Goal: Task Accomplishment & Management: Manage account settings

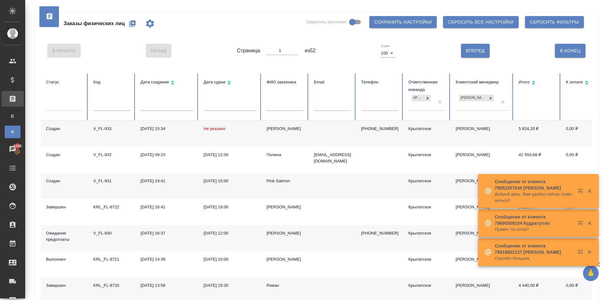
click at [136, 19] on button "button" at bounding box center [132, 23] width 15 height 15
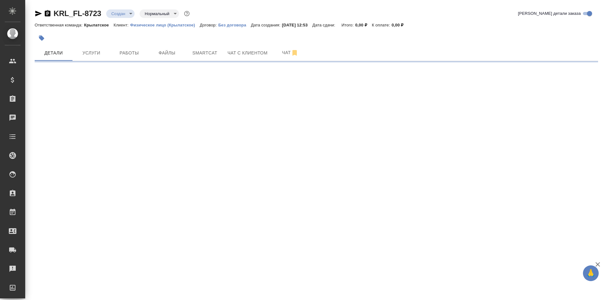
select select "RU"
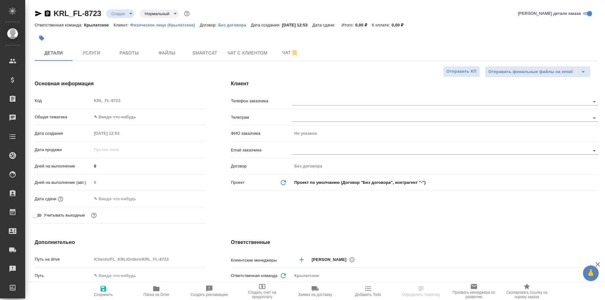
type textarea "x"
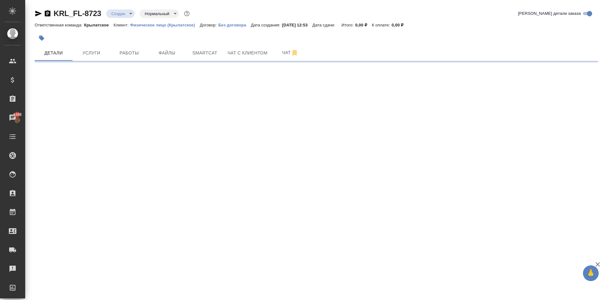
select select "RU"
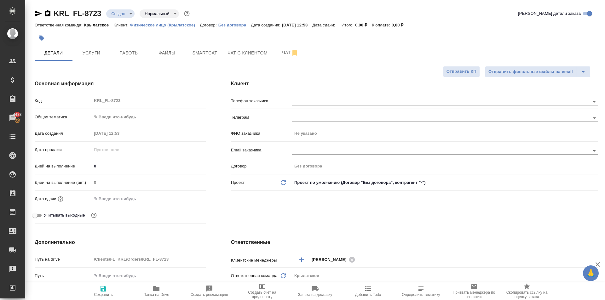
type textarea "x"
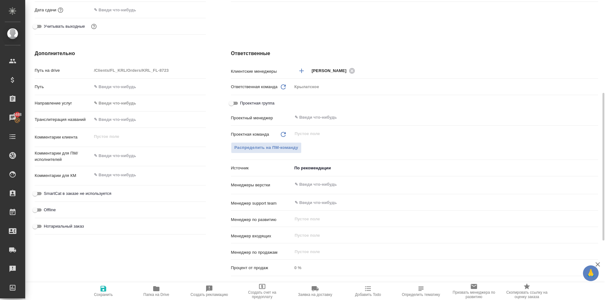
click at [136, 123] on input "text" at bounding box center [149, 119] width 114 height 9
type input "Y"
type textarea "x"
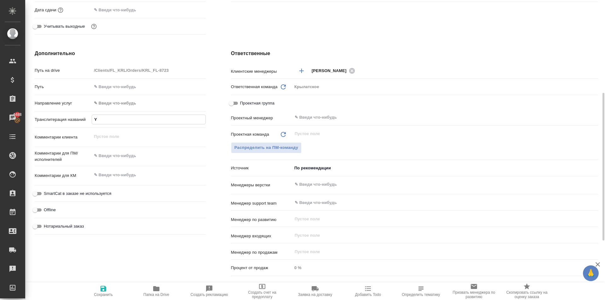
type input "YF"
type textarea "x"
type input "YFP"
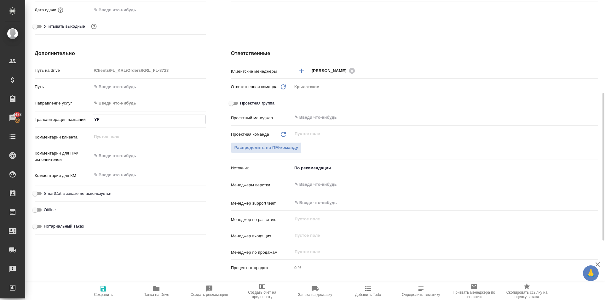
type textarea "x"
type input "YFPB"
type textarea "x"
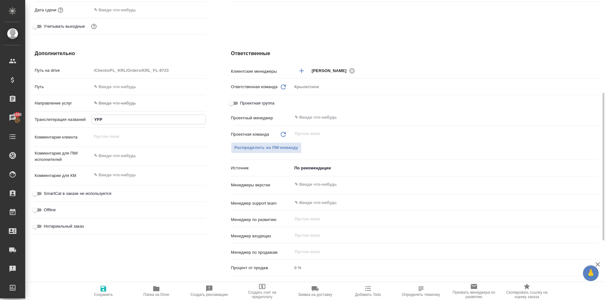
type textarea "x"
type input "YFPBH"
type textarea "x"
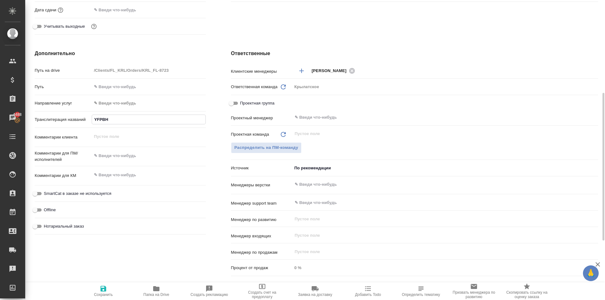
type textarea "x"
type input "YFPBHJ"
type textarea "x"
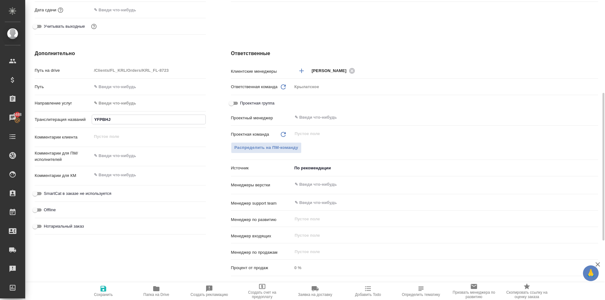
type input "YFPBHJD"
type textarea "x"
type input "YFPBHJD"
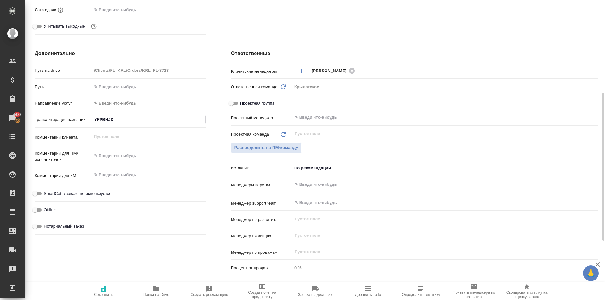
type textarea "x"
type input "YFPBHJD"
type textarea "x"
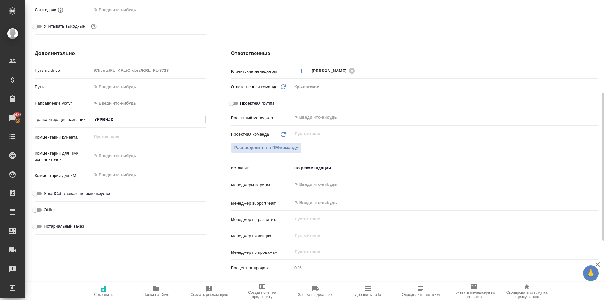
type textarea "x"
type input "Y"
type textarea "x"
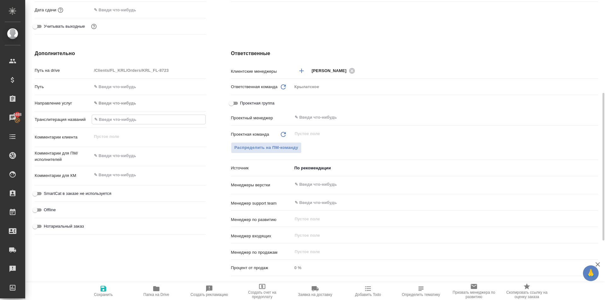
type textarea "x"
type input "Н"
type textarea "x"
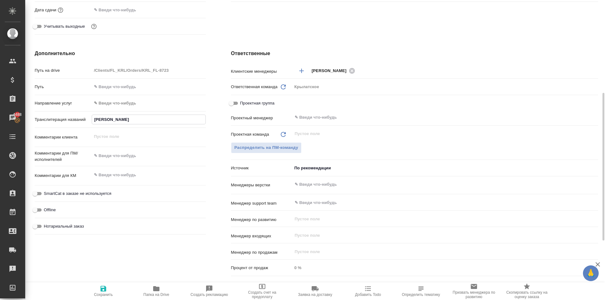
type input "НА"
type textarea "x"
type input "НАЗ"
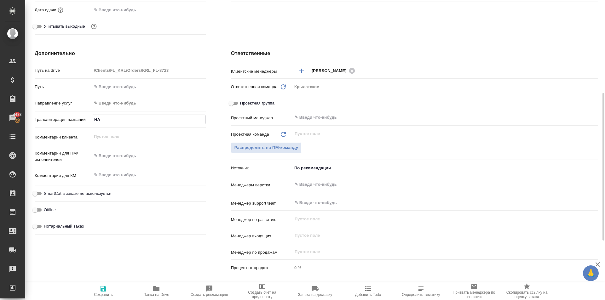
type textarea "x"
type input "НАЗИ"
type textarea "x"
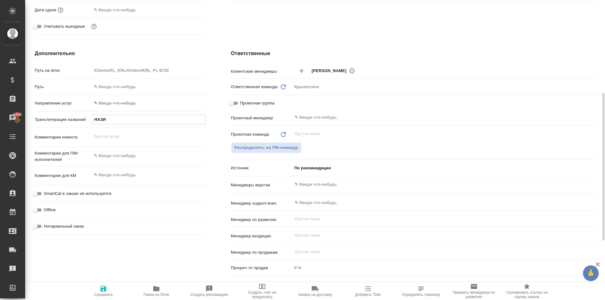
type textarea "x"
type input "НАЗИР"
type textarea "x"
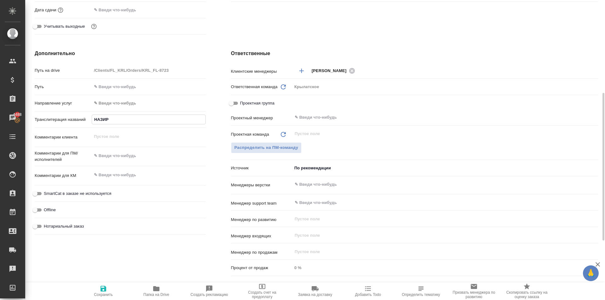
type textarea "x"
type input "НАЗИРО"
type textarea "x"
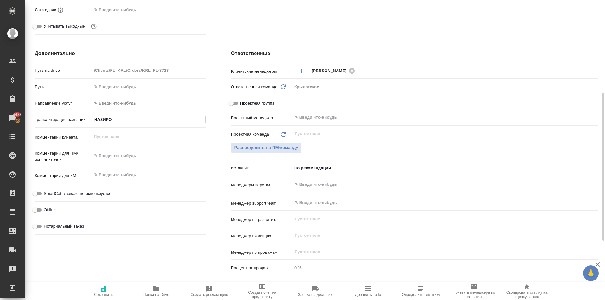
type input "НАЗИРОВ"
type textarea "x"
type input "НАЗИРОВ"
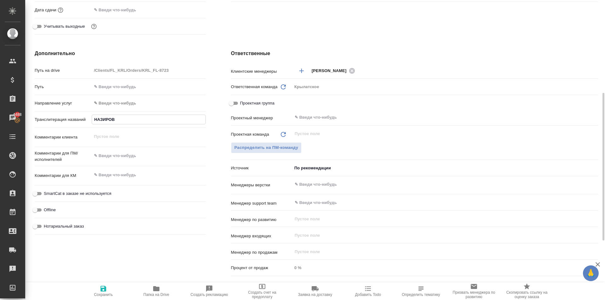
type textarea "x"
type input "НАЗИРОВ И"
type textarea "x"
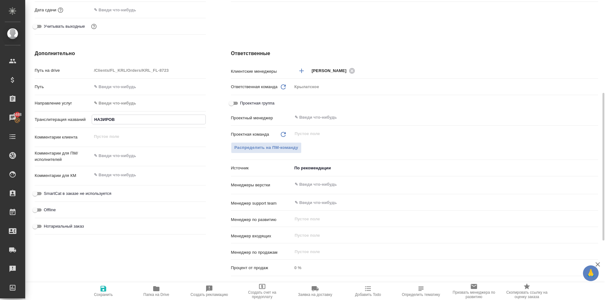
type textarea "x"
type input "НАЗИРОВ ИС"
type textarea "x"
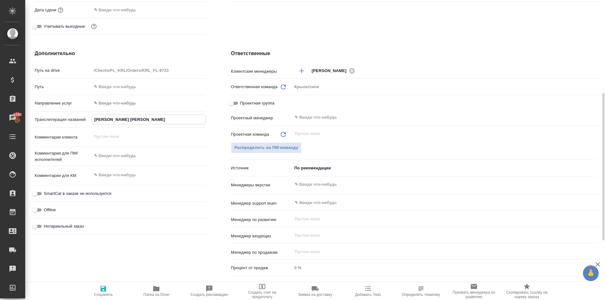
type textarea "x"
type input "НАЗИРОВ ИСЛ"
type textarea "x"
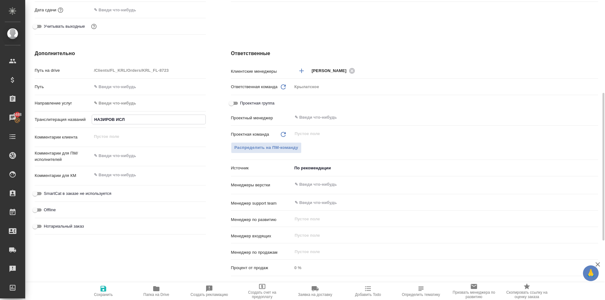
type input "НАЗИРОВ ИСЛО"
type textarea "x"
type input "НАЗИРОВ ИСЛОМ"
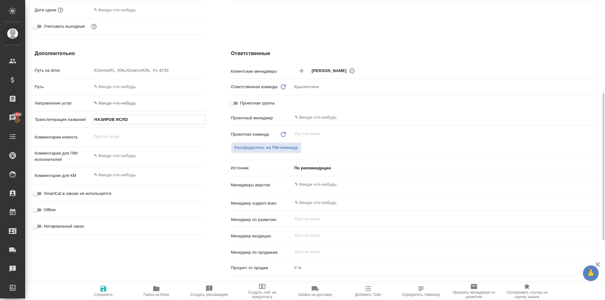
type textarea "x"
type input "НАЗИРОВ ИСЛОМБ"
type textarea "x"
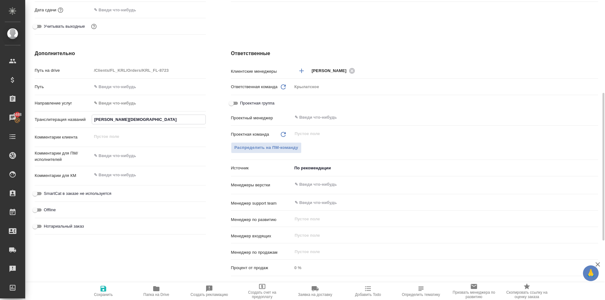
type textarea "x"
type input "НАЗИРОВ ИСЛОМБЕ"
type textarea "x"
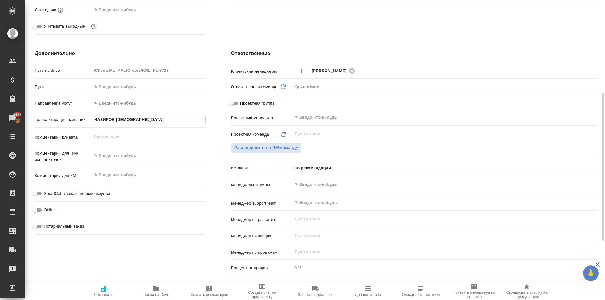
type textarea "x"
type input "НАЗИРОВ ИСЛОМБЕК"
type textarea "x"
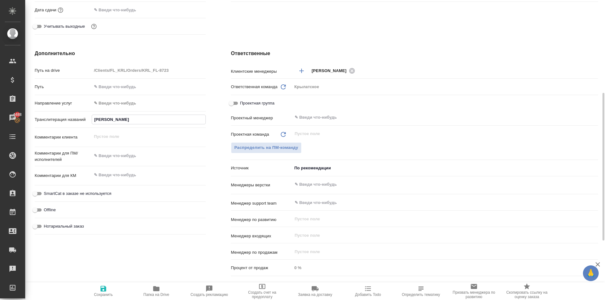
type input "НАЗИРОВ ИСЛОМБЕК"
type textarea "x"
type input "НАЗИРОВ ИСЛОМБЕК З"
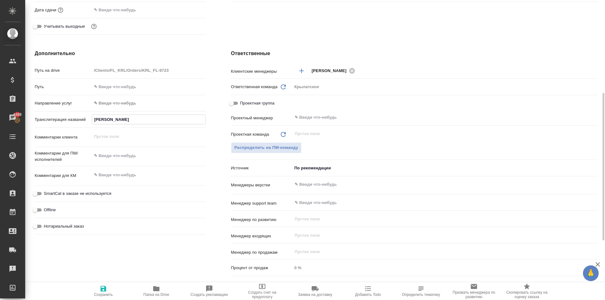
type textarea "x"
type input "НАЗИРОВ ИСЛОМБЕК"
type textarea "x"
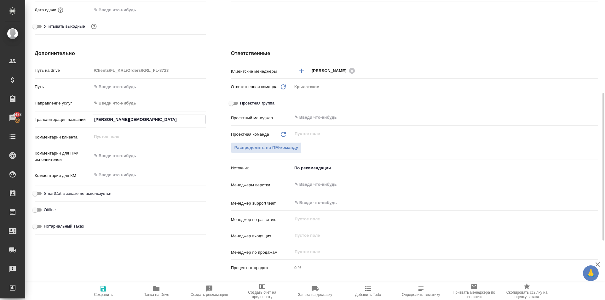
type textarea "x"
type input "НАЗИРОВ ИСЛОМБЕК Х"
type textarea "x"
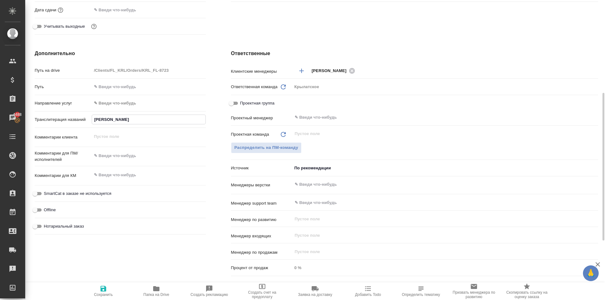
type textarea "x"
type input "НАЗИРОВ ИСЛОМБЕК ХУ"
type textarea "x"
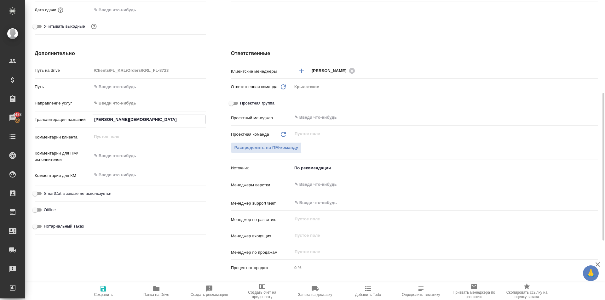
type input "НАЗИРОВ ИСЛОМБЕК ХУР"
type textarea "x"
type input "НАЗИРОВ ИСЛОМБЕК ХУРС"
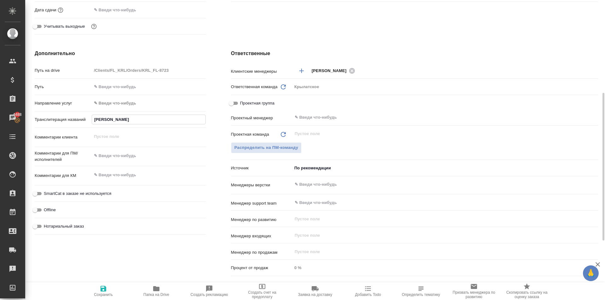
type textarea "x"
type input "НАЗИРОВ ИСЛОМБЕК ХУРСА"
type textarea "x"
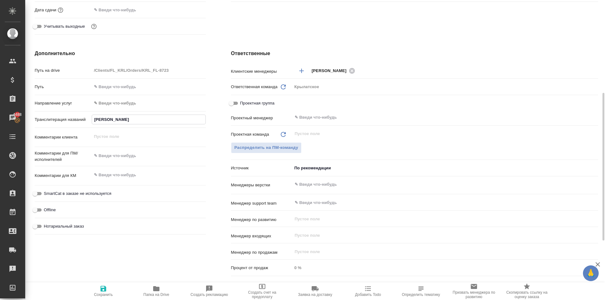
type textarea "x"
type input "НАЗИРОВ ИСЛОМБЕК ХУРСАН"
type textarea "x"
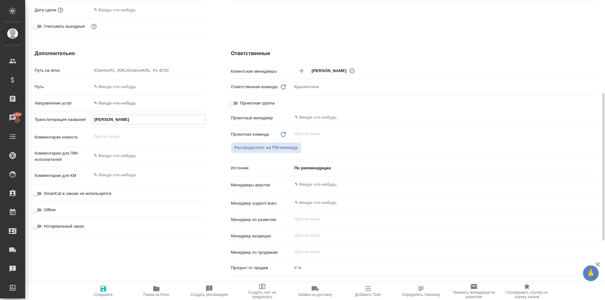
type textarea "x"
type input "НАЗИРОВ ИСЛОМБЕК ХУРСАНД"
type textarea "x"
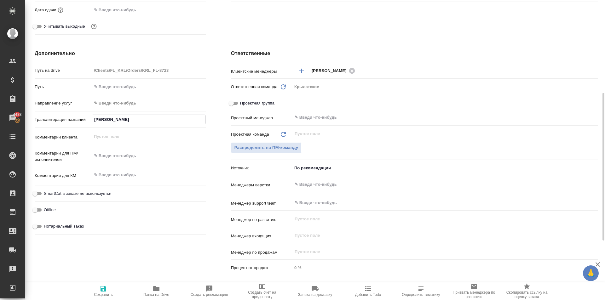
type input "НАЗИРОВ ИСЛОМБЕК ХУРСАНДБ"
type textarea "x"
type input "НАЗИРОВ ИСЛОМБЕК ХУРСАНДБЕ"
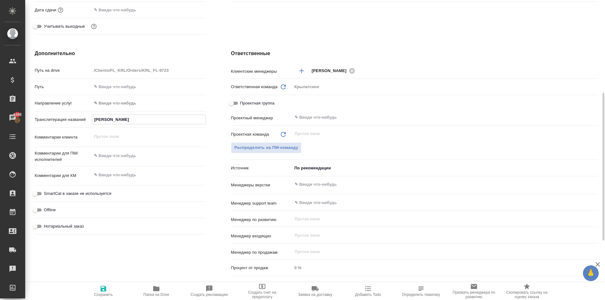
type textarea "x"
type input "НАЗИРОВ ИСЛОМБЕК ХУРСАНДБЕК"
type textarea "x"
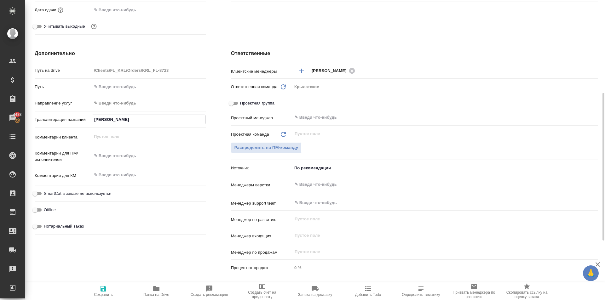
type textarea "x"
type input "НАЗИРОВ ИСЛОМБЕК ХУРСАНДБЕК"
type textarea "x"
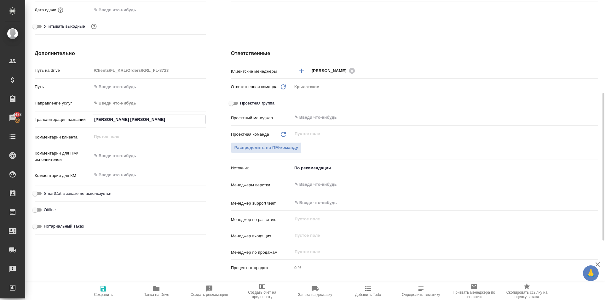
type textarea "x"
type input "НАЗИРОВ ИСЛОМБЕК ХУРСАНДБЕК У"
type textarea "x"
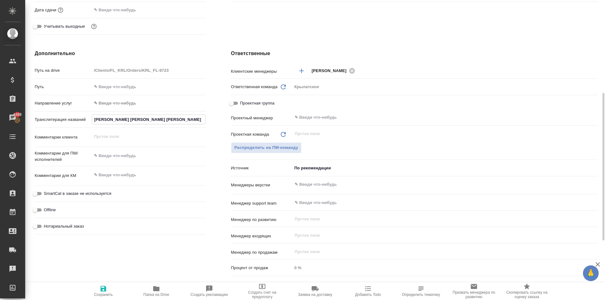
type input "НАЗИРОВ ИСЛОМБЕК ХУРСАНДБЕК УГ"
type textarea "x"
type input "НАЗИРОВ ИСЛОМБЕК ХУРСАНДБЕК УГЛ"
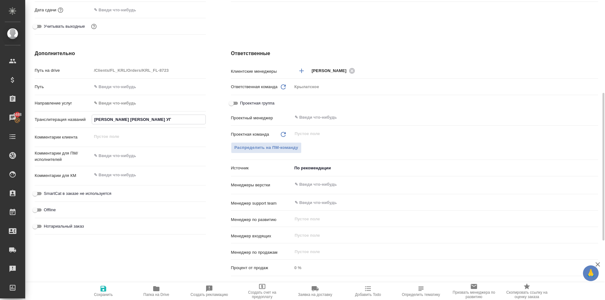
type textarea "x"
type input "[PERSON_NAME] [PERSON_NAME] УГЛИ"
type textarea "x"
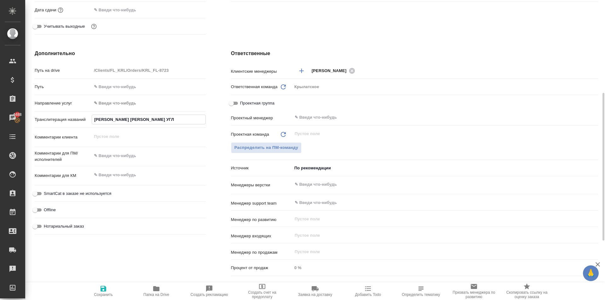
type textarea "x"
type input "НАЗИРОВ ИСЛОМБЕК ХУРСАНДБЕК УГЛИ"
click at [101, 283] on button "Сохранить" at bounding box center [103, 292] width 53 height 18
type textarea "x"
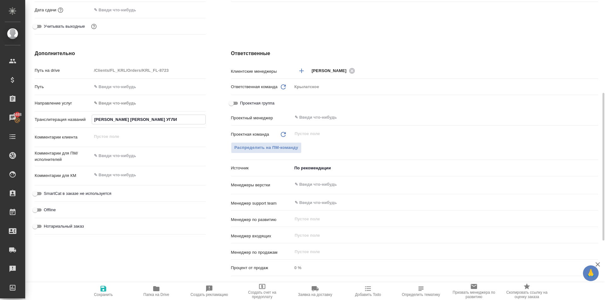
type textarea "x"
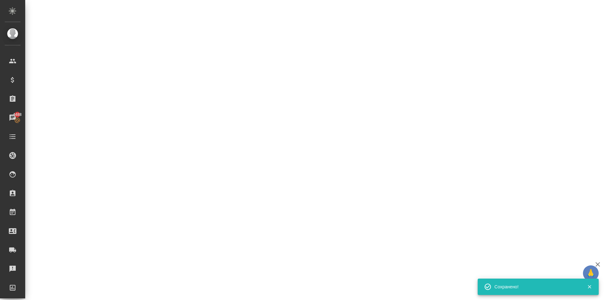
select select "RU"
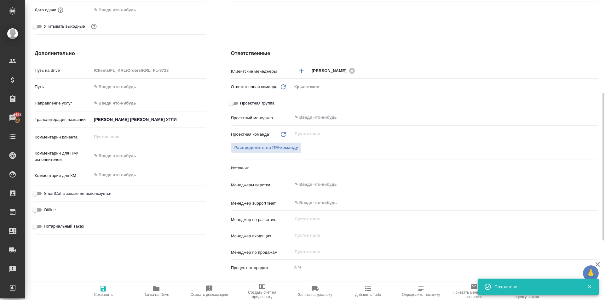
type textarea "x"
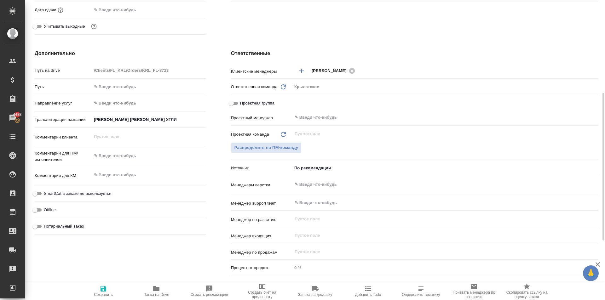
click at [61, 228] on span "Нотариальный заказ" at bounding box center [64, 226] width 40 height 6
click at [46, 228] on input "Нотариальный заказ" at bounding box center [35, 227] width 23 height 8
checkbox input "true"
type textarea "x"
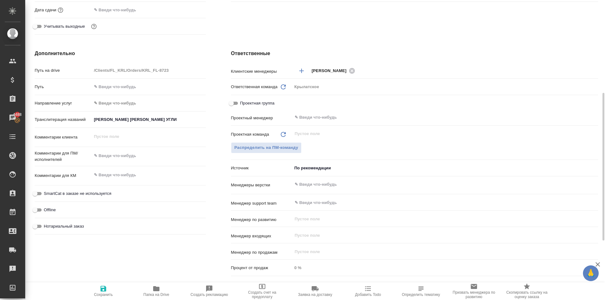
type textarea "x"
click at [97, 196] on span "SmartCat в заказе не используется" at bounding box center [77, 194] width 67 height 6
click at [46, 196] on input "SmartCat в заказе не используется" at bounding box center [35, 194] width 23 height 8
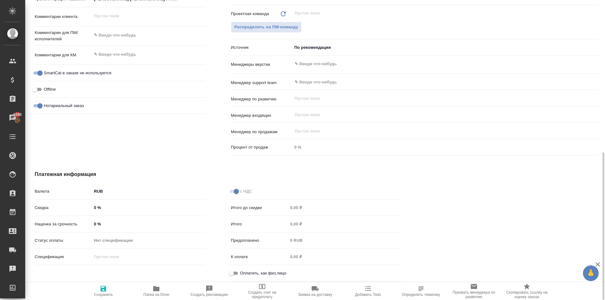
click at [268, 274] on span "Оплатить, как физ.лицо" at bounding box center [263, 273] width 46 height 6
click at [243, 274] on input "Оплатить, как физ.лицо" at bounding box center [231, 274] width 23 height 8
drag, startPoint x: 94, startPoint y: 291, endPoint x: 123, endPoint y: 290, distance: 28.4
click at [95, 291] on span "Сохранить" at bounding box center [103, 291] width 45 height 12
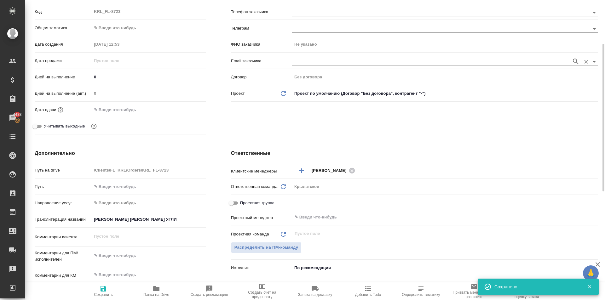
scroll to position [0, 0]
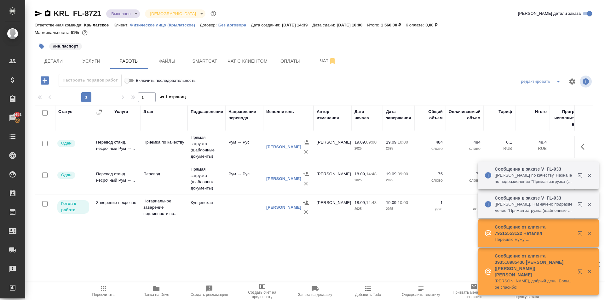
click at [103, 290] on icon "button" at bounding box center [103, 288] width 5 height 5
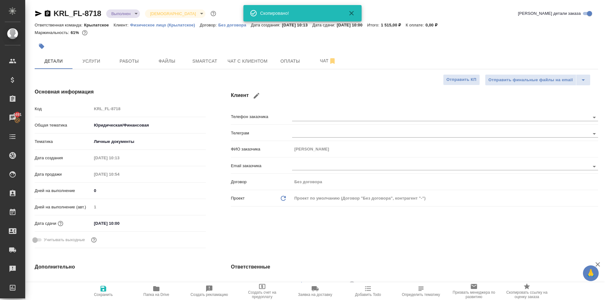
select select "RU"
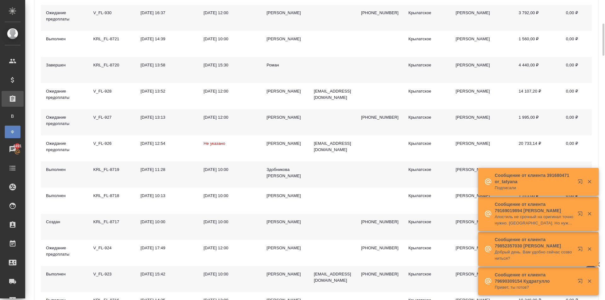
scroll to position [315, 0]
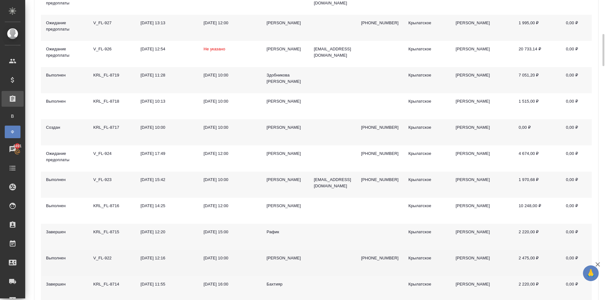
click at [276, 262] on div "Дмитрий" at bounding box center [285, 258] width 37 height 6
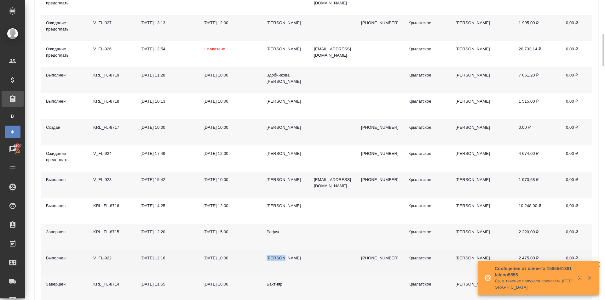
click at [276, 262] on div "Дмитрий" at bounding box center [285, 258] width 37 height 6
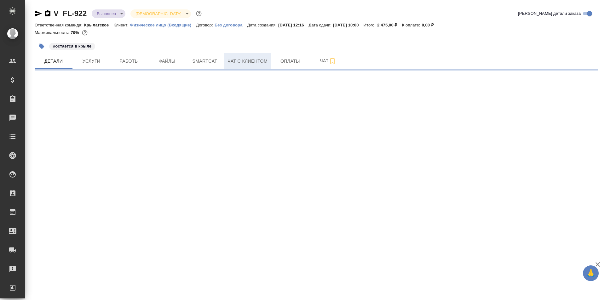
select select "RU"
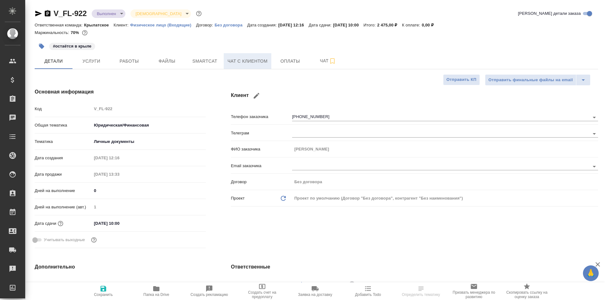
type textarea "x"
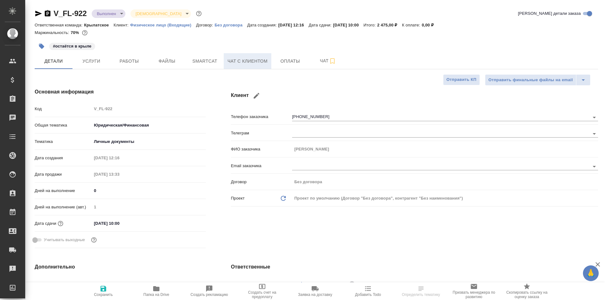
type textarea "x"
click at [246, 66] on button "Чат с клиентом" at bounding box center [248, 61] width 48 height 16
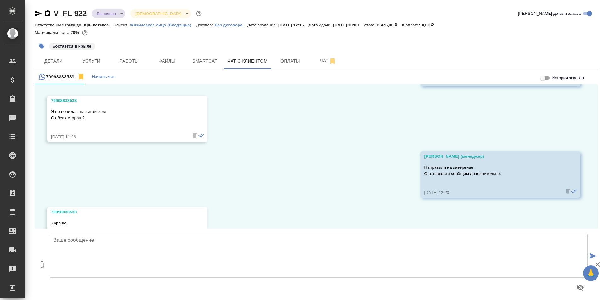
scroll to position [1853, 0]
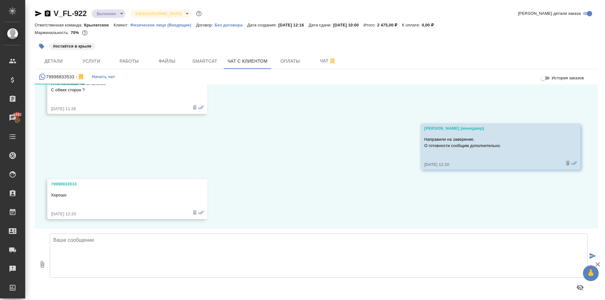
click at [172, 252] on textarea at bounding box center [319, 256] width 538 height 44
type textarea "Добрый день, [PERSON_NAME]! Всё готово."
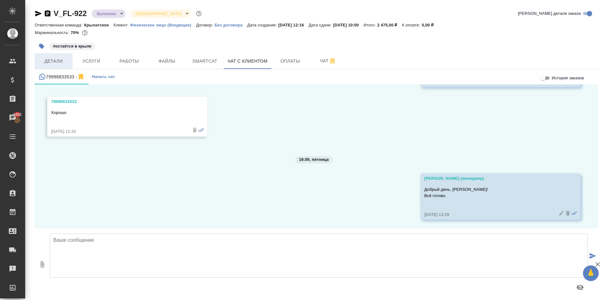
scroll to position [1936, 0]
click at [61, 60] on span "Детали" at bounding box center [53, 61] width 30 height 8
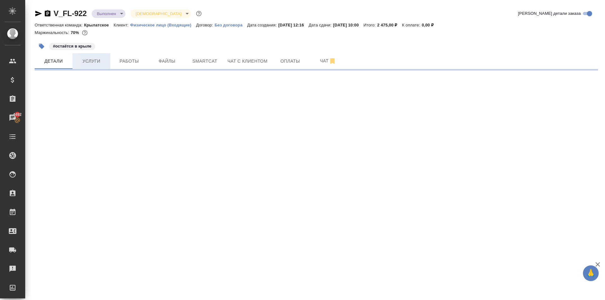
select select "RU"
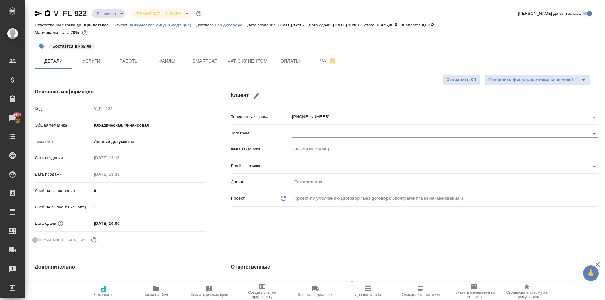
type textarea "x"
click at [263, 59] on span "Чат с клиентом" at bounding box center [248, 61] width 40 height 8
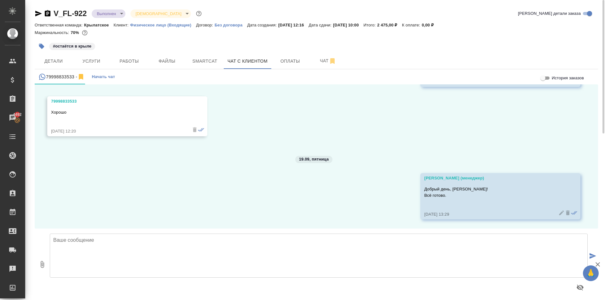
scroll to position [1936, 0]
click at [39, 276] on button "0" at bounding box center [42, 265] width 15 height 72
type input "C:\fakepath\doc04318020250919133442.pdf"
click at [100, 251] on textarea at bounding box center [319, 256] width 538 height 44
type textarea "Сканы во вложении. Можете приезжать забирать. [DATE] офис Крылатское работает д…"
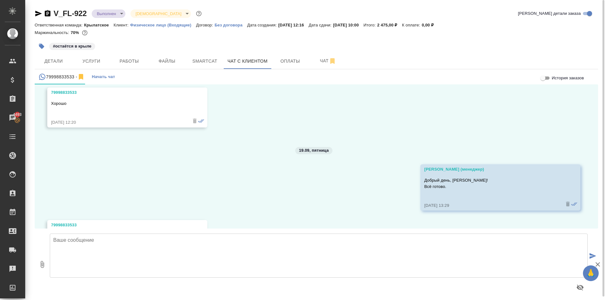
scroll to position [1992, 0]
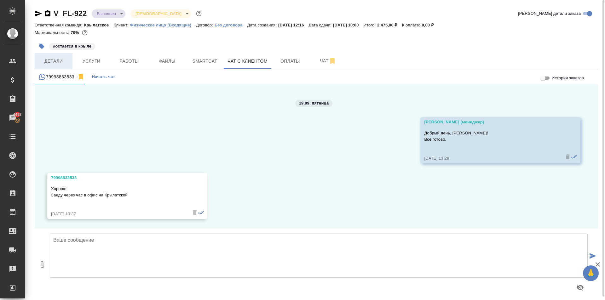
drag, startPoint x: 53, startPoint y: 75, endPoint x: 53, endPoint y: 68, distance: 7.0
click at [53, 72] on button "79998833533 -" at bounding box center [62, 76] width 54 height 15
drag, startPoint x: 53, startPoint y: 67, endPoint x: 57, endPoint y: 63, distance: 6.0
click at [55, 67] on button "Детали" at bounding box center [54, 61] width 38 height 16
click at [58, 63] on span "Детали" at bounding box center [53, 61] width 30 height 8
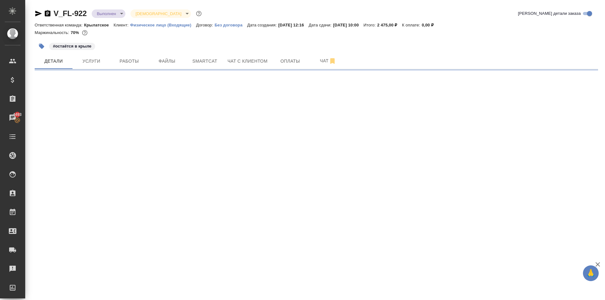
select select "RU"
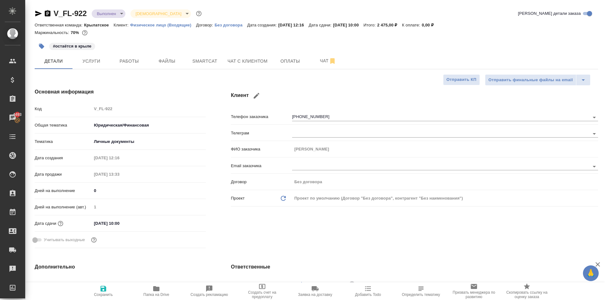
type textarea "x"
drag, startPoint x: 294, startPoint y: 67, endPoint x: 260, endPoint y: 64, distance: 33.8
click at [281, 68] on button "Оплаты" at bounding box center [290, 61] width 38 height 16
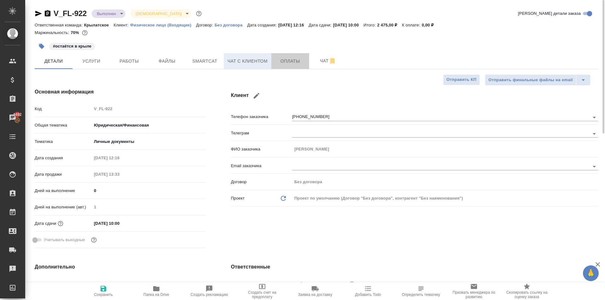
click at [260, 64] on span "Чат с клиентом" at bounding box center [248, 61] width 40 height 8
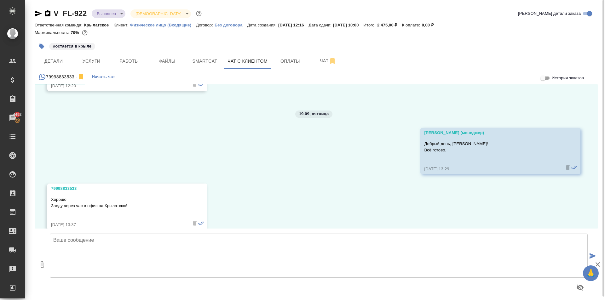
scroll to position [1992, 0]
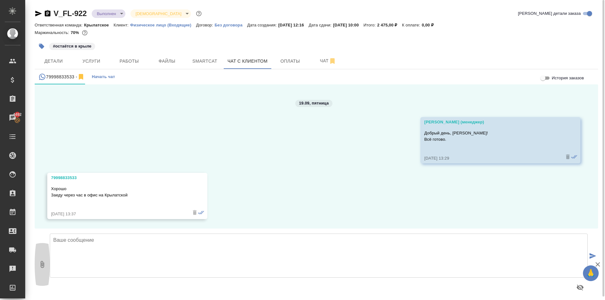
click at [37, 267] on button "0" at bounding box center [42, 265] width 15 height 72
type input "C:\fakepath\doc04318020250919133442.pdf"
click at [143, 249] on textarea at bounding box center [319, 256] width 538 height 44
type textarea "[DATE] работаем до 16:30"
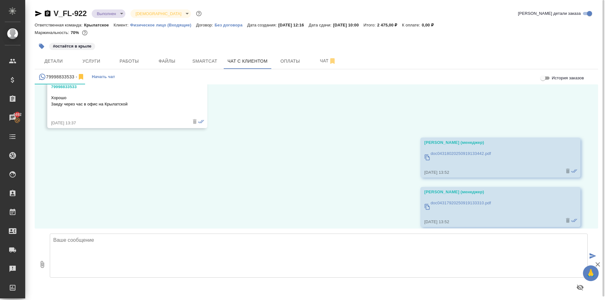
scroll to position [2140, 0]
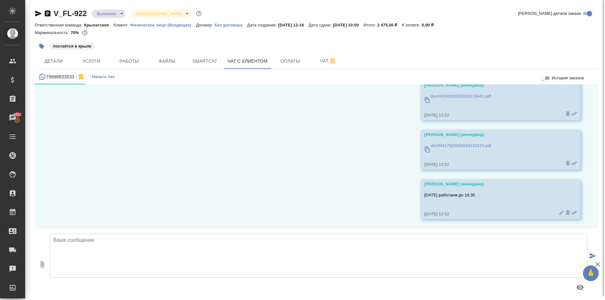
click at [196, 244] on textarea at bounding box center [319, 256] width 538 height 44
type textarea "Также, направили сканы."
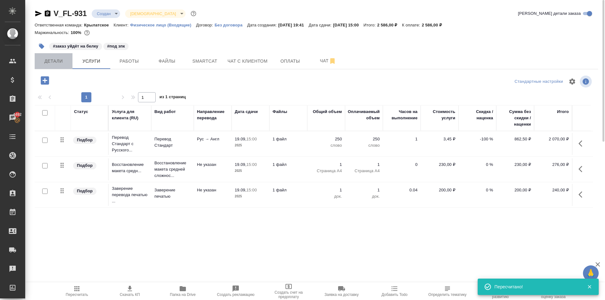
click at [51, 62] on span "Детали" at bounding box center [53, 61] width 30 height 8
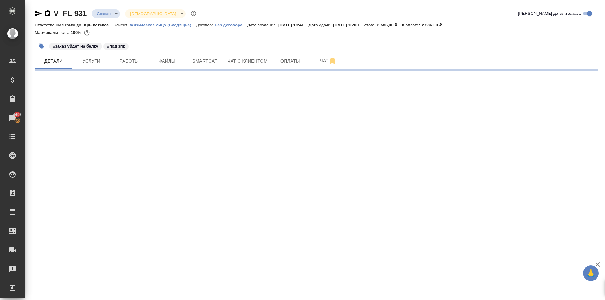
select select "RU"
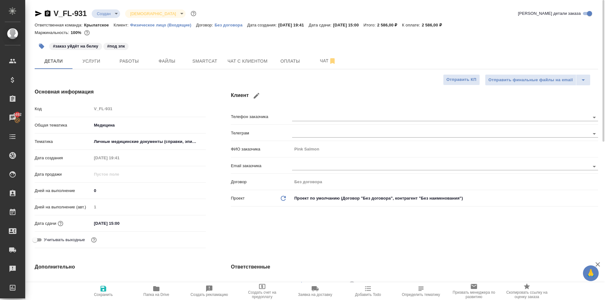
type textarea "x"
click at [111, 14] on body "🙏 .cls-1 fill:#fff; AWATERA [PERSON_NAME] Клиенты Спецификации Заказы 4492 Чаты…" at bounding box center [302, 150] width 605 height 300
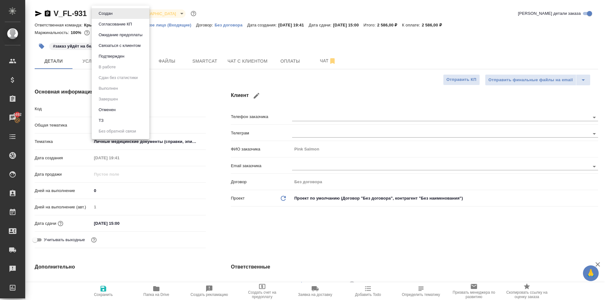
click at [125, 38] on button "Ожидание предоплаты" at bounding box center [121, 35] width 48 height 7
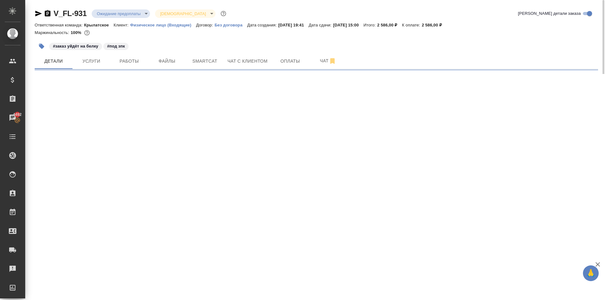
select select "RU"
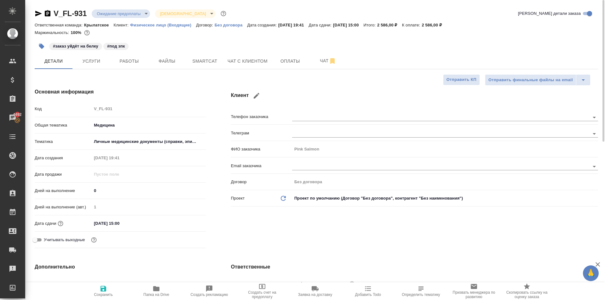
type textarea "x"
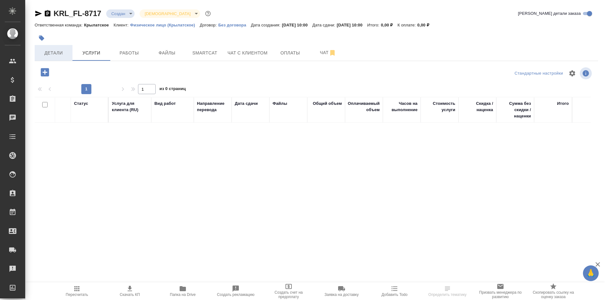
click at [55, 55] on span "Детали" at bounding box center [53, 53] width 30 height 8
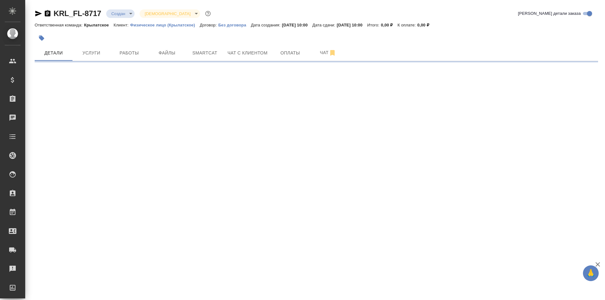
select select "RU"
click at [256, 55] on span "Чат с клиентом" at bounding box center [248, 53] width 40 height 8
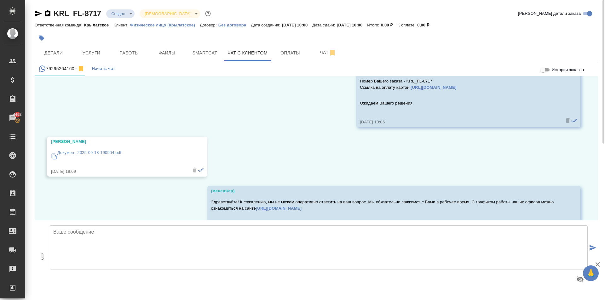
scroll to position [2335, 0]
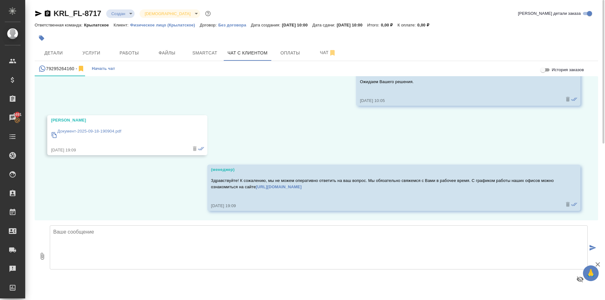
click at [154, 251] on textarea at bounding box center [319, 248] width 538 height 44
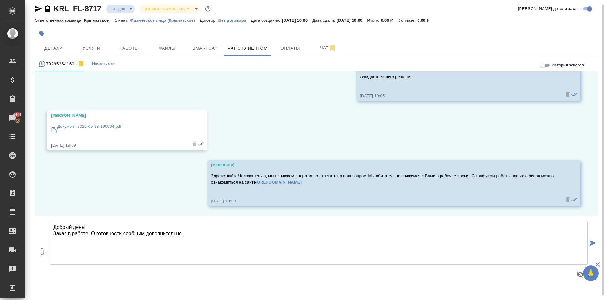
type textarea "Добрый день! Заказ в работе. О готовности сообщим дополнительно."
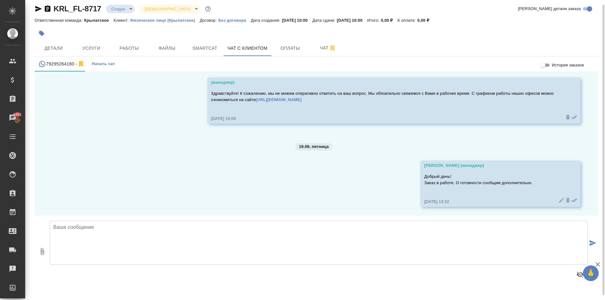
scroll to position [2418, 0]
click at [78, 50] on span "Услуги" at bounding box center [91, 48] width 30 height 8
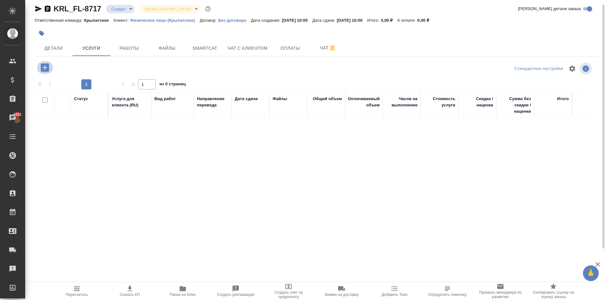
click at [47, 69] on icon "button" at bounding box center [45, 67] width 8 height 8
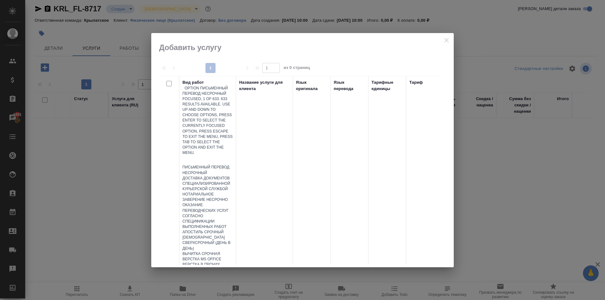
click at [219, 156] on div at bounding box center [207, 160] width 50 height 9
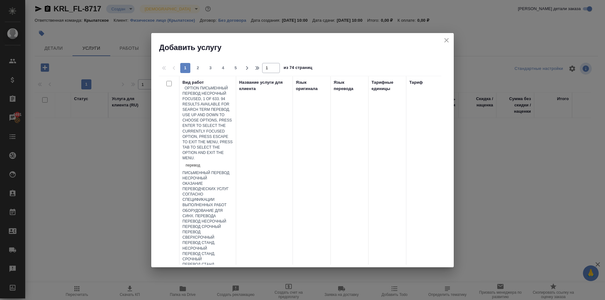
type input "перевод ст"
click at [232, 170] on div "Перевод станд. несрочный" at bounding box center [207, 175] width 50 height 11
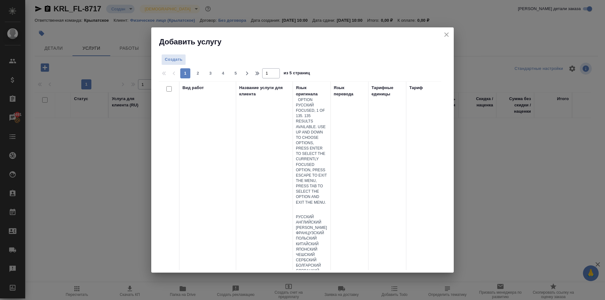
click at [314, 205] on div at bounding box center [312, 209] width 32 height 9
type input "ук"
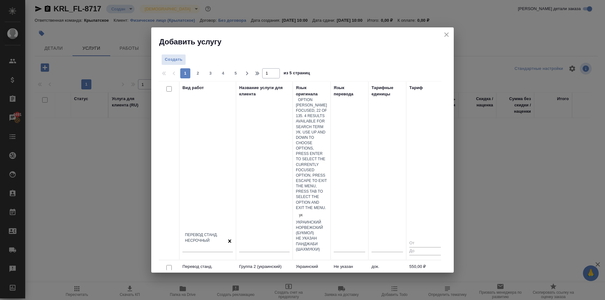
click at [322, 220] on div "Украинский" at bounding box center [312, 222] width 32 height 5
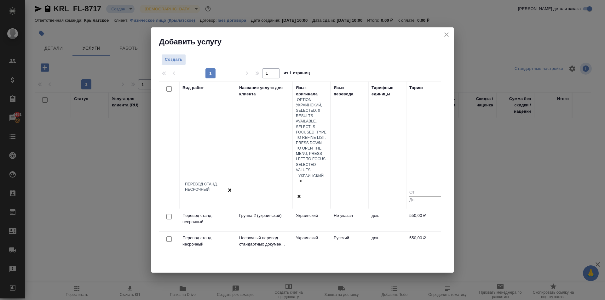
click at [317, 232] on td "Украинский" at bounding box center [312, 243] width 38 height 22
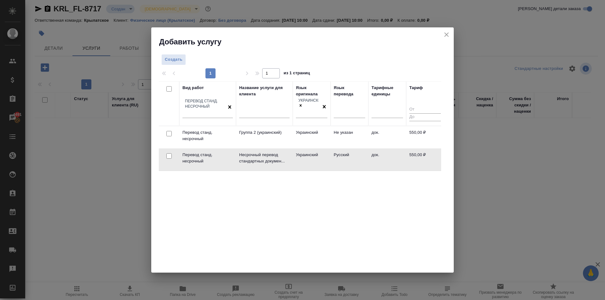
click at [317, 149] on td "Украинский" at bounding box center [312, 160] width 38 height 22
click at [332, 150] on td "Русский" at bounding box center [350, 160] width 38 height 22
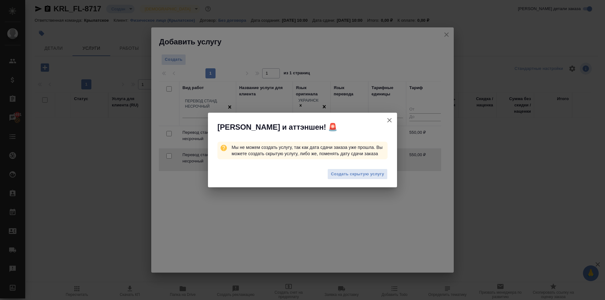
drag, startPoint x: 391, startPoint y: 120, endPoint x: 372, endPoint y: 165, distance: 48.7
click at [372, 165] on div "Алоха и аттэншен! 🚨 Мы не можем создать услугу, так как дата сдачи заказа уже п…" at bounding box center [302, 150] width 189 height 75
click at [370, 168] on div "Создать скрытую услугу" at bounding box center [302, 175] width 189 height 25
drag, startPoint x: 370, startPoint y: 168, endPoint x: 370, endPoint y: 172, distance: 3.5
click at [370, 172] on div "Создать скрытую услугу" at bounding box center [302, 175] width 189 height 25
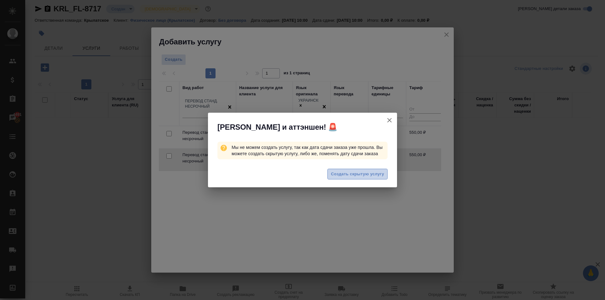
click at [370, 172] on span "Создать скрытую услугу" at bounding box center [357, 174] width 53 height 7
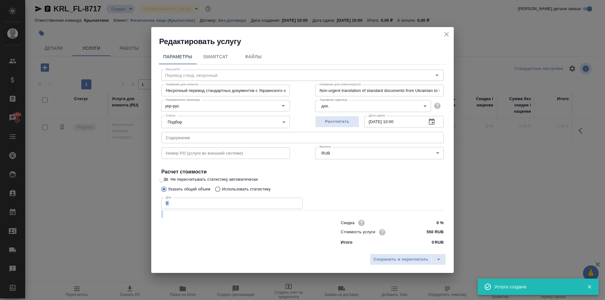
drag, startPoint x: 207, startPoint y: 210, endPoint x: 196, endPoint y: 206, distance: 12.0
click at [196, 207] on div "Вид работ Перевод станд. несрочный Вид работ Название для клиента Несрочный пер…" at bounding box center [302, 157] width 287 height 184
drag, startPoint x: 192, startPoint y: 204, endPoint x: 134, endPoint y: 203, distance: 58.0
click at [134, 203] on div "Редактировать услугу Параметры SmartCat Файлы Вид работ Перевод станд. несрочны…" at bounding box center [302, 150] width 605 height 300
type input "1"
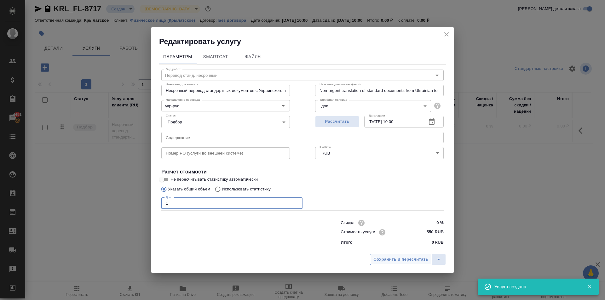
click at [389, 264] on button "Сохранить и пересчитать" at bounding box center [401, 259] width 62 height 11
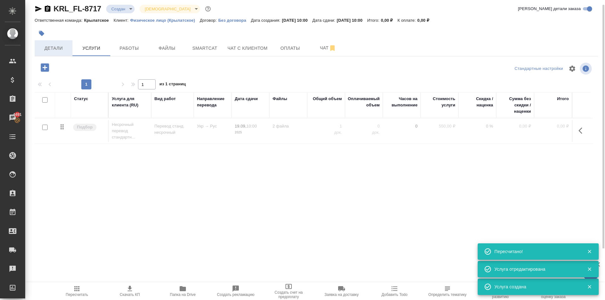
click at [58, 51] on span "Детали" at bounding box center [53, 48] width 30 height 8
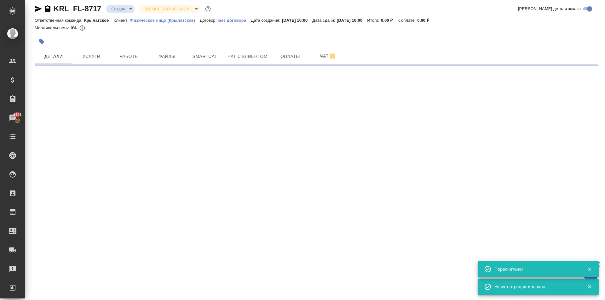
select select "RU"
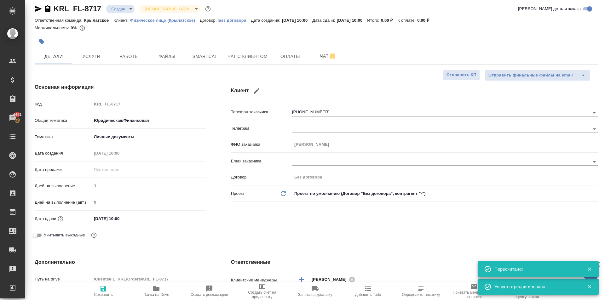
type textarea "x"
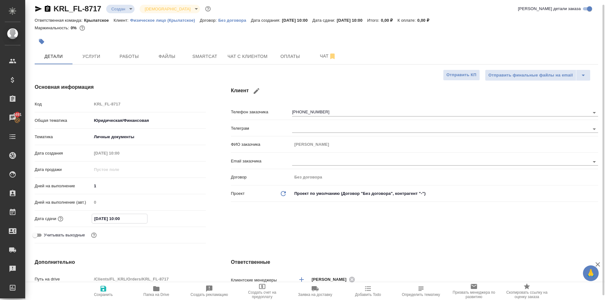
click at [120, 216] on input "19.09.2025 10:00" at bounding box center [119, 218] width 55 height 9
click at [189, 219] on icon "button" at bounding box center [188, 218] width 6 height 6
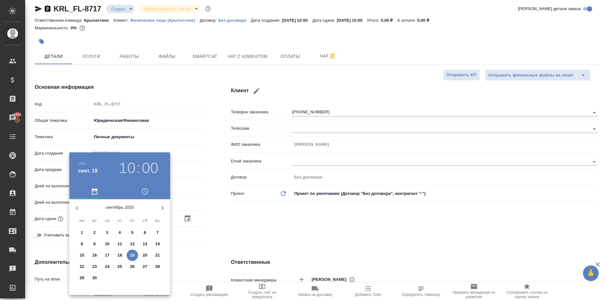
click at [83, 267] on p "22" at bounding box center [82, 267] width 5 height 6
type input "22.09.2025 10:00"
type textarea "x"
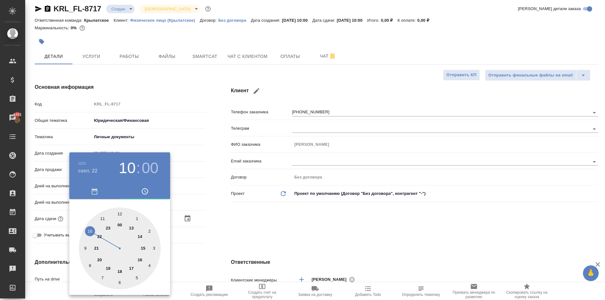
click at [88, 233] on div at bounding box center [120, 249] width 82 height 82
type textarea "x"
drag, startPoint x: 251, startPoint y: 242, endPoint x: 148, endPoint y: 276, distance: 107.5
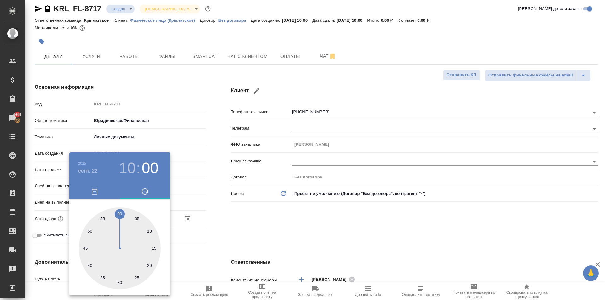
click at [235, 249] on div at bounding box center [302, 150] width 605 height 300
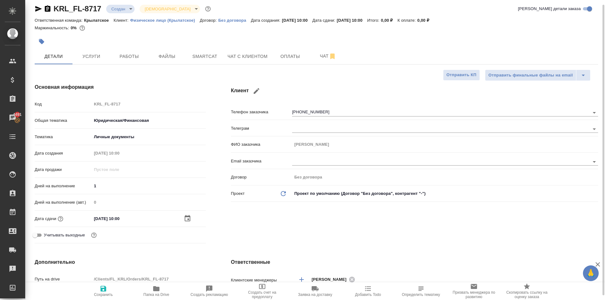
click at [94, 289] on span "Сохранить" at bounding box center [103, 291] width 45 height 12
type textarea "x"
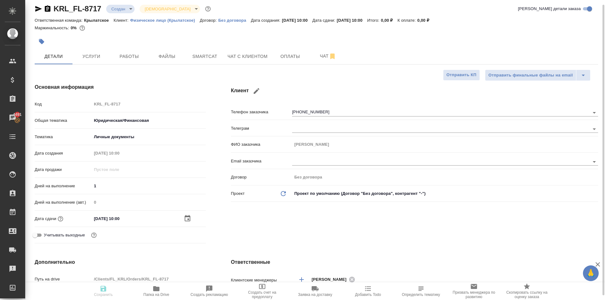
type textarea "x"
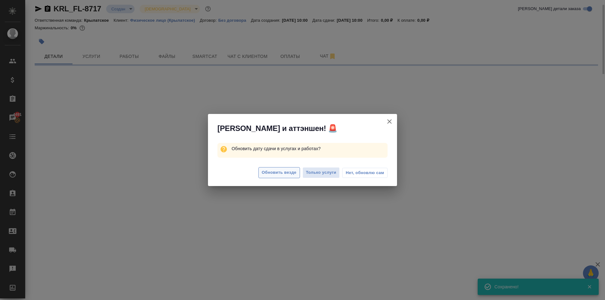
click at [275, 174] on span "Обновить везде" at bounding box center [279, 172] width 35 height 7
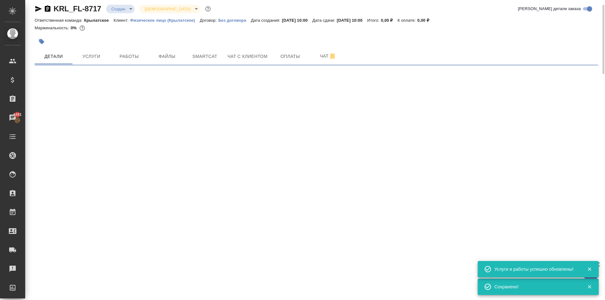
select select "RU"
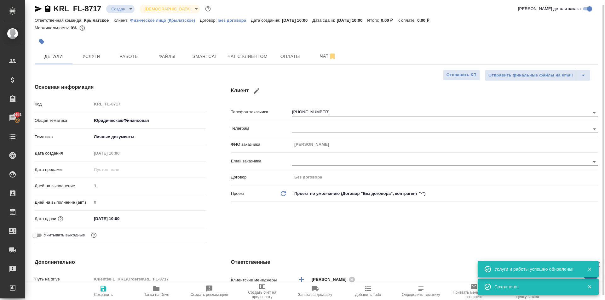
type textarea "x"
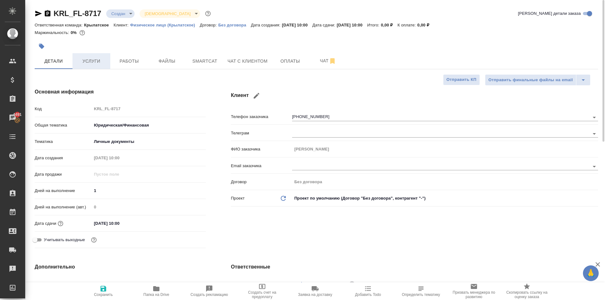
click at [86, 61] on span "Услуги" at bounding box center [91, 61] width 30 height 8
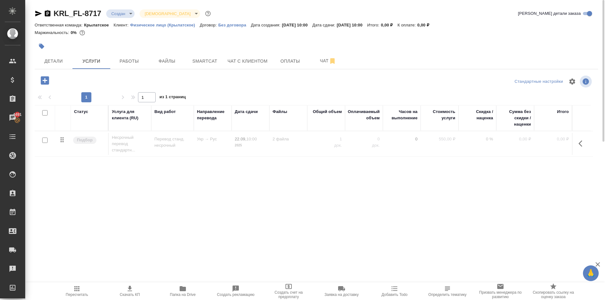
drag, startPoint x: 582, startPoint y: 139, endPoint x: 576, endPoint y: 145, distance: 8.0
click at [581, 140] on button "button" at bounding box center [582, 143] width 15 height 15
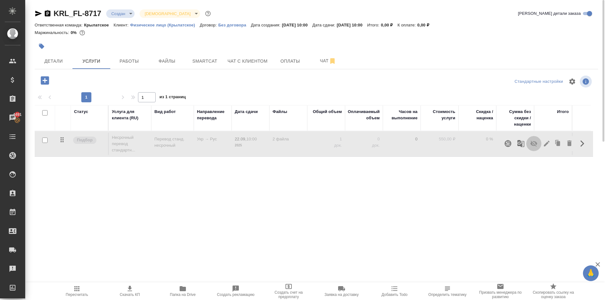
click at [534, 145] on icon "button" at bounding box center [533, 144] width 7 height 6
click at [44, 75] on button "button" at bounding box center [44, 80] width 17 height 13
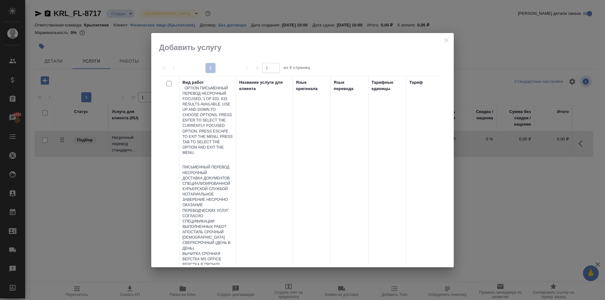
click at [210, 156] on div at bounding box center [207, 160] width 50 height 9
type input "завер"
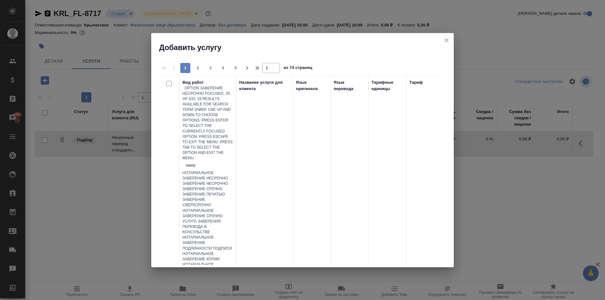
drag, startPoint x: 231, startPoint y: 131, endPoint x: 241, endPoint y: 126, distance: 11.4
click at [231, 181] on div "Заверение несрочно" at bounding box center [207, 183] width 50 height 5
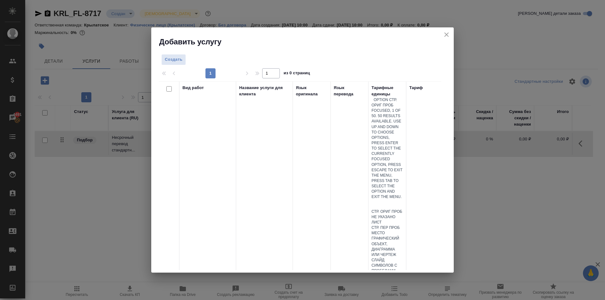
click at [395, 200] on div at bounding box center [388, 204] width 32 height 9
type input "до"
drag, startPoint x: 381, startPoint y: 137, endPoint x: 376, endPoint y: 136, distance: 5.1
click at [380, 220] on div "док." at bounding box center [388, 222] width 32 height 5
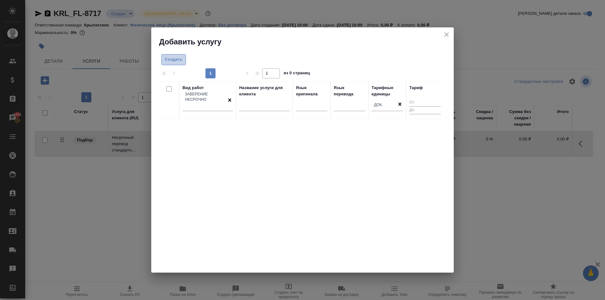
click at [175, 61] on span "Создать" at bounding box center [174, 59] width 18 height 7
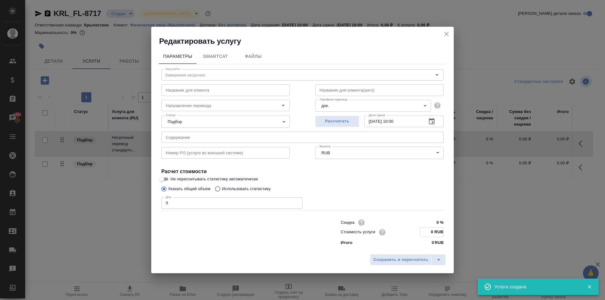
drag, startPoint x: 429, startPoint y: 228, endPoint x: 443, endPoint y: 231, distance: 14.5
click at [443, 231] on input "0 RUB" at bounding box center [431, 232] width 23 height 9
type input "662 RUB"
drag, startPoint x: 228, startPoint y: 204, endPoint x: 85, endPoint y: 199, distance: 143.1
click at [83, 198] on div "Редактировать услугу Параметры SmartCat Файлы Вид работ Заверение несрочно Вид …" at bounding box center [302, 150] width 605 height 300
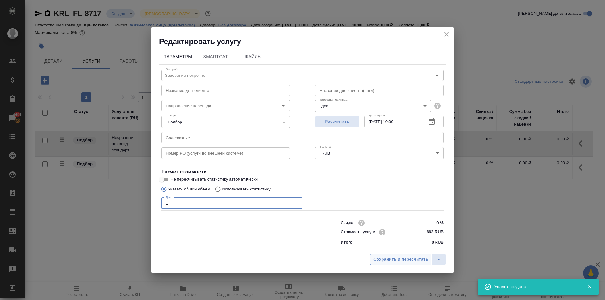
type input "1"
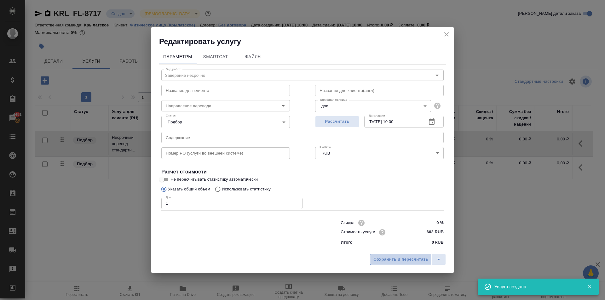
click at [383, 257] on span "Сохранить и пересчитать" at bounding box center [400, 259] width 55 height 7
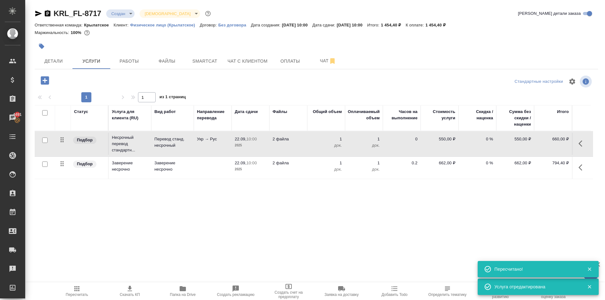
click at [82, 279] on div ".cls-1 fill:#fff; AWATERA Kasymov Timur Клиенты Спецификации Заказы 4491 Чаты T…" at bounding box center [302, 150] width 605 height 300
click at [83, 293] on span "Пересчитать" at bounding box center [77, 295] width 22 height 4
click at [584, 168] on icon "button" at bounding box center [583, 168] width 8 height 8
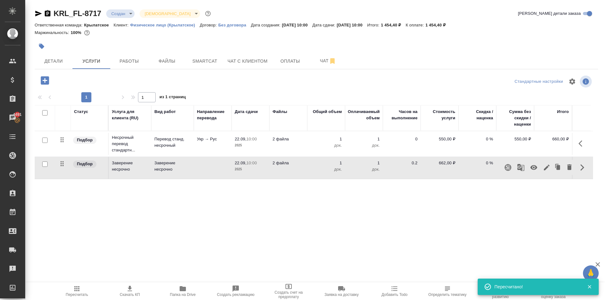
click at [549, 169] on icon "button" at bounding box center [547, 168] width 8 height 8
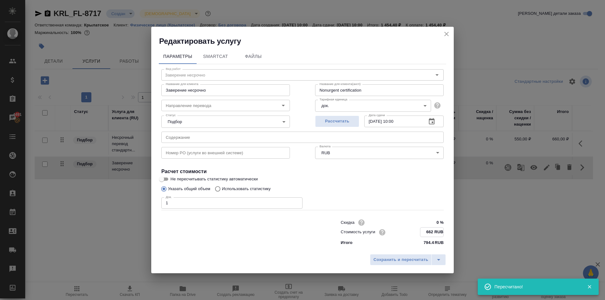
click at [439, 233] on input "662 RUB" at bounding box center [431, 232] width 23 height 9
type input "663 RUB"
drag, startPoint x: 386, startPoint y: 273, endPoint x: 387, endPoint y: 270, distance: 3.4
click at [385, 273] on div "Редактировать услугу Параметры SmartCat Файлы Вид работ Заверение несрочно Вид …" at bounding box center [302, 150] width 605 height 300
click at [389, 260] on span "Сохранить и пересчитать" at bounding box center [400, 259] width 55 height 7
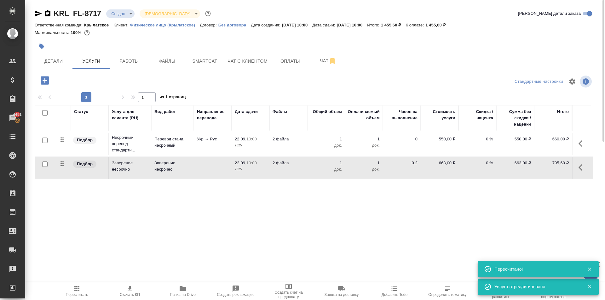
click at [584, 169] on icon "button" at bounding box center [583, 168] width 8 height 8
click at [548, 170] on icon "button" at bounding box center [547, 168] width 8 height 8
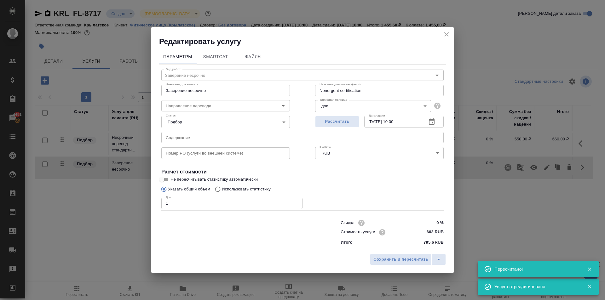
click at [436, 232] on input "663 RUB" at bounding box center [432, 232] width 24 height 9
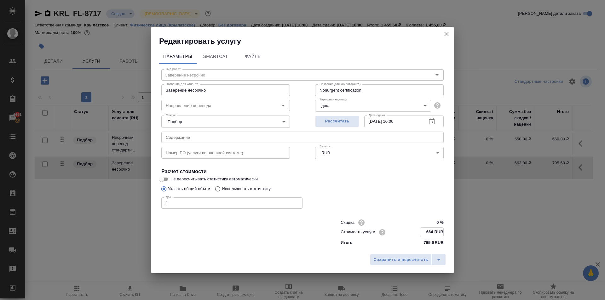
type input "664 RUB"
click at [407, 253] on div "Сохранить и пересчитать" at bounding box center [302, 262] width 303 height 22
click at [407, 257] on span "Сохранить и пересчитать" at bounding box center [400, 259] width 55 height 7
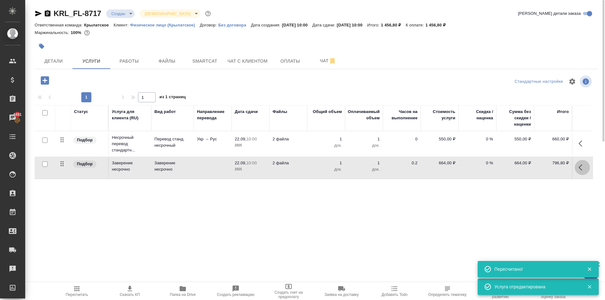
click at [583, 169] on icon "button" at bounding box center [583, 168] width 8 height 8
click at [549, 167] on icon "button" at bounding box center [547, 168] width 8 height 8
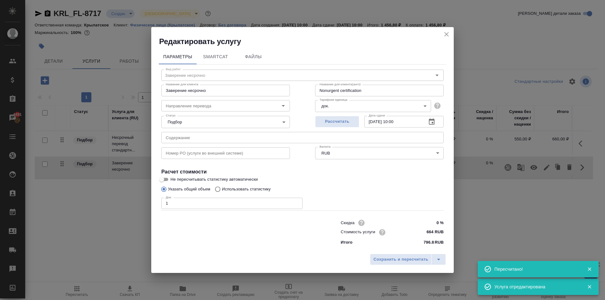
click at [445, 228] on div "Скидка 0 % Стоимость услуги 664 RUB Итого 796.8 RUB" at bounding box center [392, 232] width 128 height 53
click at [441, 230] on input "664 RUB" at bounding box center [431, 232] width 23 height 9
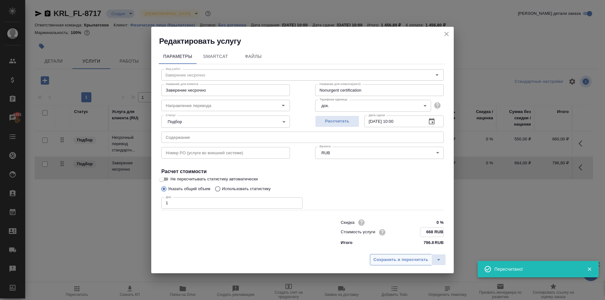
type input "668 RUB"
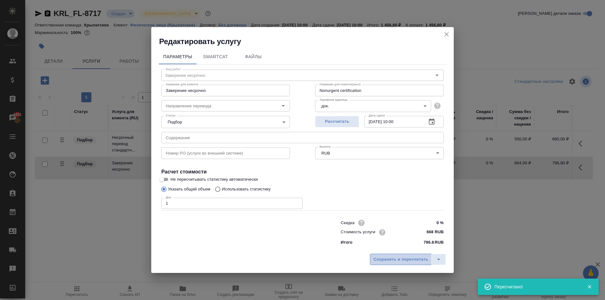
click at [419, 259] on span "Сохранить и пересчитать" at bounding box center [400, 259] width 55 height 7
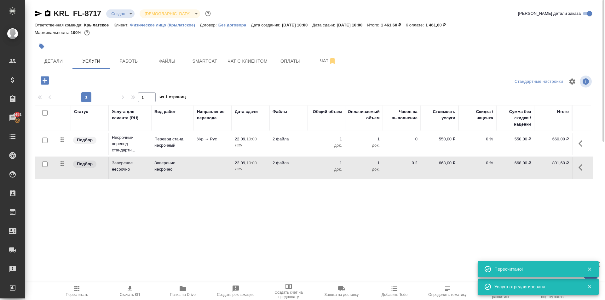
drag, startPoint x: 589, startPoint y: 171, endPoint x: 584, endPoint y: 171, distance: 5.1
click at [588, 171] on td at bounding box center [581, 168] width 19 height 22
drag, startPoint x: 585, startPoint y: 165, endPoint x: 575, endPoint y: 169, distance: 9.9
click at [584, 165] on icon "button" at bounding box center [583, 168] width 8 height 8
click at [546, 170] on icon "button" at bounding box center [547, 168] width 8 height 8
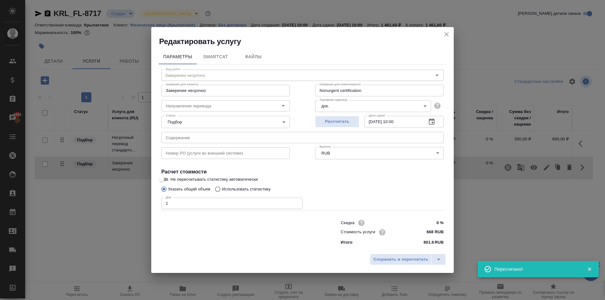
click at [431, 231] on input "668 RUB" at bounding box center [432, 232] width 24 height 9
click at [431, 231] on input "668 RUB" at bounding box center [431, 232] width 23 height 9
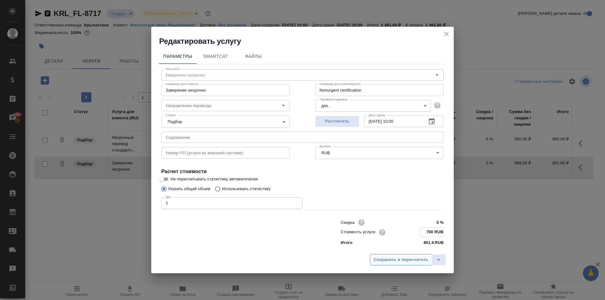
type input "700 RUB"
click at [407, 257] on span "Сохранить и пересчитать" at bounding box center [400, 259] width 55 height 7
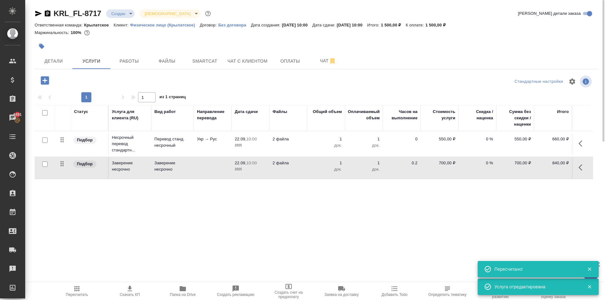
click at [84, 288] on span "Пересчитать" at bounding box center [76, 291] width 45 height 12
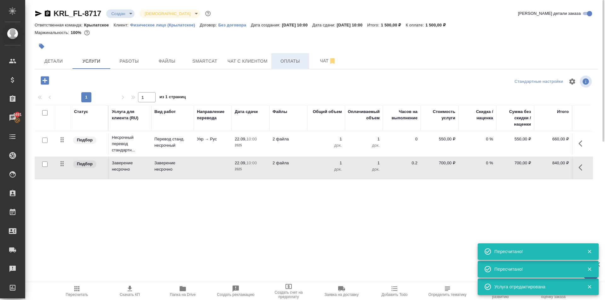
click at [289, 66] on button "Оплаты" at bounding box center [290, 61] width 38 height 16
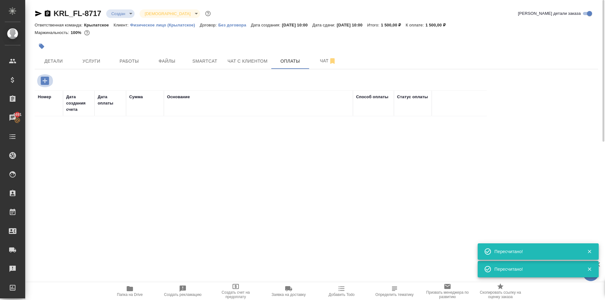
drag, startPoint x: 45, startPoint y: 83, endPoint x: 56, endPoint y: 88, distance: 12.3
click at [45, 84] on icon "button" at bounding box center [44, 80] width 11 height 11
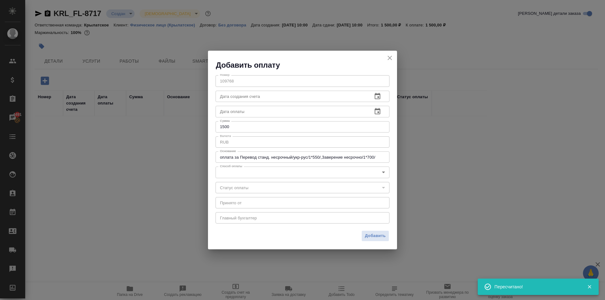
click at [238, 175] on body "🙏 .cls-1 fill:#fff; AWATERA Kasymov Timur Клиенты Спецификации Заказы 4491 Чаты…" at bounding box center [302, 150] width 605 height 300
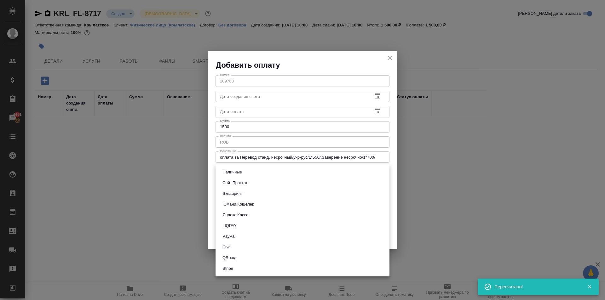
drag, startPoint x: 238, startPoint y: 183, endPoint x: 248, endPoint y: 184, distance: 10.1
click at [237, 183] on button "Сайт Трактат" at bounding box center [235, 183] width 29 height 7
type input "site-traktat"
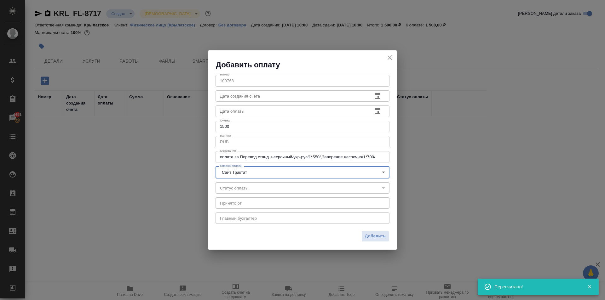
click at [375, 238] on span "Добавить" at bounding box center [375, 236] width 21 height 7
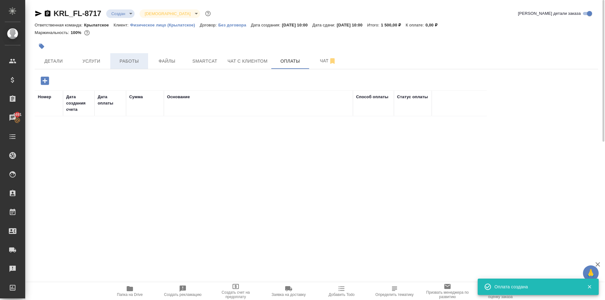
click at [128, 57] on span "Работы" at bounding box center [129, 61] width 30 height 8
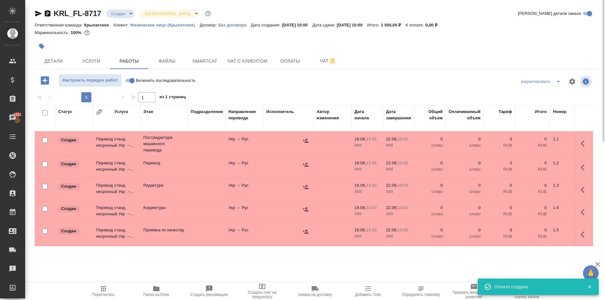
click at [165, 51] on div at bounding box center [223, 46] width 376 height 14
click at [165, 55] on button "Файлы" at bounding box center [167, 61] width 38 height 16
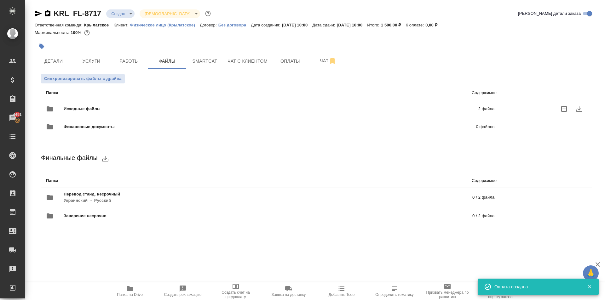
click at [104, 107] on span "Исходные файлы" at bounding box center [177, 109] width 226 height 6
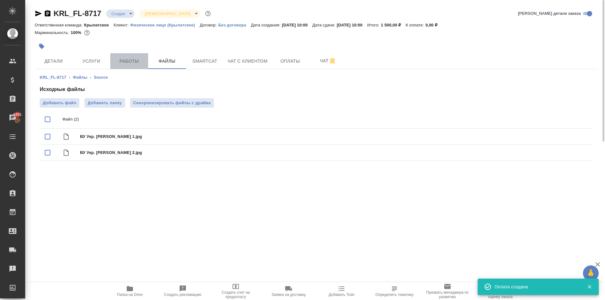
click at [128, 66] on button "Работы" at bounding box center [129, 61] width 38 height 16
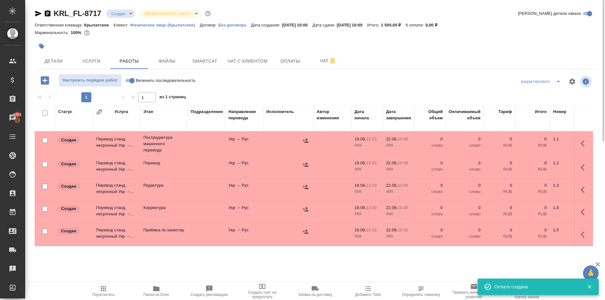
click at [130, 84] on input "Включить последовательность" at bounding box center [132, 81] width 23 height 8
checkbox input "true"
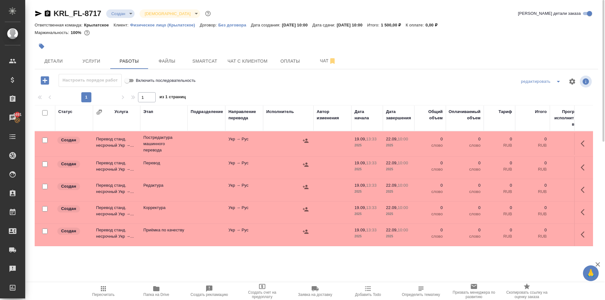
click at [46, 113] on input "checkbox" at bounding box center [44, 112] width 5 height 5
checkbox input "true"
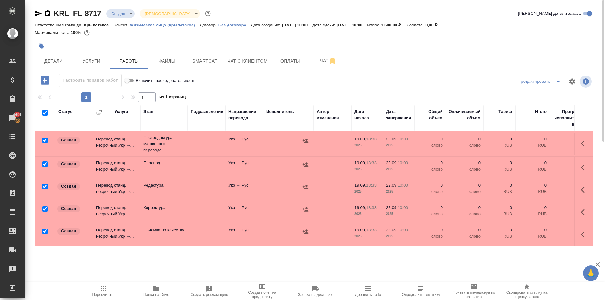
checkbox input "true"
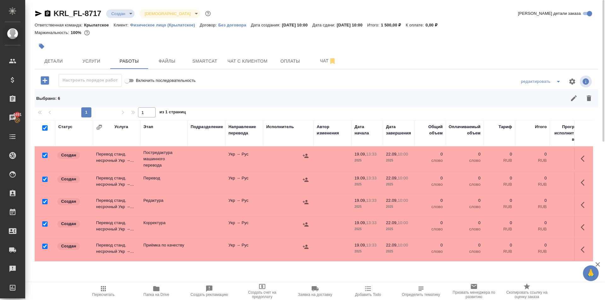
click at [42, 182] on div at bounding box center [45, 179] width 14 height 9
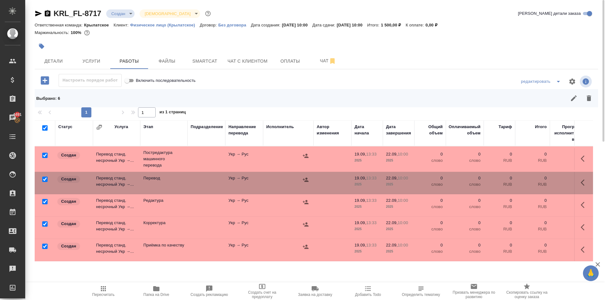
click at [44, 179] on input "checkbox" at bounding box center [44, 179] width 5 height 5
checkbox input "false"
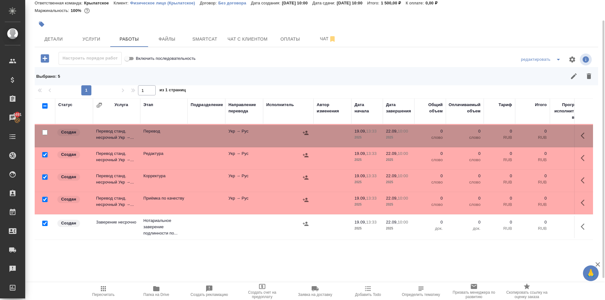
click at [44, 221] on input "checkbox" at bounding box center [44, 223] width 5 height 5
checkbox input "false"
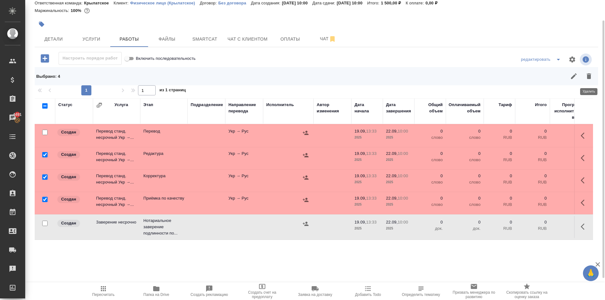
click at [594, 74] on button "button" at bounding box center [588, 76] width 15 height 15
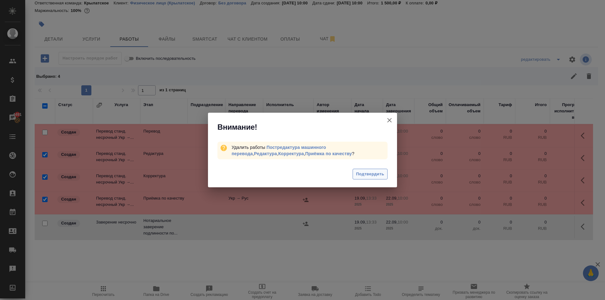
click at [377, 171] on span "Подтвердить" at bounding box center [370, 174] width 28 height 7
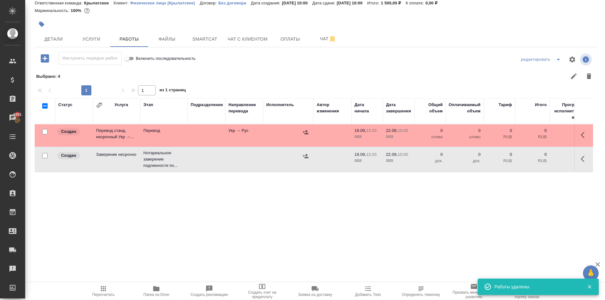
scroll to position [0, 0]
click at [583, 134] on icon "button" at bounding box center [585, 135] width 8 height 8
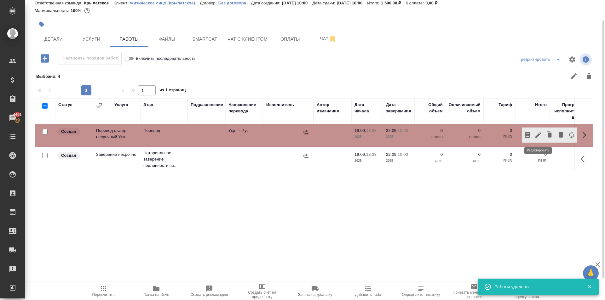
click at [536, 135] on icon "button" at bounding box center [538, 135] width 8 height 8
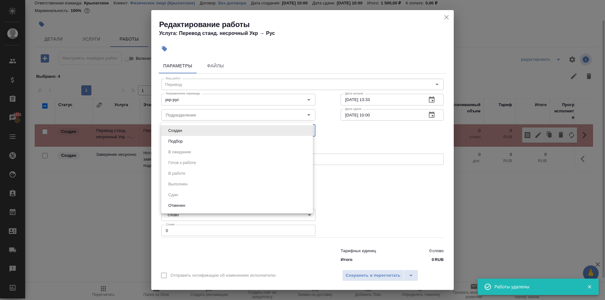
click at [216, 131] on body "🙏 .cls-1 fill:#fff; AWATERA Kasymov Timur Клиенты Спецификации Заказы 4491 Чаты…" at bounding box center [302, 150] width 605 height 300
click at [214, 114] on div at bounding box center [302, 150] width 605 height 300
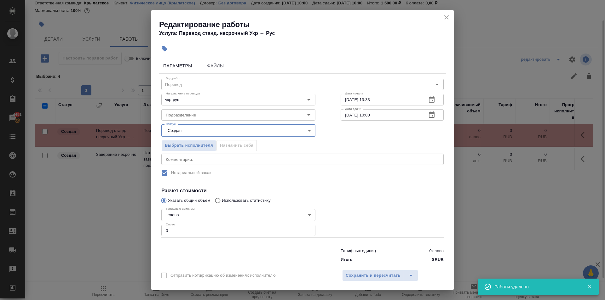
click at [214, 115] on div "Создан Подбор В ожидании Готов к работе В работе Выполнен Сдан Отменен" at bounding box center [302, 150] width 605 height 300
click at [214, 115] on input "Подразделение" at bounding box center [227, 115] width 129 height 8
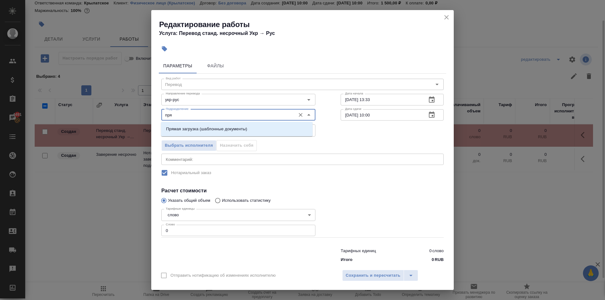
click at [213, 122] on div "Прямая загрузка (шаблонные документы)" at bounding box center [237, 129] width 152 height 14
click at [215, 129] on p "Прямая загрузка (шаблонные документы)" at bounding box center [206, 129] width 81 height 6
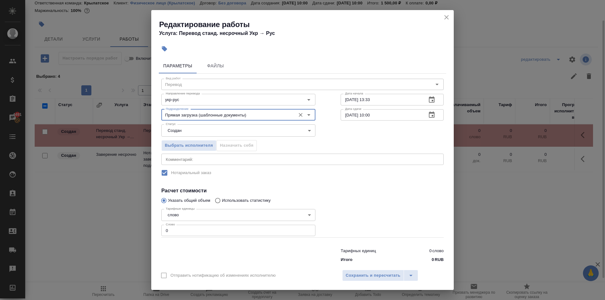
type input "Прямая загрузка (шаблонные документы)"
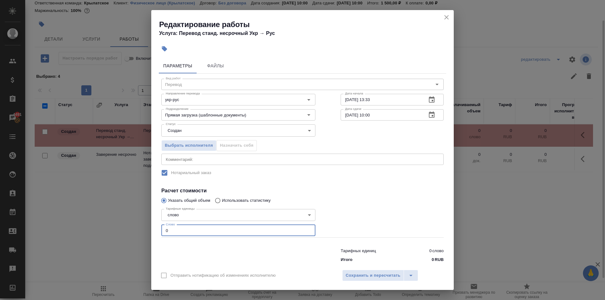
drag, startPoint x: 174, startPoint y: 233, endPoint x: 146, endPoint y: 230, distance: 27.5
click at [146, 230] on div "Редактирование работы Услуга: Перевод станд. несрочный Укр → Рус Параметры Файл…" at bounding box center [302, 150] width 605 height 300
type input "10"
click at [179, 136] on body "🙏 .cls-1 fill:#fff; AWATERA Kasymov Timur Клиенты Спецификации Заказы 4491 Чаты…" at bounding box center [302, 150] width 605 height 300
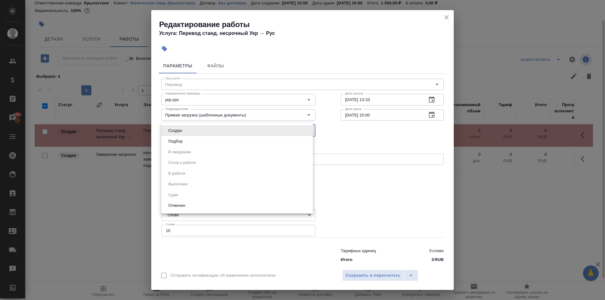
click at [178, 138] on button "Подбор" at bounding box center [175, 141] width 18 height 7
type input "recruiting"
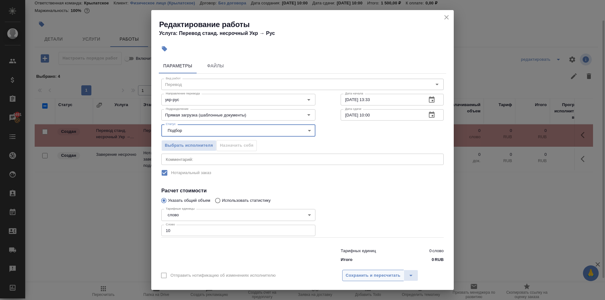
click at [376, 283] on div "Отправить нотификацию об изменениях исполнителю Сохранить и пересчитать" at bounding box center [302, 278] width 303 height 24
click at [376, 278] on span "Сохранить и пересчитать" at bounding box center [373, 275] width 55 height 7
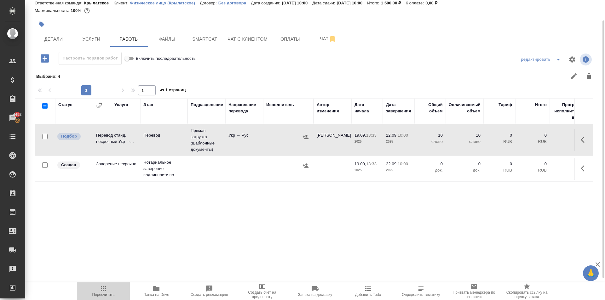
click at [84, 288] on span "Пересчитать" at bounding box center [103, 291] width 45 height 12
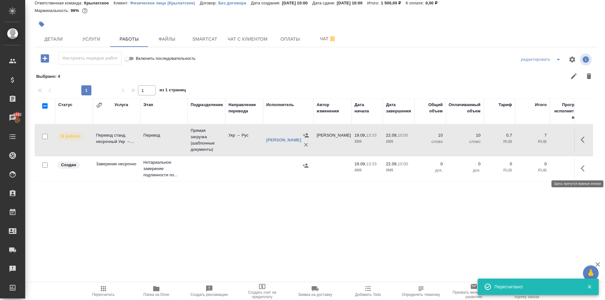
click at [580, 172] on button "button" at bounding box center [584, 168] width 15 height 15
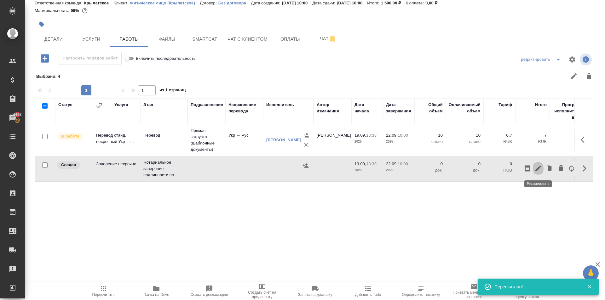
click at [539, 168] on icon "button" at bounding box center [538, 169] width 6 height 6
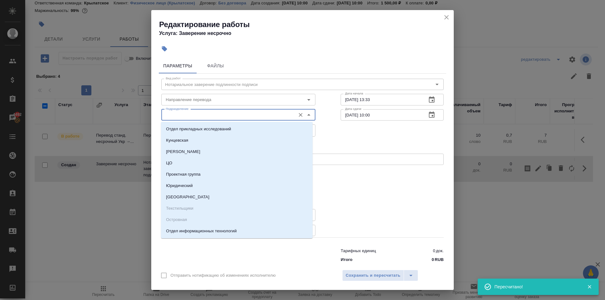
click at [204, 117] on input "Подразделение" at bounding box center [227, 115] width 129 height 8
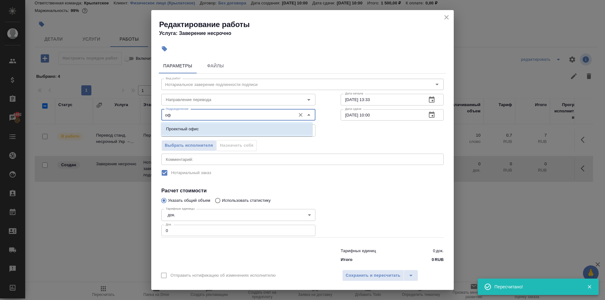
drag, startPoint x: 211, startPoint y: 129, endPoint x: 212, endPoint y: 137, distance: 8.2
click at [212, 131] on li "Проектный офис" at bounding box center [237, 129] width 152 height 11
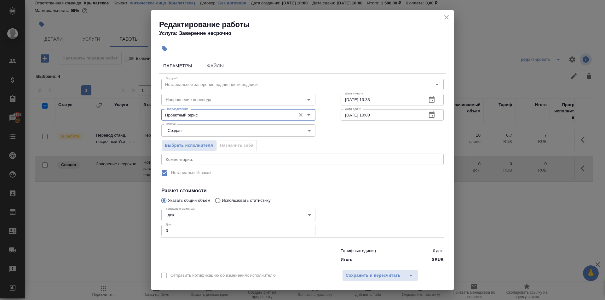
type input "Проектный офис"
drag, startPoint x: 187, startPoint y: 230, endPoint x: 153, endPoint y: 232, distance: 35.0
click at [153, 232] on div "Параметры Файлы Вид работ Нотариальное заверение подлинности подписи Вид работ …" at bounding box center [302, 161] width 303 height 210
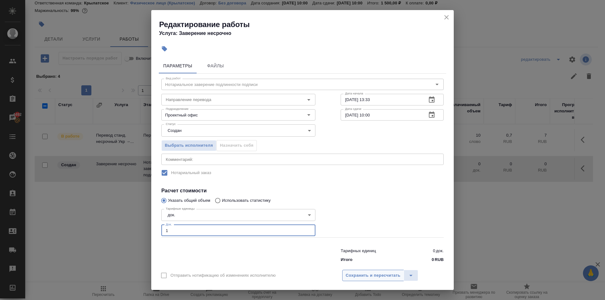
type input "1"
click at [348, 276] on span "Сохранить и пересчитать" at bounding box center [373, 275] width 55 height 7
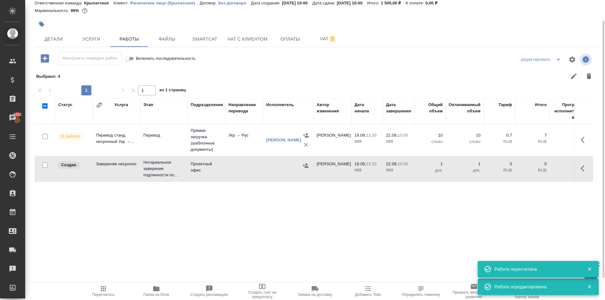
click at [92, 294] on span "Пересчитать" at bounding box center [103, 291] width 45 height 12
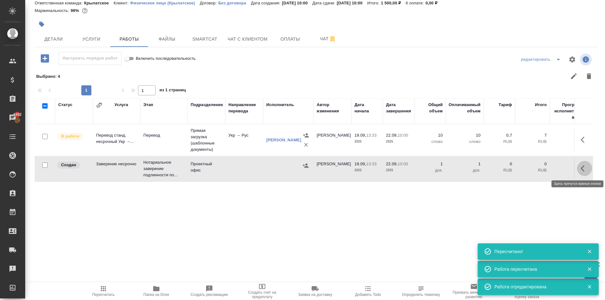
click at [583, 168] on icon "button" at bounding box center [585, 169] width 8 height 8
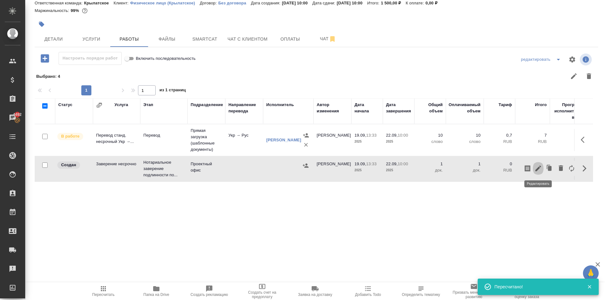
click at [538, 171] on icon "button" at bounding box center [538, 169] width 8 height 8
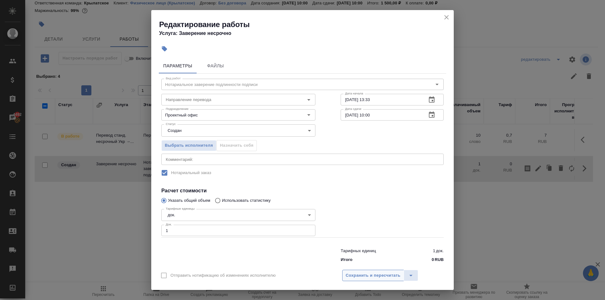
click at [357, 271] on button "Сохранить и пересчитать" at bounding box center [373, 275] width 62 height 11
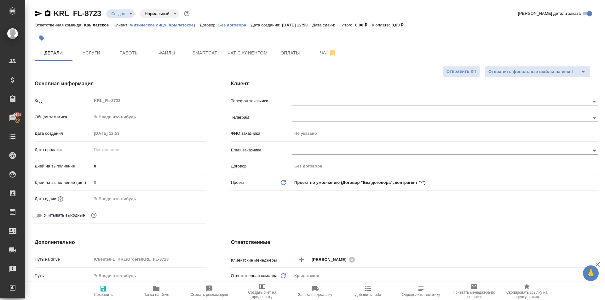
select select "RU"
drag, startPoint x: 318, startPoint y: 96, endPoint x: 324, endPoint y: 102, distance: 9.1
click at [318, 96] on div at bounding box center [445, 101] width 306 height 12
click at [325, 102] on input "text" at bounding box center [430, 102] width 276 height 8
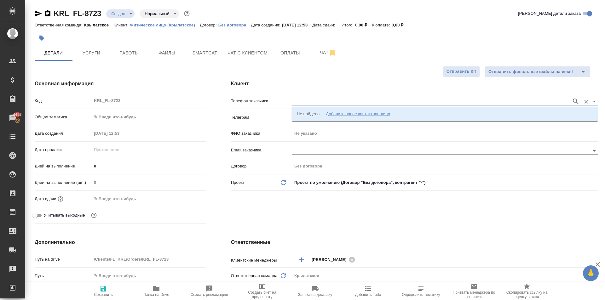
click at [332, 110] on li "Не найдено Добавить новое контактное лицо" at bounding box center [445, 113] width 306 height 11
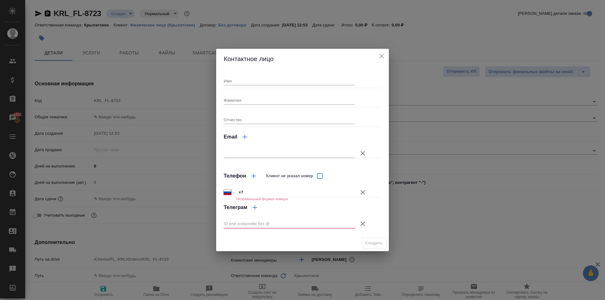
click at [271, 83] on input "Имя" at bounding box center [289, 81] width 131 height 9
type input "[DEMOGRAPHIC_DATA]"
click at [364, 223] on icon "button" at bounding box center [363, 224] width 8 height 8
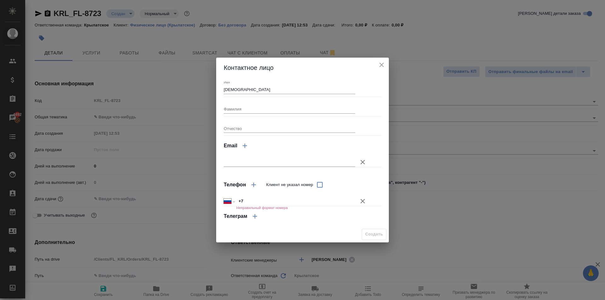
click at [365, 195] on button "Клиент не указал номер" at bounding box center [362, 201] width 15 height 15
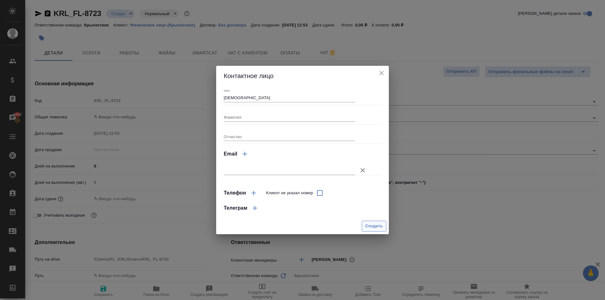
click at [369, 224] on span "Создать" at bounding box center [374, 226] width 18 height 7
type input "Исломбек"
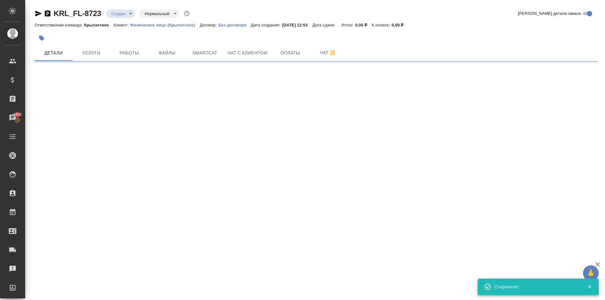
type input "holyTrinity"
select select "RU"
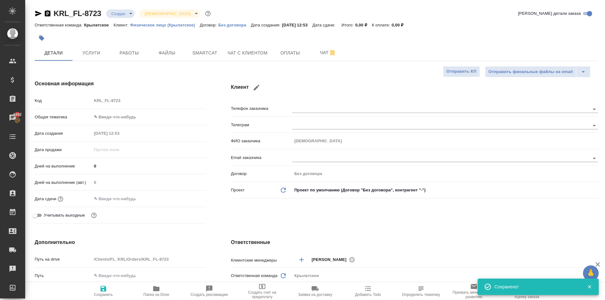
type textarea "x"
click at [130, 116] on body "🙏 .cls-1 fill:#fff; AWATERA Kasymov Timur Клиенты Спецификации Заказы 4492 Чаты…" at bounding box center [302, 150] width 605 height 300
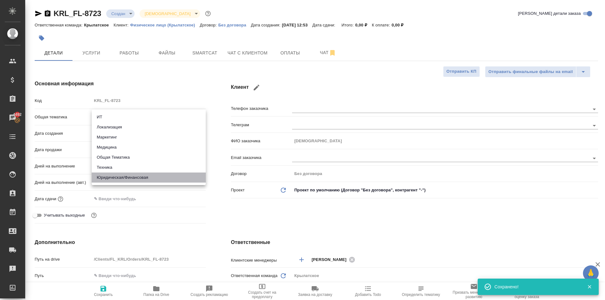
click at [116, 180] on li "Юридическая/Финансовая" at bounding box center [149, 178] width 114 height 10
type input "yr-fn"
type textarea "x"
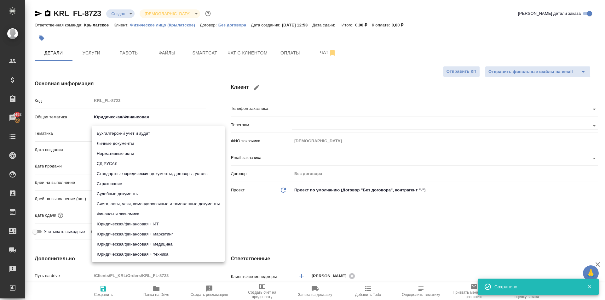
click at [115, 138] on body "🙏 .cls-1 fill:#fff; AWATERA Kasymov Timur Клиенты Спецификации Заказы 4492 Чаты…" at bounding box center [302, 150] width 605 height 300
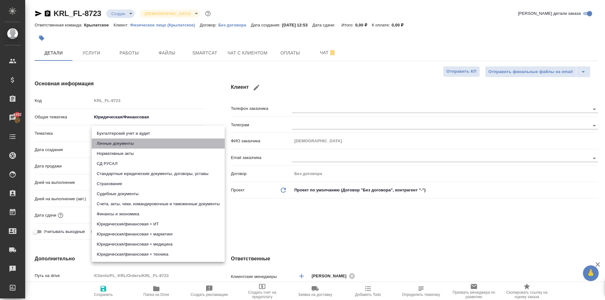
click at [116, 142] on li "Личные документы" at bounding box center [158, 144] width 133 height 10
type textarea "x"
type input "5a8b8b956a9677013d343cfe"
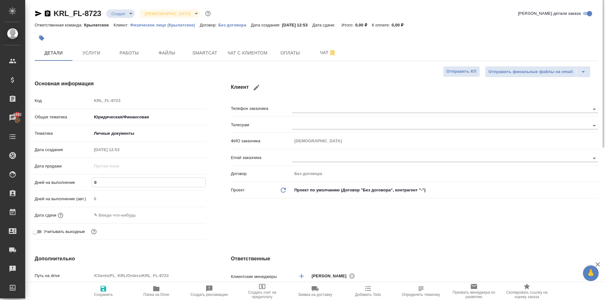
drag, startPoint x: 97, startPoint y: 184, endPoint x: 84, endPoint y: 184, distance: 12.6
click at [84, 184] on div "Дней на выполнение 0" at bounding box center [120, 182] width 171 height 11
type input "1"
type textarea "x"
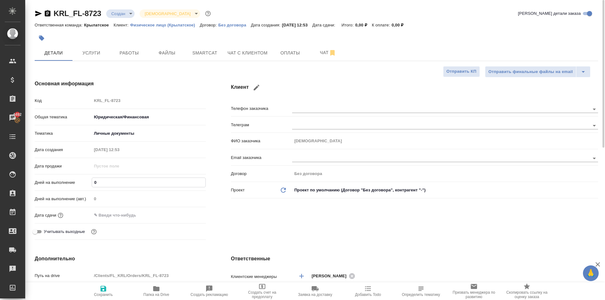
type textarea "x"
type input "1"
click at [103, 212] on input "text" at bounding box center [119, 215] width 55 height 9
click at [186, 214] on icon "button" at bounding box center [188, 215] width 8 height 8
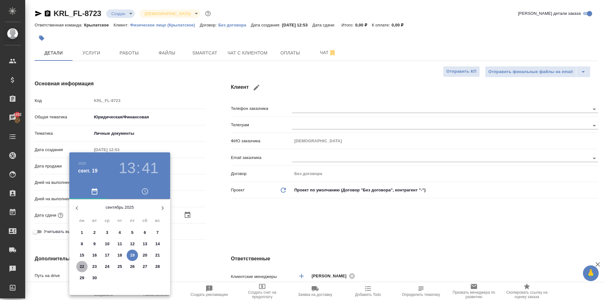
click at [85, 266] on span "22" at bounding box center [81, 267] width 11 height 6
type input "22.09.2025 13:41"
type textarea "x"
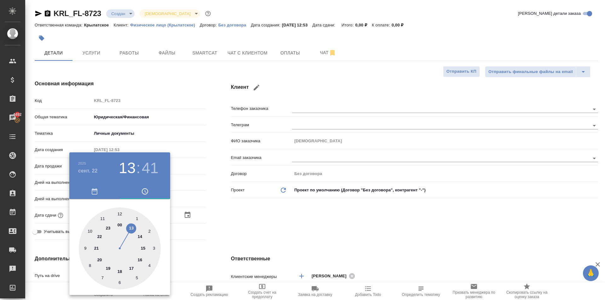
drag, startPoint x: 91, startPoint y: 229, endPoint x: 122, endPoint y: 220, distance: 31.9
click at [90, 229] on div at bounding box center [120, 249] width 82 height 82
type input "22.09.2025 10:41"
type textarea "x"
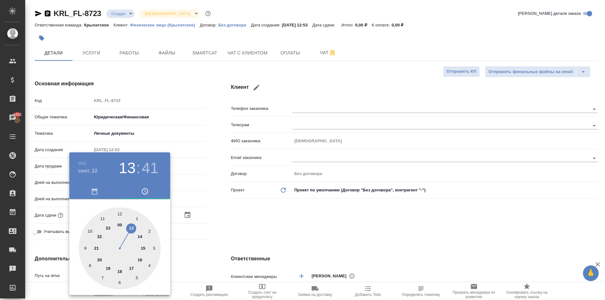
type textarea "x"
type input "22.09.2025 10:00"
type textarea "x"
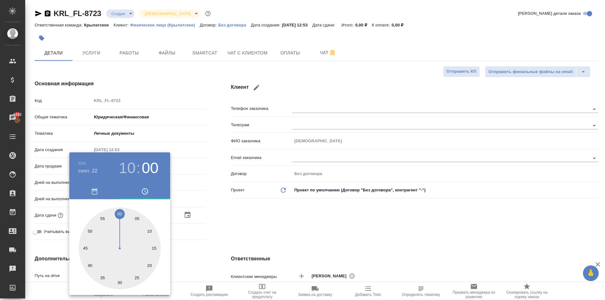
type textarea "x"
drag, startPoint x: 123, startPoint y: 219, endPoint x: 121, endPoint y: 216, distance: 3.2
click at [121, 216] on div at bounding box center [120, 249] width 82 height 82
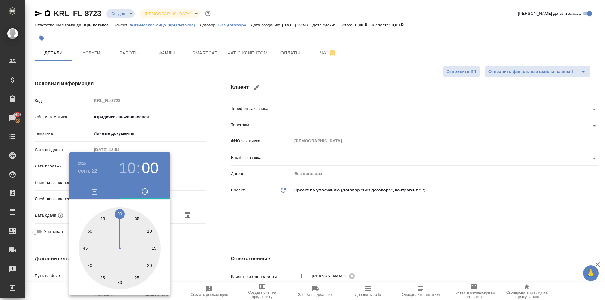
type textarea "x"
drag, startPoint x: 240, startPoint y: 242, endPoint x: 199, endPoint y: 238, distance: 40.6
click at [238, 242] on div at bounding box center [302, 150] width 605 height 300
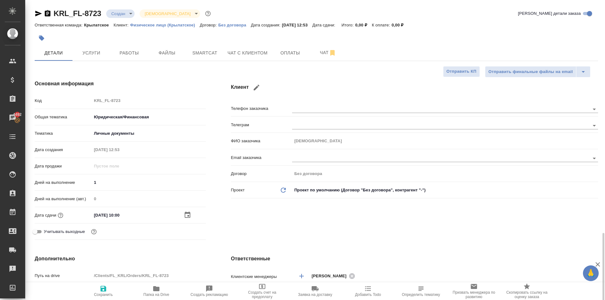
scroll to position [158, 0]
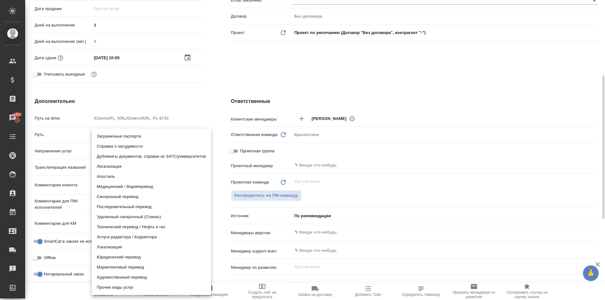
click at [119, 147] on body "🙏 .cls-1 fill:#fff; AWATERA Kasymov Timur Клиенты Спецификации Заказы 4492 Чаты…" at bounding box center [302, 150] width 605 height 300
click at [121, 255] on li "Юридический перевод" at bounding box center [151, 257] width 119 height 10
type input "legalTranslation"
type textarea "x"
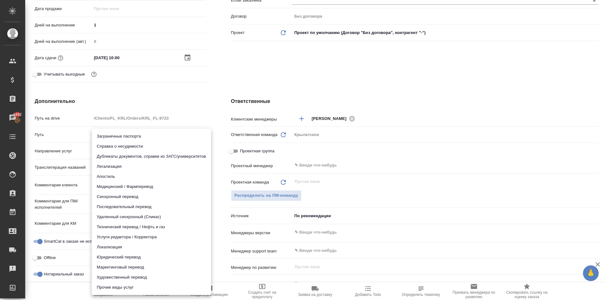
type textarea "x"
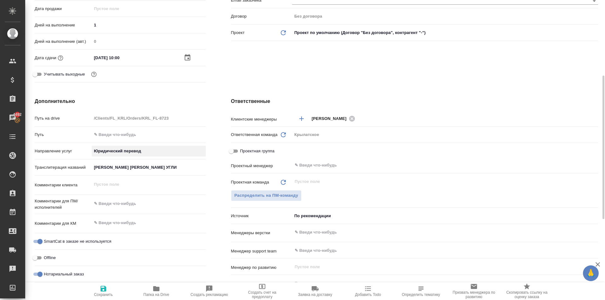
scroll to position [326, 0]
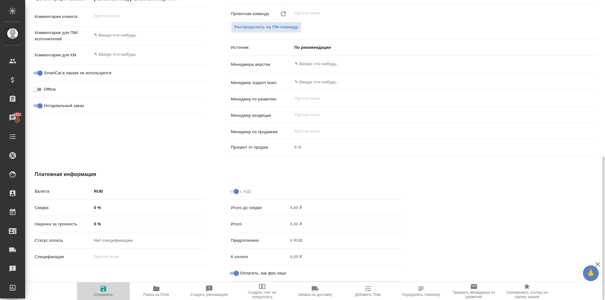
click at [113, 296] on span "Сохранить" at bounding box center [103, 291] width 45 height 12
type textarea "x"
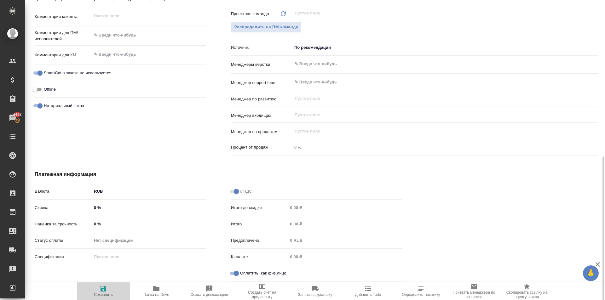
type textarea "x"
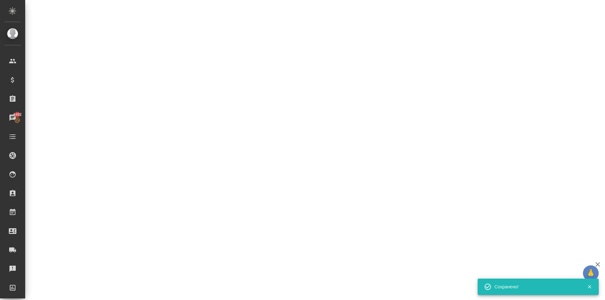
select select "RU"
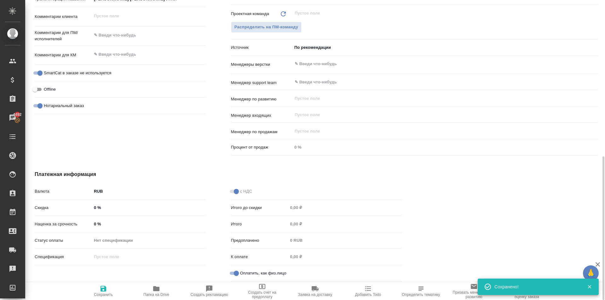
type textarea "x"
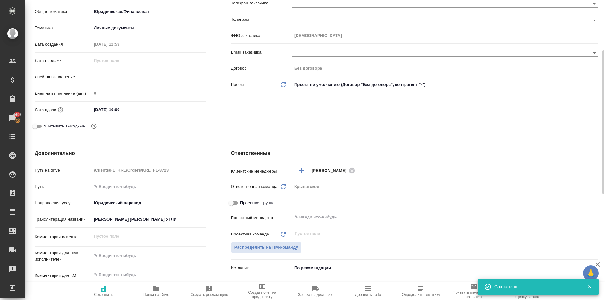
scroll to position [0, 0]
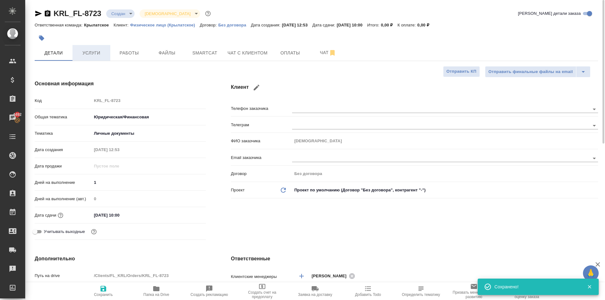
click at [96, 52] on span "Услуги" at bounding box center [91, 53] width 30 height 8
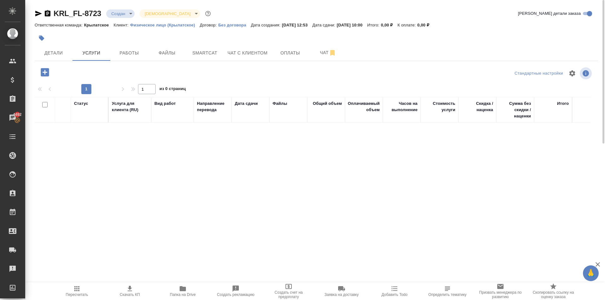
click at [45, 70] on icon "button" at bounding box center [44, 72] width 11 height 11
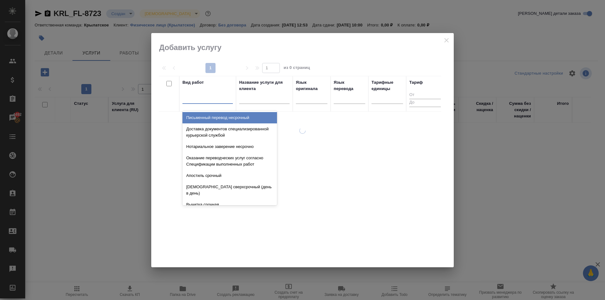
click at [213, 98] on div at bounding box center [207, 97] width 50 height 9
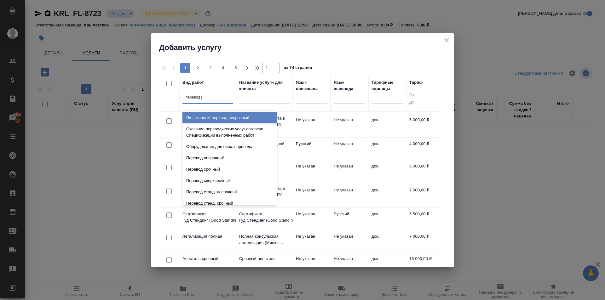
type input "перевод ст"
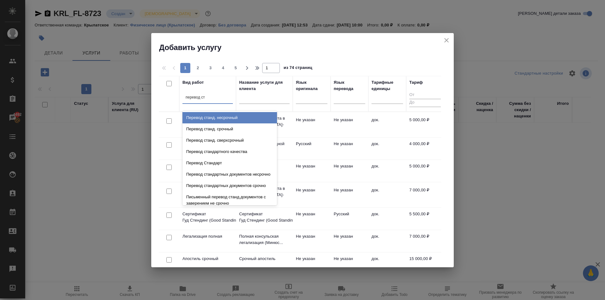
click at [233, 118] on div "Перевод станд. несрочный" at bounding box center [229, 117] width 95 height 11
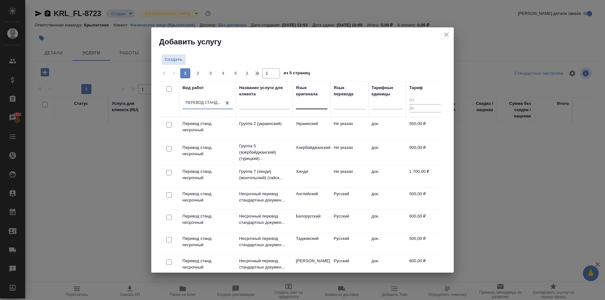
click at [316, 101] on div at bounding box center [312, 102] width 32 height 9
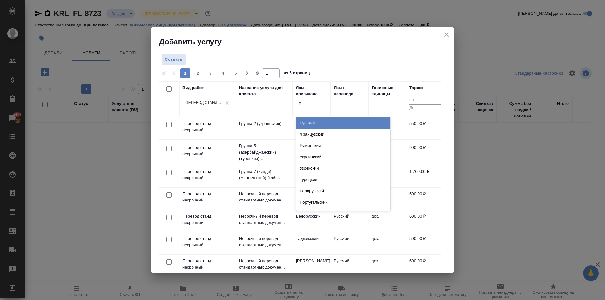
type input "уз"
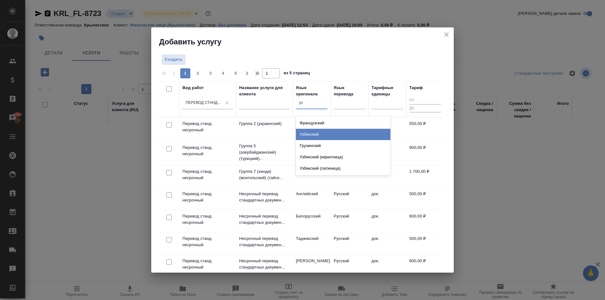
click at [319, 133] on div "Узбекский" at bounding box center [343, 134] width 95 height 11
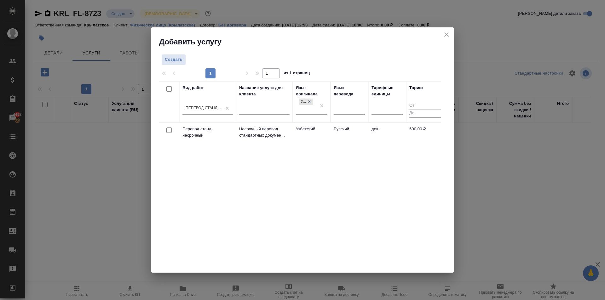
click at [319, 133] on td "Узбекский" at bounding box center [312, 134] width 38 height 22
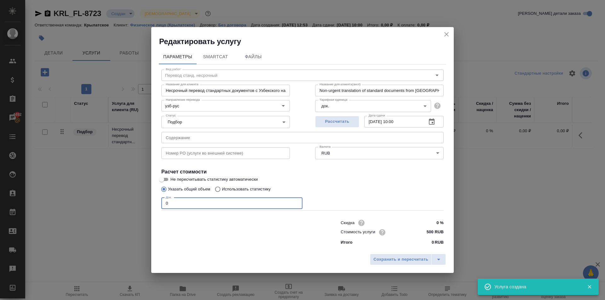
drag, startPoint x: 189, startPoint y: 203, endPoint x: 108, endPoint y: 211, distance: 81.4
click at [99, 207] on div "Редактировать услугу Параметры SmartCat Файлы Вид работ Перевод станд. несрочны…" at bounding box center [302, 150] width 605 height 300
type input "2"
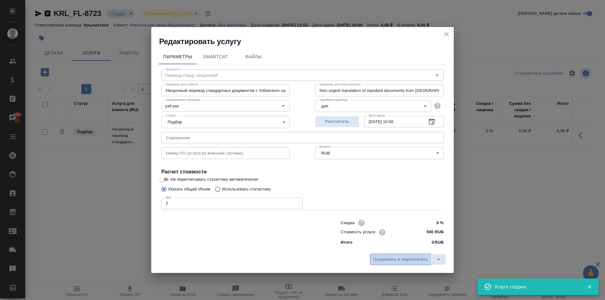
click at [411, 260] on span "Сохранить и пересчитать" at bounding box center [400, 259] width 55 height 7
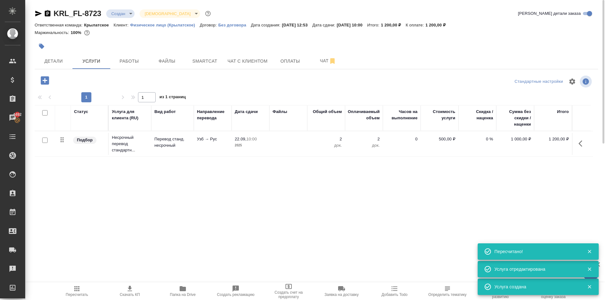
click at [48, 74] on div "KRL_FL-8723 Создан new Святая троица holyTrinity Кратко детали заказа Ответстве…" at bounding box center [316, 128] width 570 height 257
click at [46, 77] on icon "button" at bounding box center [45, 80] width 8 height 8
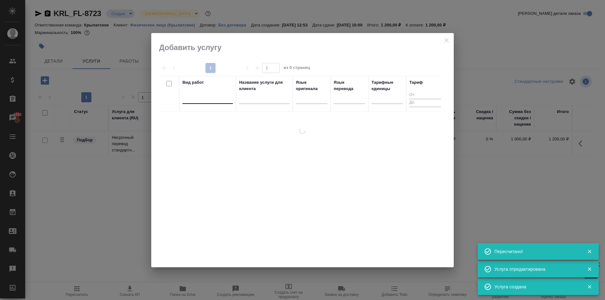
click at [217, 99] on div at bounding box center [207, 97] width 50 height 9
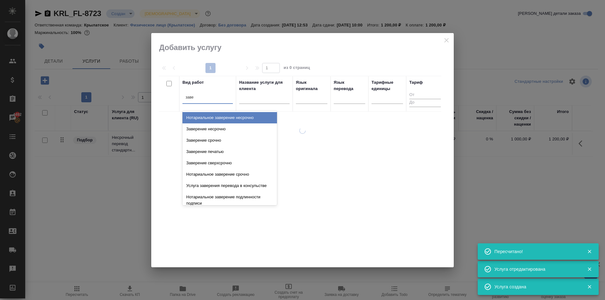
type input "завер"
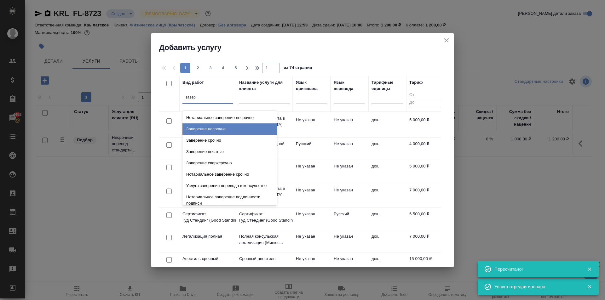
click at [229, 125] on div "Заверение несрочно" at bounding box center [229, 129] width 95 height 11
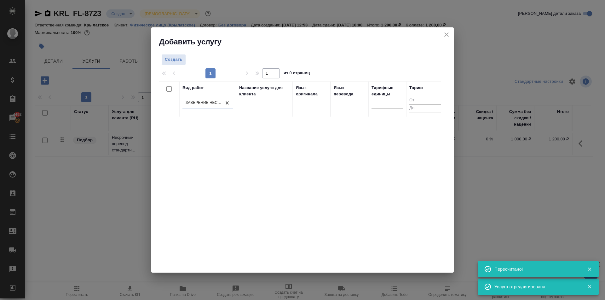
click at [376, 106] on div at bounding box center [388, 102] width 32 height 9
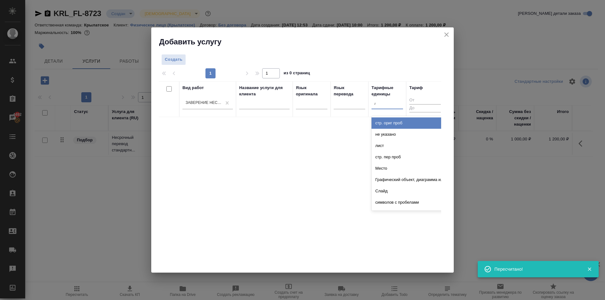
type input "до"
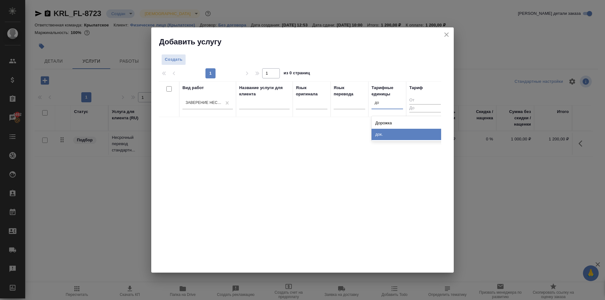
drag, startPoint x: 385, startPoint y: 137, endPoint x: 360, endPoint y: 132, distance: 25.5
click at [384, 137] on div "док." at bounding box center [419, 134] width 95 height 11
drag, startPoint x: 170, startPoint y: 51, endPoint x: 174, endPoint y: 55, distance: 6.0
click at [174, 55] on div "Создать 1 1 из 0 страниц Вид работ Заверение несрочно Название услуги для клиен…" at bounding box center [302, 160] width 303 height 226
click at [174, 55] on button "Создать" at bounding box center [173, 59] width 25 height 11
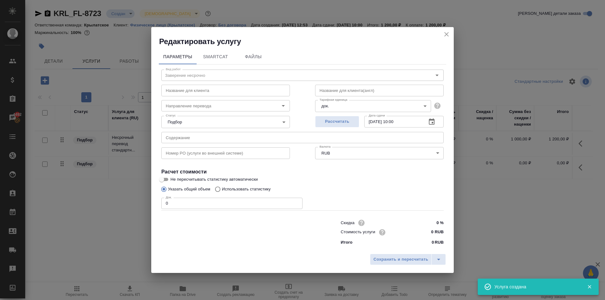
drag, startPoint x: 164, startPoint y: 200, endPoint x: 143, endPoint y: 193, distance: 22.0
click at [143, 193] on div "Редактировать услугу Параметры SmartCat Файлы Вид работ Заверение несрочно Вид …" at bounding box center [302, 150] width 605 height 300
type input "2"
click at [431, 231] on input "0 RUB" at bounding box center [431, 232] width 23 height 9
type input "700 RUB"
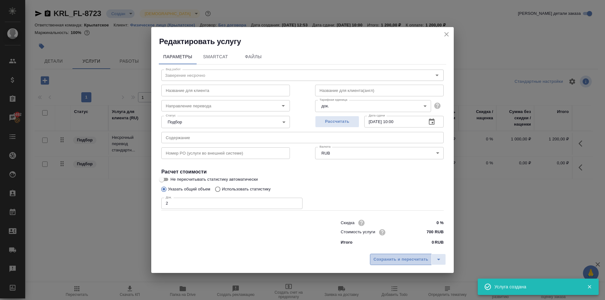
click at [410, 260] on span "Сохранить и пересчитать" at bounding box center [400, 259] width 55 height 7
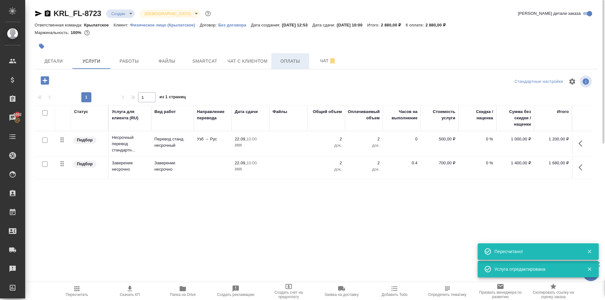
click at [300, 61] on span "Оплаты" at bounding box center [290, 61] width 30 height 8
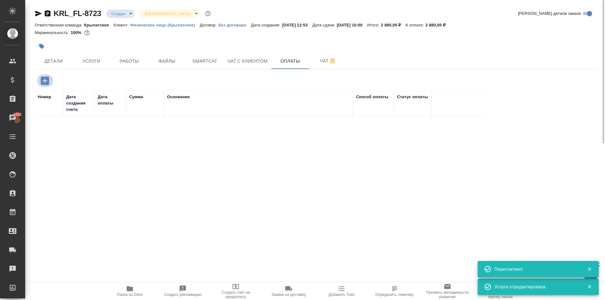
drag, startPoint x: 45, startPoint y: 83, endPoint x: 70, endPoint y: 97, distance: 28.6
click at [45, 83] on icon "button" at bounding box center [44, 80] width 11 height 11
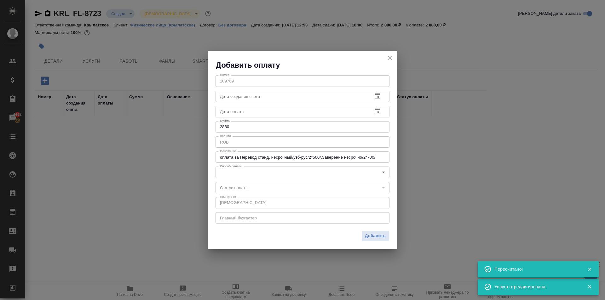
click at [260, 174] on body "🙏 .cls-1 fill:#fff; AWATERA Kasymov Timur Клиенты Спецификации Заказы 4492 Чаты…" at bounding box center [302, 150] width 605 height 300
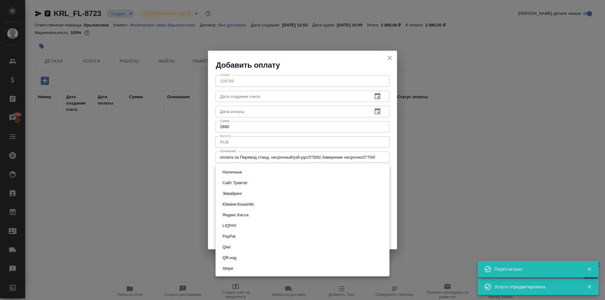
click at [238, 190] on li "Эквайринг" at bounding box center [303, 193] width 174 height 11
type input "acquiring"
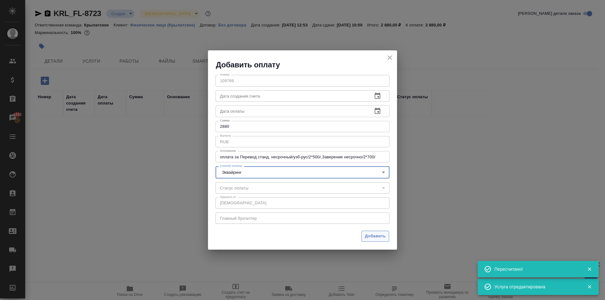
click at [376, 231] on div "Добавить" at bounding box center [302, 239] width 189 height 22
click at [376, 233] on span "Добавить" at bounding box center [375, 236] width 21 height 7
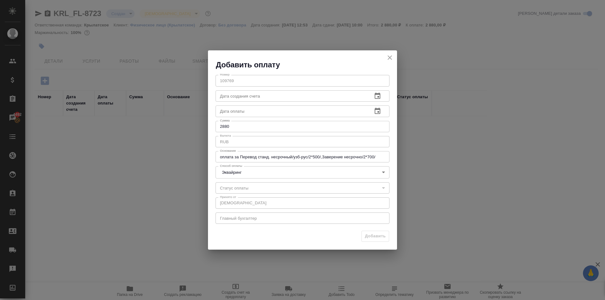
type input "0"
type input "auto-kassa"
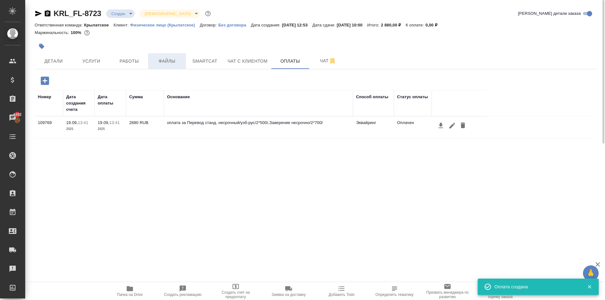
click at [161, 63] on span "Файлы" at bounding box center [167, 61] width 30 height 8
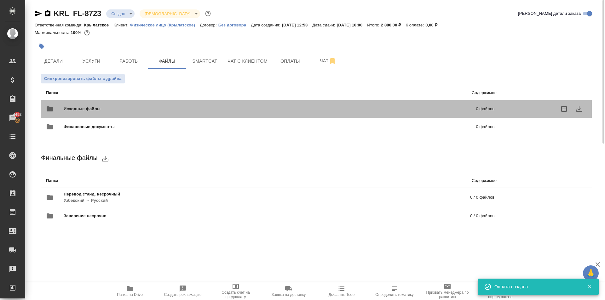
click at [81, 110] on span "Исходные файлы" at bounding box center [176, 109] width 225 height 6
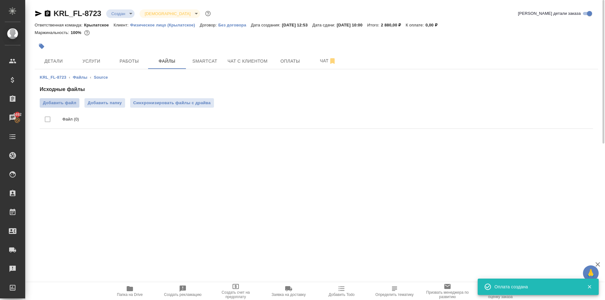
click at [66, 102] on span "Добавить файл" at bounding box center [59, 103] width 33 height 6
click at [0, 0] on input "Добавить файл" at bounding box center [0, 0] width 0 height 0
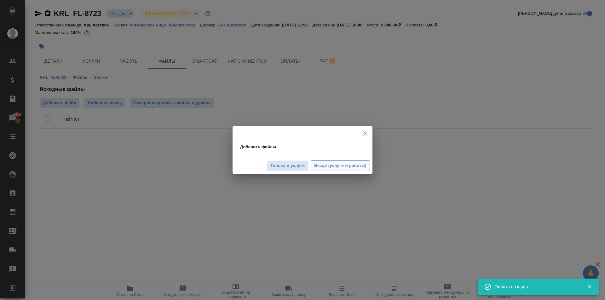
click at [366, 171] on div "Только в услуги Везде (услуги и работы)" at bounding box center [303, 163] width 140 height 21
click at [365, 170] on button "Везде (услуги и работы)" at bounding box center [340, 165] width 59 height 11
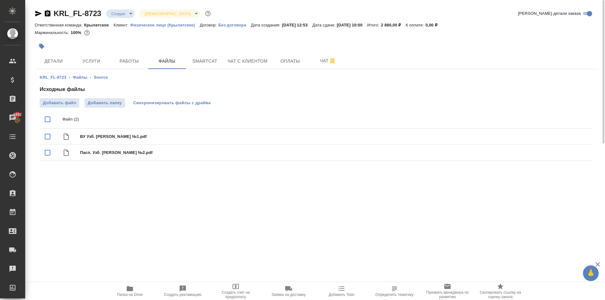
click at [157, 101] on span "Синхронизировать файлы с драйва" at bounding box center [172, 103] width 78 height 6
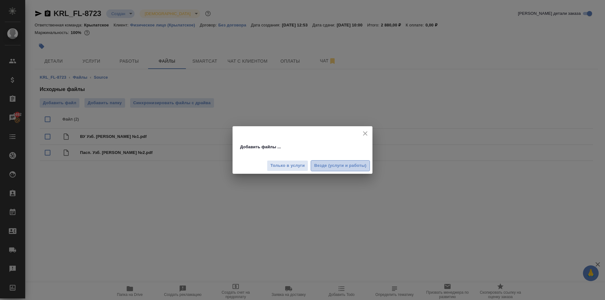
click at [347, 166] on span "Везде (услуги и работы)" at bounding box center [340, 165] width 52 height 7
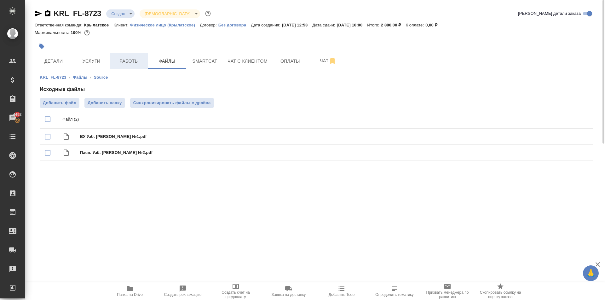
click at [134, 67] on button "Работы" at bounding box center [129, 61] width 38 height 16
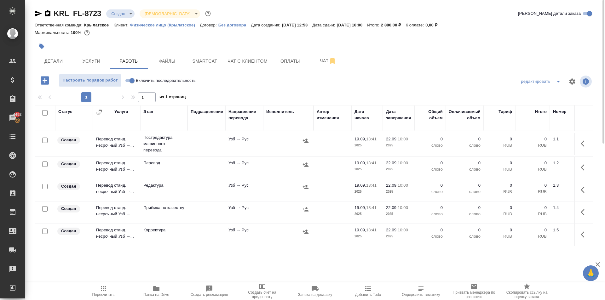
click at [130, 81] on input "Включить последовательность" at bounding box center [132, 81] width 23 height 8
checkbox input "true"
click at [44, 113] on input "checkbox" at bounding box center [44, 112] width 5 height 5
checkbox input "true"
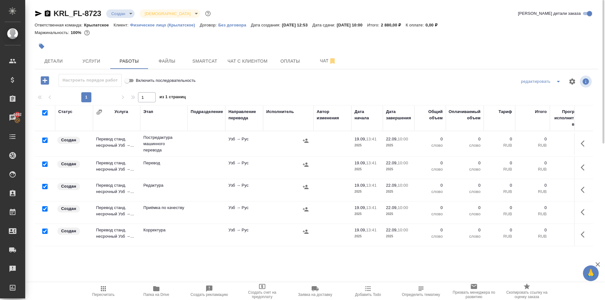
checkbox input "true"
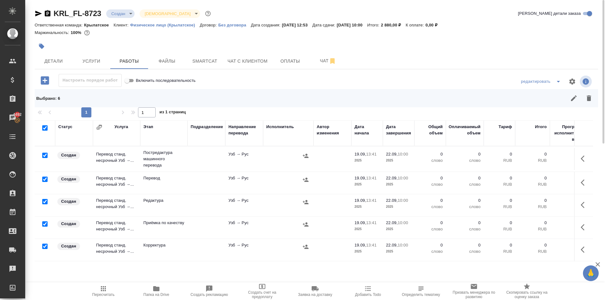
click at [45, 182] on input "checkbox" at bounding box center [44, 179] width 5 height 5
checkbox input "false"
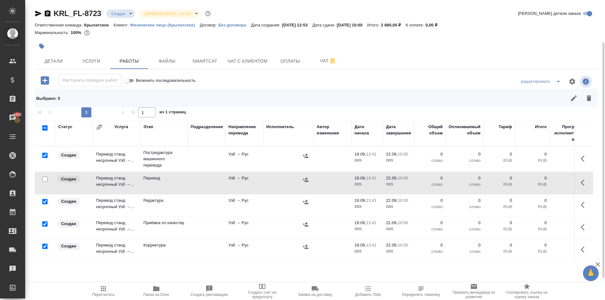
scroll to position [30, 0]
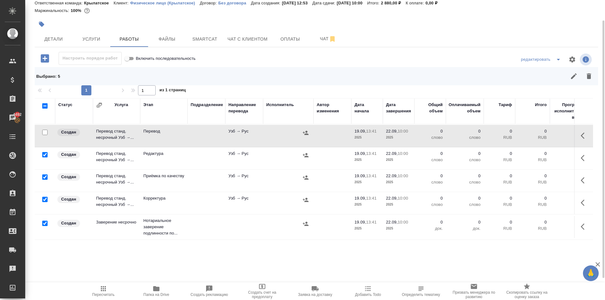
drag, startPoint x: 44, startPoint y: 170, endPoint x: 47, endPoint y: 177, distance: 8.1
click at [44, 175] on input "checkbox" at bounding box center [44, 177] width 5 height 5
checkbox input "false"
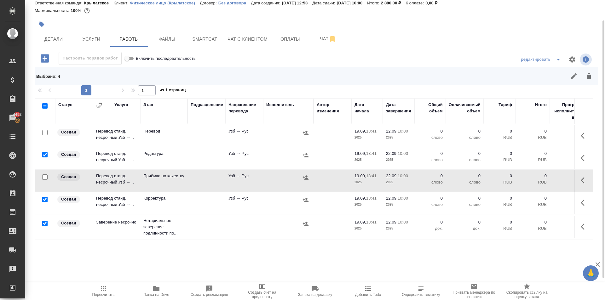
click at [44, 221] on input "checkbox" at bounding box center [44, 223] width 5 height 5
checkbox input "false"
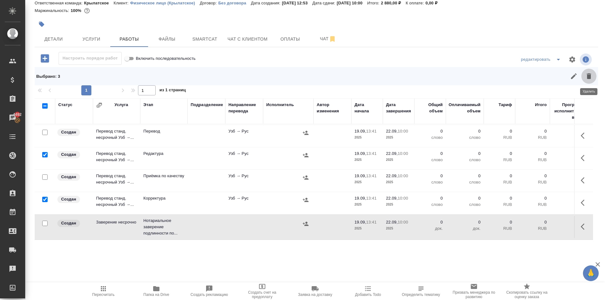
drag, startPoint x: 592, startPoint y: 74, endPoint x: 561, endPoint y: 89, distance: 34.4
click at [591, 74] on icon "button" at bounding box center [589, 76] width 8 height 8
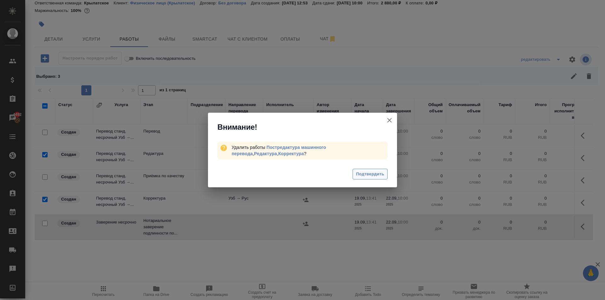
click at [373, 169] on button "Подтвердить" at bounding box center [370, 174] width 35 height 11
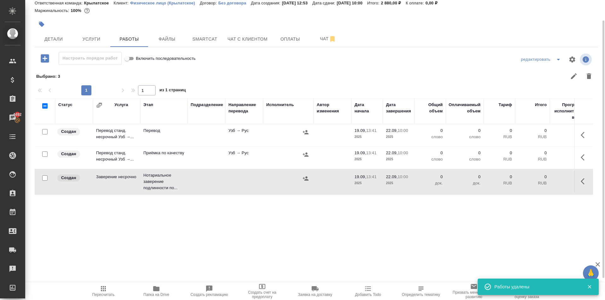
scroll to position [0, 0]
click at [580, 140] on button "button" at bounding box center [584, 135] width 15 height 15
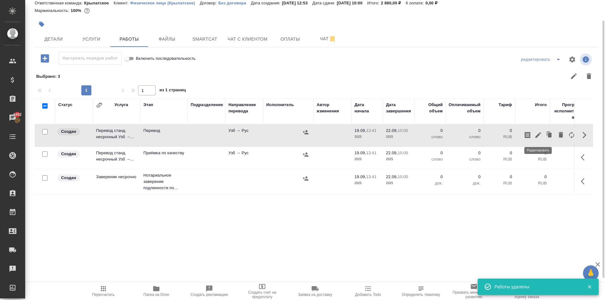
click at [538, 135] on icon "button" at bounding box center [538, 135] width 8 height 8
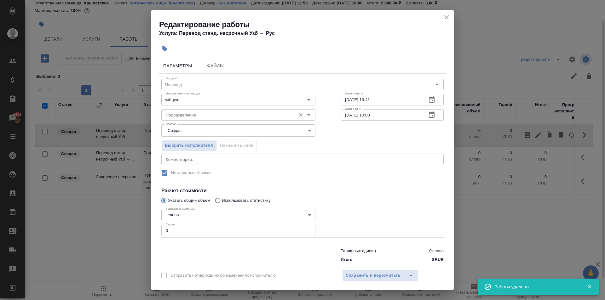
click at [177, 116] on input "Подразделение" at bounding box center [227, 115] width 129 height 8
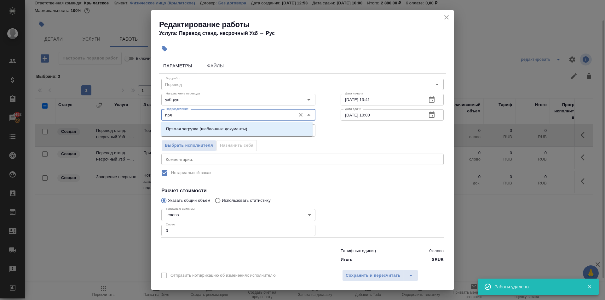
click at [190, 128] on p "Прямая загрузка (шаблонные документы)" at bounding box center [206, 129] width 81 height 6
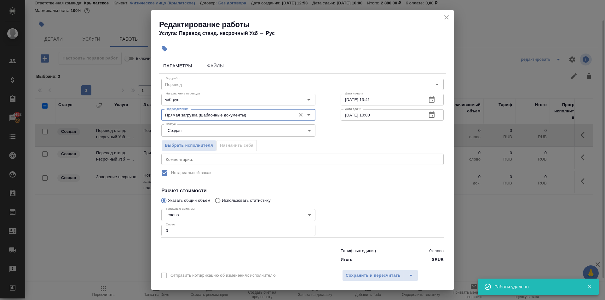
type input "Прямая загрузка (шаблонные документы)"
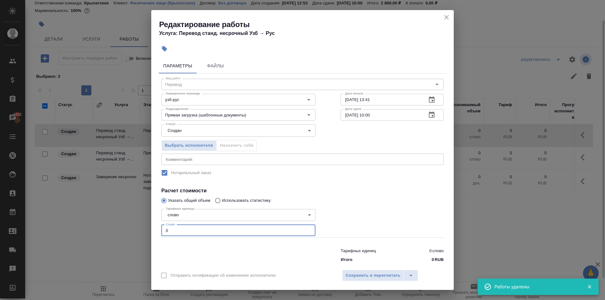
drag, startPoint x: 164, startPoint y: 232, endPoint x: 150, endPoint y: 228, distance: 14.5
click at [150, 229] on div "Редактирование работы Услуга: Перевод станд. несрочный Узб → Рус Параметры Файл…" at bounding box center [302, 150] width 605 height 300
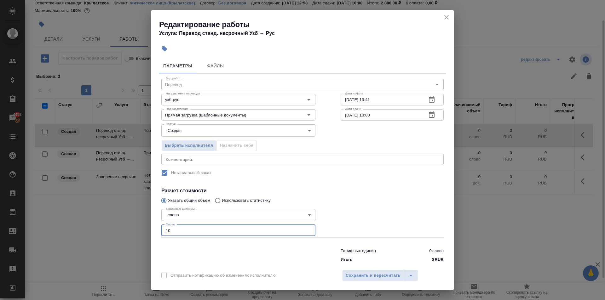
type input "10"
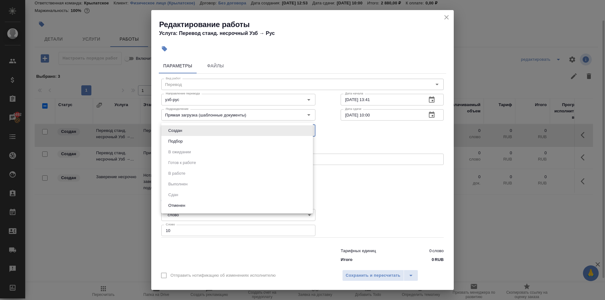
click at [183, 133] on body "🙏 .cls-1 fill:#fff; AWATERA Kasymov Timur Клиенты Спецификации Заказы 4492 Чаты…" at bounding box center [302, 150] width 605 height 300
click at [179, 141] on button "Подбор" at bounding box center [175, 141] width 18 height 7
type input "recruiting"
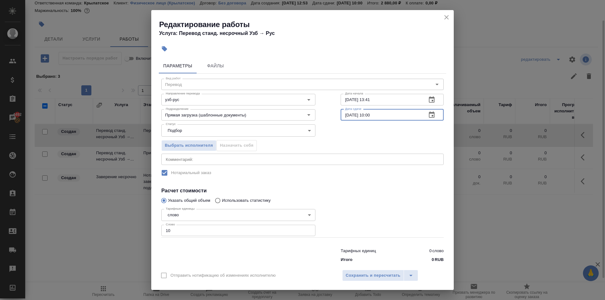
drag, startPoint x: 394, startPoint y: 115, endPoint x: 364, endPoint y: 122, distance: 30.9
click at [364, 122] on div "Вид работ Перевод Вид работ Направление перевода узб-рус Направление перевода Д…" at bounding box center [302, 170] width 287 height 192
type input "22.09.2025 09:00"
click at [350, 271] on button "Сохранить и пересчитать" at bounding box center [373, 275] width 62 height 11
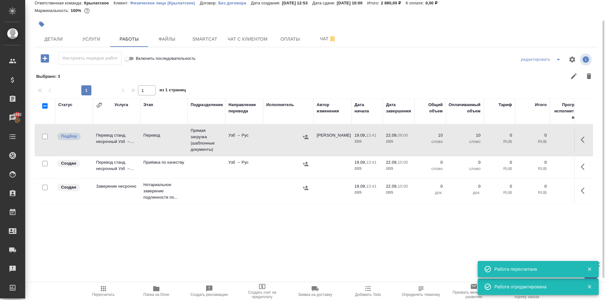
click at [584, 165] on icon "button" at bounding box center [585, 167] width 8 height 8
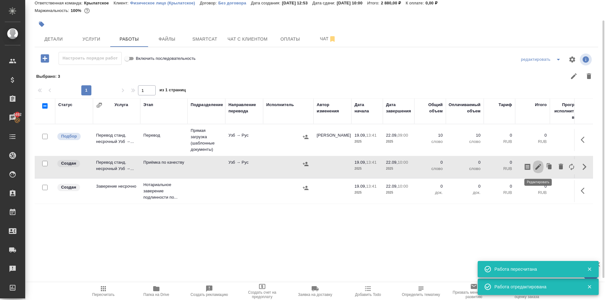
click at [537, 166] on icon "button" at bounding box center [538, 167] width 8 height 8
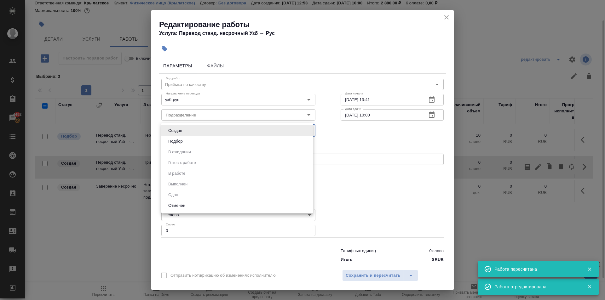
click at [205, 124] on body "🙏 .cls-1 fill:#fff; AWATERA Kasymov Timur Клиенты Спецификации Заказы 4492 Чаты…" at bounding box center [302, 150] width 605 height 300
click at [203, 117] on div at bounding box center [302, 150] width 605 height 300
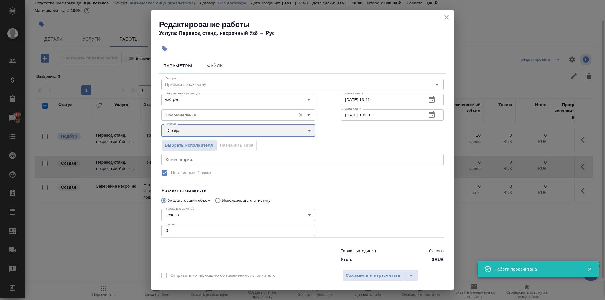
click at [190, 109] on div "Подразделение" at bounding box center [238, 114] width 154 height 11
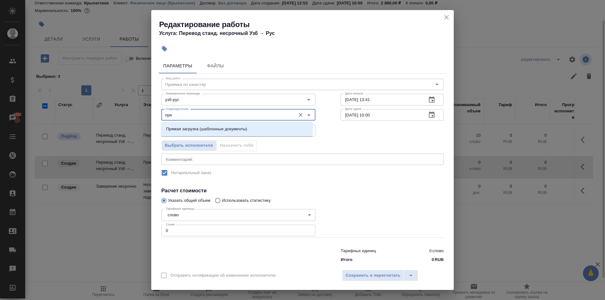
click at [204, 127] on p "Прямая загрузка (шаблонные документы)" at bounding box center [206, 129] width 81 height 6
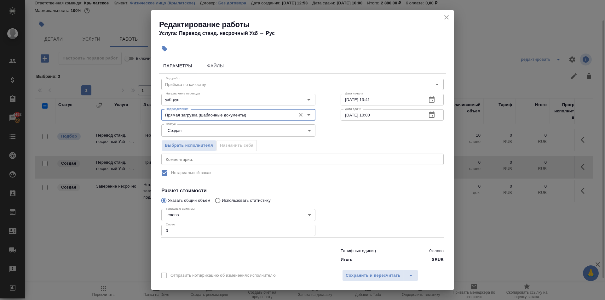
type input "Прямая загрузка (шаблонные документы)"
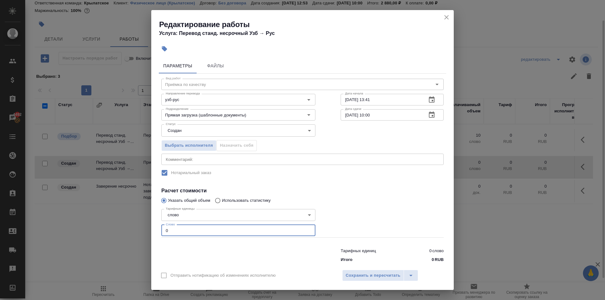
drag, startPoint x: 179, startPoint y: 231, endPoint x: 146, endPoint y: 233, distance: 33.5
click at [146, 233] on div "Редактирование работы Услуга: Перевод станд. несрочный Узб → Рус Параметры Файл…" at bounding box center [302, 150] width 605 height 300
type input "10"
click at [174, 132] on body "🙏 .cls-1 fill:#fff; AWATERA Kasymov Timur Клиенты Спецификации Заказы 4492 Чаты…" at bounding box center [302, 150] width 605 height 300
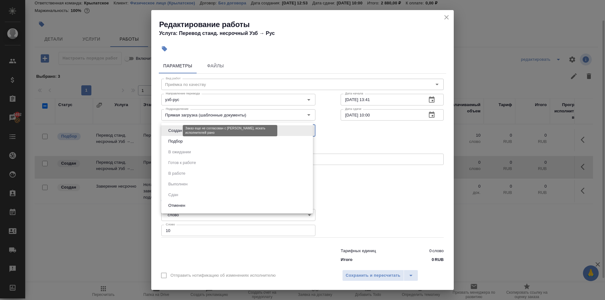
click at [174, 140] on button "Подбор" at bounding box center [175, 141] width 18 height 7
type input "recruiting"
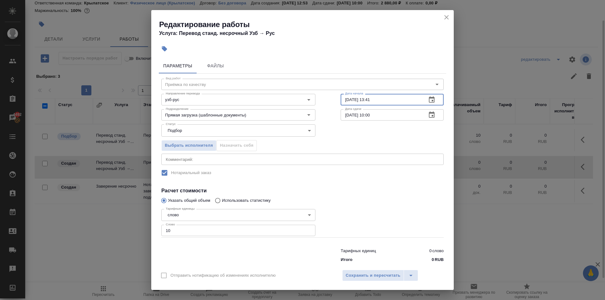
drag, startPoint x: 382, startPoint y: 98, endPoint x: 330, endPoint y: 90, distance: 53.2
click at [330, 90] on div "Дата начала 19.09.2025 13:41 Дата начала" at bounding box center [392, 99] width 128 height 40
type input "22.09.2025 09:00"
click at [386, 273] on span "Сохранить и пересчитать" at bounding box center [373, 275] width 55 height 7
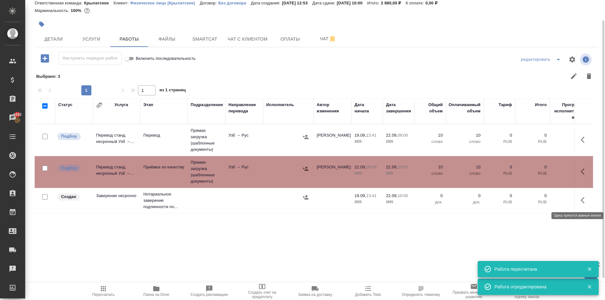
drag, startPoint x: 586, startPoint y: 206, endPoint x: 578, endPoint y: 206, distance: 8.2
click at [586, 206] on button "button" at bounding box center [584, 200] width 15 height 15
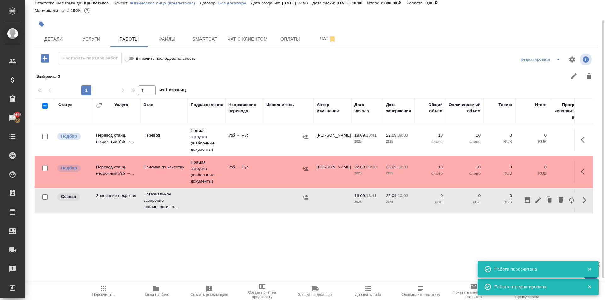
click at [543, 205] on div at bounding box center [549, 200] width 55 height 15
click at [539, 204] on icon "button" at bounding box center [538, 201] width 8 height 8
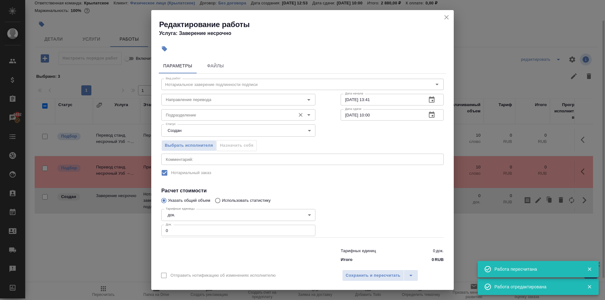
click at [240, 118] on input "Подразделение" at bounding box center [227, 115] width 129 height 8
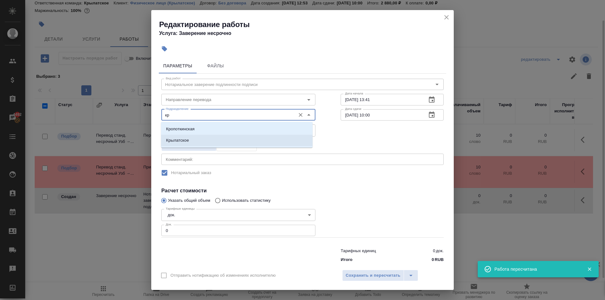
click at [212, 141] on li "Крылатское" at bounding box center [237, 140] width 152 height 11
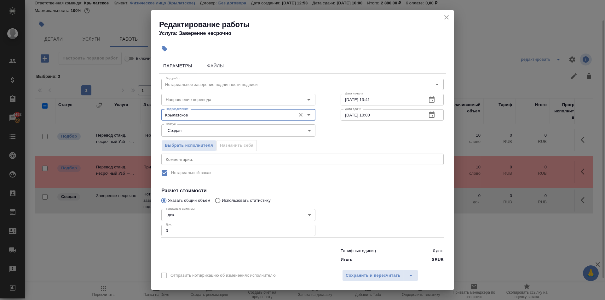
type input "Крылатское"
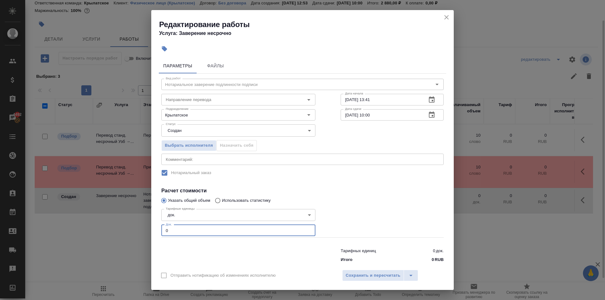
drag, startPoint x: 174, startPoint y: 234, endPoint x: 153, endPoint y: 230, distance: 20.5
click at [153, 230] on div "Параметры Файлы Вид работ Нотариальное заверение подлинности подписи Вид работ …" at bounding box center [302, 161] width 303 height 210
type input "2"
click at [378, 281] on button "Сохранить и пересчитать" at bounding box center [373, 275] width 62 height 11
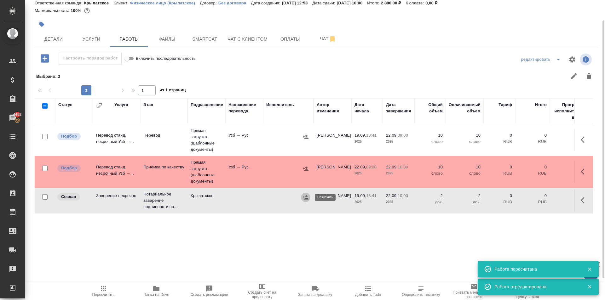
click at [307, 198] on icon "button" at bounding box center [306, 197] width 6 height 6
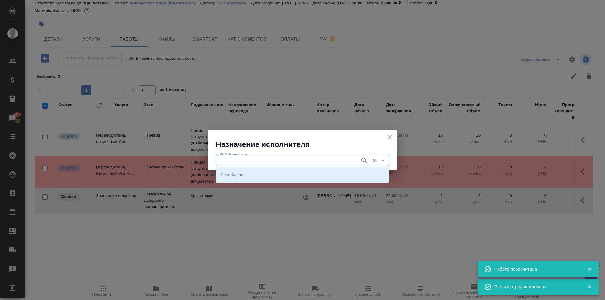
click at [243, 163] on input "ФИО Исполнителя" at bounding box center [287, 161] width 140 height 8
type input "мацу"
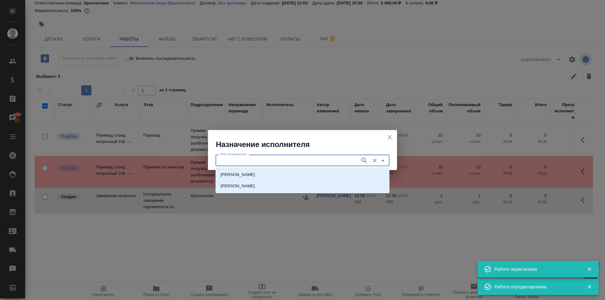
click at [250, 173] on p "НОТАРИУС Мацуленко Юлия Юрьевна" at bounding box center [238, 175] width 34 height 6
type input "НОТАРИУС Мацуленко Юлия Юрьевна"
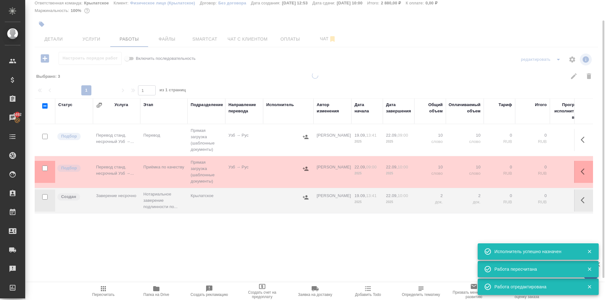
click at [105, 285] on button "Пересчитать" at bounding box center [103, 292] width 53 height 18
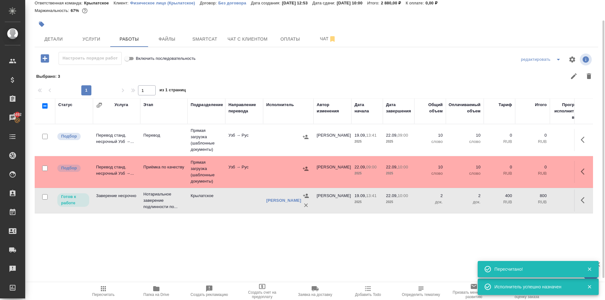
drag, startPoint x: 59, startPoint y: 37, endPoint x: 115, endPoint y: 88, distance: 75.8
click at [95, 68] on div "KRL_FL-8723 Создан new Святая троица holyTrinity Кратко детали заказа Ответстве…" at bounding box center [316, 117] width 570 height 278
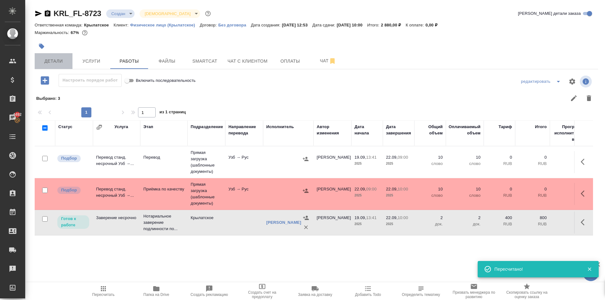
click at [65, 64] on span "Детали" at bounding box center [53, 61] width 30 height 8
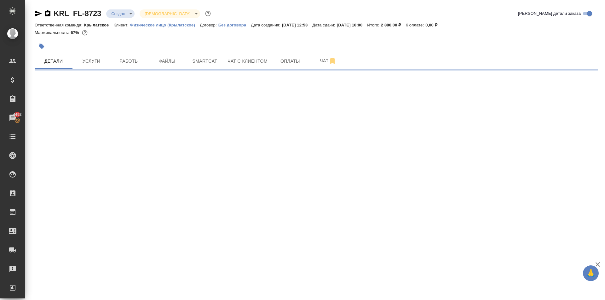
select select "RU"
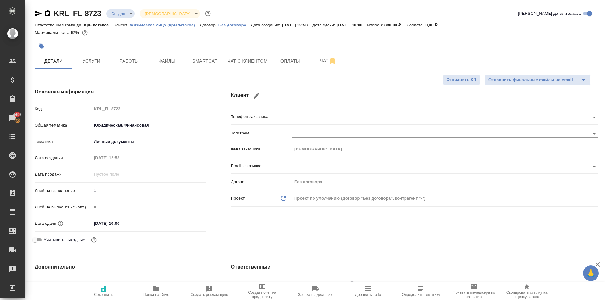
type textarea "x"
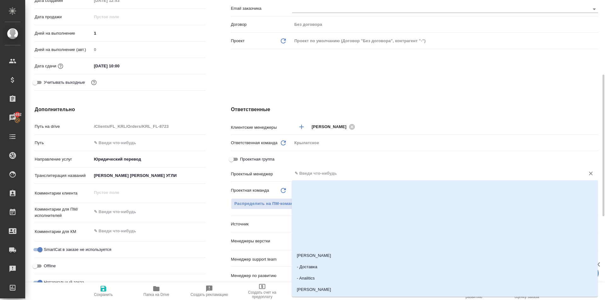
click at [314, 175] on input "text" at bounding box center [434, 174] width 281 height 8
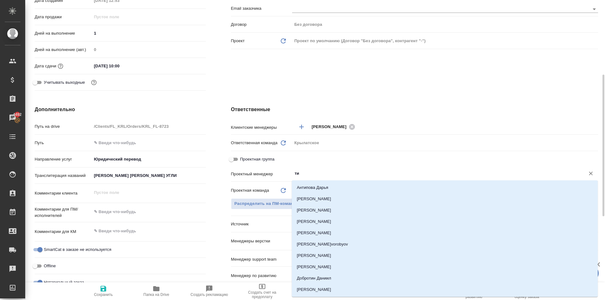
type input "тим"
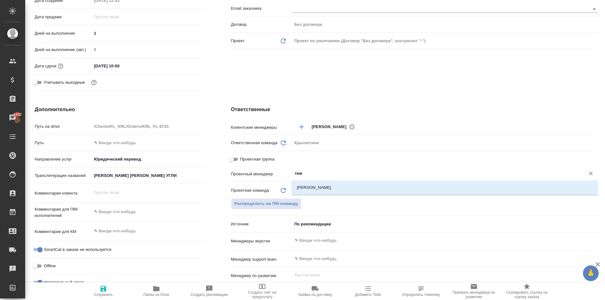
click at [323, 183] on li "Касымов Тимур" at bounding box center [445, 187] width 306 height 11
type textarea "x"
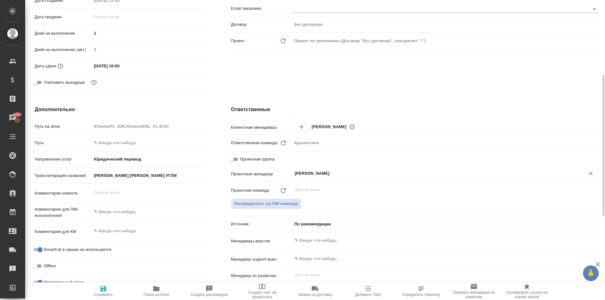
type input "[PERSON_NAME]"
click at [105, 286] on icon "button" at bounding box center [104, 289] width 8 height 8
type textarea "x"
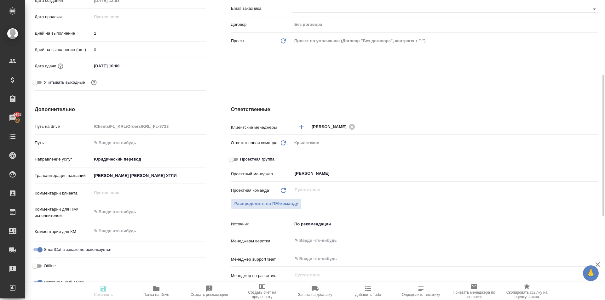
type textarea "x"
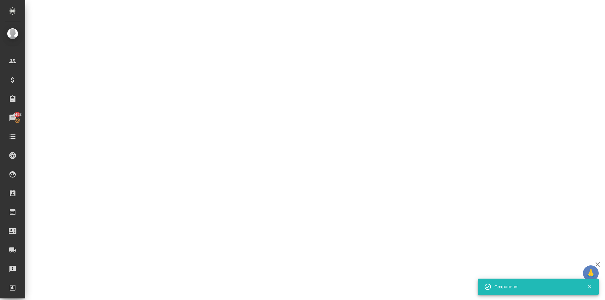
scroll to position [0, 0]
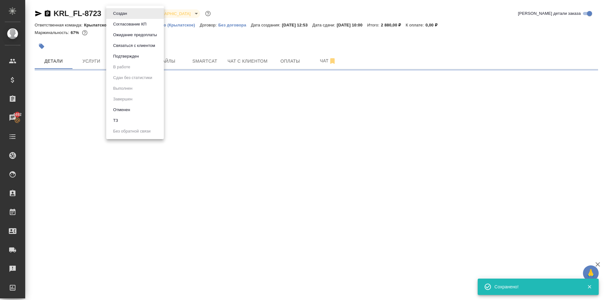
click at [125, 14] on body "🙏 .cls-1 fill:#fff; AWATERA Kasymov Timur Клиенты Спецификации Заказы 4492 Чаты…" at bounding box center [302, 150] width 605 height 300
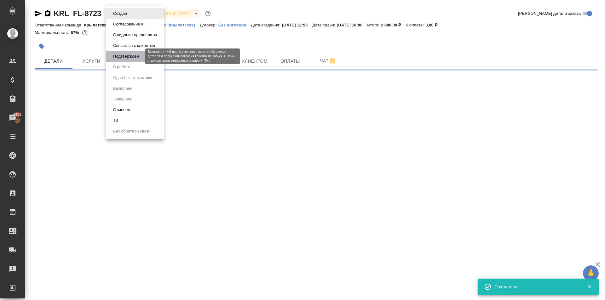
click at [130, 54] on button "Подтвержден" at bounding box center [126, 56] width 30 height 7
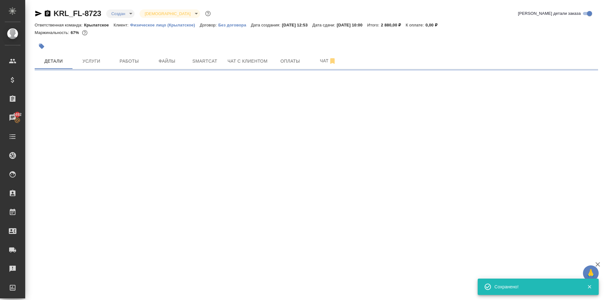
select select "RU"
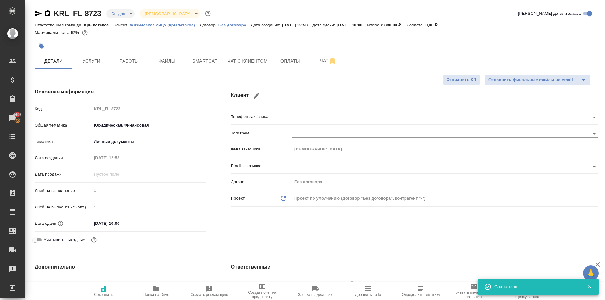
type textarea "x"
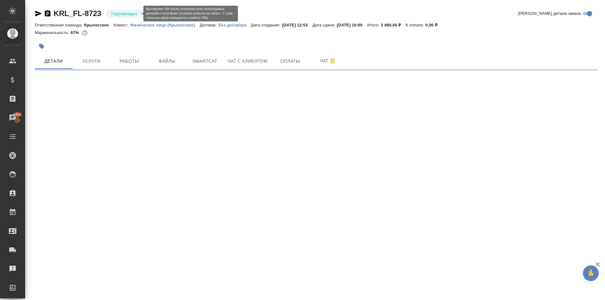
select select "RU"
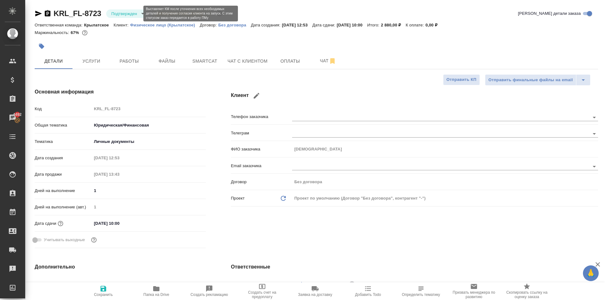
type textarea "x"
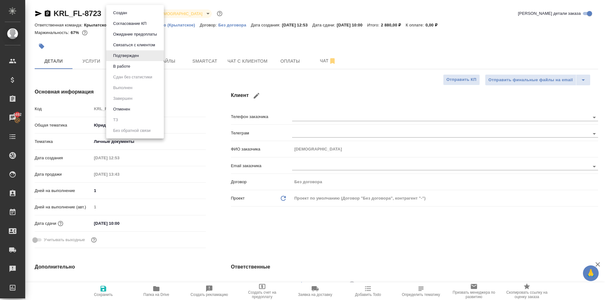
click at [125, 14] on body "🙏 .cls-1 fill:#fff; AWATERA Kasymov Timur Клиенты Спецификации Заказы 4492 Чаты…" at bounding box center [302, 150] width 605 height 300
click at [147, 65] on li "В работе" at bounding box center [135, 66] width 58 height 11
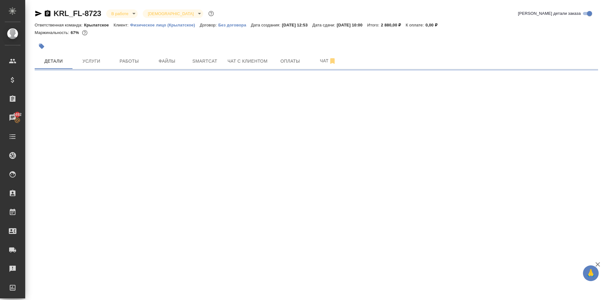
select select "RU"
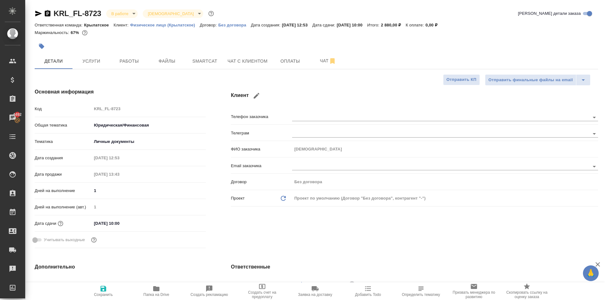
type textarea "x"
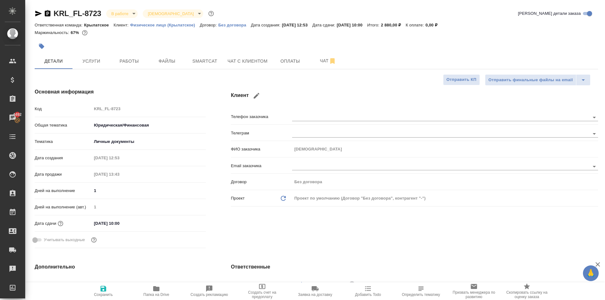
type textarea "x"
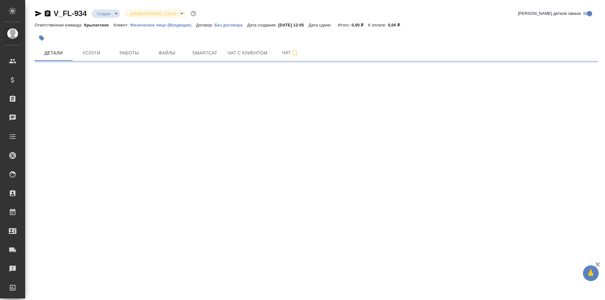
select select "RU"
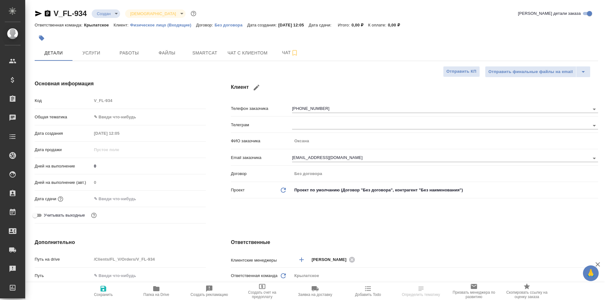
type textarea "x"
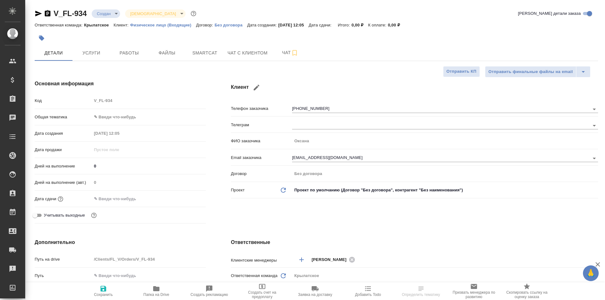
type textarea "x"
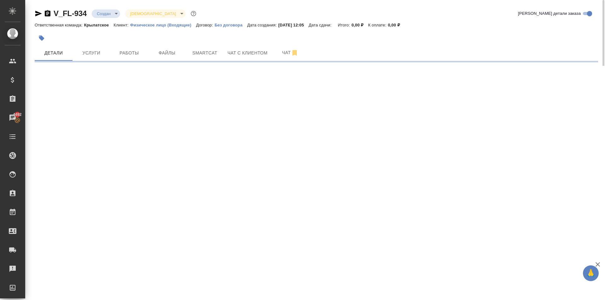
select select "RU"
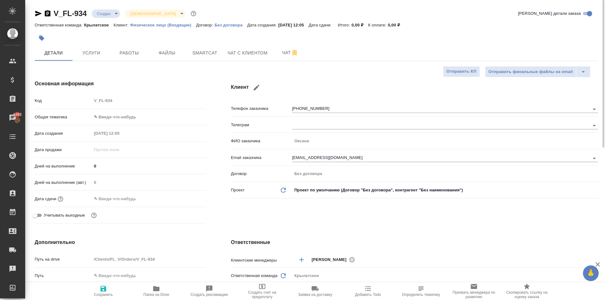
type textarea "x"
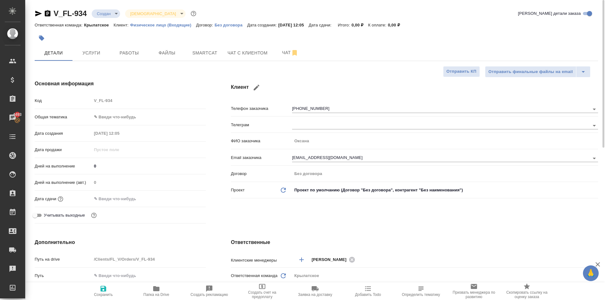
type textarea "x"
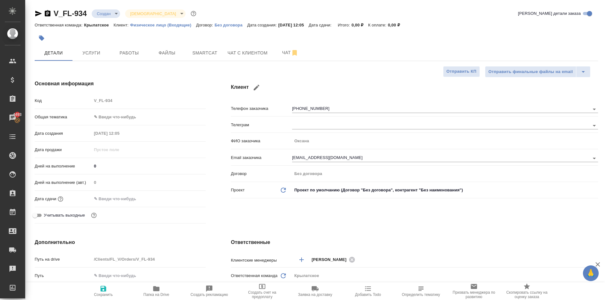
type textarea "x"
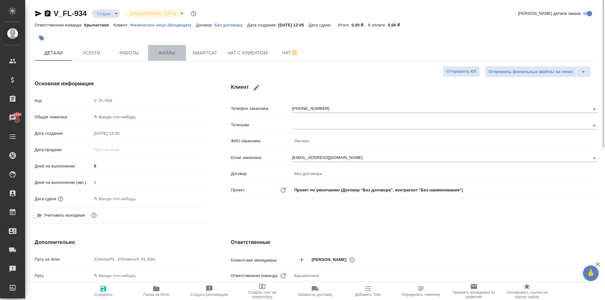
click at [162, 56] on span "Файлы" at bounding box center [167, 53] width 30 height 8
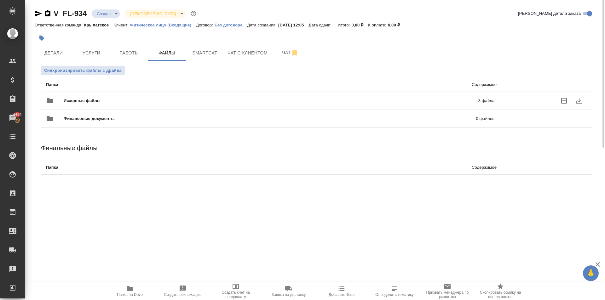
click at [93, 100] on span "Исходные файлы" at bounding box center [177, 101] width 226 height 6
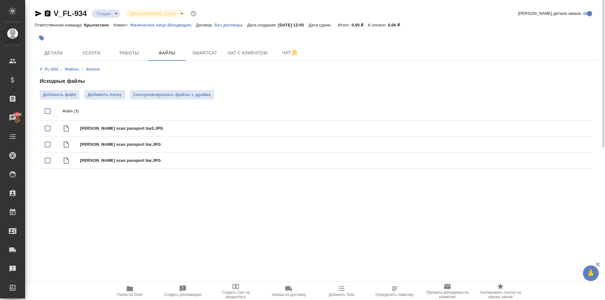
drag, startPoint x: 135, startPoint y: 284, endPoint x: 142, endPoint y: 280, distance: 8.8
click at [135, 284] on button "Папка на Drive" at bounding box center [129, 292] width 53 height 18
click at [236, 50] on span "Чат с клиентом" at bounding box center [248, 53] width 40 height 8
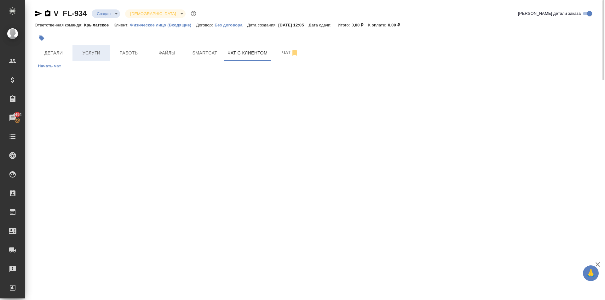
click at [96, 51] on span "Услуги" at bounding box center [91, 53] width 30 height 8
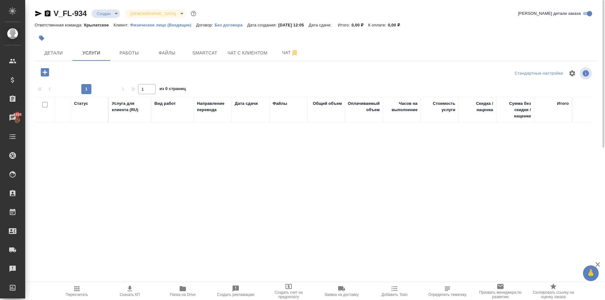
click at [46, 70] on icon "button" at bounding box center [45, 72] width 8 height 8
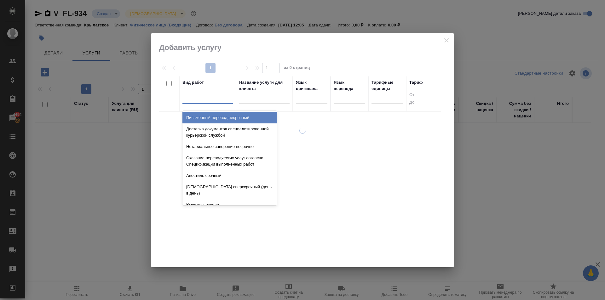
click at [209, 99] on div at bounding box center [207, 97] width 50 height 9
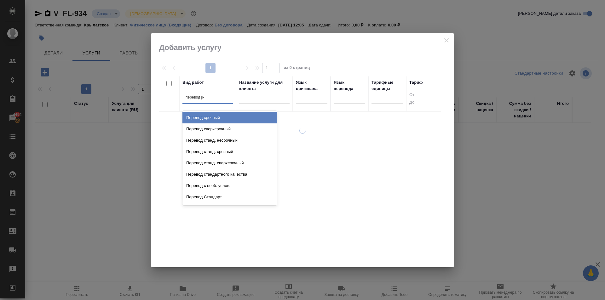
type input "перевод ст"
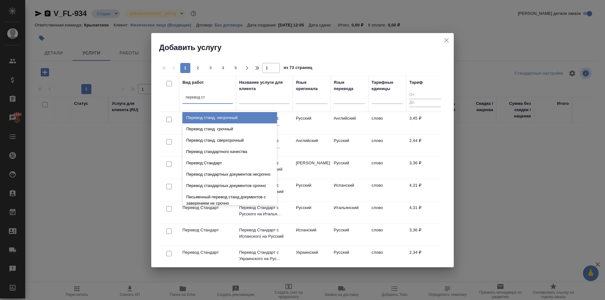
drag, startPoint x: 227, startPoint y: 119, endPoint x: 265, endPoint y: 116, distance: 37.7
click at [230, 119] on div "Перевод станд. несрочный" at bounding box center [229, 117] width 95 height 11
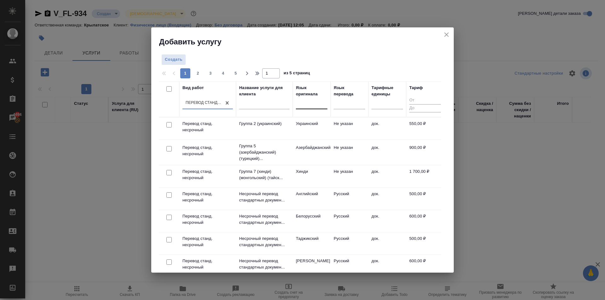
click at [302, 105] on div at bounding box center [312, 102] width 32 height 9
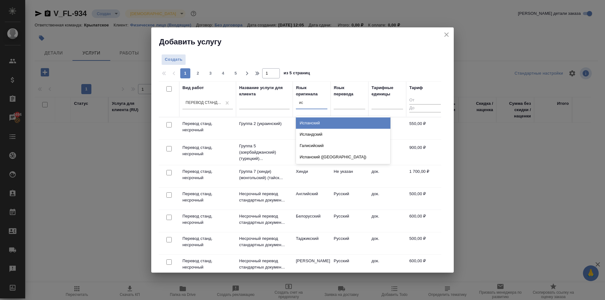
type input "исп"
click at [327, 121] on div "Испанский" at bounding box center [343, 123] width 95 height 11
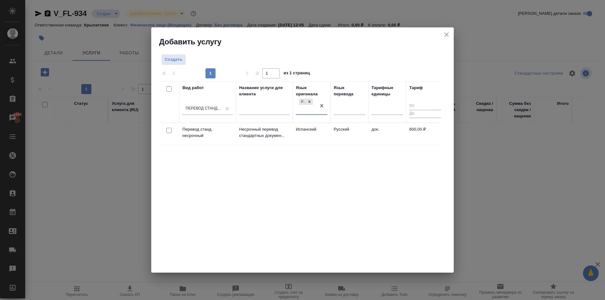
click at [332, 130] on td "Русский" at bounding box center [350, 134] width 38 height 22
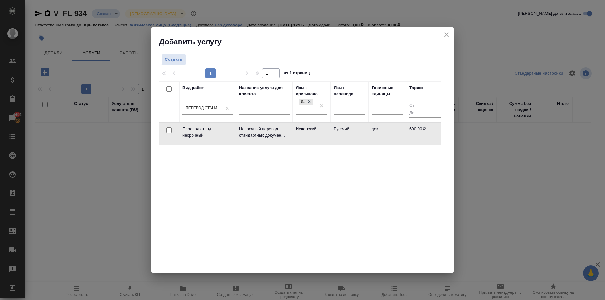
click at [332, 130] on td "Русский" at bounding box center [350, 134] width 38 height 22
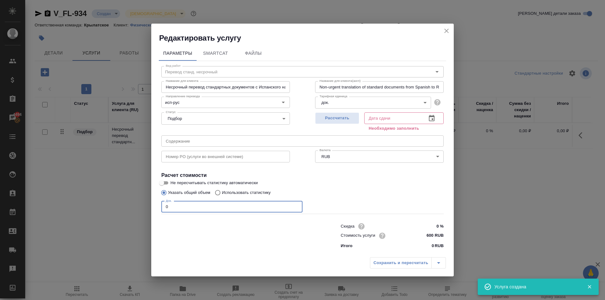
drag, startPoint x: 172, startPoint y: 205, endPoint x: 153, endPoint y: 203, distance: 18.4
click at [153, 203] on div "Параметры SmartCat Файлы Вид работ Перевод станд. несрочный Вид работ Название …" at bounding box center [302, 148] width 303 height 211
type input "3"
click at [344, 118] on span "Рассчитать" at bounding box center [337, 118] width 37 height 7
type input "19.09.2025 14:07"
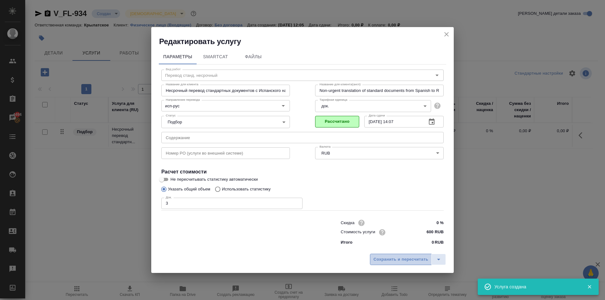
click at [383, 261] on span "Сохранить и пересчитать" at bounding box center [400, 259] width 55 height 7
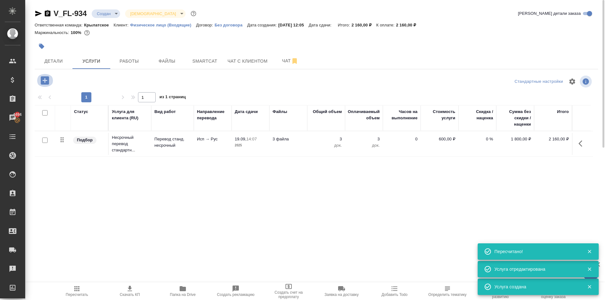
click at [47, 77] on icon "button" at bounding box center [45, 80] width 8 height 8
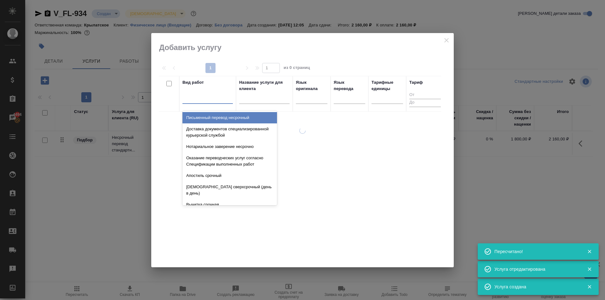
click at [193, 100] on div at bounding box center [207, 97] width 50 height 9
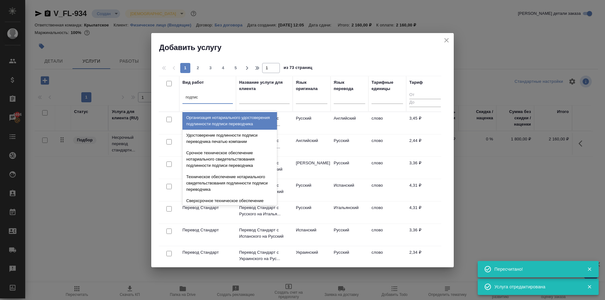
type input "подписи"
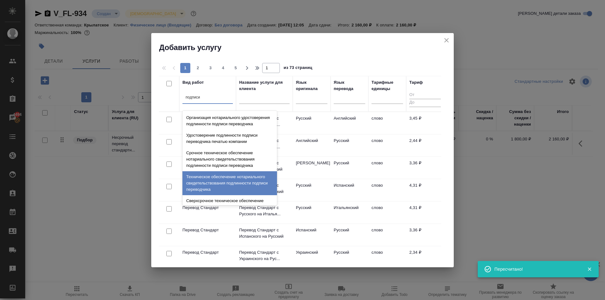
click at [261, 183] on div "Техническое обеспечение нотариального свидетельствования подлинности подписи пе…" at bounding box center [229, 183] width 95 height 24
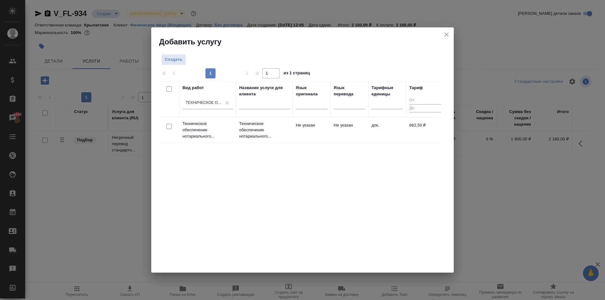
click at [307, 139] on td "Не указан" at bounding box center [312, 130] width 38 height 22
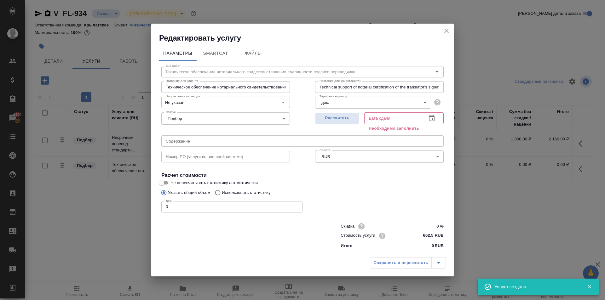
drag, startPoint x: 179, startPoint y: 208, endPoint x: 149, endPoint y: 205, distance: 30.0
click at [149, 205] on div "Редактировать услугу Параметры SmartCat Файлы Вид работ Техническое обеспечение…" at bounding box center [302, 150] width 605 height 300
type input "3"
click at [349, 113] on button "Рассчитать" at bounding box center [337, 118] width 44 height 12
type input "19.09.2025 14:43"
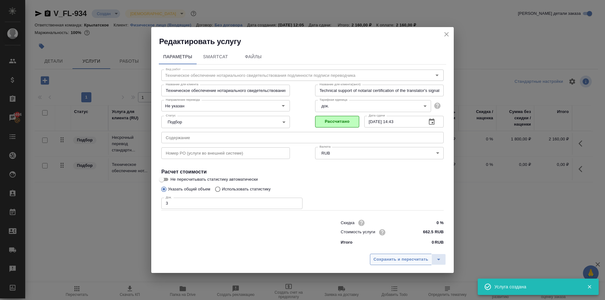
click at [376, 260] on span "Сохранить и пересчитать" at bounding box center [400, 259] width 55 height 7
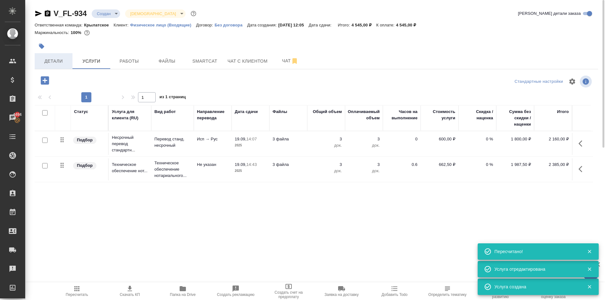
click at [62, 59] on span "Детали" at bounding box center [53, 61] width 30 height 8
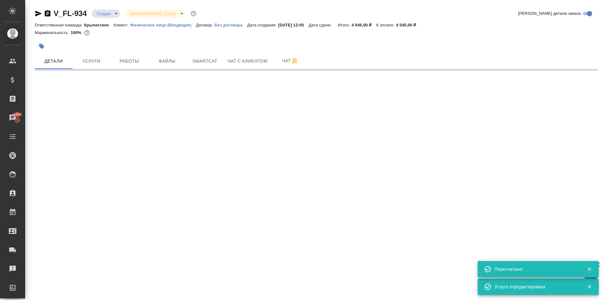
select select "RU"
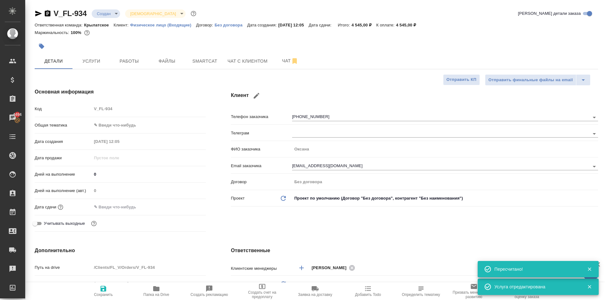
type textarea "x"
click at [141, 127] on body "🙏 .cls-1 fill:#fff; AWATERA Kasymov Timur Клиенты Спецификации Заказы 4494 Чаты…" at bounding box center [302, 150] width 605 height 300
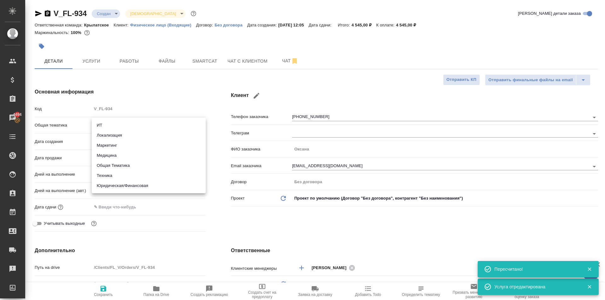
click at [137, 189] on li "Юридическая/Финансовая" at bounding box center [149, 186] width 114 height 10
type input "yr-fn"
type textarea "x"
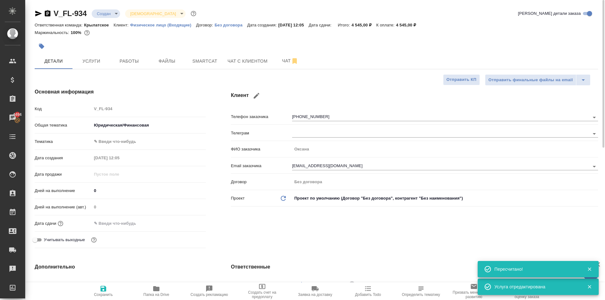
click at [118, 143] on body "🙏 .cls-1 fill:#fff; AWATERA Kasymov Timur Клиенты Спецификации Заказы 4494 Чаты…" at bounding box center [302, 150] width 605 height 300
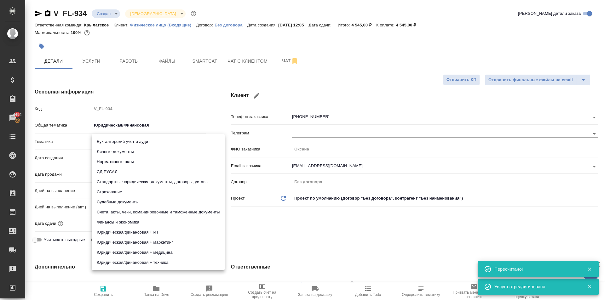
click at [118, 152] on li "Личные документы" at bounding box center [158, 152] width 133 height 10
type textarea "x"
type input "5a8b8b956a9677013d343cfe"
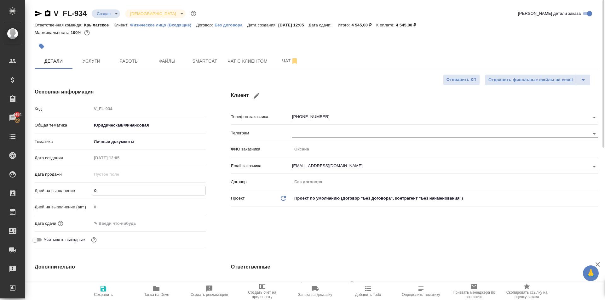
drag, startPoint x: 109, startPoint y: 189, endPoint x: 76, endPoint y: 188, distance: 33.8
click at [76, 188] on div "Дней на выполнение 0" at bounding box center [120, 190] width 171 height 11
type input "1"
type textarea "x"
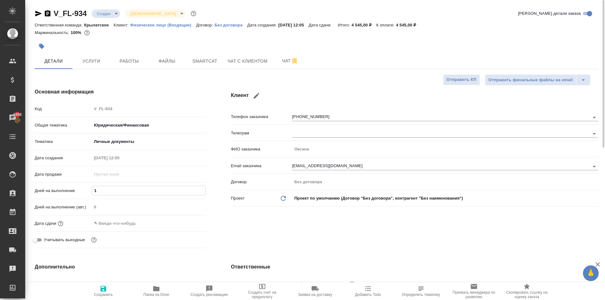
type textarea "x"
type input "1"
click at [103, 224] on input "text" at bounding box center [119, 223] width 55 height 9
click at [186, 223] on icon "button" at bounding box center [188, 224] width 8 height 8
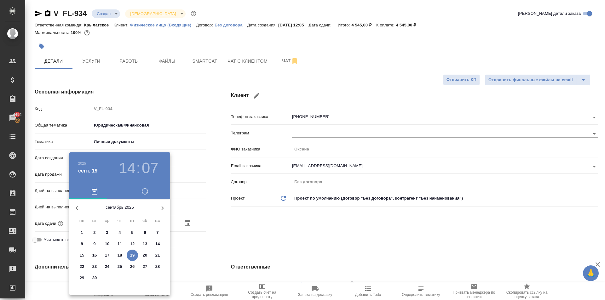
click at [84, 264] on p "22" at bounding box center [82, 267] width 5 height 6
type input "22.09.2025 14:07"
type textarea "x"
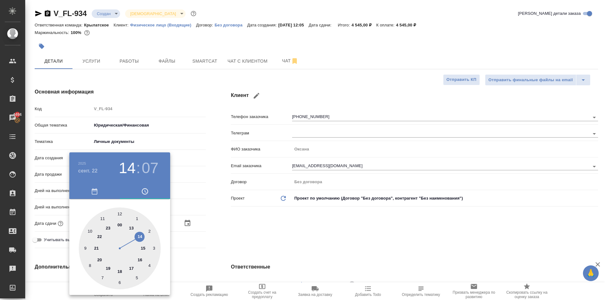
type input "22.09.2025 12:07"
type textarea "x"
click at [119, 213] on div at bounding box center [120, 249] width 82 height 82
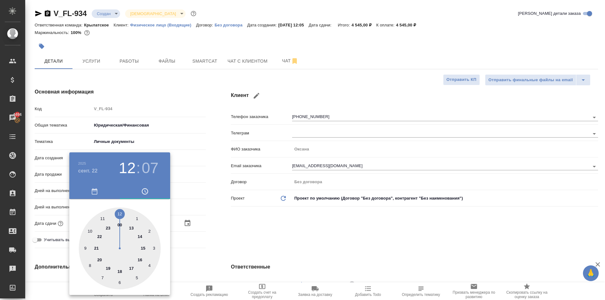
type textarea "x"
click at [119, 213] on div at bounding box center [120, 249] width 82 height 82
type input "22.09.2025 12:00"
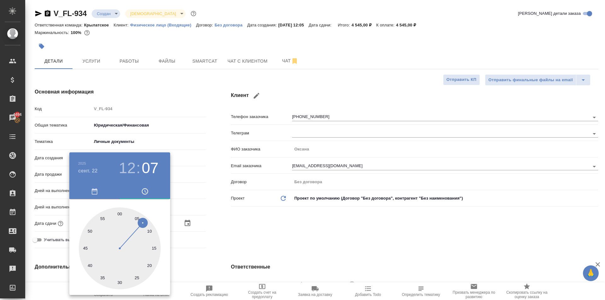
type textarea "x"
drag, startPoint x: 224, startPoint y: 221, endPoint x: 205, endPoint y: 237, distance: 24.8
click at [224, 221] on div at bounding box center [302, 150] width 605 height 300
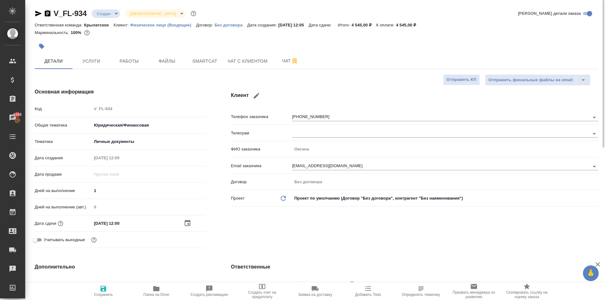
scroll to position [126, 0]
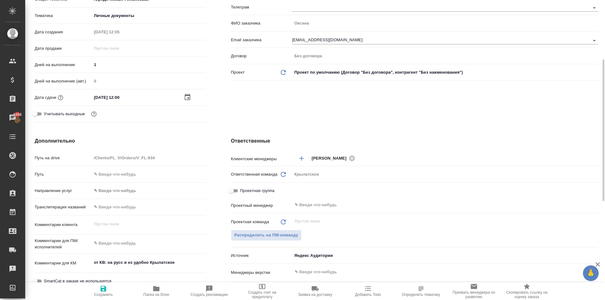
click at [115, 190] on body "🙏 .cls-1 fill:#fff; AWATERA Kasymov Timur Клиенты Спецификации Заказы 4494 Чаты…" at bounding box center [302, 150] width 605 height 300
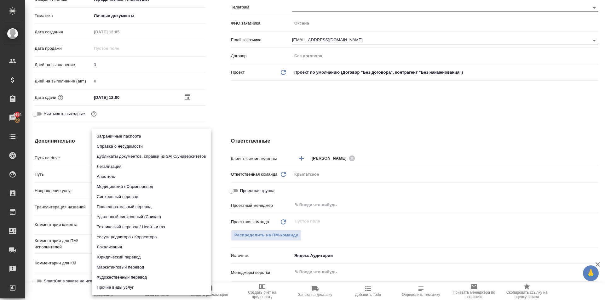
click at [120, 259] on li "Юридический перевод" at bounding box center [151, 257] width 119 height 10
type input "legalTranslation"
type textarea "x"
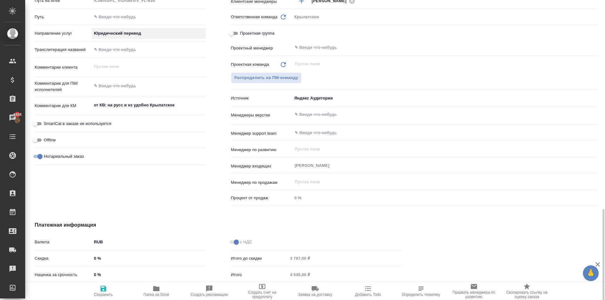
scroll to position [334, 0]
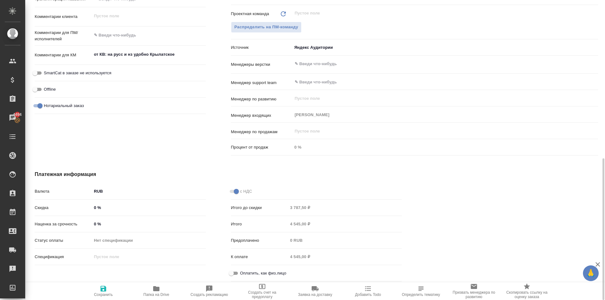
click at [239, 273] on input "Оплатить, как физ.лицо" at bounding box center [231, 274] width 23 height 8
checkbox input "true"
type textarea "x"
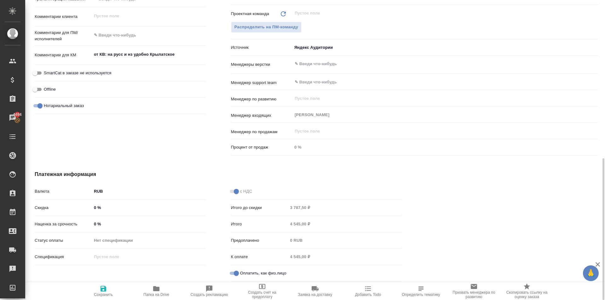
click at [87, 71] on span "SmartCat в заказе не используется" at bounding box center [77, 73] width 67 height 6
click at [46, 71] on input "SmartCat в заказе не используется" at bounding box center [35, 73] width 23 height 8
checkbox input "true"
type textarea "x"
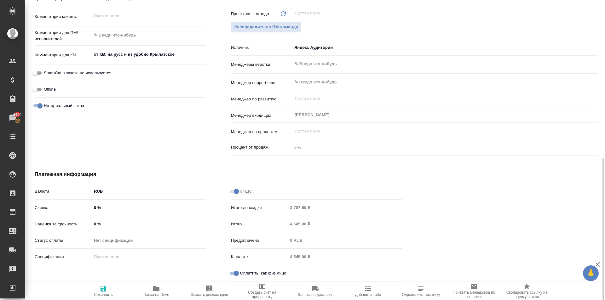
type textarea "x"
click at [109, 297] on span "Сохранить" at bounding box center [103, 295] width 19 height 4
type textarea "x"
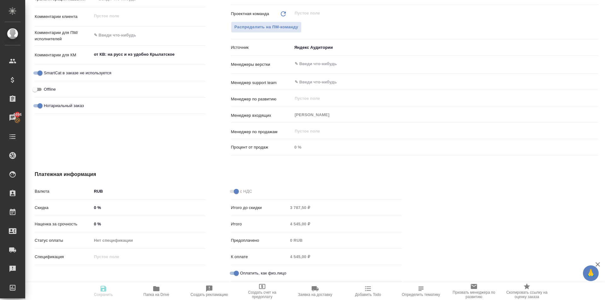
type textarea "x"
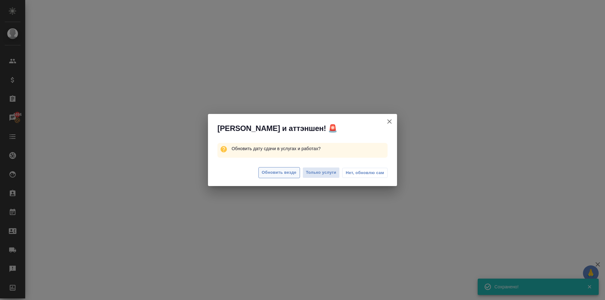
click at [272, 175] on span "Обновить везде" at bounding box center [279, 172] width 35 height 7
select select "RU"
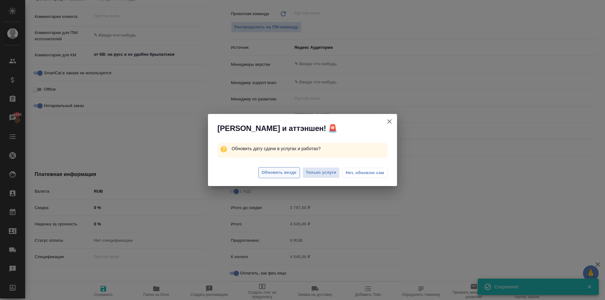
type textarea "x"
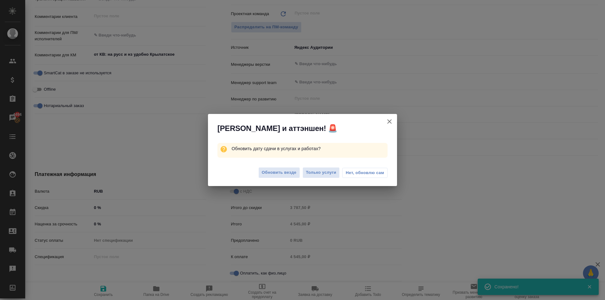
type textarea "x"
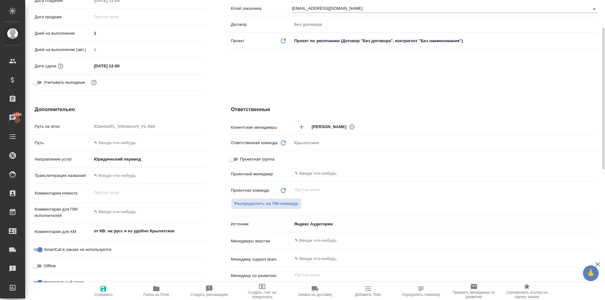
scroll to position [0, 0]
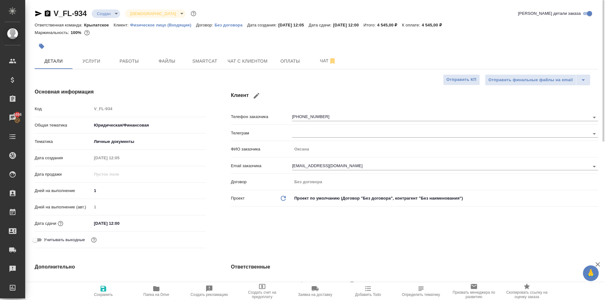
click at [39, 43] on button "button" at bounding box center [42, 46] width 14 height 14
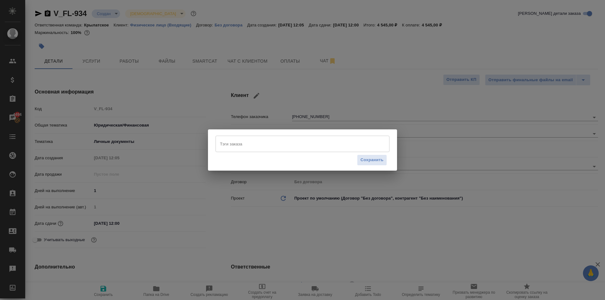
click at [237, 146] on input "Тэги заказа" at bounding box center [296, 144] width 156 height 11
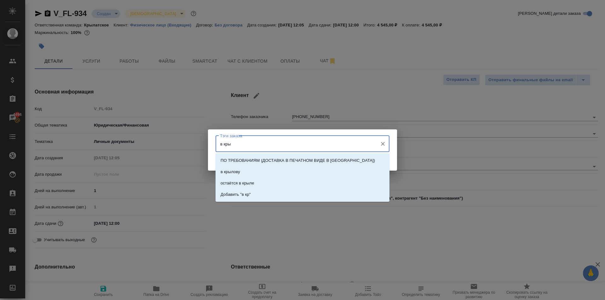
type input "в крыл"
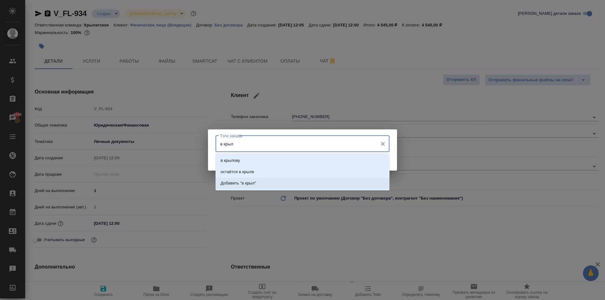
click at [259, 173] on li "остаётся в крыле" at bounding box center [303, 171] width 174 height 11
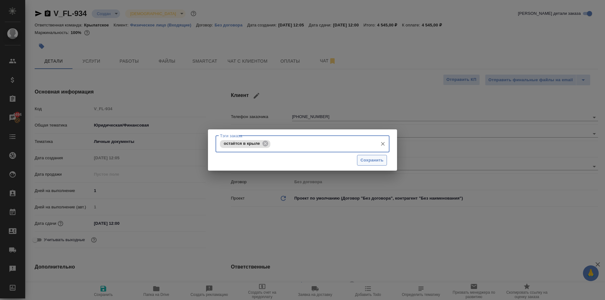
click at [378, 164] on span "Сохранить" at bounding box center [371, 160] width 23 height 7
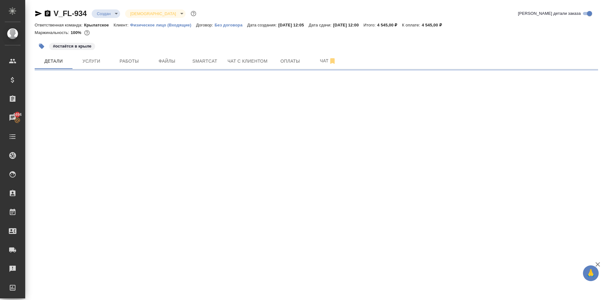
select select "RU"
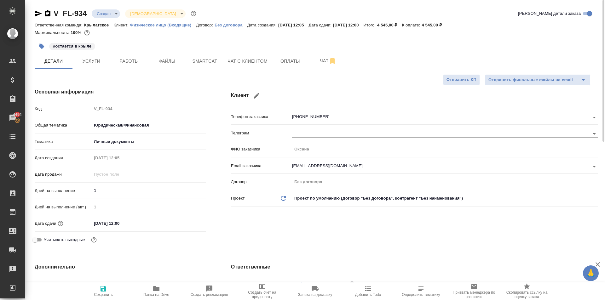
type textarea "x"
click at [110, 19] on div "V_FL-934 Создан new Святая троица holyTrinity Кратко детали заказа" at bounding box center [316, 15] width 563 height 13
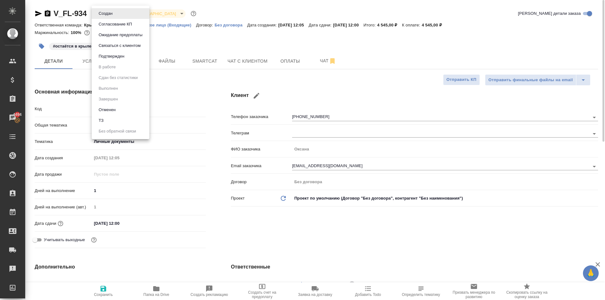
click at [111, 17] on body "🙏 .cls-1 fill:#fff; AWATERA Kasymov Timur Клиенты Спецификации Заказы 4494 Чаты…" at bounding box center [302, 150] width 605 height 300
click at [112, 33] on button "Ожидание предоплаты" at bounding box center [121, 35] width 48 height 7
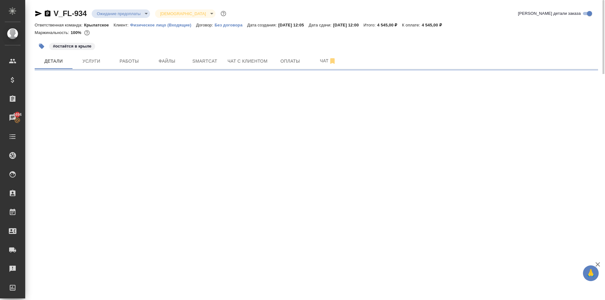
select select "RU"
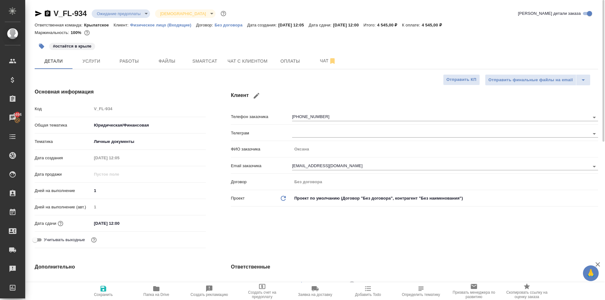
type textarea "x"
drag, startPoint x: 349, startPoint y: 162, endPoint x: 314, endPoint y: 163, distance: 34.4
click at [263, 154] on div "Телефон заказчика +79263807988 Телеграм ФИО заказчика Оксана Email заказчика 38…" at bounding box center [414, 160] width 367 height 98
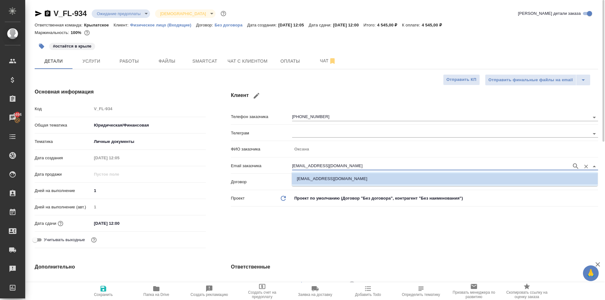
click at [312, 165] on input "3807988@gmail.com" at bounding box center [430, 167] width 276 height 8
click at [312, 165] on input "[EMAIL_ADDRESS][DOMAIN_NAME]" at bounding box center [430, 167] width 276 height 8
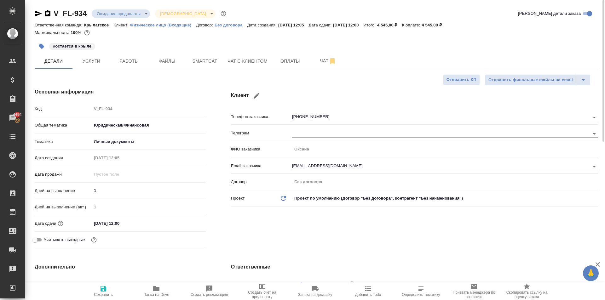
type textarea "x"
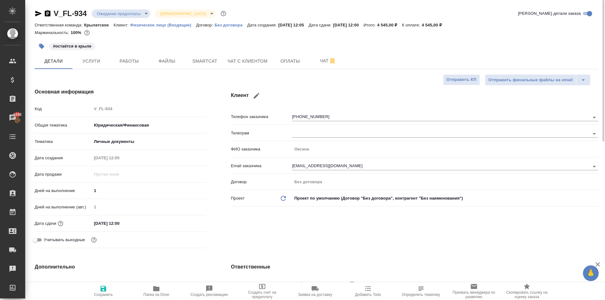
type textarea "x"
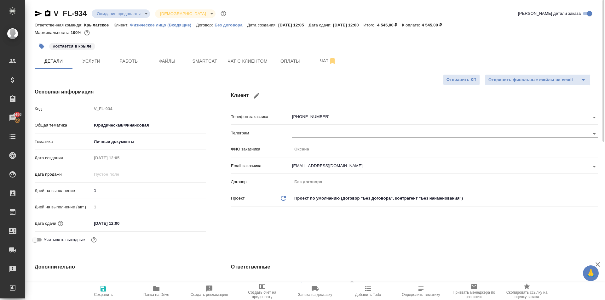
type textarea "x"
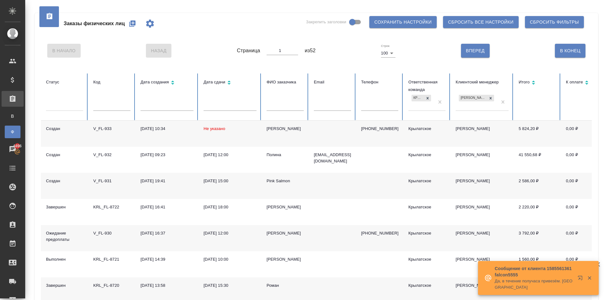
scroll to position [315, 0]
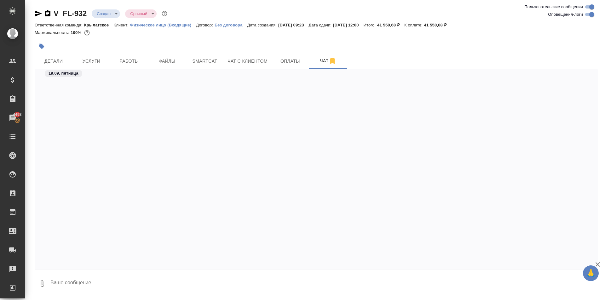
scroll to position [251, 0]
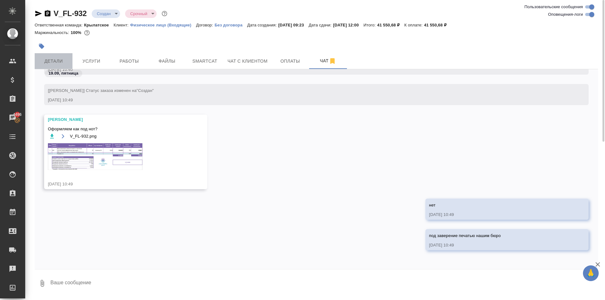
click at [59, 59] on span "Детали" at bounding box center [53, 61] width 30 height 8
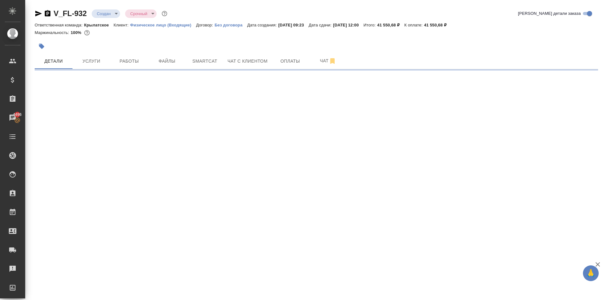
select select "RU"
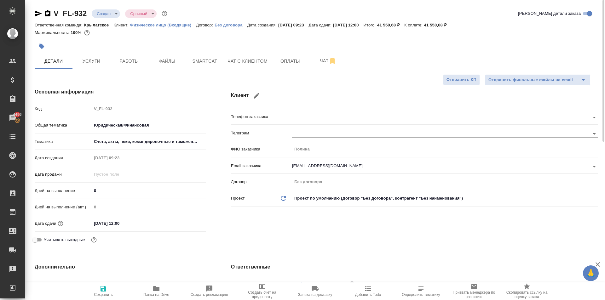
type textarea "x"
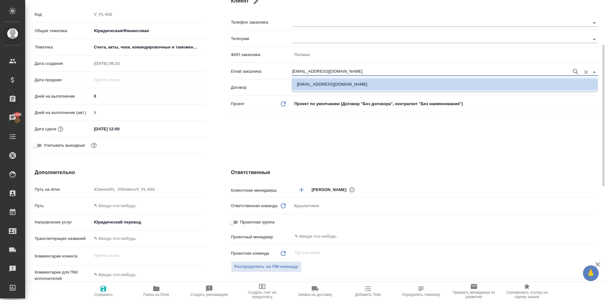
drag, startPoint x: 350, startPoint y: 72, endPoint x: 253, endPoint y: 57, distance: 98.2
click at [253, 57] on div "Телефон заказчика Телеграм ФИО заказчика [PERSON_NAME] Email заказчика [EMAIL_A…" at bounding box center [414, 65] width 367 height 98
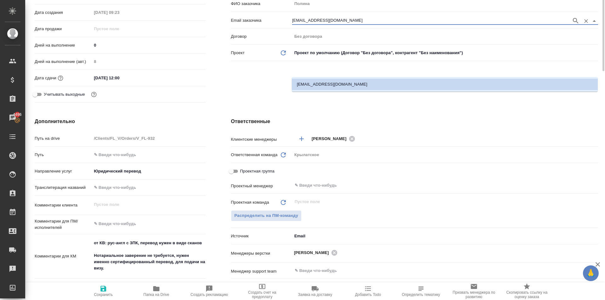
scroll to position [0, 0]
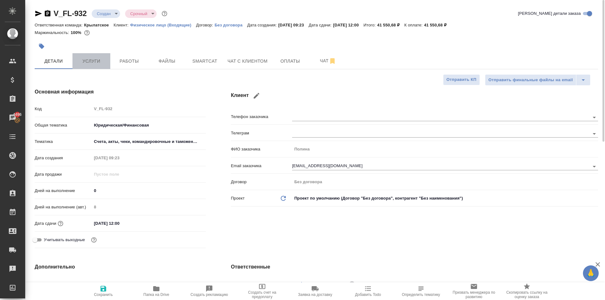
click at [106, 61] on span "Услуги" at bounding box center [91, 61] width 30 height 8
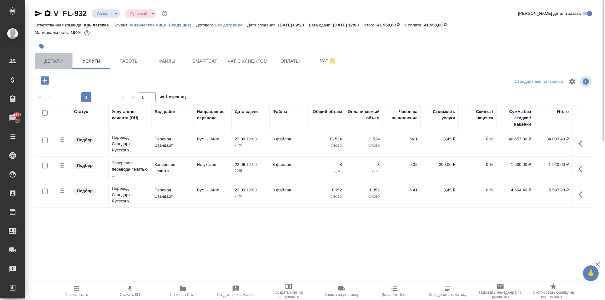
drag, startPoint x: 65, startPoint y: 56, endPoint x: 71, endPoint y: 65, distance: 10.8
click at [66, 57] on button "Детали" at bounding box center [54, 61] width 38 height 16
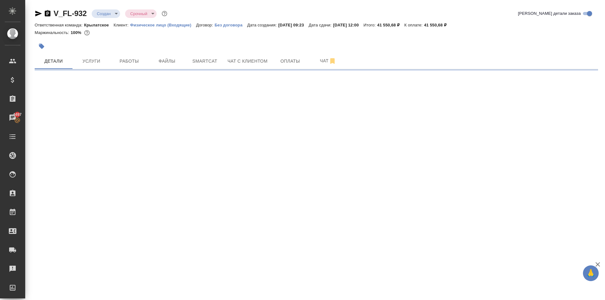
select select "RU"
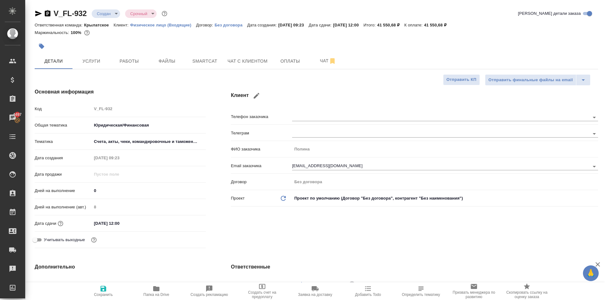
type textarea "x"
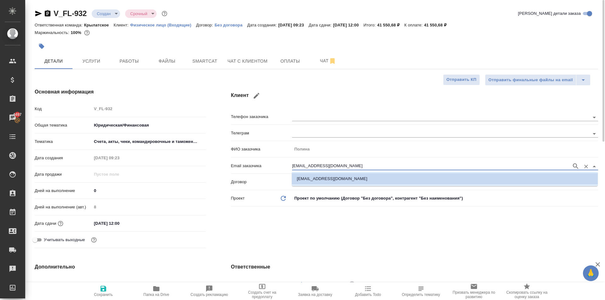
drag, startPoint x: 338, startPoint y: 165, endPoint x: 212, endPoint y: 169, distance: 126.4
click at [212, 169] on div "Основная информация Код V_FL-932 Общая тематика Юридическая/Финансовая yr-fn Те…" at bounding box center [316, 170] width 589 height 188
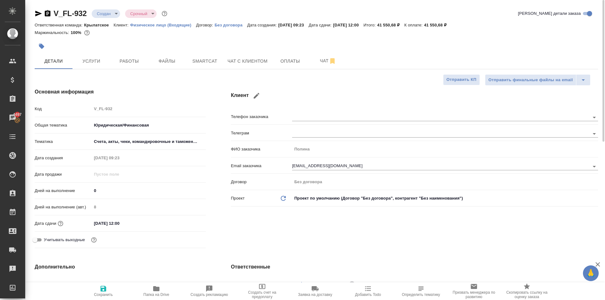
type textarea "x"
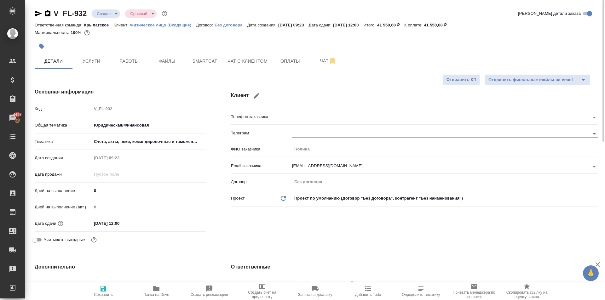
type textarea "x"
drag, startPoint x: 305, startPoint y: 38, endPoint x: 310, endPoint y: 54, distance: 16.0
click at [306, 40] on div "V_FL-932 Создан new Срочный urgent Кратко детали заказа Ответственная команда: …" at bounding box center [316, 31] width 563 height 45
click at [94, 65] on button "Услуги" at bounding box center [91, 61] width 38 height 16
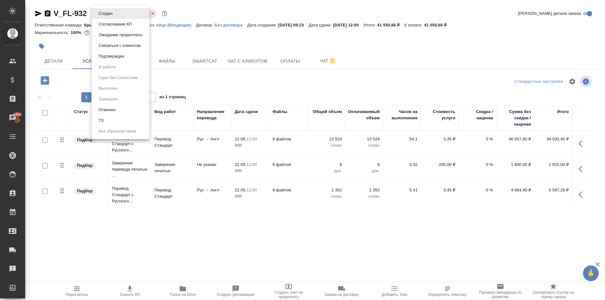
drag, startPoint x: 111, startPoint y: 15, endPoint x: 122, endPoint y: 36, distance: 23.1
click at [115, 17] on body "🙏 .cls-1 fill:#fff; AWATERA [PERSON_NAME] Спецификации Заказы 4498 Чаты Todo Пр…" at bounding box center [302, 150] width 605 height 300
click at [118, 32] on button "Ожидание предоплаты" at bounding box center [121, 35] width 48 height 7
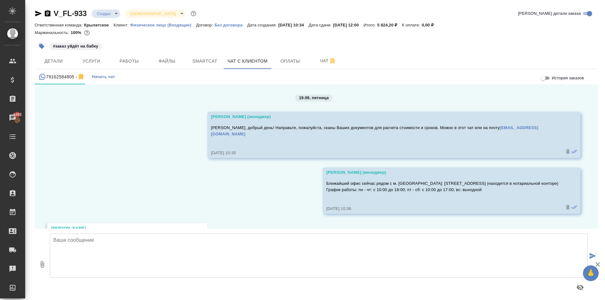
scroll to position [1014, 0]
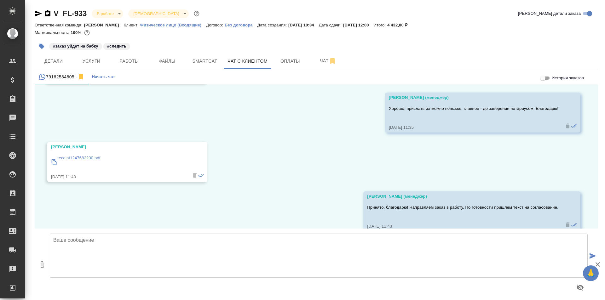
scroll to position [1014, 0]
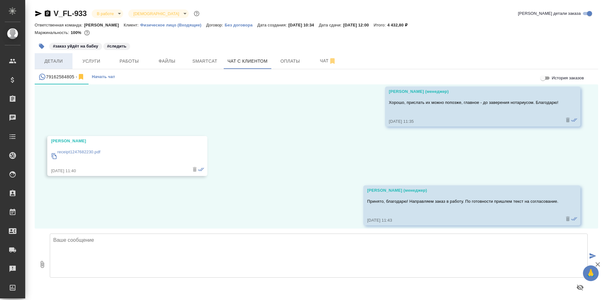
click at [65, 59] on span "Детали" at bounding box center [53, 61] width 30 height 8
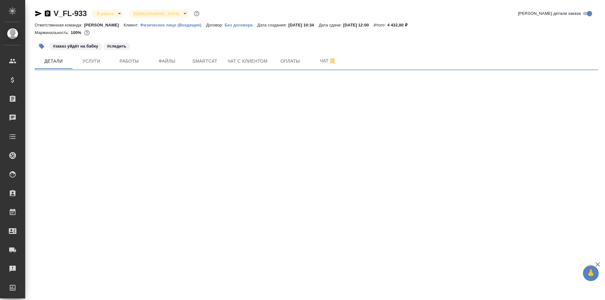
select select "RU"
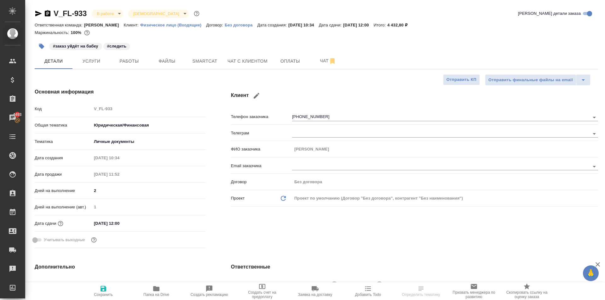
type textarea "x"
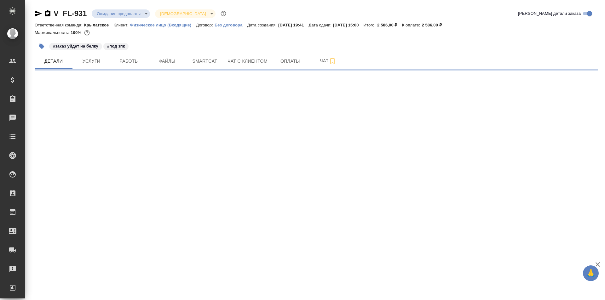
select select "RU"
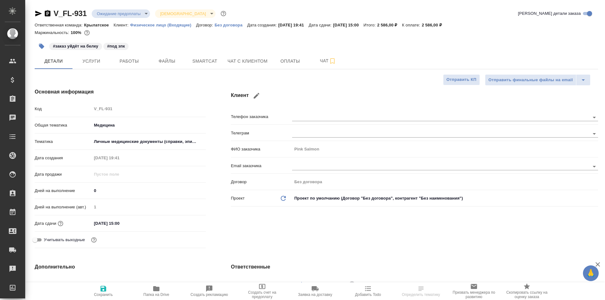
type textarea "x"
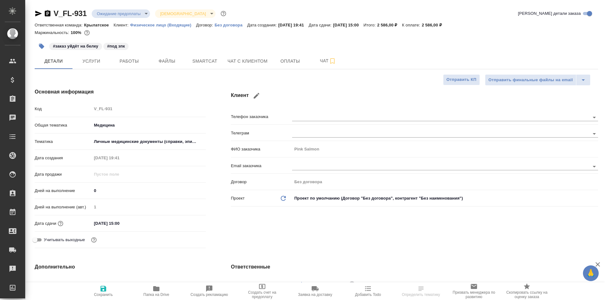
type textarea "x"
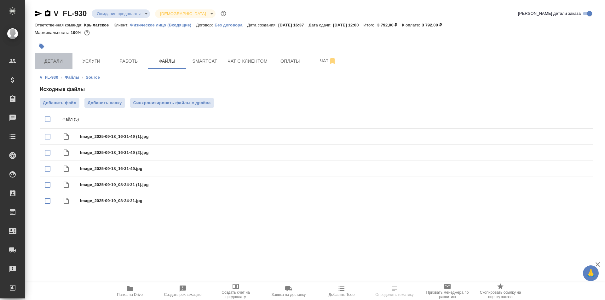
click at [63, 53] on button "Детали" at bounding box center [54, 61] width 38 height 16
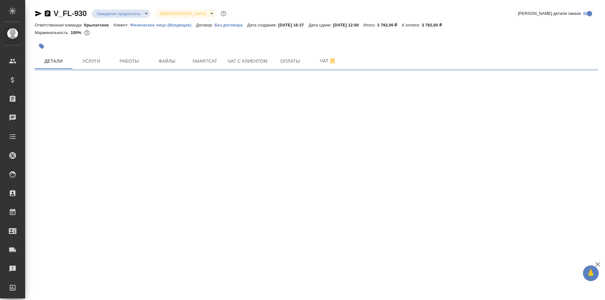
select select "RU"
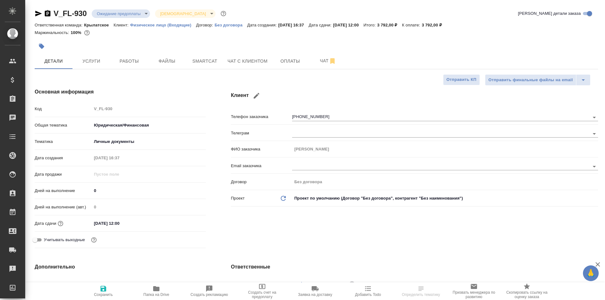
type textarea "x"
click at [41, 44] on icon "button" at bounding box center [41, 46] width 5 height 5
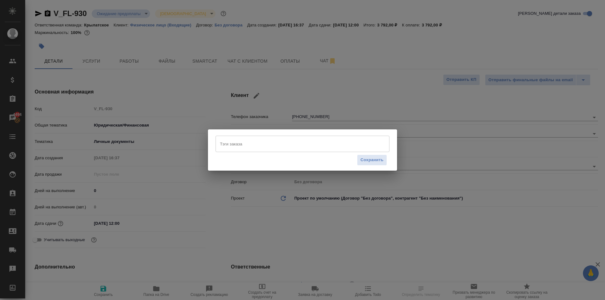
click at [273, 145] on input "Тэги заказа" at bounding box center [296, 144] width 156 height 11
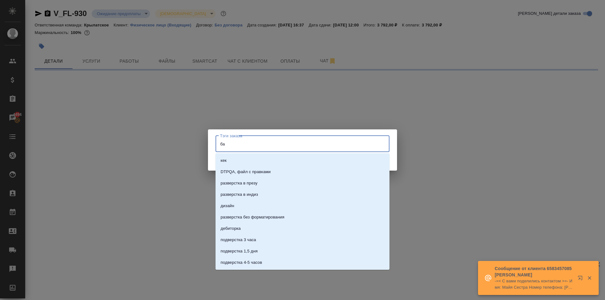
type input "баб"
select select "RU"
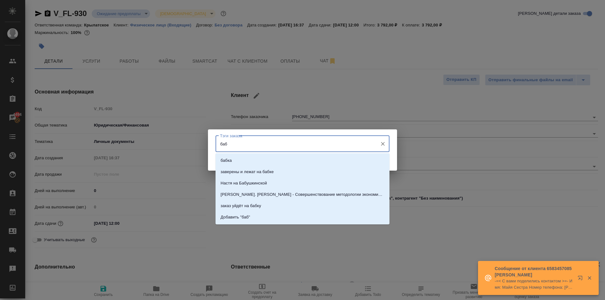
type textarea "x"
type input "бабку"
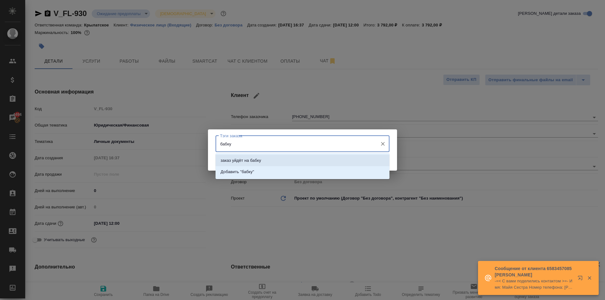
click at [264, 160] on li "заказ уйдёт на бабку" at bounding box center [303, 160] width 174 height 11
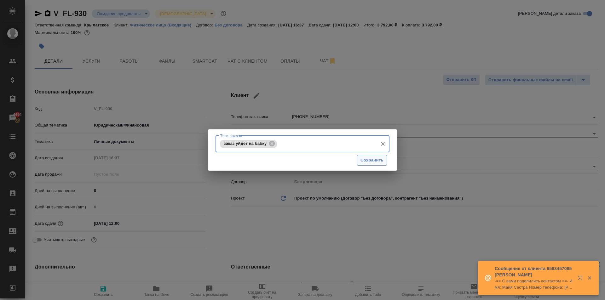
click at [376, 160] on span "Сохранить" at bounding box center [371, 160] width 23 height 7
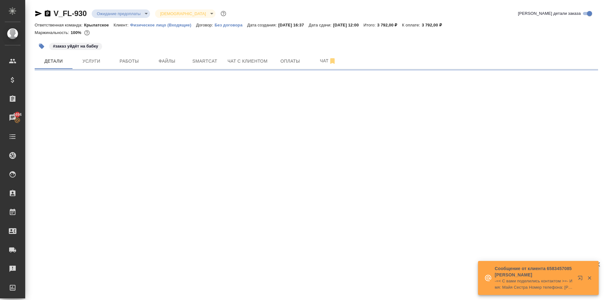
select select "RU"
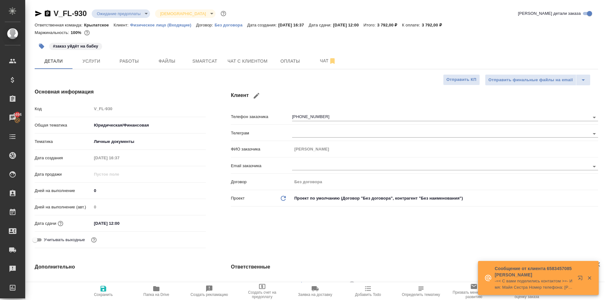
type textarea "x"
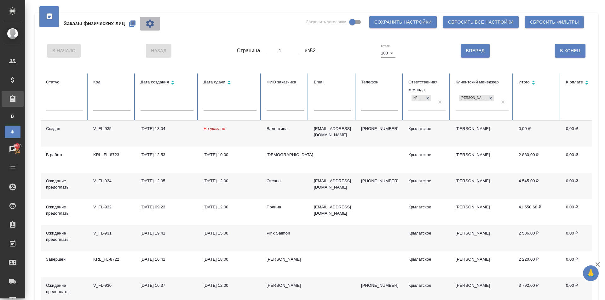
click at [141, 29] on button "button" at bounding box center [150, 24] width 20 height 14
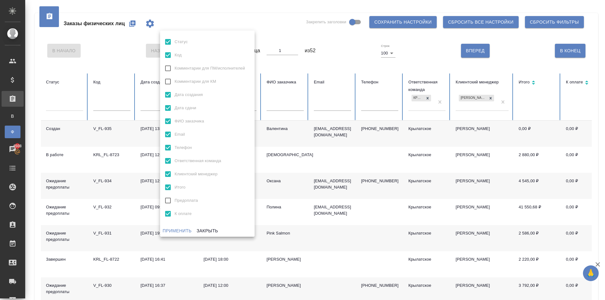
click at [135, 23] on div at bounding box center [302, 150] width 605 height 300
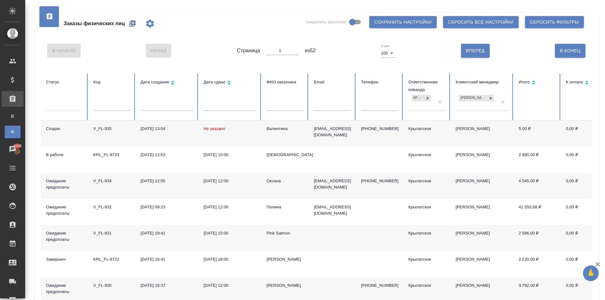
click at [132, 23] on icon "button" at bounding box center [132, 23] width 6 height 6
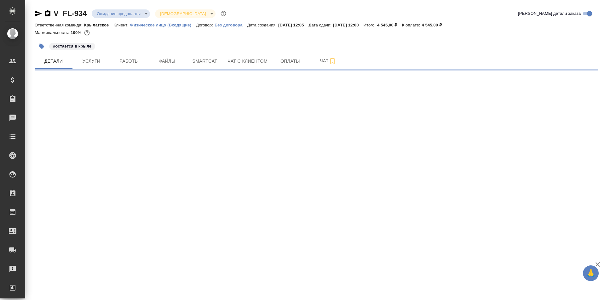
select select "RU"
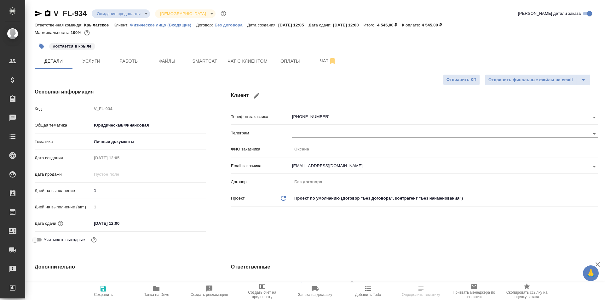
type textarea "x"
click at [129, 14] on body "🙏 .cls-1 fill:#fff; AWATERA [PERSON_NAME] Клиенты Спецификации Заказы Чаты Todo…" at bounding box center [302, 150] width 605 height 300
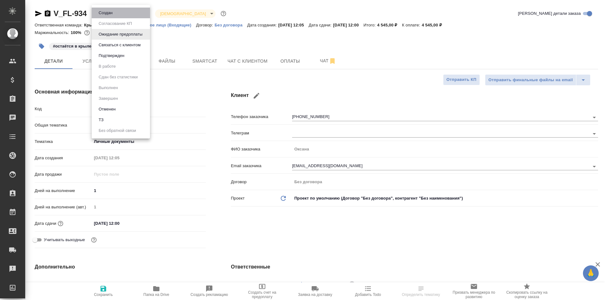
click at [120, 13] on li "Создан" at bounding box center [121, 13] width 58 height 11
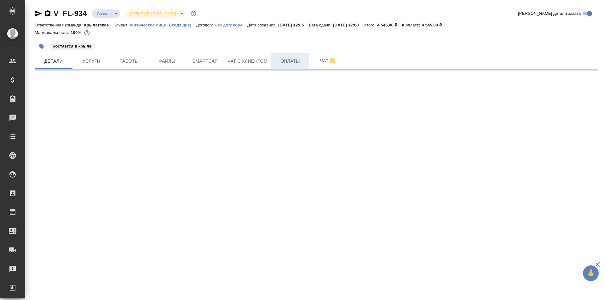
click at [281, 61] on span "Оплаты" at bounding box center [290, 61] width 30 height 8
select select "RU"
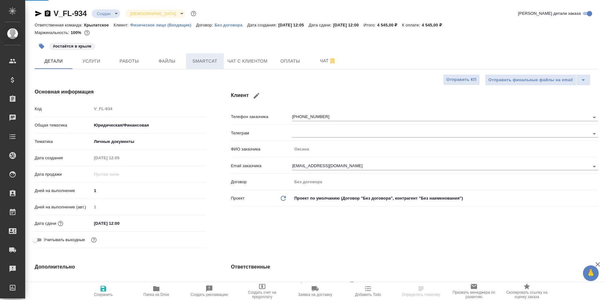
type textarea "x"
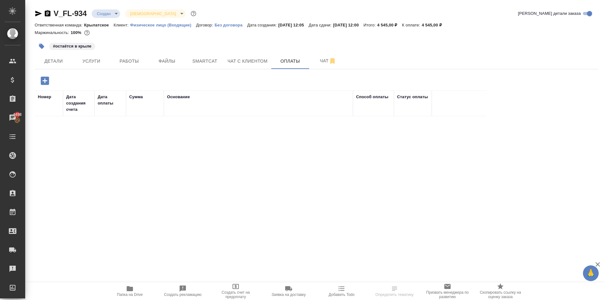
click at [46, 79] on icon "button" at bounding box center [45, 81] width 8 height 8
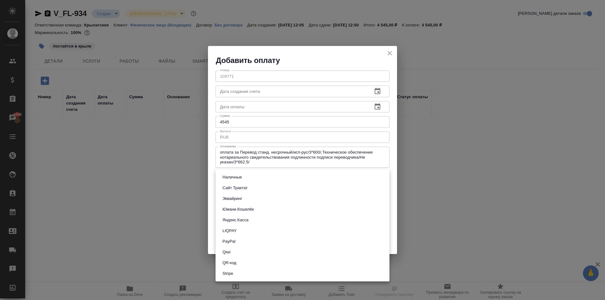
drag, startPoint x: 233, startPoint y: 182, endPoint x: 238, endPoint y: 196, distance: 14.4
click at [233, 182] on body "🙏 .cls-1 fill:#fff; AWATERA Kasymov Timur Клиенты Спецификации Заказы 4498 Чаты…" at bounding box center [302, 150] width 605 height 300
drag, startPoint x: 233, startPoint y: 187, endPoint x: 299, endPoint y: 194, distance: 66.6
click at [235, 187] on button "Сайт Трактат" at bounding box center [235, 188] width 29 height 7
type input "site-traktat"
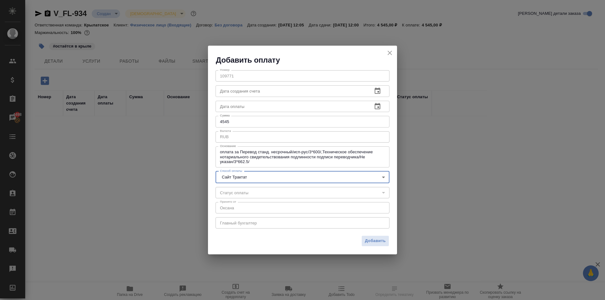
click at [381, 235] on div "Добавить" at bounding box center [302, 244] width 189 height 22
click at [378, 239] on span "Добавить" at bounding box center [375, 241] width 21 height 7
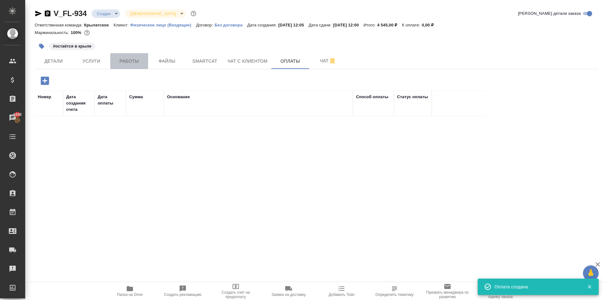
click at [127, 65] on span "Работы" at bounding box center [129, 61] width 30 height 8
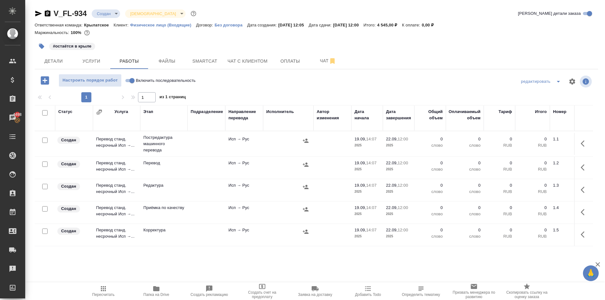
click at [132, 82] on input "Включить последовательность" at bounding box center [132, 81] width 23 height 8
checkbox input "true"
click at [44, 112] on input "checkbox" at bounding box center [44, 112] width 5 height 5
checkbox input "true"
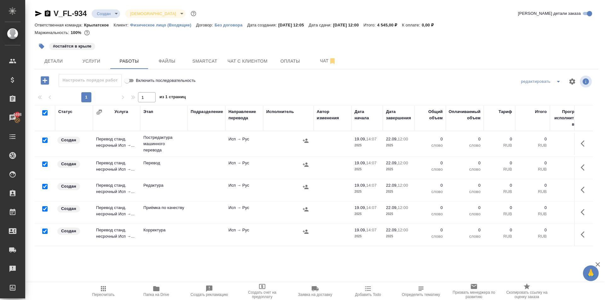
checkbox input "true"
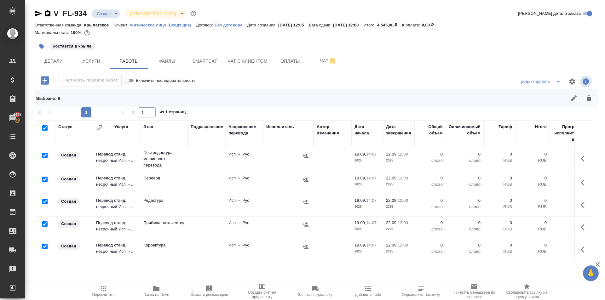
click at [44, 178] on input "checkbox" at bounding box center [44, 179] width 5 height 5
checkbox input "false"
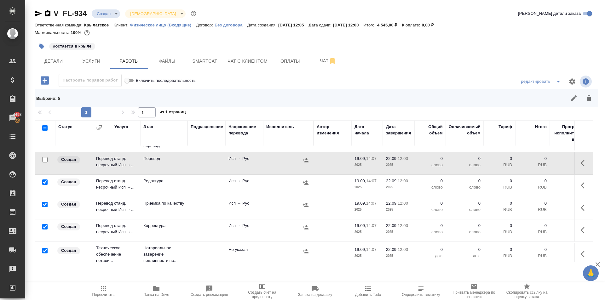
scroll to position [30, 0]
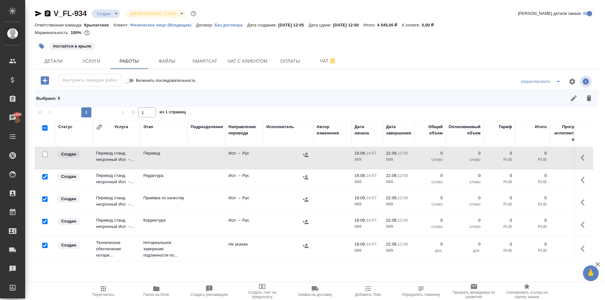
click at [46, 197] on input "checkbox" at bounding box center [44, 199] width 5 height 5
checkbox input "false"
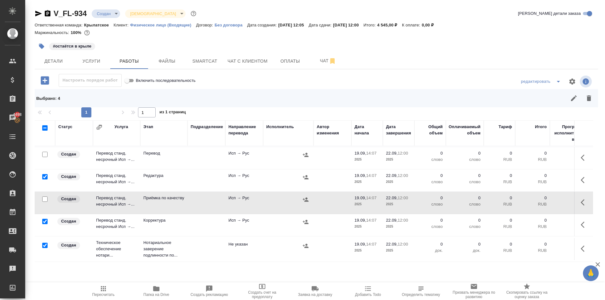
click at [46, 243] on input "checkbox" at bounding box center [44, 245] width 5 height 5
checkbox input "false"
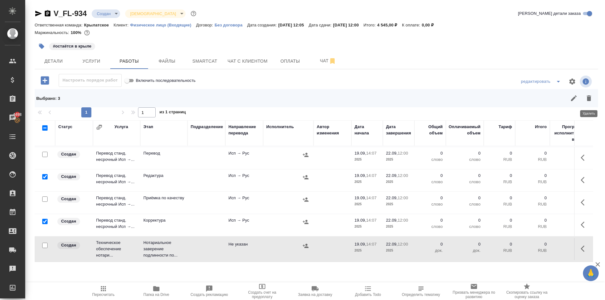
drag, startPoint x: 594, startPoint y: 101, endPoint x: 590, endPoint y: 107, distance: 7.1
click at [591, 101] on button "button" at bounding box center [588, 98] width 15 height 15
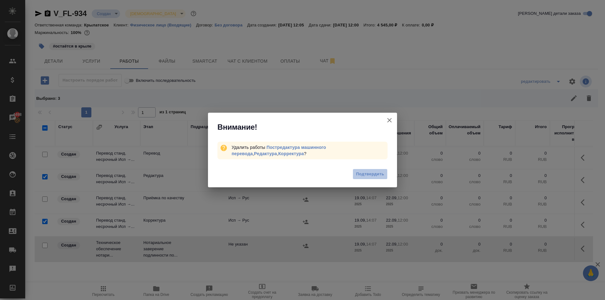
drag, startPoint x: 377, startPoint y: 174, endPoint x: 403, endPoint y: 179, distance: 26.4
click at [378, 174] on span "Подтвердить" at bounding box center [370, 174] width 28 height 7
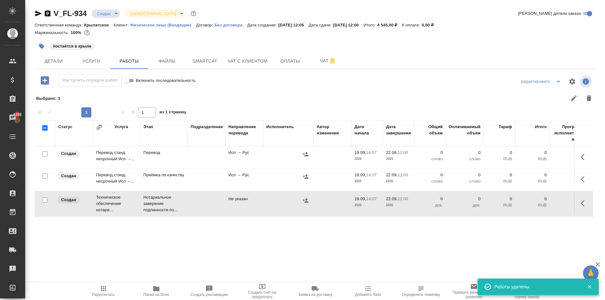
scroll to position [0, 0]
click at [581, 159] on icon "button" at bounding box center [585, 157] width 8 height 8
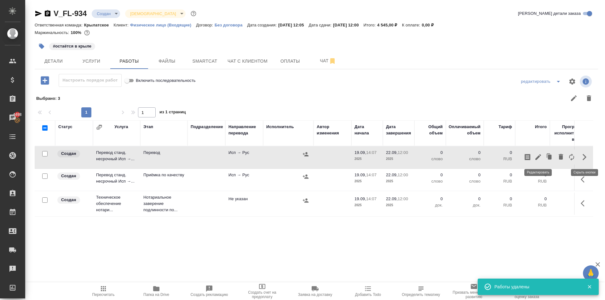
click at [538, 159] on icon "button" at bounding box center [538, 157] width 8 height 8
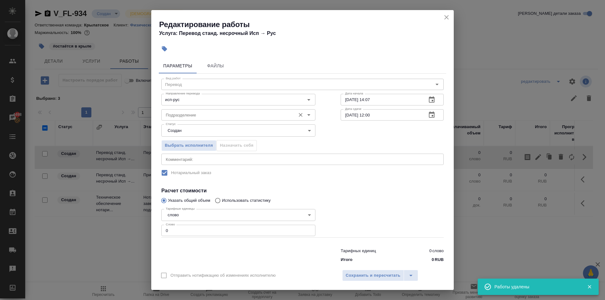
click at [169, 113] on input "Подразделение" at bounding box center [227, 115] width 129 height 8
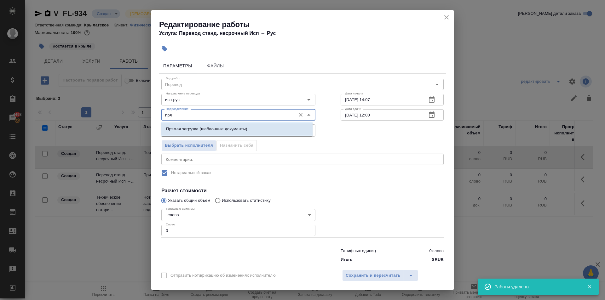
click at [184, 133] on li "Прямая загрузка (шаблонные документы)" at bounding box center [237, 129] width 152 height 11
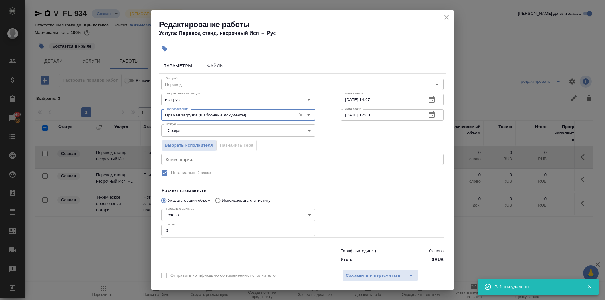
type input "Прямая загрузка (шаблонные документы)"
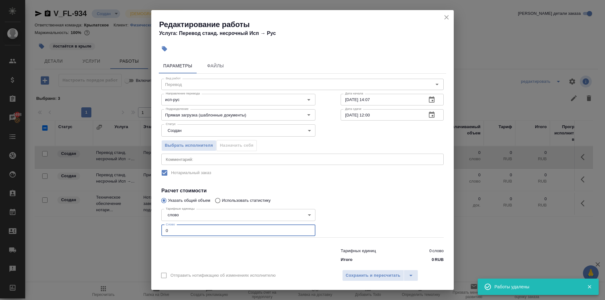
drag, startPoint x: 178, startPoint y: 233, endPoint x: 151, endPoint y: 228, distance: 28.1
click at [151, 228] on div "Редактирование работы Услуга: Перевод станд. несрочный Исп → Рус Параметры Файл…" at bounding box center [302, 150] width 605 height 300
type input "2"
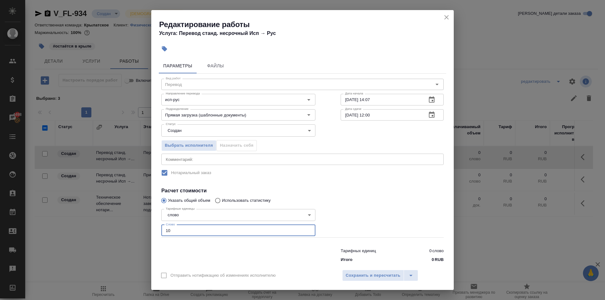
type input "10"
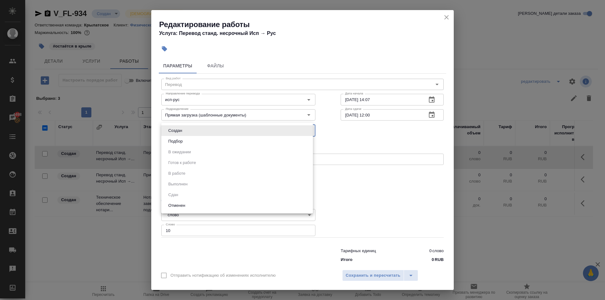
drag, startPoint x: 173, startPoint y: 124, endPoint x: 179, endPoint y: 141, distance: 17.4
click at [172, 125] on body "🙏 .cls-1 fill:#fff; AWATERA Kasymov Timur Клиенты Спецификации Заказы 4498 Чаты…" at bounding box center [302, 150] width 605 height 300
click at [179, 141] on button "Подбор" at bounding box center [175, 141] width 18 height 7
type input "recruiting"
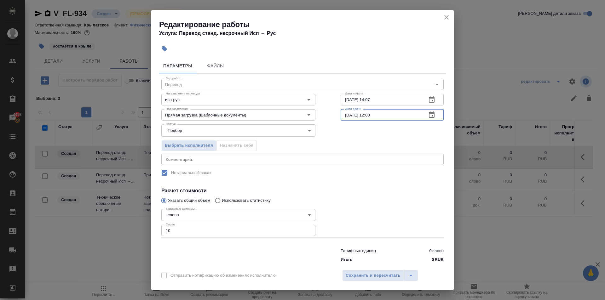
drag, startPoint x: 380, startPoint y: 113, endPoint x: 365, endPoint y: 121, distance: 17.3
click at [365, 121] on input "22.09.2025 12:00" at bounding box center [381, 114] width 81 height 11
type input "22.09.2025 09:00"
click at [381, 276] on span "Сохранить и пересчитать" at bounding box center [373, 275] width 55 height 7
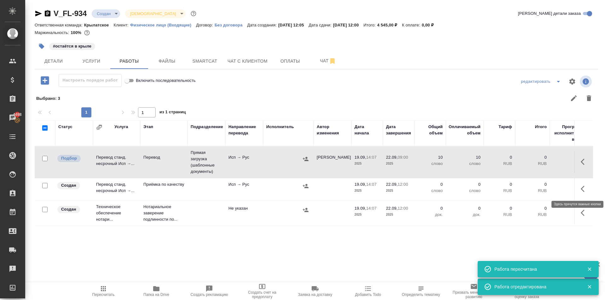
click at [582, 190] on icon "button" at bounding box center [585, 189] width 8 height 8
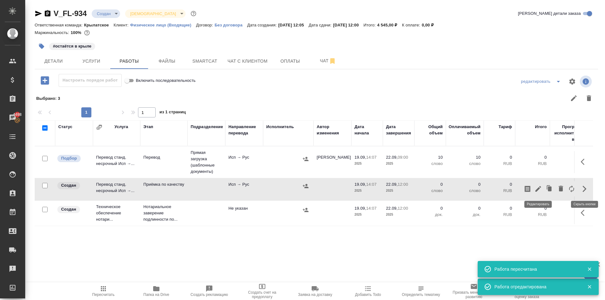
click at [539, 187] on icon "button" at bounding box center [538, 189] width 6 height 6
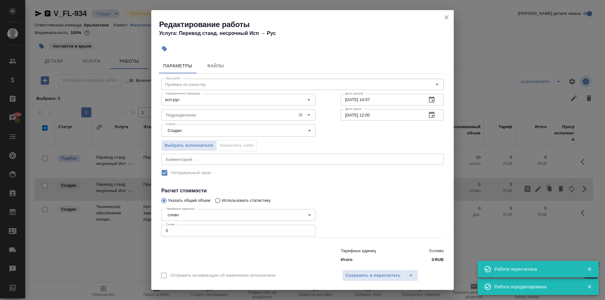
click at [183, 119] on div "Подразделение" at bounding box center [238, 114] width 154 height 11
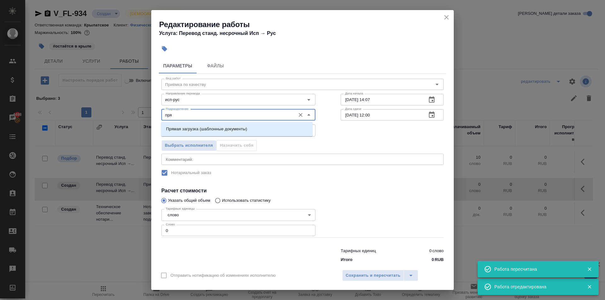
click at [193, 128] on p "Прямая загрузка (шаблонные документы)" at bounding box center [206, 129] width 81 height 6
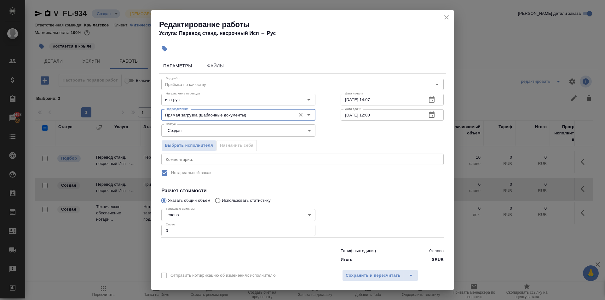
type input "Прямая загрузка (шаблонные документы)"
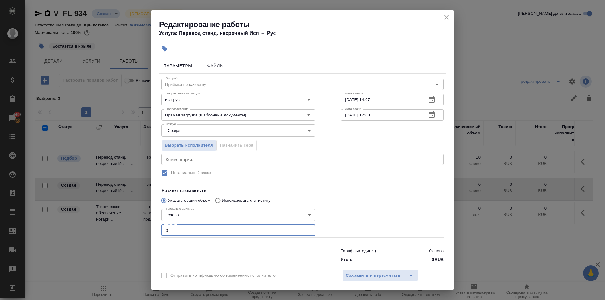
drag, startPoint x: 177, startPoint y: 228, endPoint x: 123, endPoint y: 230, distance: 53.9
click at [123, 230] on div "Редактирование работы Услуга: Перевод станд. несрочный Исп → Рус Параметры Файл…" at bounding box center [302, 150] width 605 height 300
type input "10"
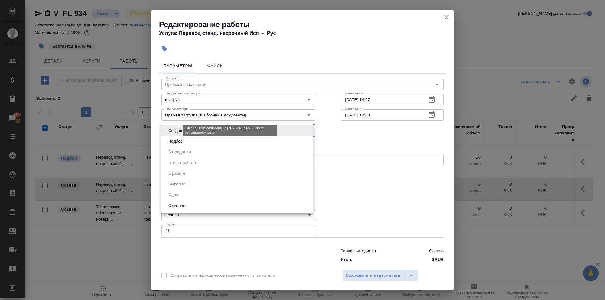
click at [170, 131] on body "🙏 .cls-1 fill:#fff; AWATERA Kasymov Timur Клиенты Спецификации Заказы 4498 Чаты…" at bounding box center [302, 150] width 605 height 300
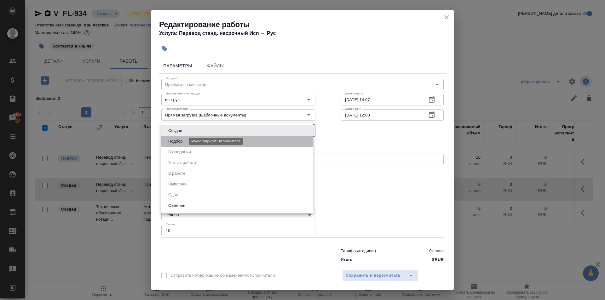
click at [173, 141] on button "Подбор" at bounding box center [175, 141] width 18 height 7
type input "recruiting"
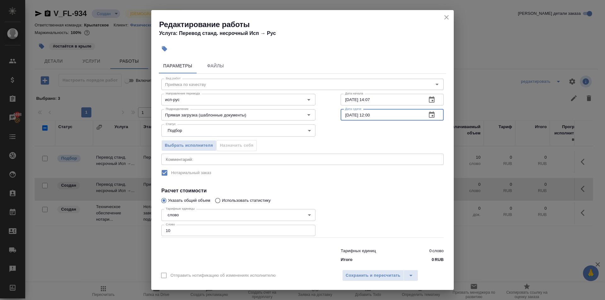
drag, startPoint x: 379, startPoint y: 118, endPoint x: 366, endPoint y: 121, distance: 13.3
click at [366, 121] on div "Вид работ Приёмка по качеству Вид работ Направление перевода исп-рус Направлени…" at bounding box center [302, 170] width 287 height 192
type input "22.09.2025 10:00"
drag, startPoint x: 369, startPoint y: 97, endPoint x: 334, endPoint y: 94, distance: 35.1
click at [334, 94] on div "Дата начала 19.09.2025 14:07 Дата начала" at bounding box center [392, 99] width 128 height 40
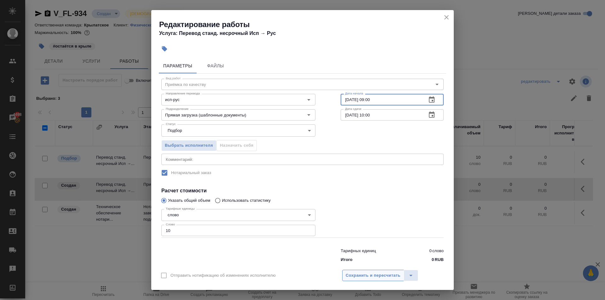
type input "22.09.2025 09:00"
click at [358, 276] on span "Сохранить и пересчитать" at bounding box center [373, 275] width 55 height 7
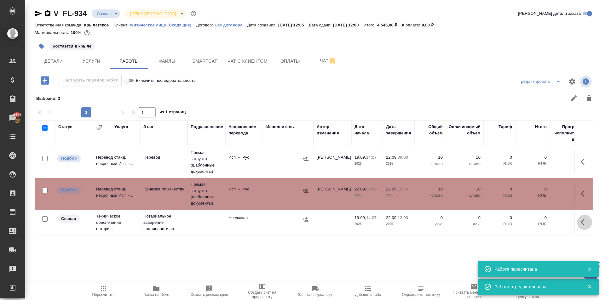
click at [585, 222] on icon "button" at bounding box center [585, 223] width 8 height 8
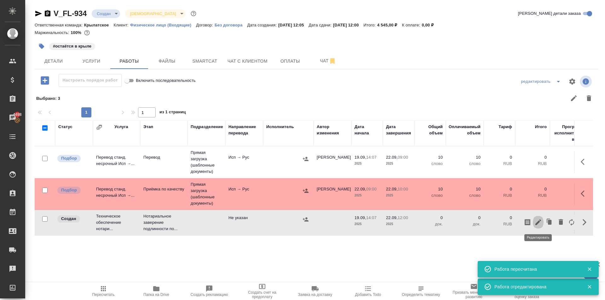
click at [538, 225] on icon "button" at bounding box center [538, 223] width 8 height 8
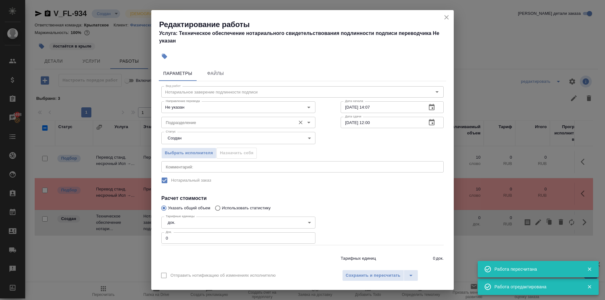
click at [240, 122] on input "Подразделение" at bounding box center [227, 123] width 129 height 8
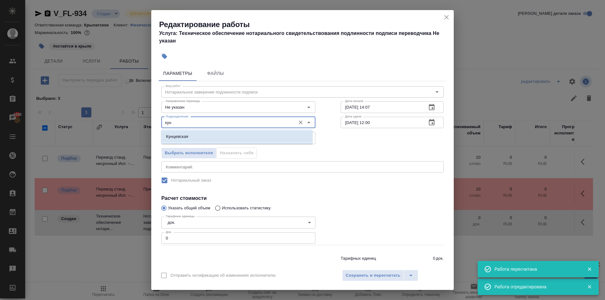
click at [241, 135] on li "Кунцевская" at bounding box center [237, 136] width 152 height 11
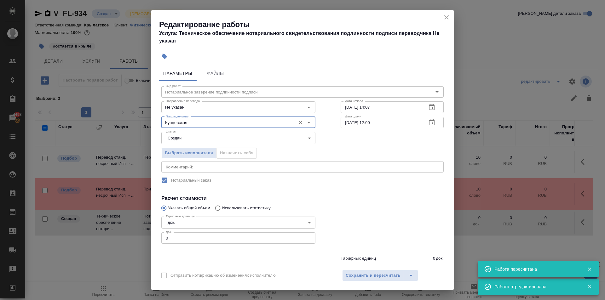
type input "Кунцевская"
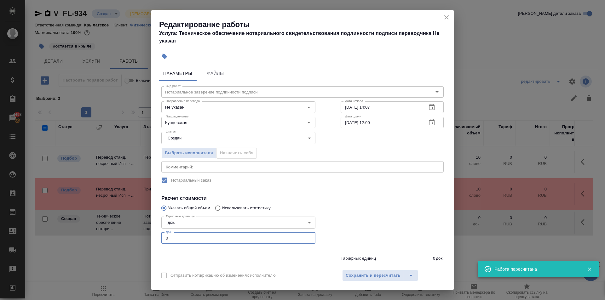
drag, startPoint x: 152, startPoint y: 242, endPoint x: 131, endPoint y: 243, distance: 20.8
click at [131, 243] on div "Редактирование работы Услуга: Техническое обеспечение нотариального свидетельст…" at bounding box center [302, 150] width 605 height 300
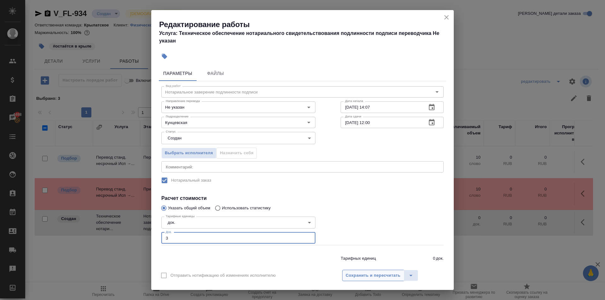
type input "3"
click at [352, 274] on span "Сохранить и пересчитать" at bounding box center [373, 275] width 55 height 7
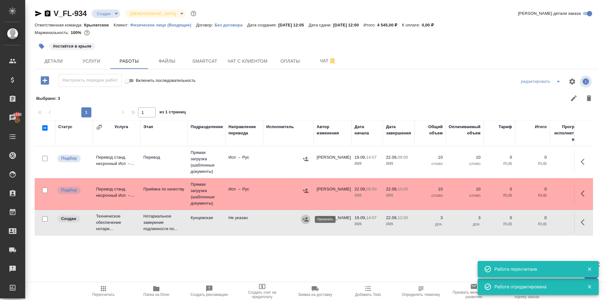
click at [309, 222] on button "button" at bounding box center [305, 219] width 9 height 9
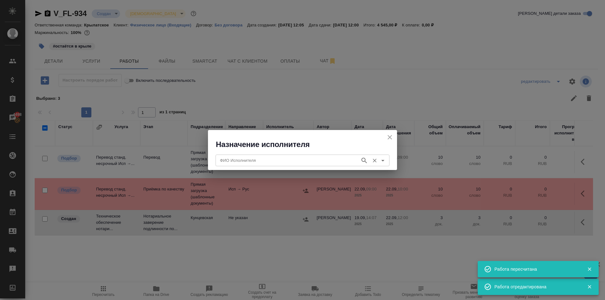
click at [268, 164] on input "ФИО Исполнителя" at bounding box center [287, 161] width 140 height 8
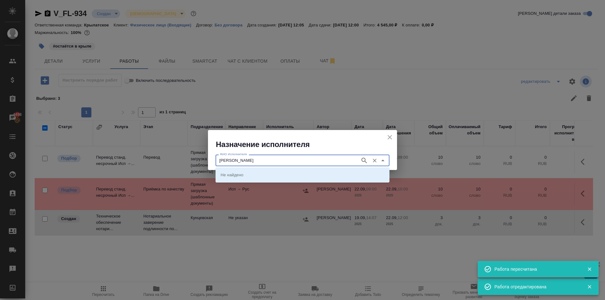
type input "аристова"
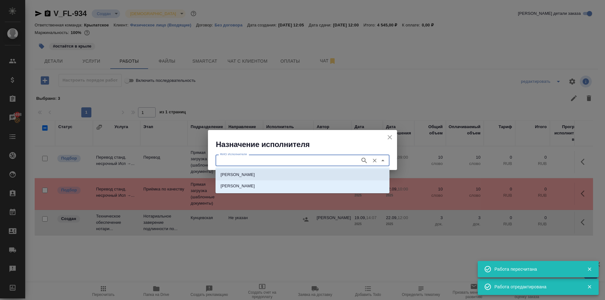
click at [246, 173] on p "НОТАРИУС Аристова Анна Дмитриевна" at bounding box center [238, 175] width 34 height 6
type input "НОТАРИУС Аристова Анна Дмитриевна"
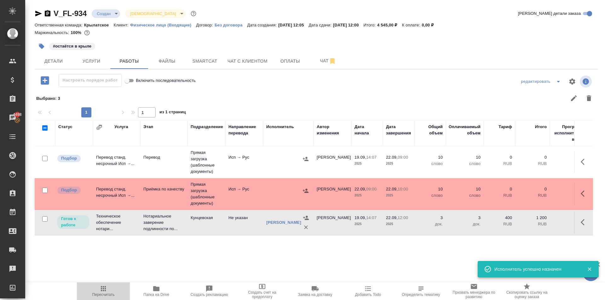
click at [110, 290] on span "Пересчитать" at bounding box center [103, 291] width 45 height 12
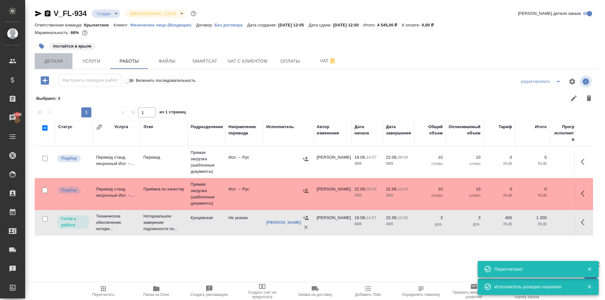
click at [64, 60] on span "Детали" at bounding box center [53, 61] width 30 height 8
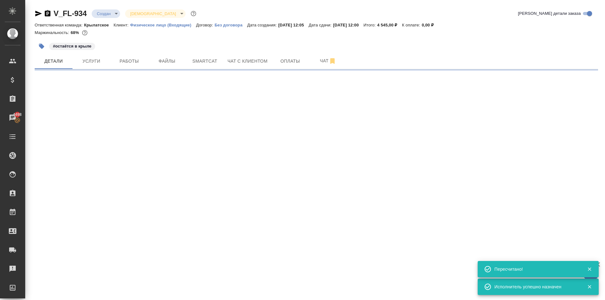
select select "RU"
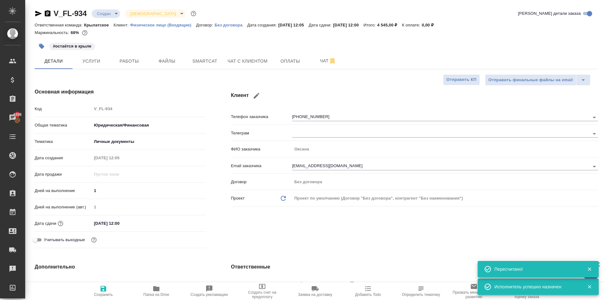
type textarea "x"
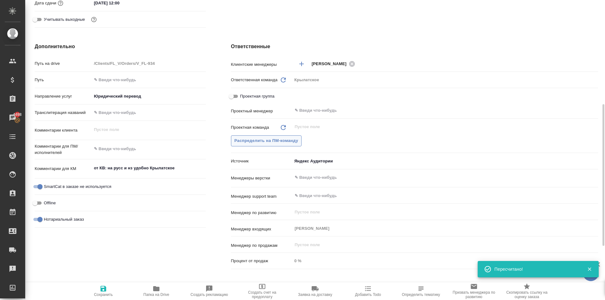
click at [261, 140] on span "Распределить на ПМ-команду" at bounding box center [266, 140] width 64 height 7
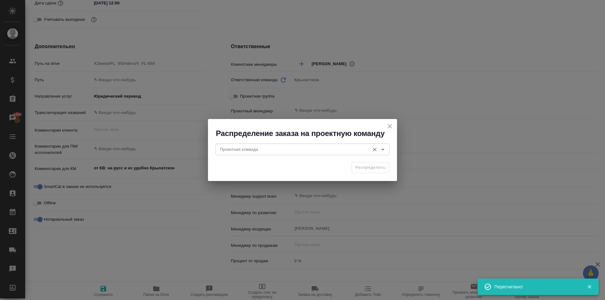
click at [248, 144] on div "Проектная команда" at bounding box center [303, 149] width 174 height 11
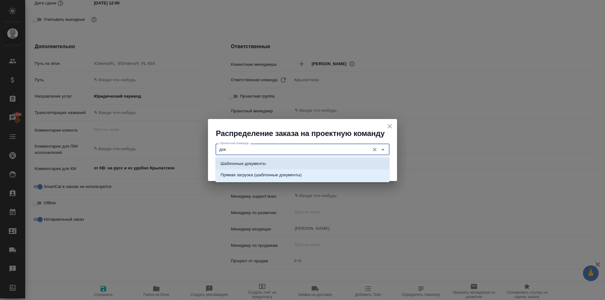
click at [263, 165] on p "Шаблонные документы" at bounding box center [243, 164] width 45 height 6
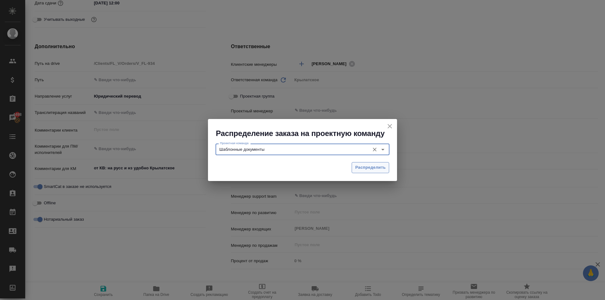
type input "Шаблонные документы"
drag, startPoint x: 373, startPoint y: 165, endPoint x: 156, endPoint y: 281, distance: 245.6
click at [372, 166] on span "Распределить" at bounding box center [370, 167] width 31 height 7
type textarea "x"
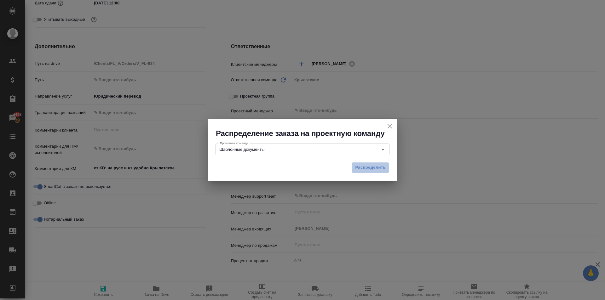
type textarea "x"
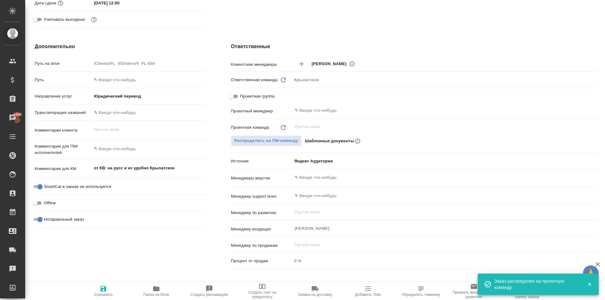
click at [112, 294] on span "Сохранить" at bounding box center [103, 295] width 19 height 4
type textarea "x"
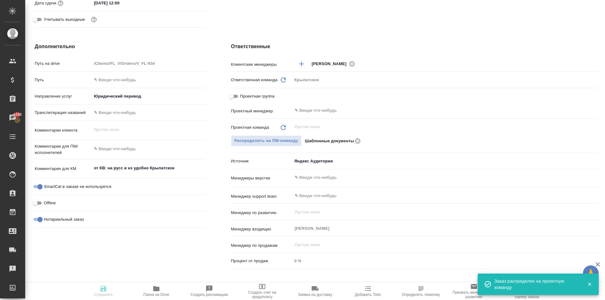
type textarea "x"
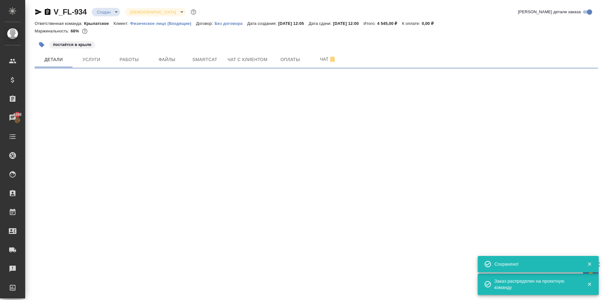
scroll to position [0, 0]
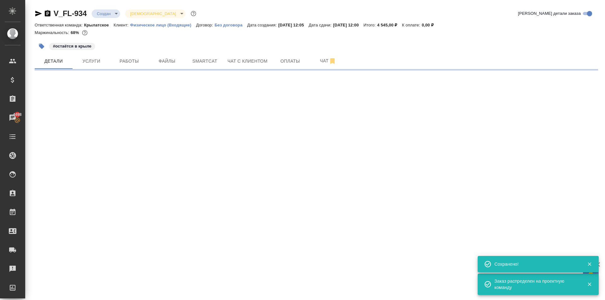
select select "RU"
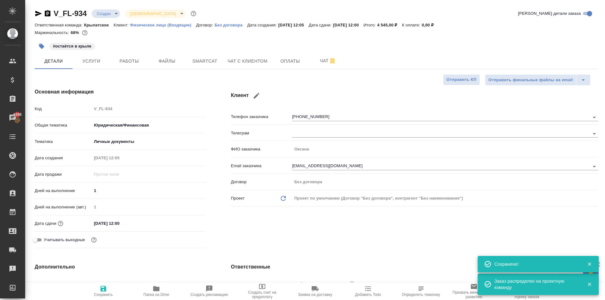
click at [103, 17] on div "V_FL-934 Создан new Святая троица holyTrinity Кратко детали заказа" at bounding box center [316, 15] width 563 height 13
type textarea "x"
click at [103, 15] on body "🙏 .cls-1 fill:#fff; AWATERA Kasymov Timur Клиенты Спецификации Заказы 4498 Чаты…" at bounding box center [302, 150] width 605 height 300
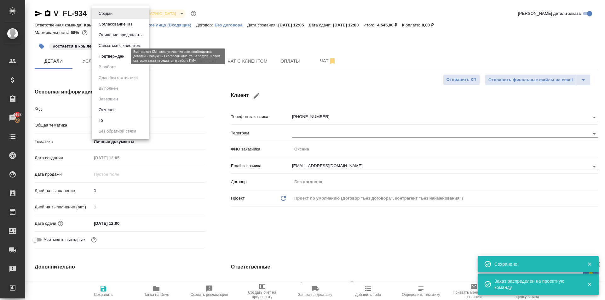
click at [114, 58] on button "Подтвержден" at bounding box center [112, 56] width 30 height 7
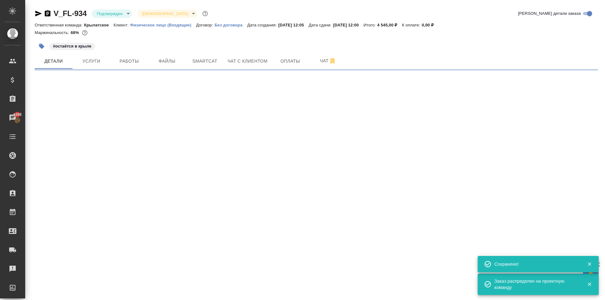
select select "RU"
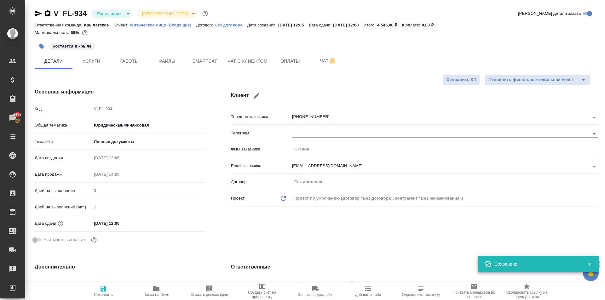
type textarea "x"
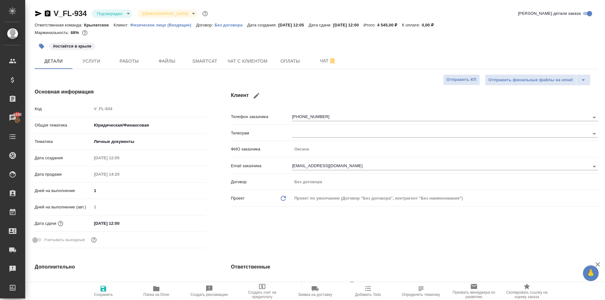
type textarea "x"
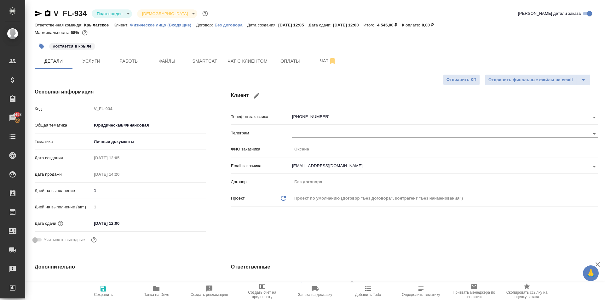
type textarea "x"
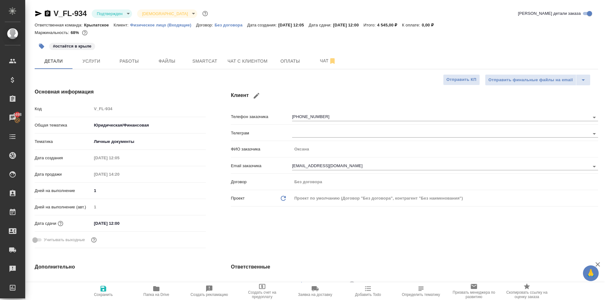
type textarea "x"
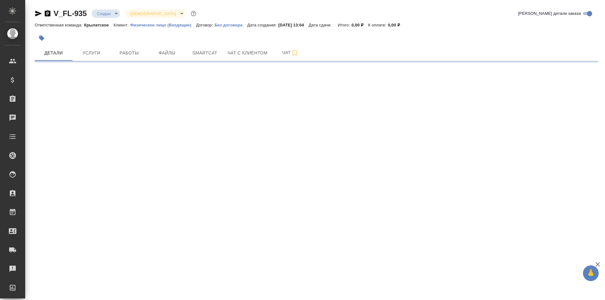
select select "RU"
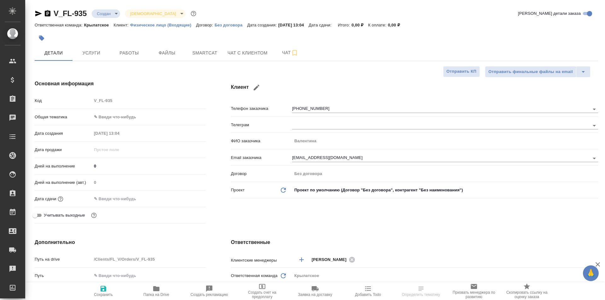
type textarea "x"
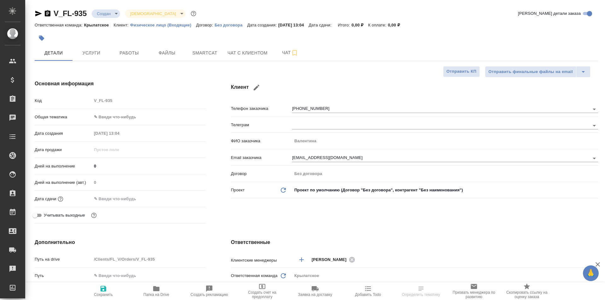
type textarea "x"
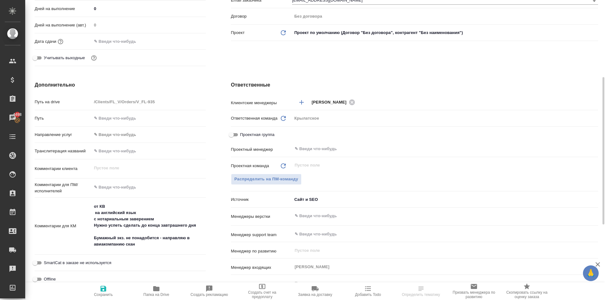
scroll to position [311, 0]
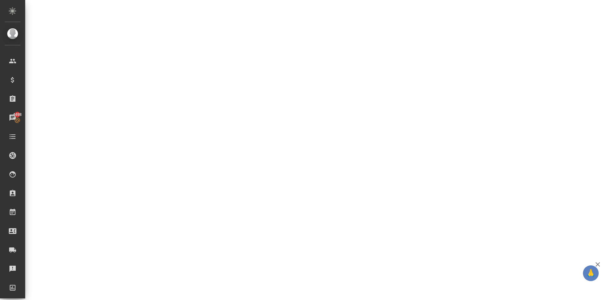
select select "RU"
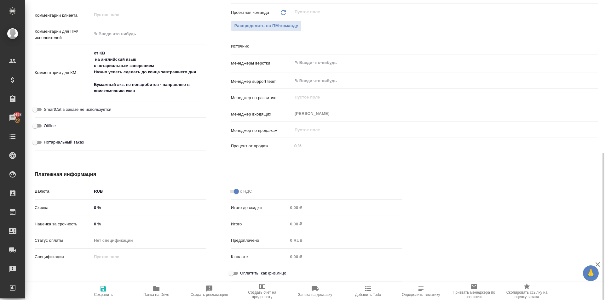
type textarea "x"
click at [234, 275] on input "Оплатить, как физ.лицо" at bounding box center [231, 274] width 23 height 8
checkbox input "true"
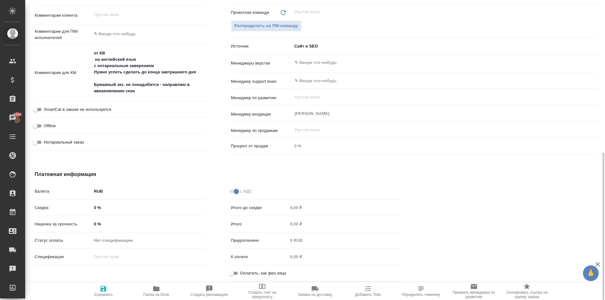
type textarea "x"
click at [61, 141] on span "Нотариальный заказ" at bounding box center [64, 142] width 40 height 6
click at [46, 141] on input "Нотариальный заказ" at bounding box center [35, 143] width 23 height 8
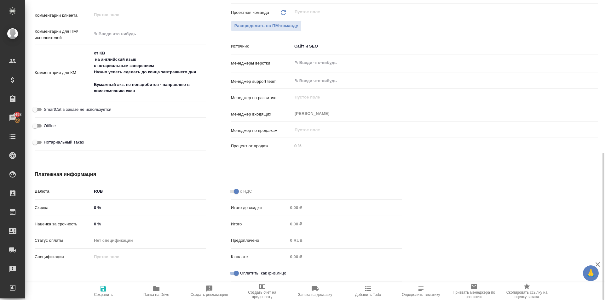
checkbox input "true"
type textarea "x"
click at [110, 285] on span "Сохранить" at bounding box center [103, 291] width 45 height 12
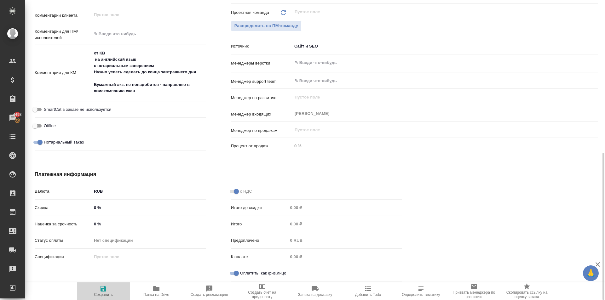
type textarea "x"
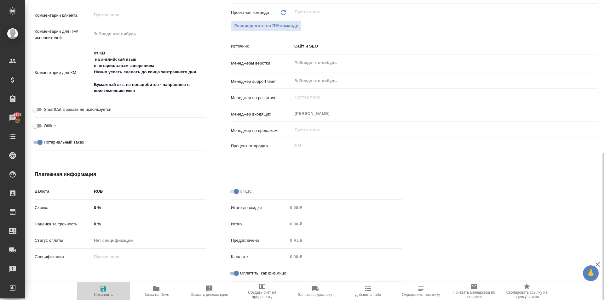
type textarea "x"
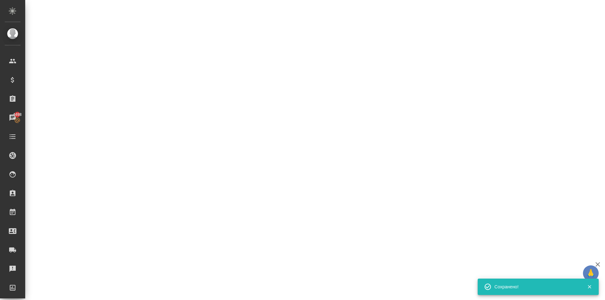
select select "RU"
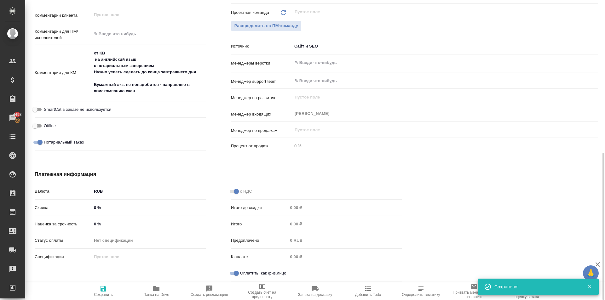
type textarea "x"
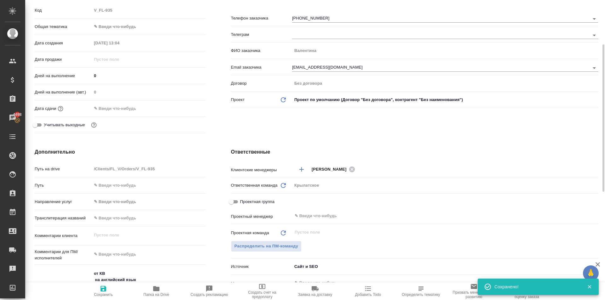
scroll to position [0, 0]
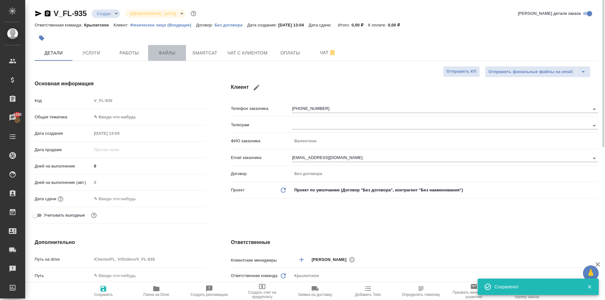
click at [176, 52] on span "Файлы" at bounding box center [167, 53] width 30 height 8
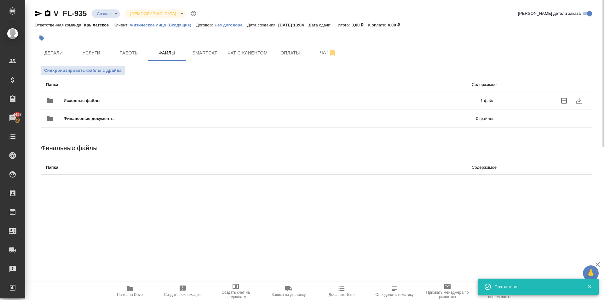
click at [102, 93] on div "Исходные файлы 1 файл" at bounding box center [270, 100] width 448 height 15
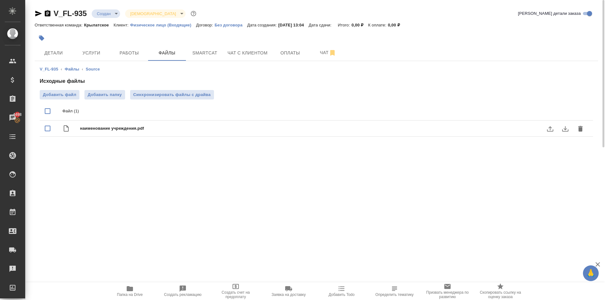
click at [123, 291] on span "Папка на Drive" at bounding box center [129, 291] width 45 height 12
click at [97, 44] on div at bounding box center [223, 38] width 376 height 14
click at [98, 46] on button "Услуги" at bounding box center [91, 53] width 38 height 16
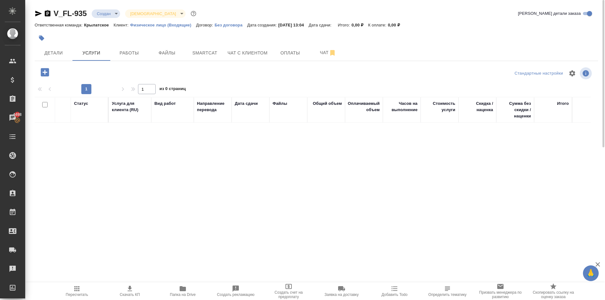
click at [45, 76] on icon "button" at bounding box center [45, 72] width 8 height 8
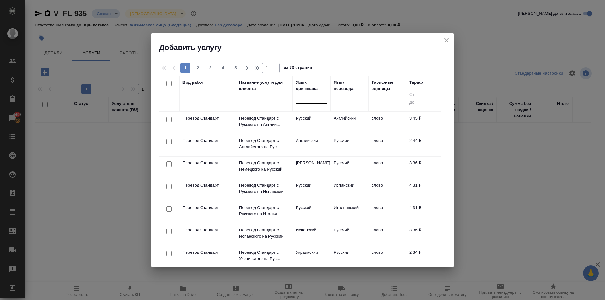
drag, startPoint x: 306, startPoint y: 100, endPoint x: 314, endPoint y: 110, distance: 13.3
click at [307, 101] on div at bounding box center [312, 97] width 32 height 9
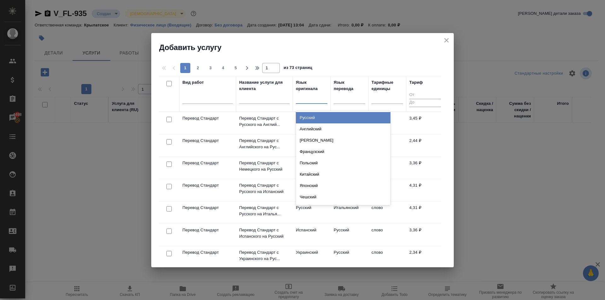
click at [318, 117] on div "Русский" at bounding box center [343, 117] width 95 height 11
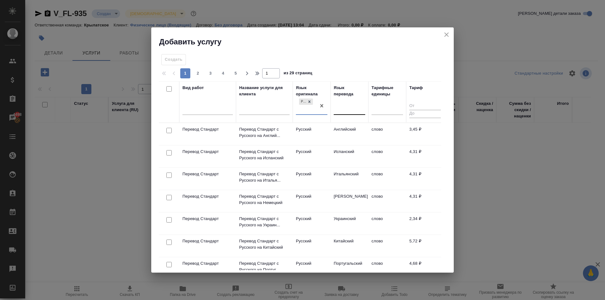
click at [336, 111] on div at bounding box center [350, 108] width 32 height 9
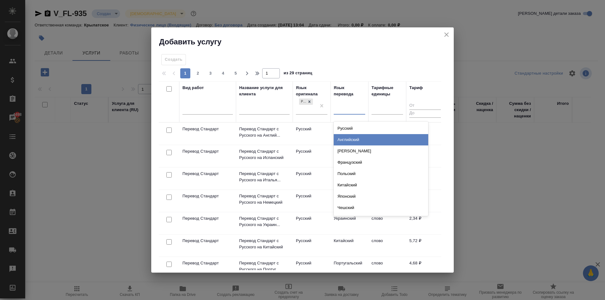
click at [343, 140] on div "Английский" at bounding box center [381, 139] width 95 height 11
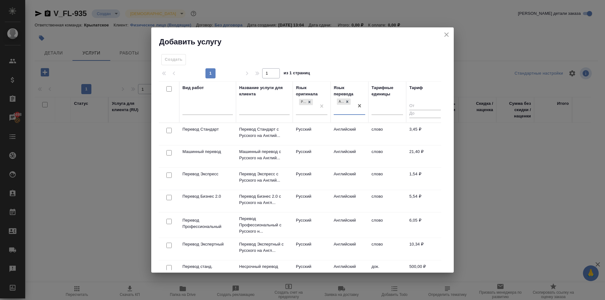
click at [313, 127] on td "Русский" at bounding box center [312, 134] width 38 height 22
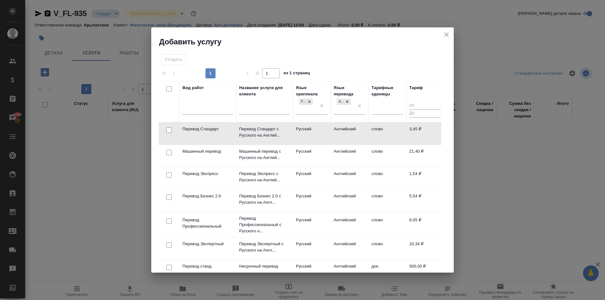
click at [313, 127] on td "Русский" at bounding box center [312, 134] width 38 height 22
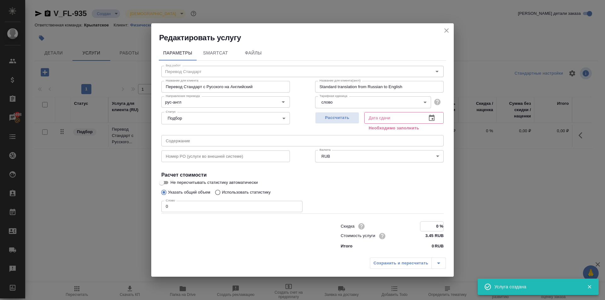
drag, startPoint x: 433, startPoint y: 226, endPoint x: 457, endPoint y: 229, distance: 24.1
click at [457, 229] on div "Редактировать услугу Параметры SmartCat Файлы Вид работ Перевод Стандарт Вид ра…" at bounding box center [302, 150] width 605 height 300
type input "-50 %"
drag, startPoint x: 175, startPoint y: 207, endPoint x: 147, endPoint y: 205, distance: 27.8
click at [147, 205] on div "Редактировать услугу Параметры SmartCat Файлы Вид работ Перевод Стандарт Вид ра…" at bounding box center [302, 150] width 605 height 300
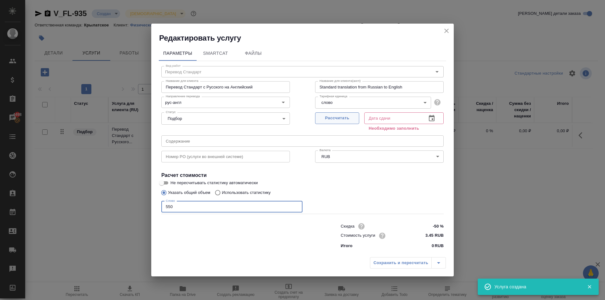
type input "550"
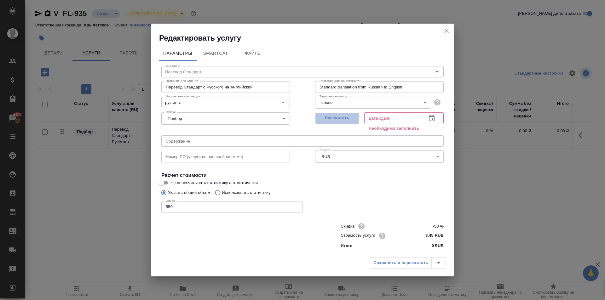
drag, startPoint x: 329, startPoint y: 114, endPoint x: 384, endPoint y: 170, distance: 78.4
click at [330, 117] on button "Рассчитать" at bounding box center [337, 118] width 44 height 12
type input "19.09.2025 16:37"
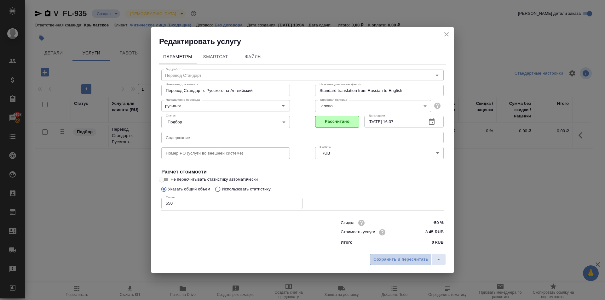
click at [376, 263] on span "Сохранить и пересчитать" at bounding box center [400, 259] width 55 height 7
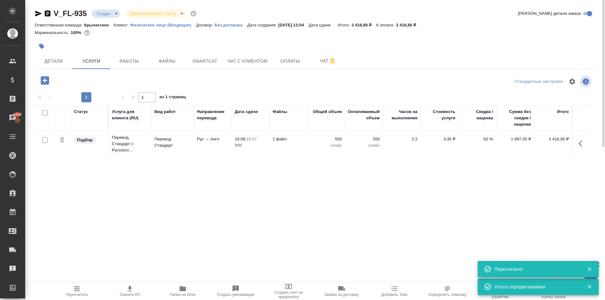
click at [48, 78] on icon "button" at bounding box center [45, 80] width 8 height 8
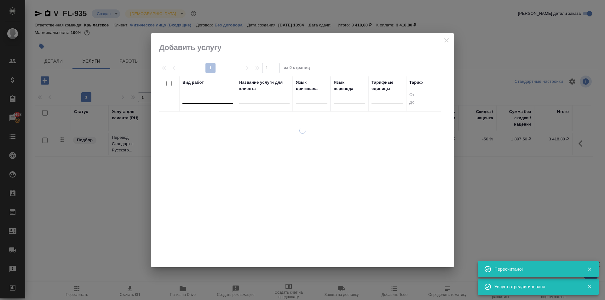
click at [200, 93] on div at bounding box center [207, 97] width 50 height 9
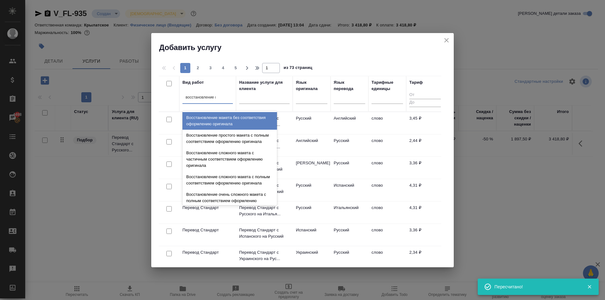
type input "восстановление ма"
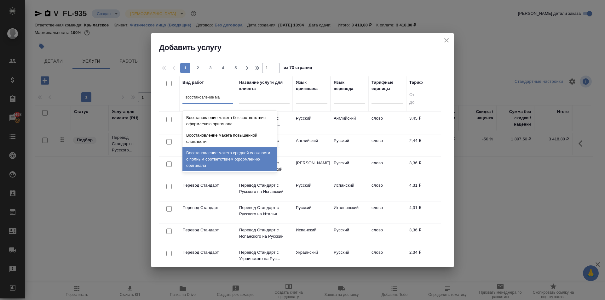
click at [253, 153] on div "Восстановление макета средней сложности с полным соответствием оформлению ориги…" at bounding box center [229, 159] width 95 height 24
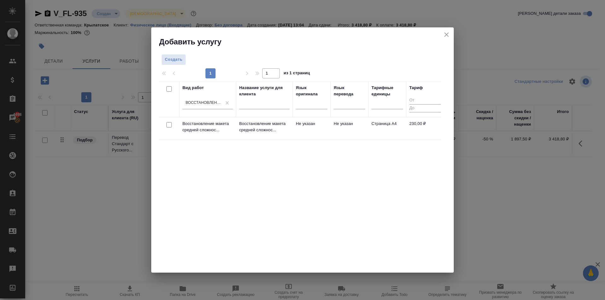
click at [271, 136] on td "Восстановление макета средней сложнос..." at bounding box center [264, 129] width 57 height 22
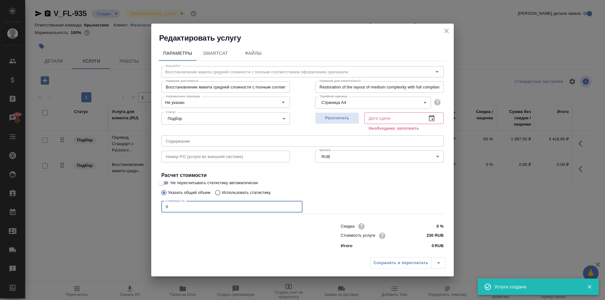
drag, startPoint x: 183, startPoint y: 209, endPoint x: 146, endPoint y: 205, distance: 36.7
click at [146, 205] on div "Редактировать услугу Параметры SmartCat Файлы Вид работ Восстановление макета с…" at bounding box center [302, 150] width 605 height 300
type input "2"
click at [349, 125] on div "Рассчитать" at bounding box center [337, 121] width 44 height 23
click at [349, 120] on span "Рассчитать" at bounding box center [337, 118] width 37 height 7
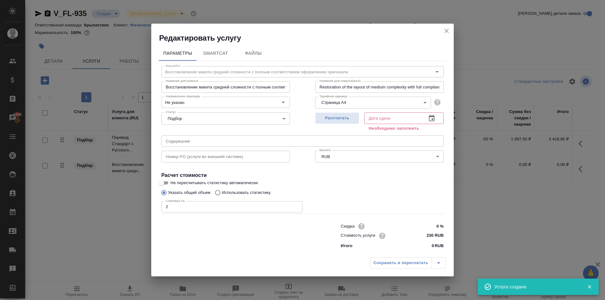
type input "19.09.2025 14:37"
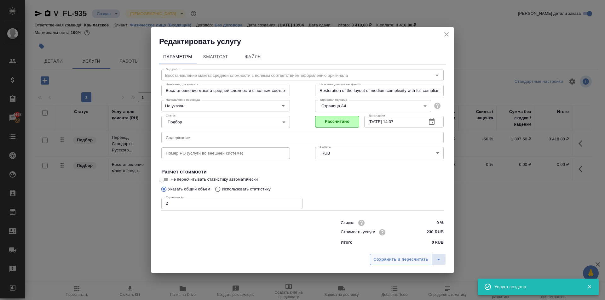
click at [404, 258] on span "Сохранить и пересчитать" at bounding box center [400, 259] width 55 height 7
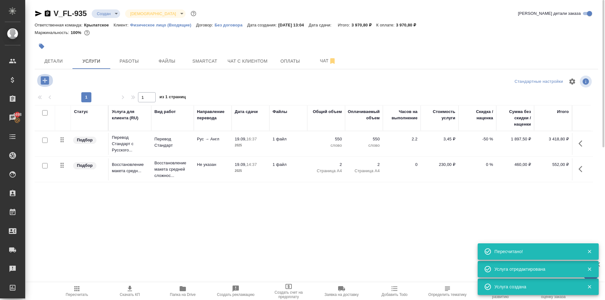
click at [42, 85] on icon "button" at bounding box center [44, 80] width 11 height 11
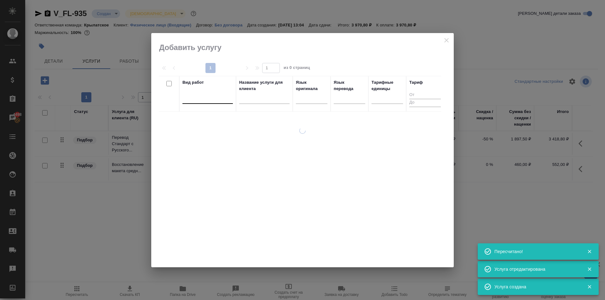
click at [195, 97] on div at bounding box center [207, 97] width 50 height 9
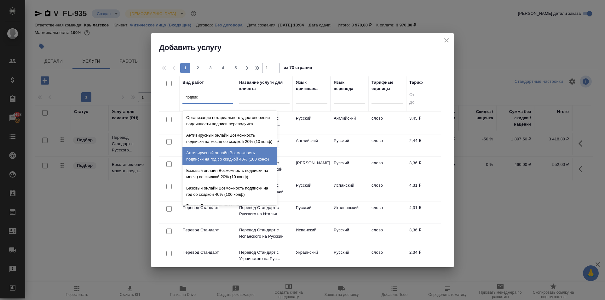
type input "подписи"
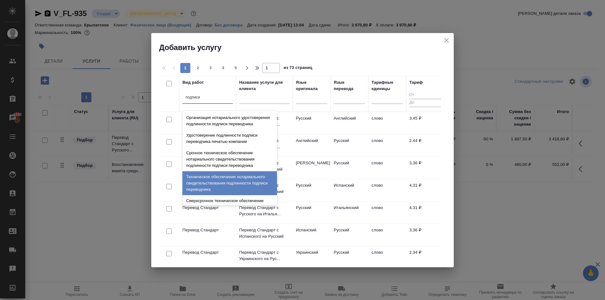
click at [233, 183] on div "Техническое обеспечение нотариального свидетельствования подлинности подписи пе…" at bounding box center [229, 183] width 95 height 24
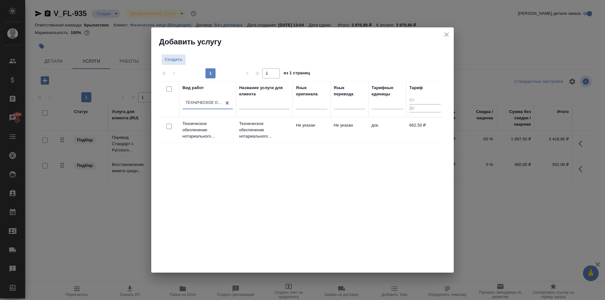
click at [271, 124] on p "Техническое обеспечение нотариального..." at bounding box center [264, 130] width 50 height 19
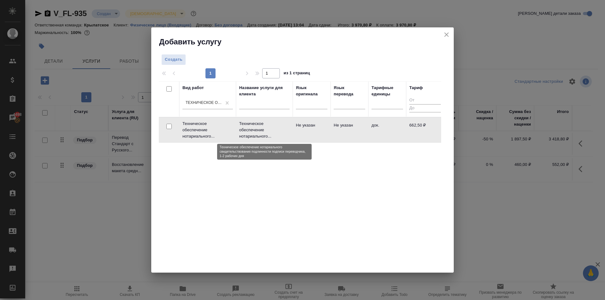
click at [271, 124] on p "Техническое обеспечение нотариального..." at bounding box center [264, 130] width 50 height 19
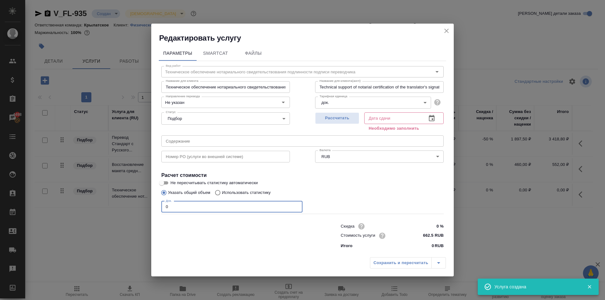
drag, startPoint x: 205, startPoint y: 209, endPoint x: 134, endPoint y: 211, distance: 71.9
click at [134, 211] on div "Редактировать услугу Параметры SmartCat Файлы Вид работ Техническое обеспечение…" at bounding box center [302, 150] width 605 height 300
type input "1"
drag, startPoint x: 338, startPoint y: 123, endPoint x: 352, endPoint y: 139, distance: 20.8
click at [337, 123] on button "Рассчитать" at bounding box center [337, 118] width 44 height 12
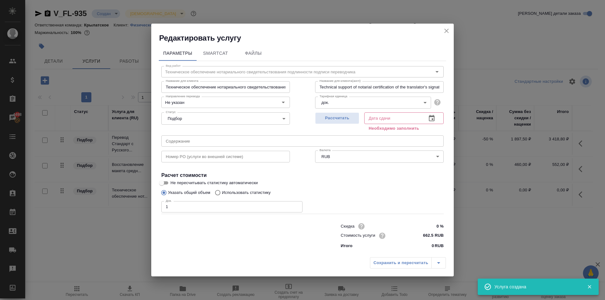
type input "19.09.2025 14:37"
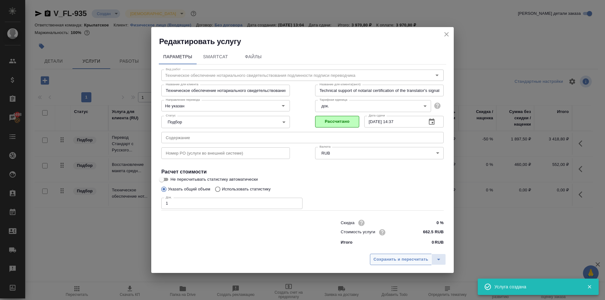
click at [390, 255] on button "Сохранить и пересчитать" at bounding box center [401, 259] width 62 height 11
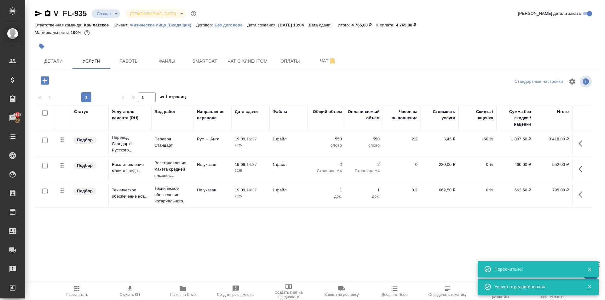
drag, startPoint x: 89, startPoint y: 269, endPoint x: 90, endPoint y: 280, distance: 10.4
click at [89, 271] on div ".cls-1 fill:#fff; AWATERA Kasymov Timur Клиенты Спецификации Заказы 4498 Чаты T…" at bounding box center [302, 150] width 605 height 300
click at [87, 284] on button "Пересчитать" at bounding box center [76, 292] width 53 height 18
drag, startPoint x: 66, startPoint y: 62, endPoint x: 446, endPoint y: 78, distance: 379.7
click at [446, 77] on div "V_FL-935 Создан new Святая троица holyTrinity Кратко детали заказа Ответственна…" at bounding box center [316, 128] width 570 height 257
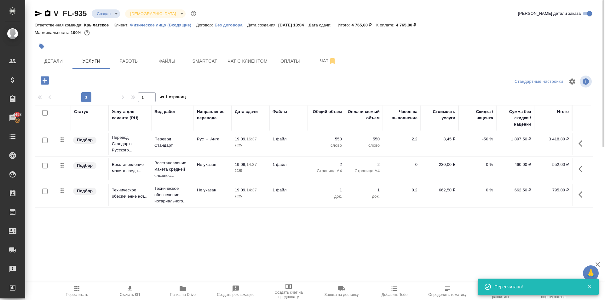
click at [575, 143] on button "button" at bounding box center [582, 143] width 15 height 15
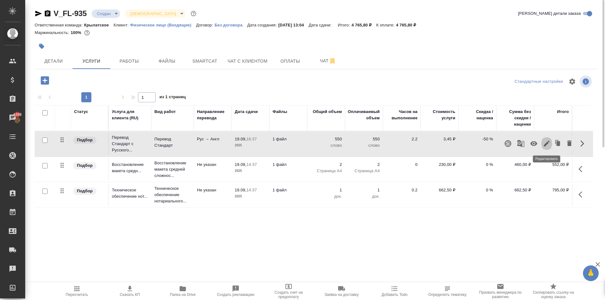
click at [546, 142] on icon "button" at bounding box center [547, 144] width 8 height 8
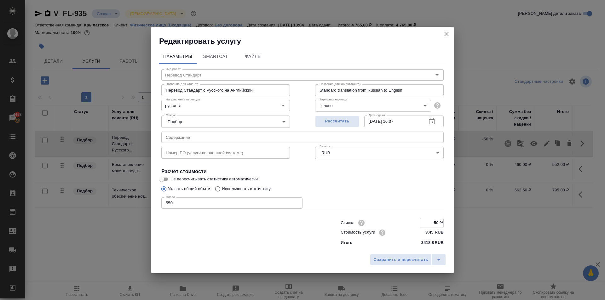
drag, startPoint x: 430, startPoint y: 219, endPoint x: 446, endPoint y: 226, distance: 18.0
click at [446, 226] on div "Параметры SmartCat Файлы Вид работ Перевод Стандарт Вид работ Название для клие…" at bounding box center [302, 148] width 303 height 205
type input "-20 %"
click at [390, 265] on button "Сохранить и пересчитать" at bounding box center [401, 259] width 62 height 11
click at [387, 263] on div ".cls-1 fill:#fff; AWATERA Kasymov Timur Клиенты Спецификации Заказы 4498 Чаты T…" at bounding box center [302, 150] width 605 height 300
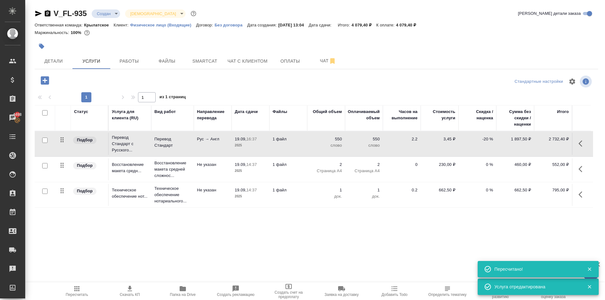
click at [84, 282] on div ".cls-1 fill:#fff; AWATERA Kasymov Timur Клиенты Спецификации Заказы 4498 Чаты T…" at bounding box center [302, 150] width 605 height 300
click at [82, 286] on span "Пересчитать" at bounding box center [76, 291] width 45 height 12
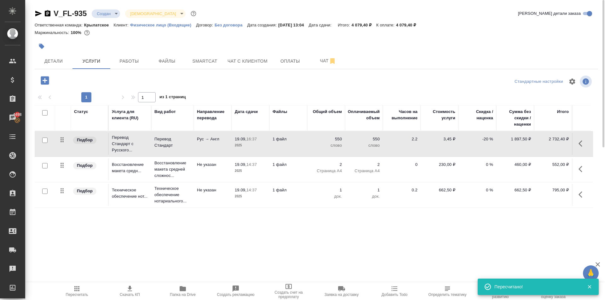
click at [585, 170] on icon "button" at bounding box center [583, 169] width 8 height 8
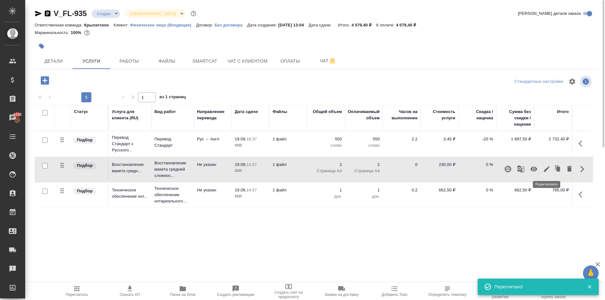
click at [547, 170] on icon "button" at bounding box center [547, 169] width 8 height 8
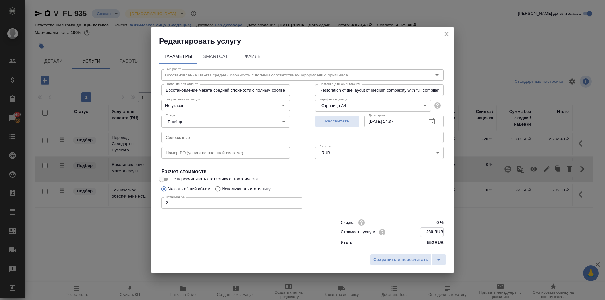
drag, startPoint x: 424, startPoint y: 229, endPoint x: 427, endPoint y: 231, distance: 3.6
click at [427, 231] on input "230 RUB" at bounding box center [431, 232] width 23 height 9
click at [429, 234] on input "230 RUB" at bounding box center [431, 232] width 23 height 9
type input "150 RUB"
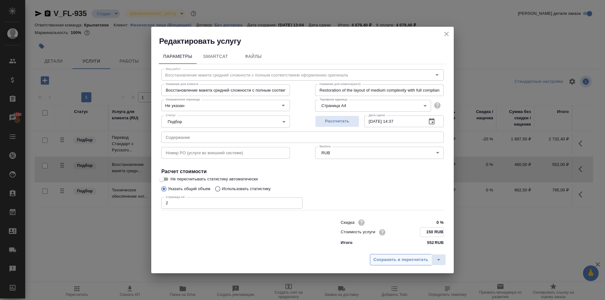
click at [412, 258] on span "Сохранить и пересчитать" at bounding box center [400, 260] width 55 height 7
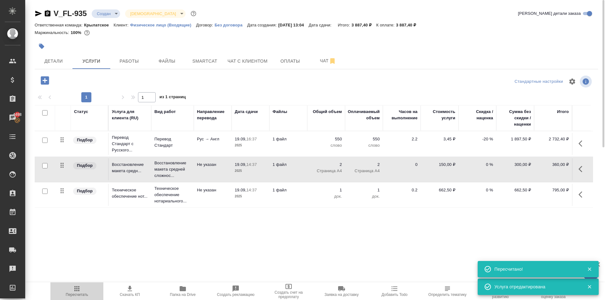
click at [62, 287] on span "Пересчитать" at bounding box center [76, 291] width 45 height 12
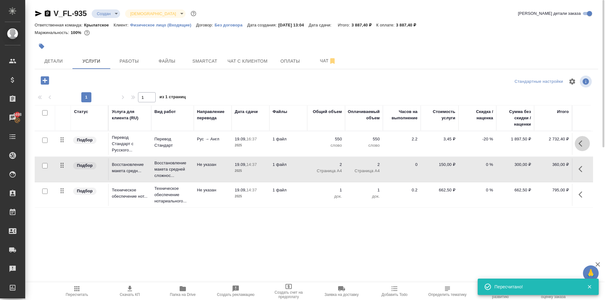
click at [578, 141] on button "button" at bounding box center [582, 143] width 15 height 15
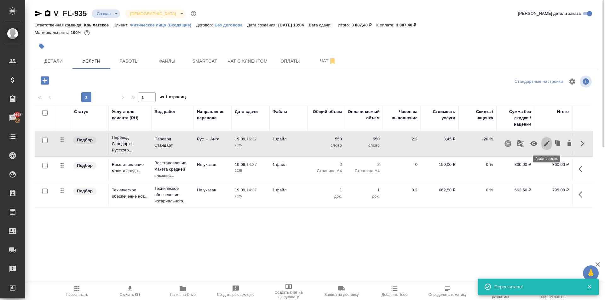
click at [549, 144] on icon "button" at bounding box center [547, 144] width 8 height 8
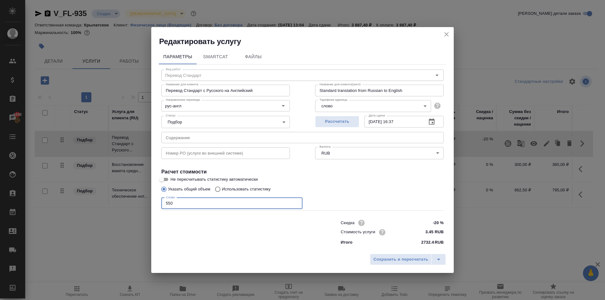
drag, startPoint x: 198, startPoint y: 207, endPoint x: 128, endPoint y: 219, distance: 70.7
click at [128, 219] on div "Редактировать услугу Параметры SmartCat Файлы Вид работ Перевод Стандарт Вид ра…" at bounding box center [302, 150] width 605 height 300
type input "400"
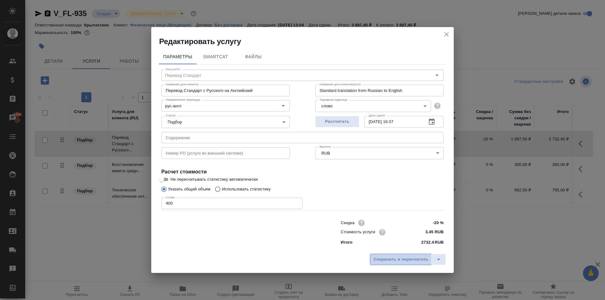
click at [382, 255] on button "Сохранить и пересчитать" at bounding box center [401, 259] width 62 height 11
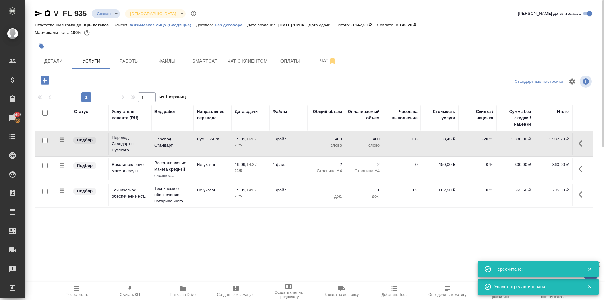
click at [76, 289] on icon "button" at bounding box center [76, 288] width 5 height 5
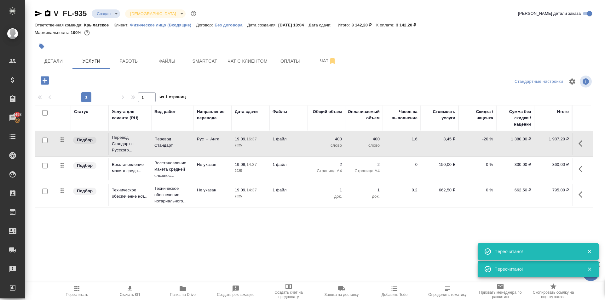
drag, startPoint x: 59, startPoint y: 67, endPoint x: 121, endPoint y: -21, distance: 108.3
click at [121, 0] on html "🙏 .cls-1 fill:#fff; AWATERA Kasymov Timur Клиенты Спецификации Заказы 4498 Чаты…" at bounding box center [302, 150] width 605 height 300
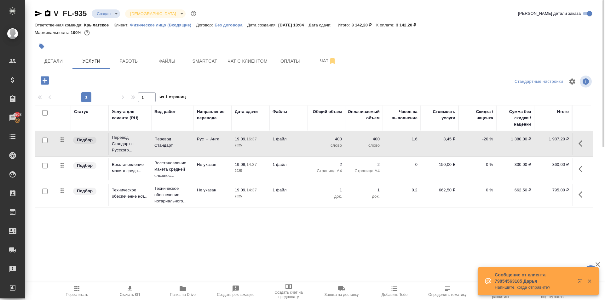
drag, startPoint x: 231, startPoint y: 78, endPoint x: 412, endPoint y: 179, distance: 206.5
click at [232, 78] on div at bounding box center [316, 81] width 188 height 15
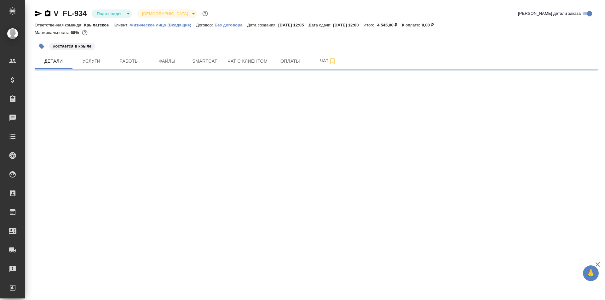
select select "RU"
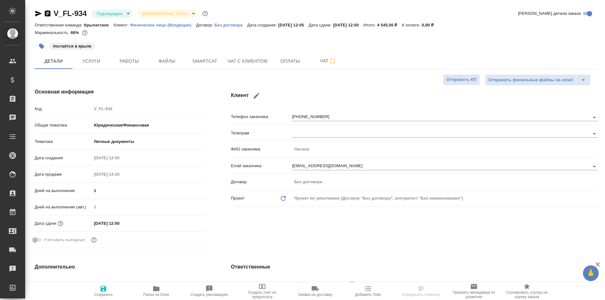
type textarea "x"
click at [137, 64] on span "Работы" at bounding box center [129, 61] width 30 height 8
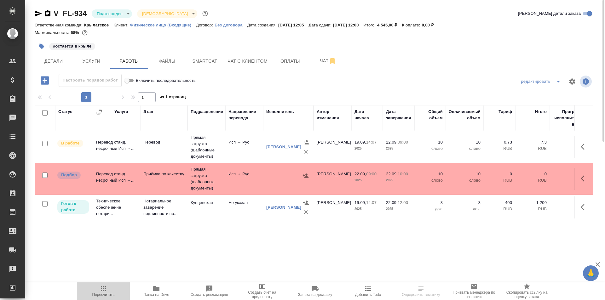
click at [111, 295] on span "Пересчитать" at bounding box center [103, 295] width 22 height 4
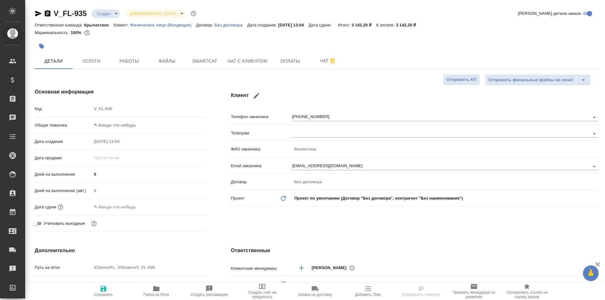
select select "RU"
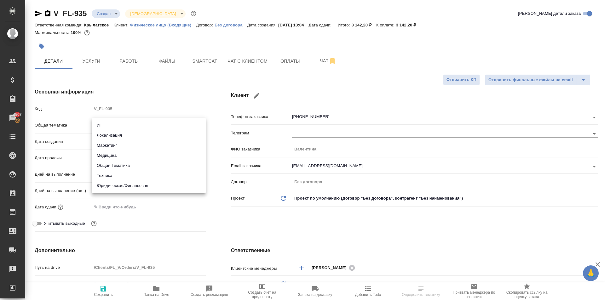
click at [126, 124] on body "🙏 .cls-1 fill:#fff; AWATERA [PERSON_NAME] Спецификации Заказы 4507 Чаты Todo Пр…" at bounding box center [302, 150] width 605 height 300
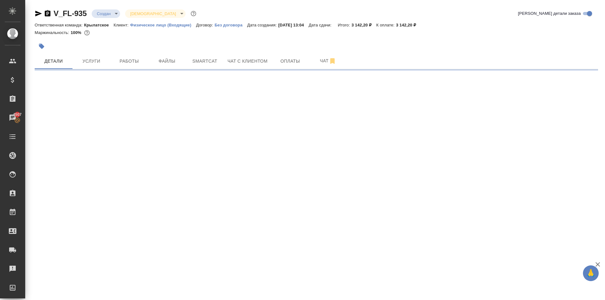
select select "RU"
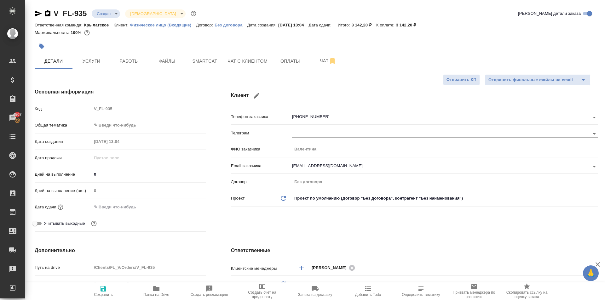
type textarea "x"
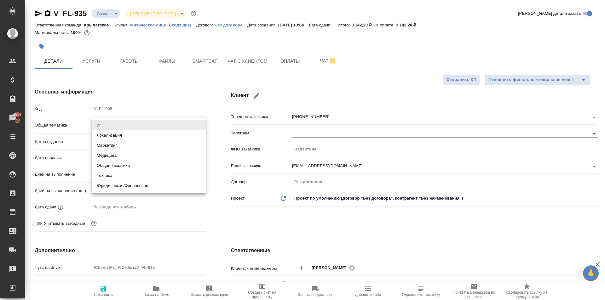
click at [110, 129] on body "🙏 .cls-1 fill:#fff; AWATERA [PERSON_NAME] Спецификации Заказы 4507 Чаты Todo Пр…" at bounding box center [302, 150] width 605 height 300
click at [112, 154] on li "Медицина" at bounding box center [149, 156] width 114 height 10
type input "med"
type textarea "x"
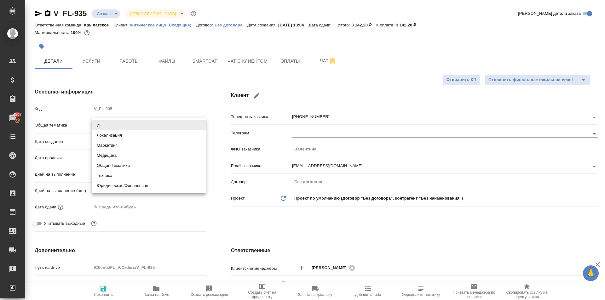
type textarea "x"
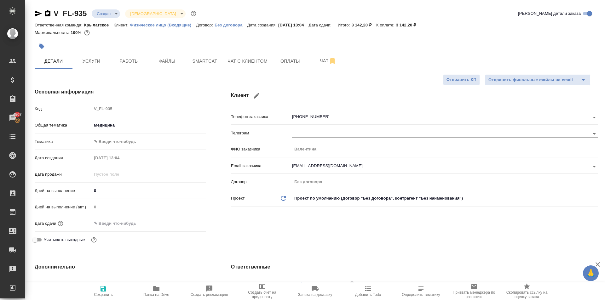
click at [114, 149] on div "Тематика ✎ Введи что-нибудь" at bounding box center [120, 144] width 171 height 16
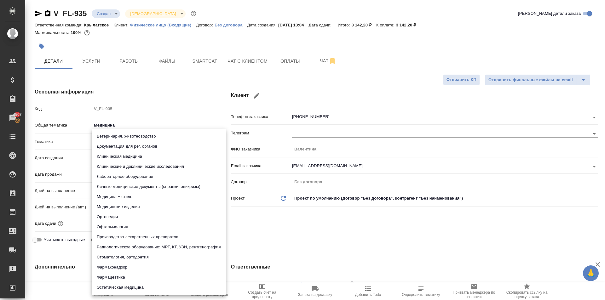
click at [115, 144] on body "🙏 .cls-1 fill:#fff; AWATERA Kasymov Timur Клиенты Спецификации Заказы 4507 Чаты…" at bounding box center [302, 150] width 605 height 300
click at [177, 184] on li "Личные медицинские документы (справки, эпикризы)" at bounding box center [159, 187] width 134 height 10
type textarea "x"
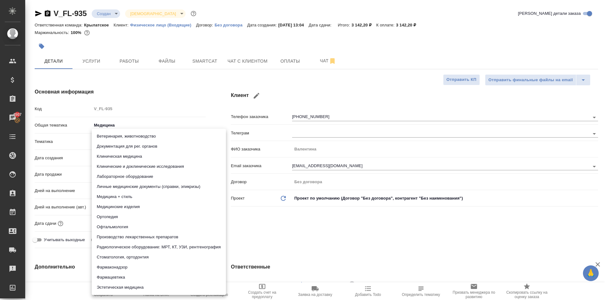
type input "5a8b8b956a9677013d343e74"
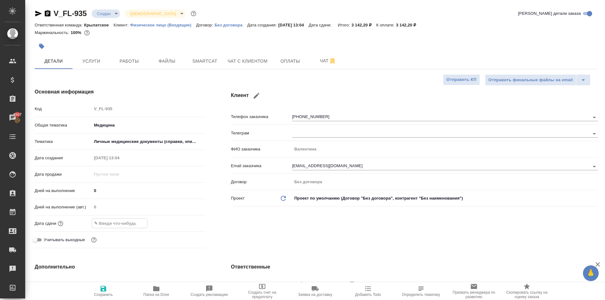
click at [130, 227] on input "text" at bounding box center [119, 223] width 55 height 9
click at [187, 226] on icon "button" at bounding box center [188, 223] width 8 height 8
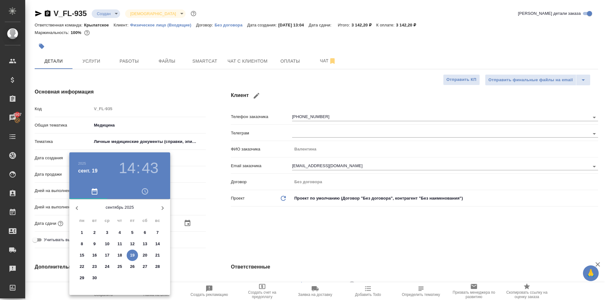
click at [142, 258] on span "20" at bounding box center [144, 255] width 11 height 6
type input "20.09.2025 14:43"
type textarea "x"
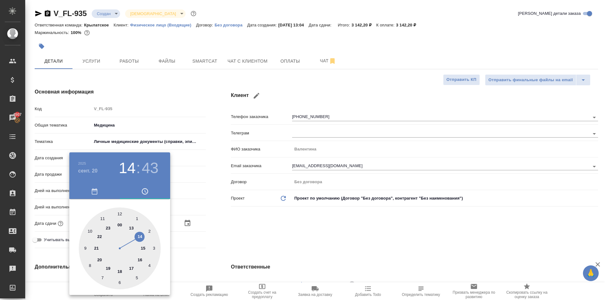
click at [117, 210] on div at bounding box center [120, 249] width 82 height 82
type input "20.09.2025 12:43"
type textarea "x"
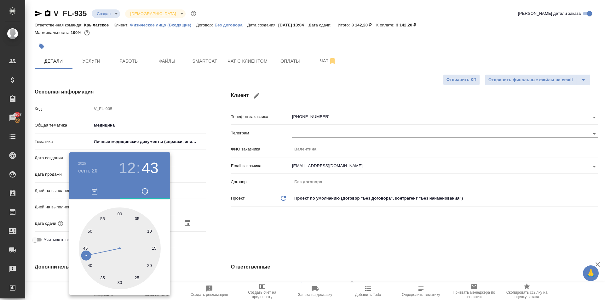
click at [120, 213] on div at bounding box center [120, 249] width 82 height 82
type input "20.09.2025 12:00"
type textarea "x"
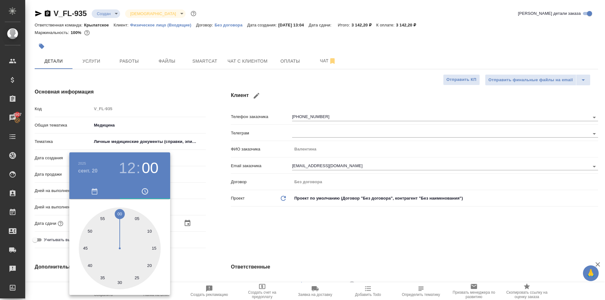
click at [248, 244] on div at bounding box center [302, 150] width 605 height 300
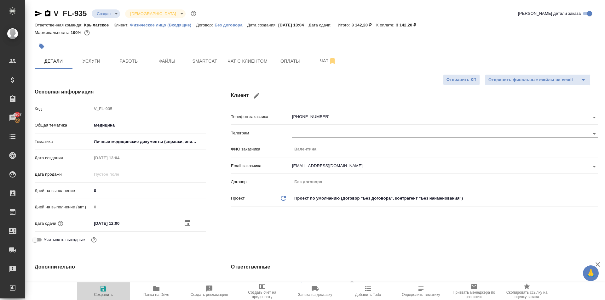
drag, startPoint x: 113, startPoint y: 289, endPoint x: 106, endPoint y: 287, distance: 7.7
click at [113, 290] on span "Сохранить" at bounding box center [103, 291] width 45 height 12
type textarea "x"
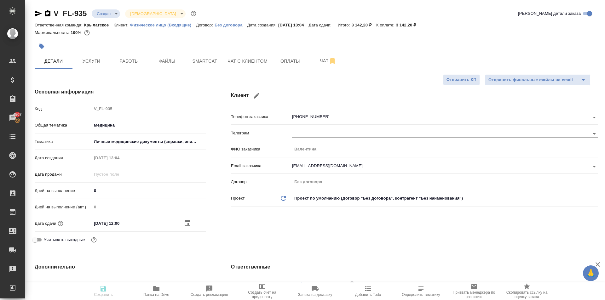
type textarea "x"
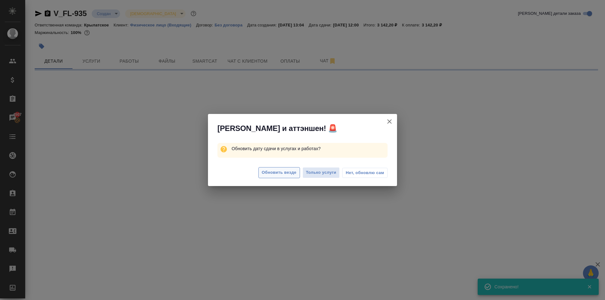
select select "RU"
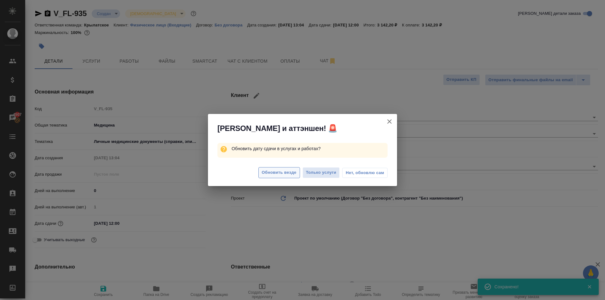
type textarea "x"
click at [269, 177] on button "Обновить везде" at bounding box center [279, 172] width 42 height 11
type textarea "x"
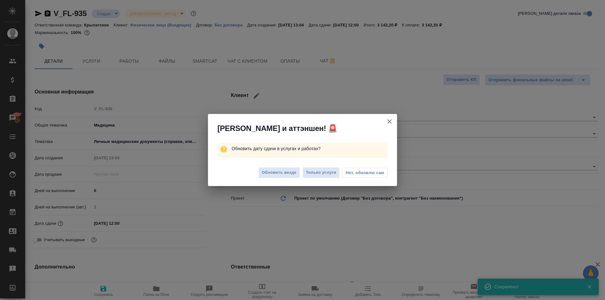
type textarea "x"
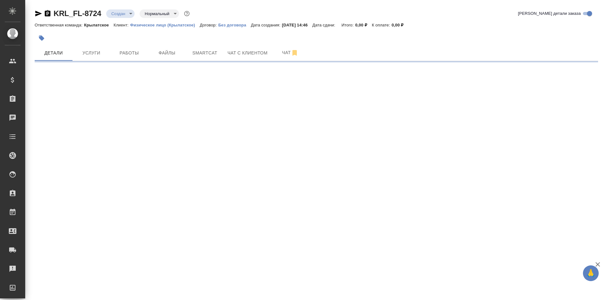
select select "RU"
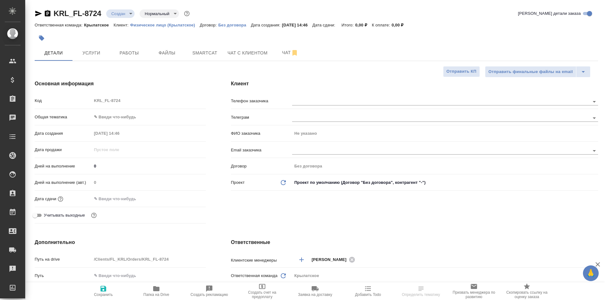
type textarea "x"
click at [114, 112] on body "🙏 .cls-1 fill:#fff; AWATERA [PERSON_NAME] Спецификации Заказы Чаты Todo Проекты…" at bounding box center [302, 150] width 605 height 300
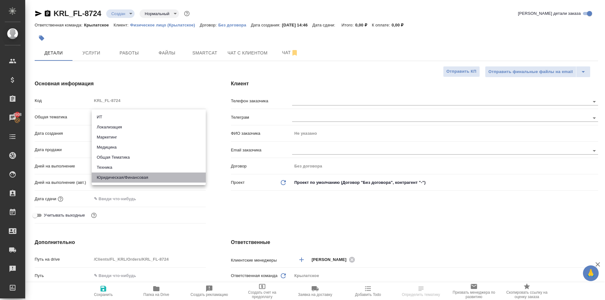
click at [133, 182] on li "Юридическая/Финансовая" at bounding box center [149, 178] width 114 height 10
type input "yr-fn"
type textarea "x"
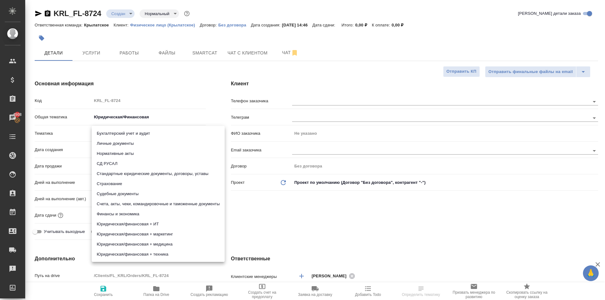
click at [109, 136] on body "🙏 .cls-1 fill:#fff; AWATERA [PERSON_NAME] Клиенты Спецификации Заказы 4508 Чаты…" at bounding box center [302, 150] width 605 height 300
click at [110, 143] on li "Личные документы" at bounding box center [158, 144] width 133 height 10
type textarea "x"
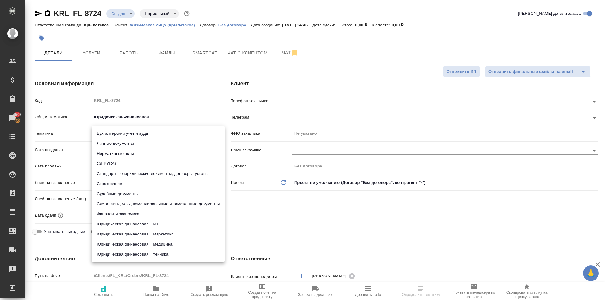
type input "5a8b8b956a9677013d343cfe"
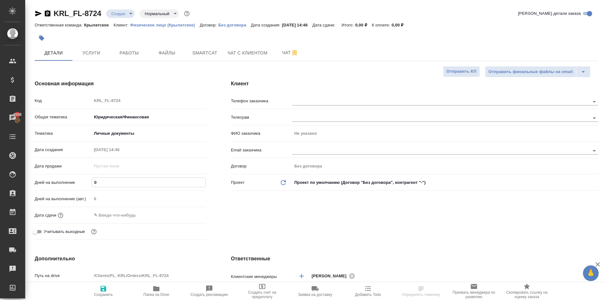
drag, startPoint x: 98, startPoint y: 181, endPoint x: 89, endPoint y: 182, distance: 8.6
click at [89, 182] on div "Дней на выполнение 0" at bounding box center [120, 182] width 171 height 11
type input "1"
type textarea "x"
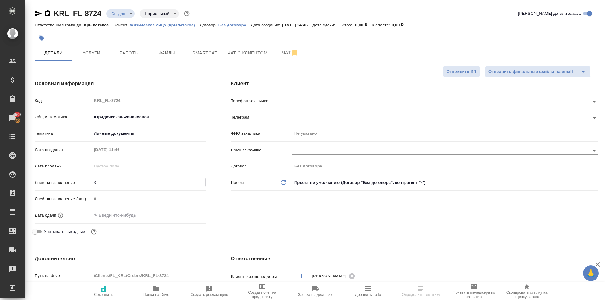
type textarea "x"
type input "1"
click at [103, 212] on input "text" at bounding box center [119, 215] width 55 height 9
click at [192, 212] on div at bounding box center [195, 215] width 22 height 8
click at [190, 212] on icon "button" at bounding box center [188, 215] width 8 height 8
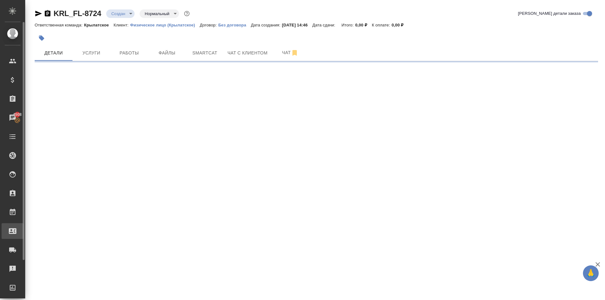
select select "RU"
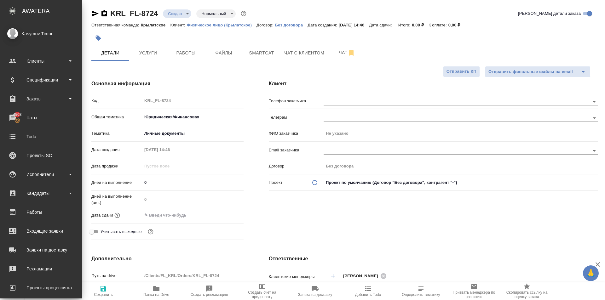
type textarea "x"
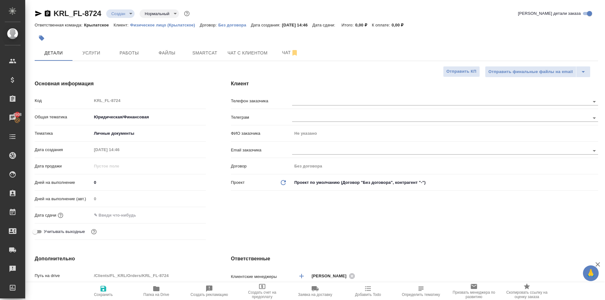
click at [103, 209] on div "Дней на выполнение (авт.) 0" at bounding box center [120, 201] width 171 height 16
click at [107, 214] on input "text" at bounding box center [119, 215] width 55 height 9
click at [184, 214] on icon "button" at bounding box center [188, 215] width 8 height 8
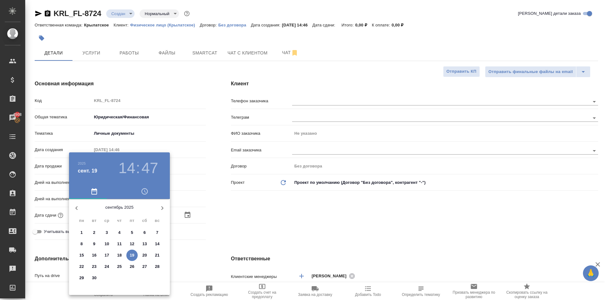
click at [147, 257] on p "20" at bounding box center [144, 255] width 5 height 6
type input "[DATE] 14:47"
type textarea "x"
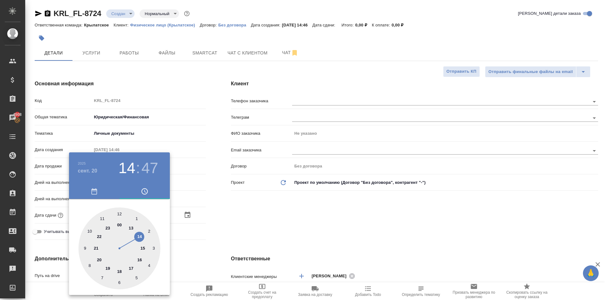
click at [121, 215] on div at bounding box center [119, 249] width 82 height 82
type input "[DATE] 12:47"
type textarea "x"
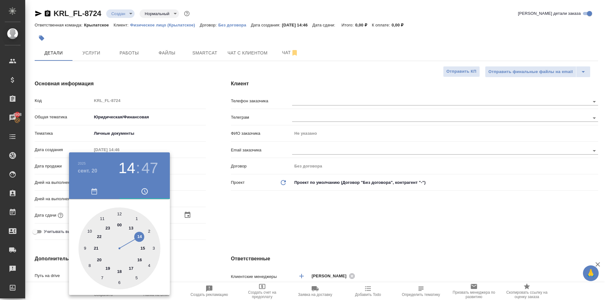
click at [121, 215] on div at bounding box center [119, 249] width 82 height 82
type input "[DATE] 12:01"
type textarea "x"
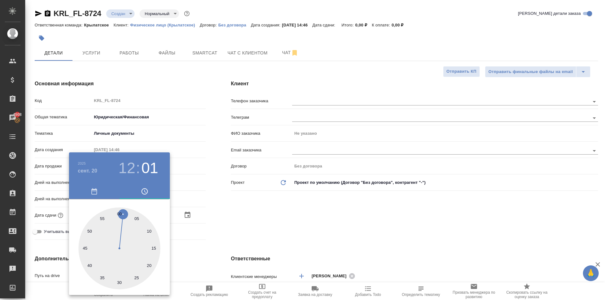
click at [121, 215] on div at bounding box center [119, 249] width 82 height 82
type textarea "x"
click at [301, 205] on div at bounding box center [302, 150] width 605 height 300
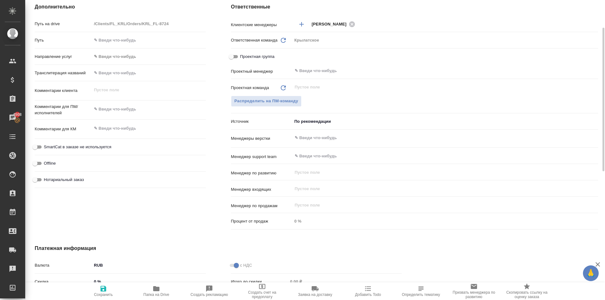
scroll to position [126, 0]
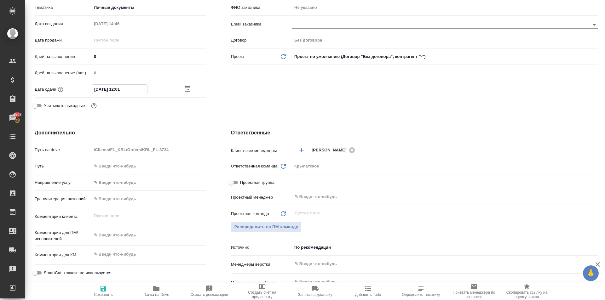
drag, startPoint x: 130, startPoint y: 90, endPoint x: 118, endPoint y: 96, distance: 13.5
click at [118, 96] on div "Дата сдачи 20.09.2025 12:01" at bounding box center [120, 92] width 171 height 16
type input "20.09.2025 10:__"
type textarea "x"
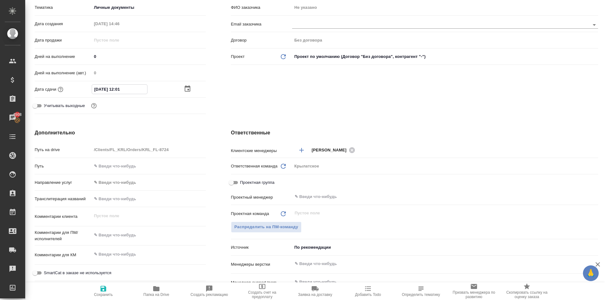
type textarea "x"
type input "20.09.2025 10:0_"
type textarea "x"
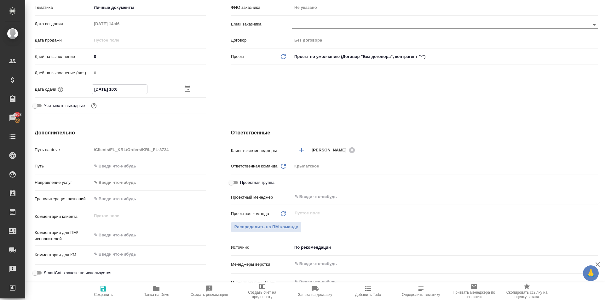
type input "20.09.2025 10:00"
type textarea "x"
type input "20.09.2025 10:00"
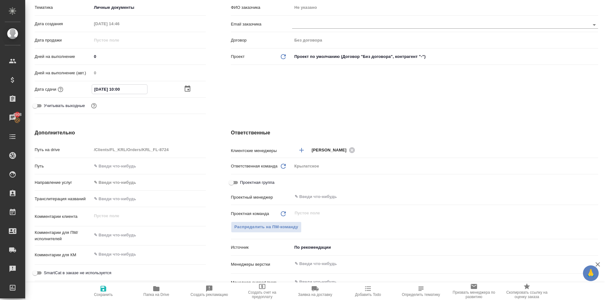
click at [116, 180] on body "🙏 .cls-1 fill:#fff; AWATERA Kasymov Timur Клиенты Спецификации Заказы 4508 Чаты…" at bounding box center [302, 150] width 605 height 300
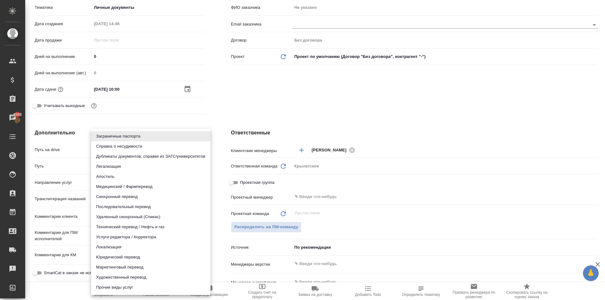
click at [113, 255] on li "Юридический перевод" at bounding box center [150, 257] width 119 height 10
type input "legalTranslation"
type textarea "x"
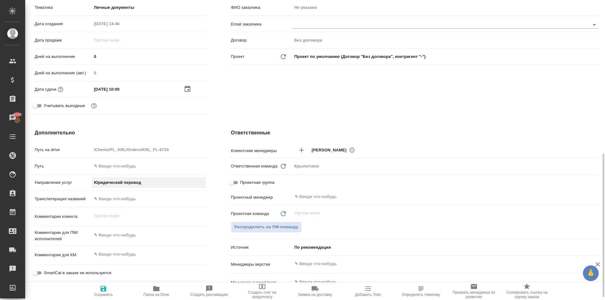
scroll to position [252, 0]
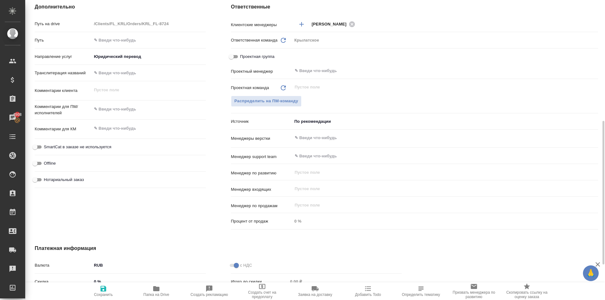
click at [78, 182] on span "Нотариальный заказ" at bounding box center [64, 180] width 40 height 6
click at [46, 182] on input "Нотариальный заказ" at bounding box center [35, 180] width 23 height 8
checkbox input "true"
type textarea "x"
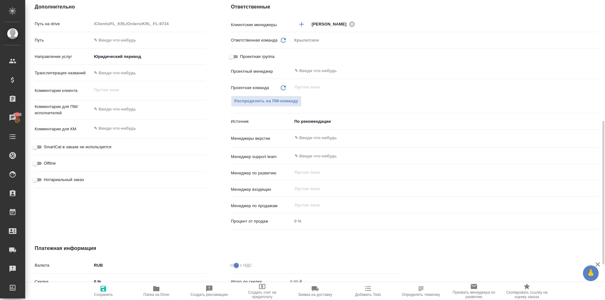
type textarea "x"
click at [88, 148] on span "SmartCat в заказе не используется" at bounding box center [77, 147] width 67 height 6
click at [46, 148] on input "SmartCat в заказе не используется" at bounding box center [35, 147] width 23 height 8
checkbox input "true"
type textarea "x"
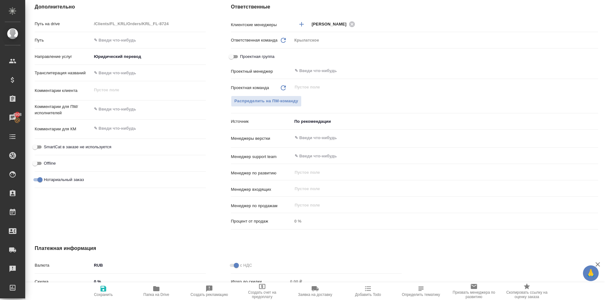
type textarea "x"
click at [99, 146] on span "SmartCat в заказе не используется" at bounding box center [77, 147] width 67 height 6
click at [51, 146] on input "SmartCat в заказе не используется" at bounding box center [40, 147] width 23 height 8
checkbox input "false"
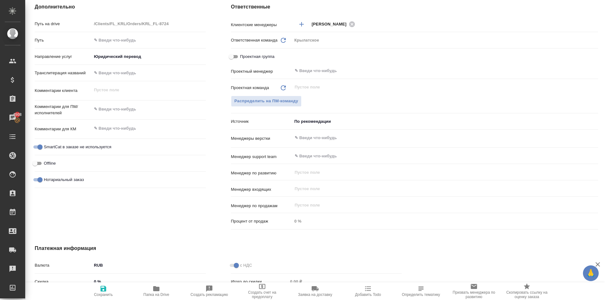
type textarea "x"
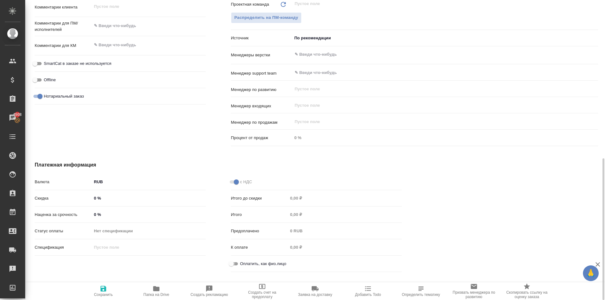
click at [230, 265] on input "Оплатить, как физ.лицо" at bounding box center [231, 264] width 23 height 8
checkbox input "true"
type textarea "x"
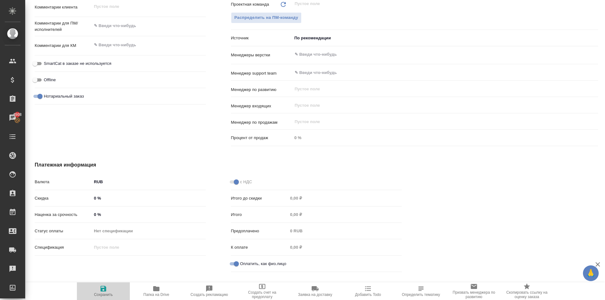
click at [103, 291] on icon "button" at bounding box center [104, 289] width 6 height 6
type textarea "x"
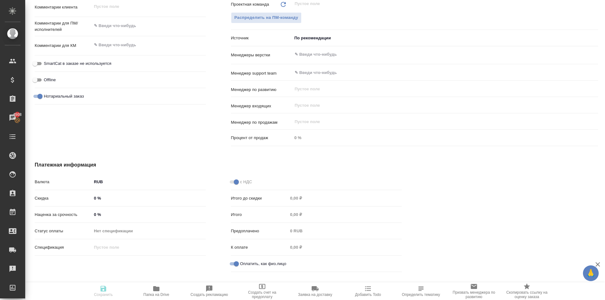
type textarea "x"
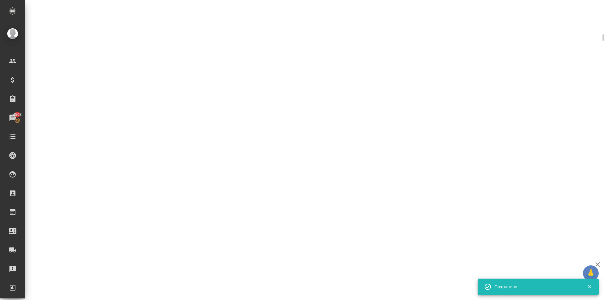
scroll to position [331, 0]
select select "RU"
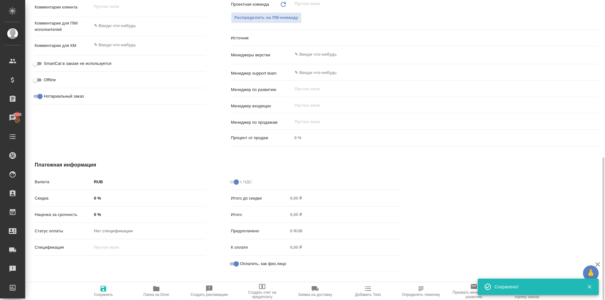
type textarea "x"
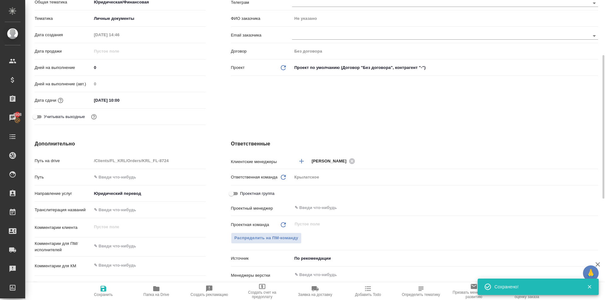
scroll to position [0, 0]
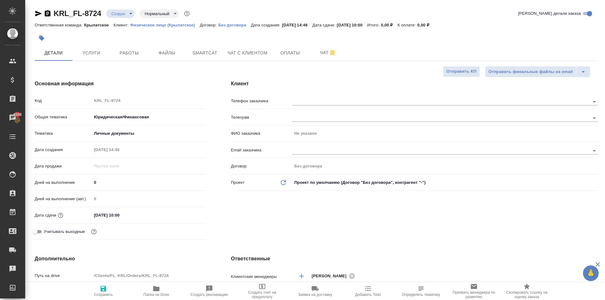
type textarea "x"
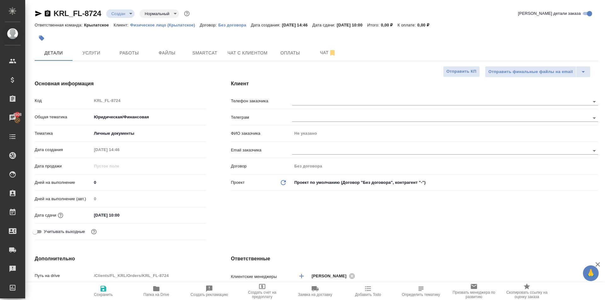
type textarea "x"
click at [313, 112] on div at bounding box center [445, 118] width 306 height 12
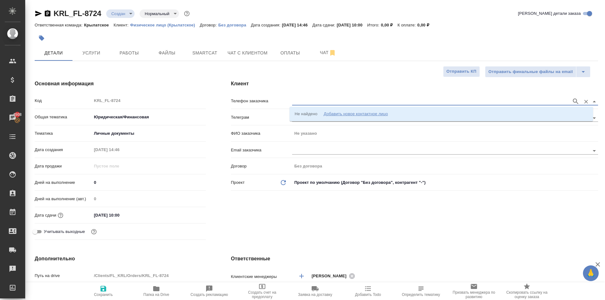
click at [315, 100] on input "text" at bounding box center [430, 102] width 276 height 8
click at [328, 112] on div "Добавить новое контактное лицо" at bounding box center [356, 114] width 64 height 6
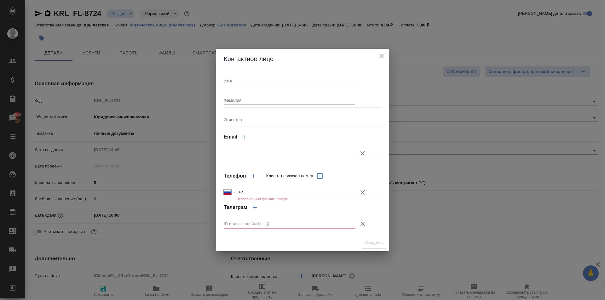
click at [262, 77] on div "Имя" at bounding box center [289, 79] width 131 height 14
click at [264, 83] on input "Имя" at bounding box center [289, 81] width 131 height 9
type input "Зайн"
click at [361, 225] on icon "button" at bounding box center [363, 224] width 8 height 8
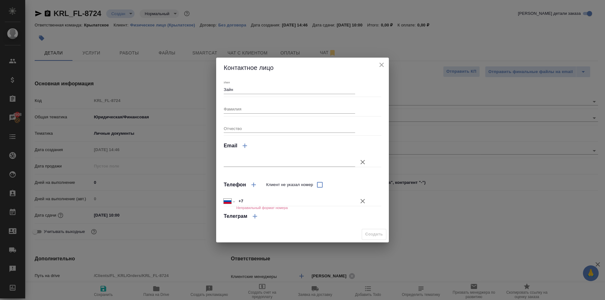
click at [361, 195] on button "Клиент не указал номер" at bounding box center [362, 201] width 15 height 15
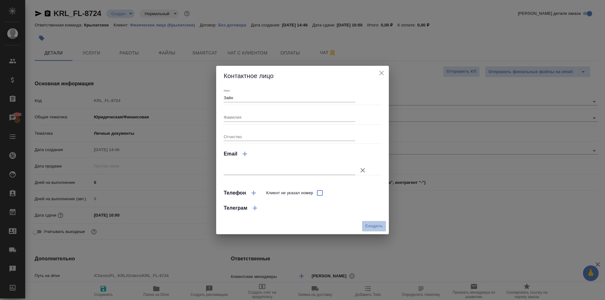
drag, startPoint x: 375, startPoint y: 224, endPoint x: 371, endPoint y: 224, distance: 4.1
click at [374, 224] on span "Создать" at bounding box center [374, 226] width 18 height 7
type input "Зайн"
type textarea "x"
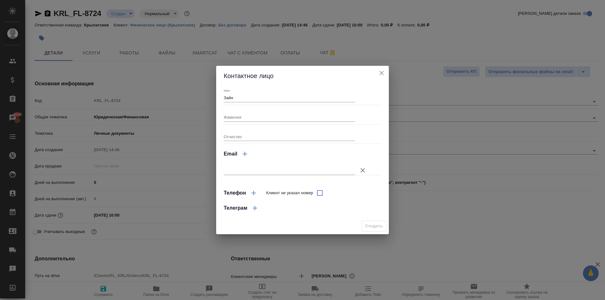
type textarea "x"
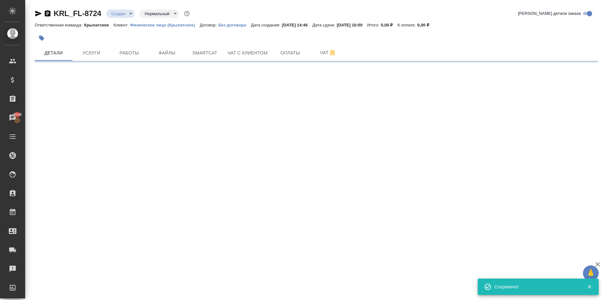
type input "holyTrinity"
select select "RU"
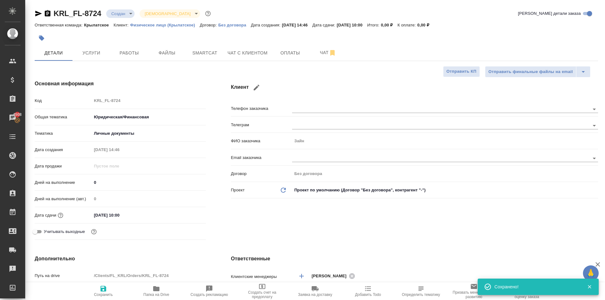
type textarea "x"
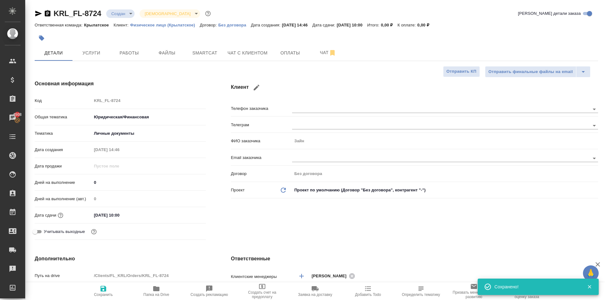
type textarea "x"
click at [168, 55] on span "Файлы" at bounding box center [167, 53] width 30 height 8
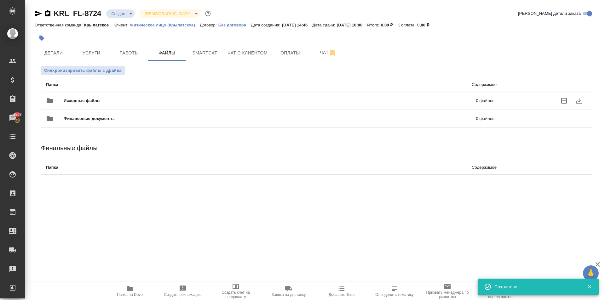
click at [114, 93] on div "Исходные файлы 0 файлов" at bounding box center [270, 101] width 461 height 28
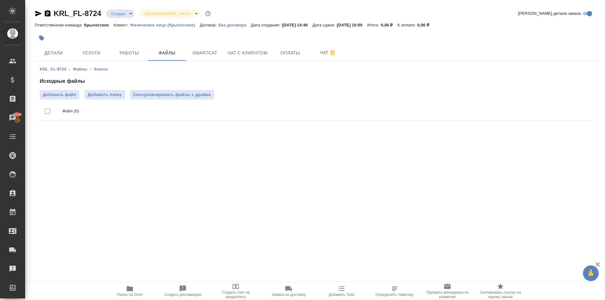
click at [112, 289] on span "Папка на Drive" at bounding box center [129, 291] width 45 height 12
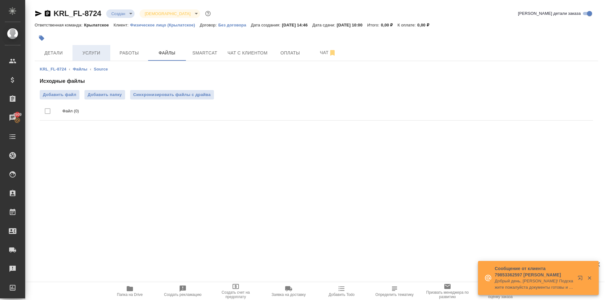
click at [97, 58] on button "Услуги" at bounding box center [91, 53] width 38 height 16
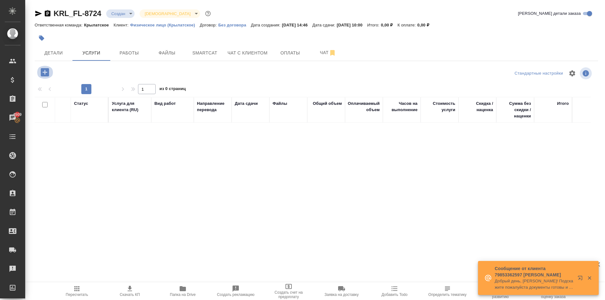
click at [47, 74] on icon "button" at bounding box center [45, 72] width 8 height 8
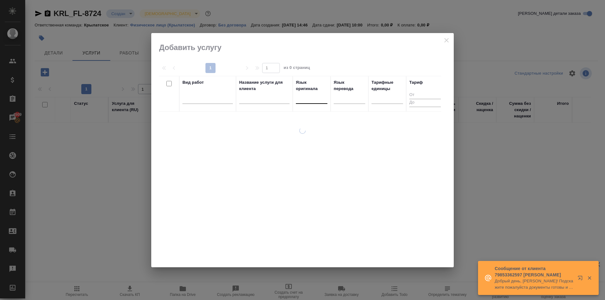
click at [321, 97] on div at bounding box center [312, 97] width 32 height 9
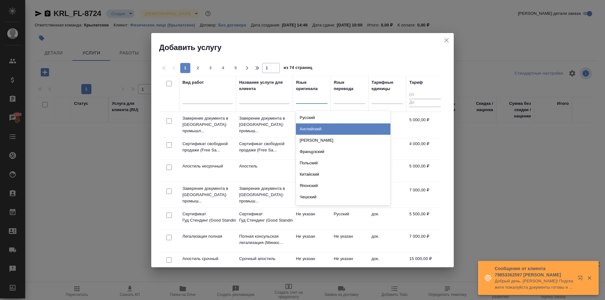
click at [322, 131] on div "Английский" at bounding box center [343, 129] width 95 height 11
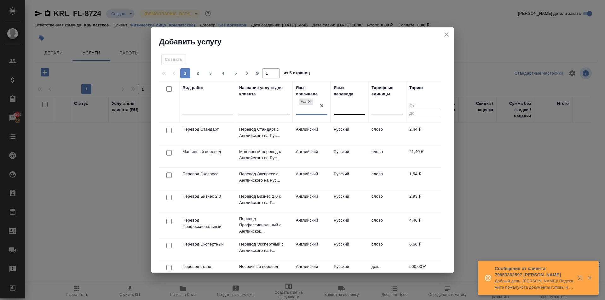
click at [344, 109] on div at bounding box center [350, 108] width 32 height 9
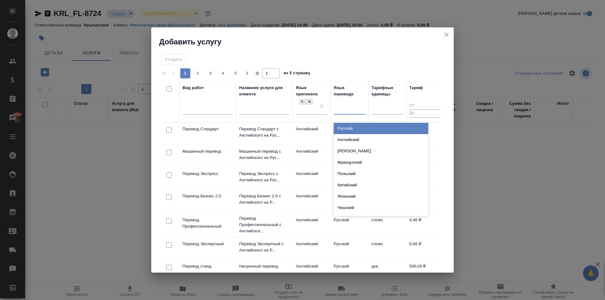
click at [348, 127] on div "Русский" at bounding box center [381, 128] width 95 height 11
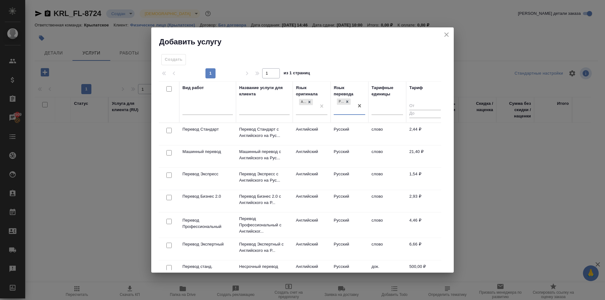
click at [328, 131] on td "Английский" at bounding box center [312, 134] width 38 height 22
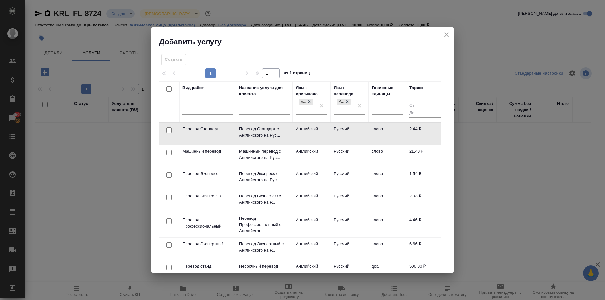
click at [328, 131] on td "Английский" at bounding box center [312, 134] width 38 height 22
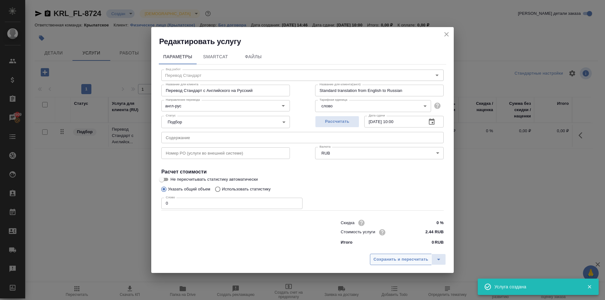
click at [389, 261] on span "Сохранить и пересчитать" at bounding box center [400, 259] width 55 height 7
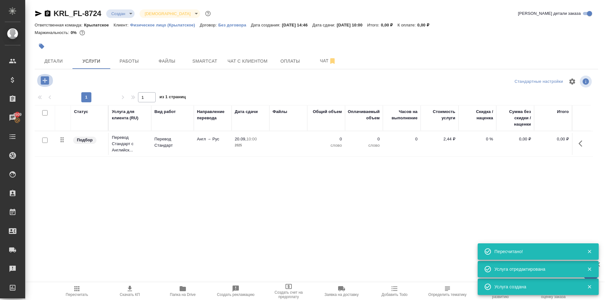
click at [45, 84] on icon "button" at bounding box center [45, 80] width 8 height 8
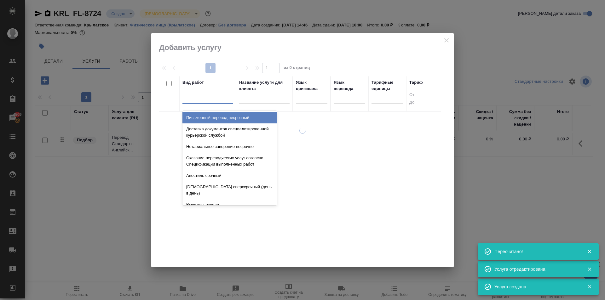
click at [211, 101] on div at bounding box center [207, 97] width 50 height 9
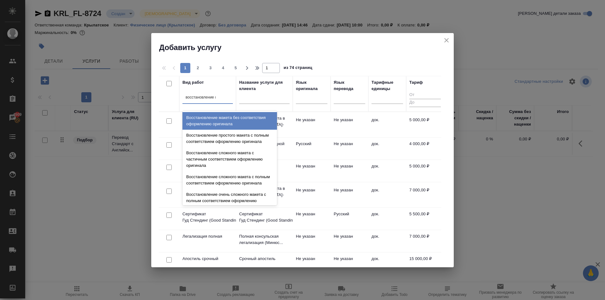
type input "восстановление ма"
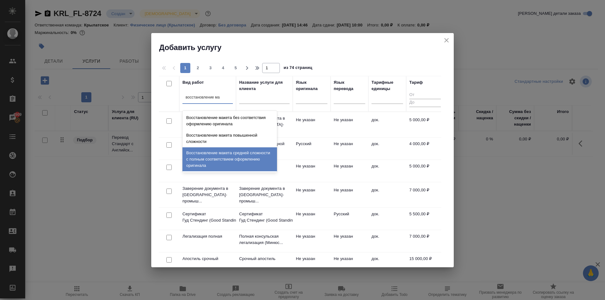
click at [252, 158] on div "Восстановление макета средней сложности с полным соответствием оформлению ориги…" at bounding box center [229, 159] width 95 height 24
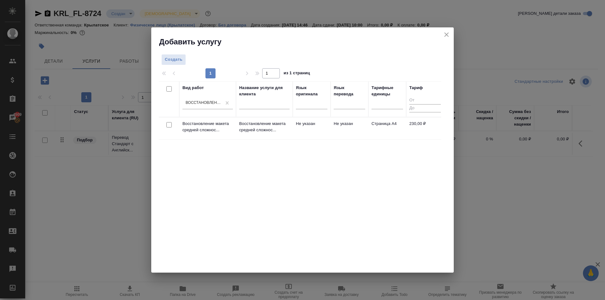
click at [276, 136] on td "Восстановление макета средней сложнос..." at bounding box center [264, 129] width 57 height 22
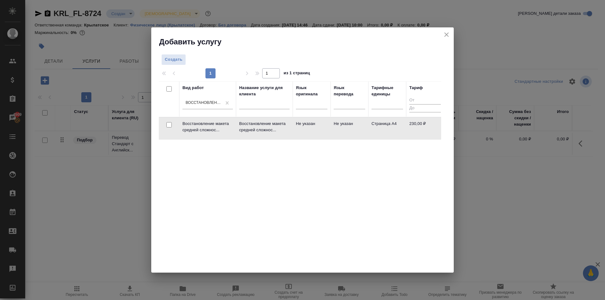
click at [279, 133] on td "Восстановление макета средней сложнос..." at bounding box center [264, 129] width 57 height 22
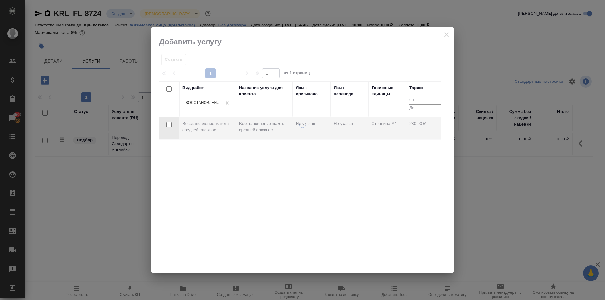
click at [279, 133] on div at bounding box center [302, 197] width 303 height 151
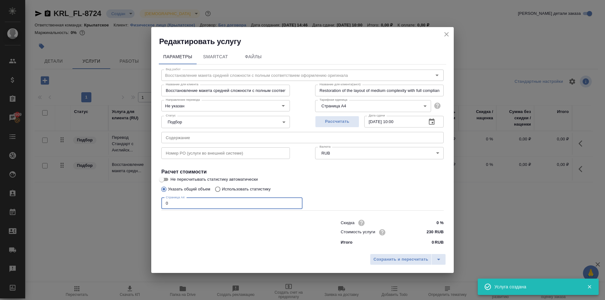
drag, startPoint x: 212, startPoint y: 204, endPoint x: 86, endPoint y: 207, distance: 126.1
click at [86, 207] on div "Редактировать услугу Параметры SmartCat Файлы Вид работ Восстановление макета с…" at bounding box center [302, 150] width 605 height 300
type input "4"
click at [384, 261] on span "Сохранить и пересчитать" at bounding box center [400, 259] width 55 height 7
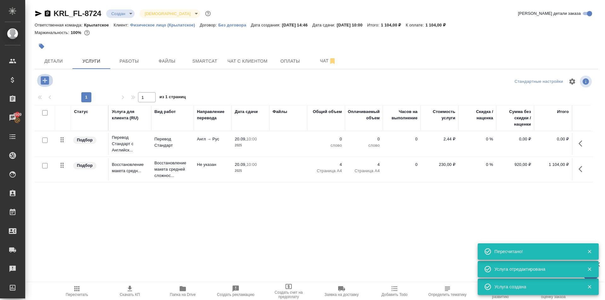
click at [48, 82] on icon "button" at bounding box center [45, 80] width 8 height 8
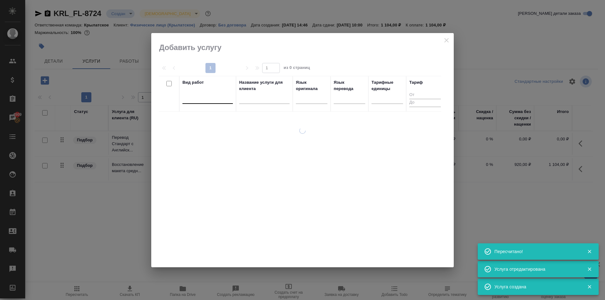
click at [192, 97] on div at bounding box center [207, 97] width 50 height 9
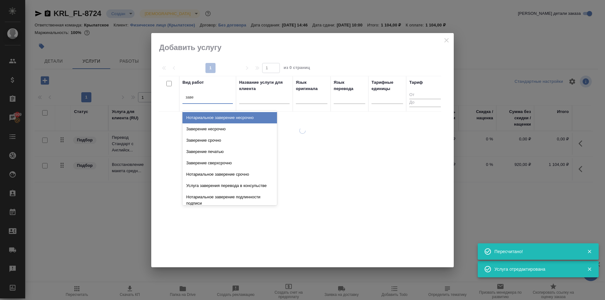
type input "завер"
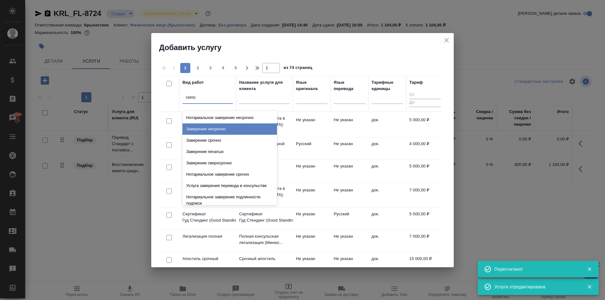
drag, startPoint x: 258, startPoint y: 128, endPoint x: 362, endPoint y: 117, distance: 104.9
click at [258, 128] on div "Заверение несрочно" at bounding box center [229, 129] width 95 height 11
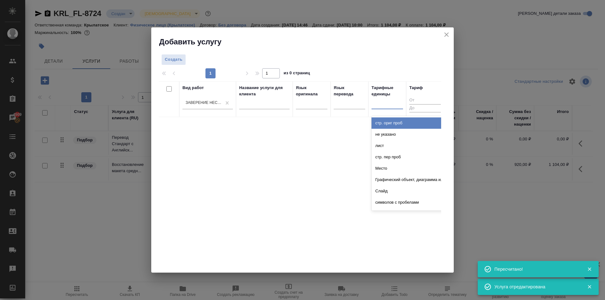
click at [396, 102] on div at bounding box center [388, 102] width 32 height 9
type input "до"
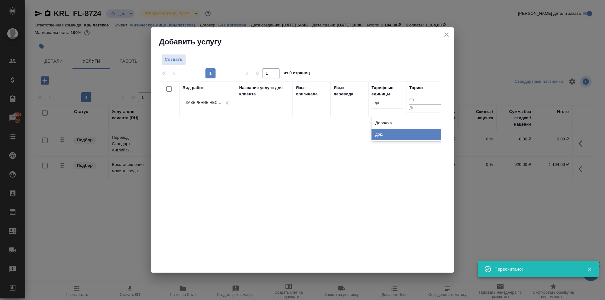
click at [391, 133] on div "док." at bounding box center [419, 134] width 95 height 11
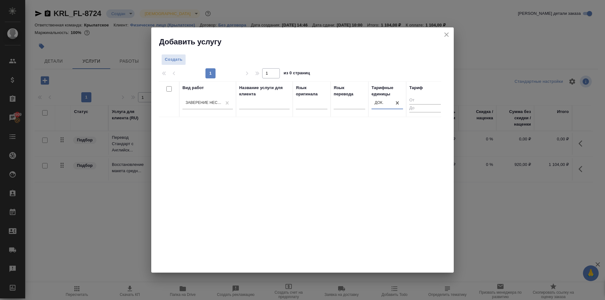
click at [180, 65] on div "Создать 1 1 из 0 страниц Вид работ Заверение несрочно Название услуги для клиен…" at bounding box center [302, 160] width 303 height 226
click at [182, 61] on span "Создать" at bounding box center [174, 59] width 18 height 7
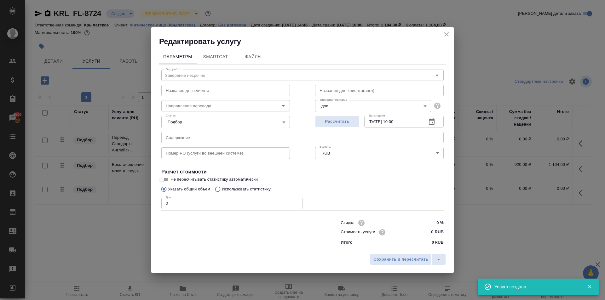
drag, startPoint x: 176, startPoint y: 205, endPoint x: 146, endPoint y: 202, distance: 29.4
click at [146, 202] on div "Редактировать услугу Параметры SmartCat Файлы Вид работ Заверение несрочно Вид …" at bounding box center [302, 150] width 605 height 300
type input "2"
click at [431, 231] on input "0 RUB" at bounding box center [432, 232] width 24 height 9
type input "700 RUB"
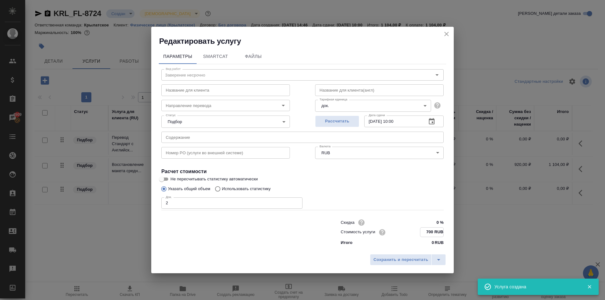
click at [414, 267] on div "Сохранить и пересчитать" at bounding box center [302, 262] width 303 height 22
click at [402, 259] on span "Сохранить и пересчитать" at bounding box center [400, 259] width 55 height 7
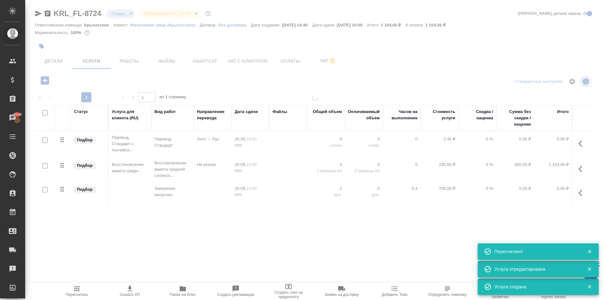
type input "urgent"
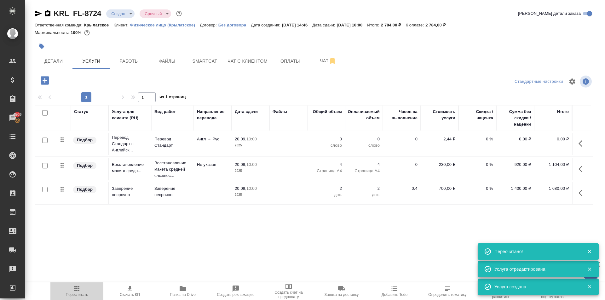
click at [75, 292] on icon "button" at bounding box center [77, 289] width 8 height 8
click at [44, 141] on input "checkbox" at bounding box center [44, 140] width 5 height 5
checkbox input "true"
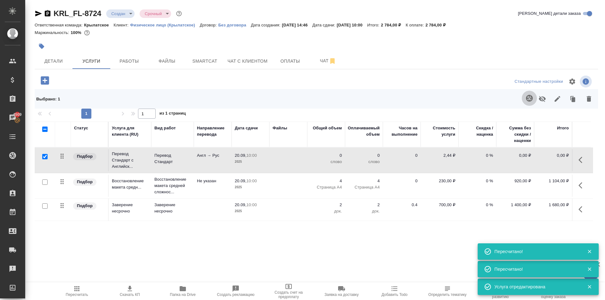
click at [526, 98] on icon "button" at bounding box center [530, 99] width 8 height 8
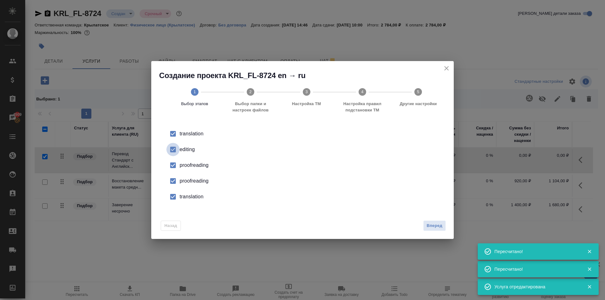
click at [176, 148] on input "checkbox" at bounding box center [172, 149] width 13 height 13
click at [171, 164] on input "checkbox" at bounding box center [172, 165] width 13 height 13
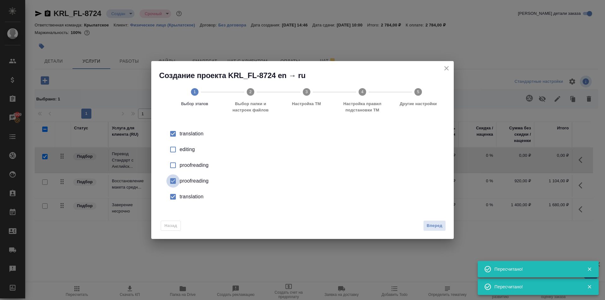
click at [174, 176] on input "checkbox" at bounding box center [172, 181] width 13 height 13
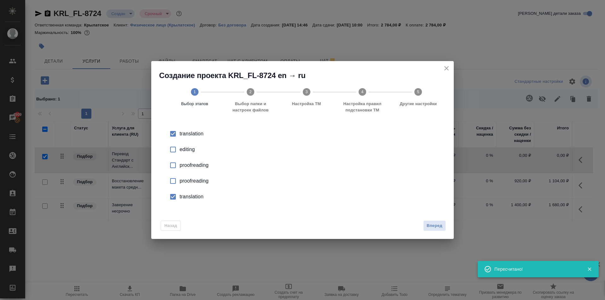
click at [176, 192] on input "checkbox" at bounding box center [172, 196] width 13 height 13
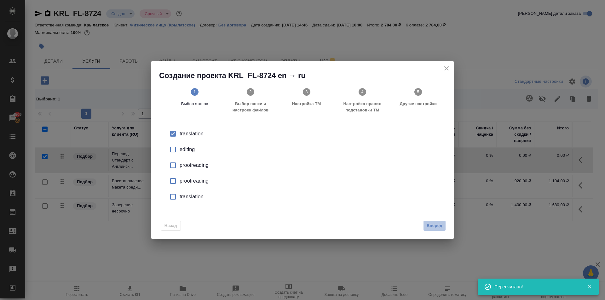
click at [444, 223] on button "Вперед" at bounding box center [434, 226] width 23 height 11
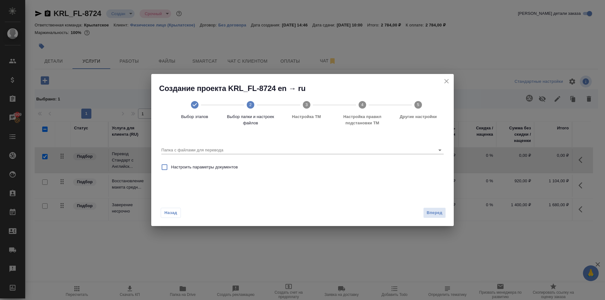
drag, startPoint x: 224, startPoint y: 145, endPoint x: 218, endPoint y: 181, distance: 36.7
click at [225, 147] on div "Папка с файлами для перевода" at bounding box center [302, 147] width 282 height 13
drag, startPoint x: 220, startPoint y: 147, endPoint x: 221, endPoint y: 150, distance: 3.2
click at [221, 148] on input "Папка с файлами для перевода" at bounding box center [292, 151] width 262 height 8
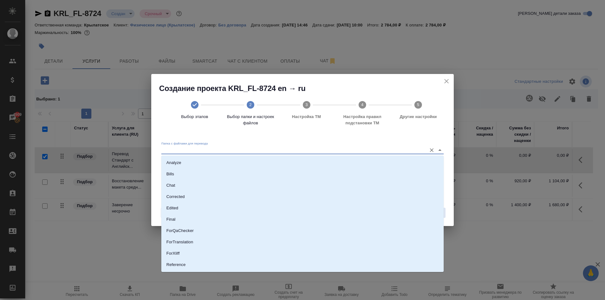
click at [221, 151] on input "Папка с файлами для перевода" at bounding box center [292, 151] width 262 height 8
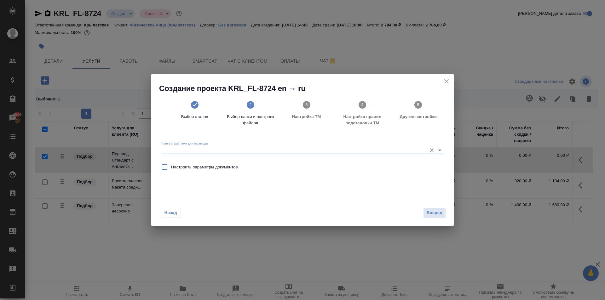
click at [216, 151] on input "Папка с файлами для перевода" at bounding box center [292, 151] width 262 height 8
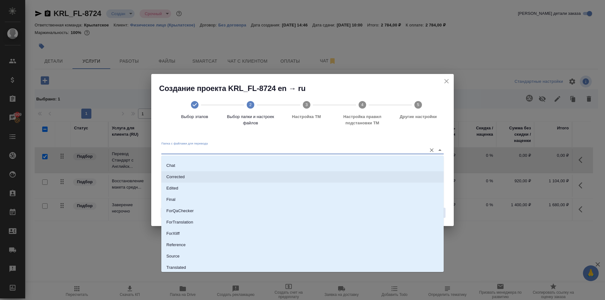
scroll to position [33, 0]
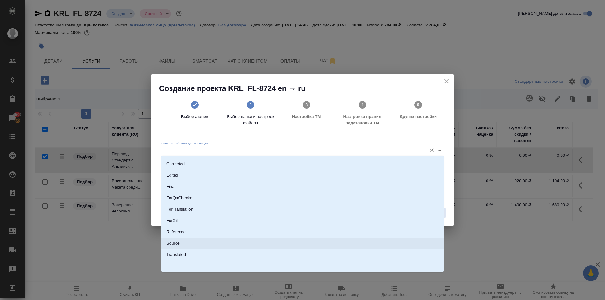
click at [185, 243] on li "Source" at bounding box center [302, 243] width 282 height 11
type input "Source"
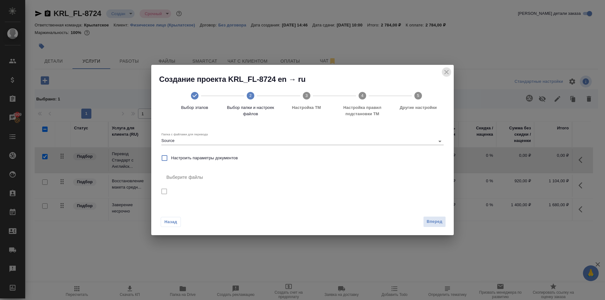
click at [448, 71] on icon "close" at bounding box center [446, 72] width 4 height 4
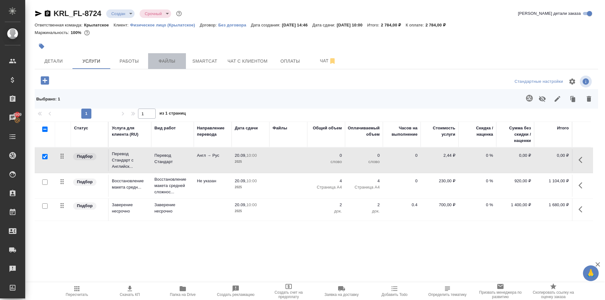
click at [178, 59] on span "Файлы" at bounding box center [167, 61] width 30 height 8
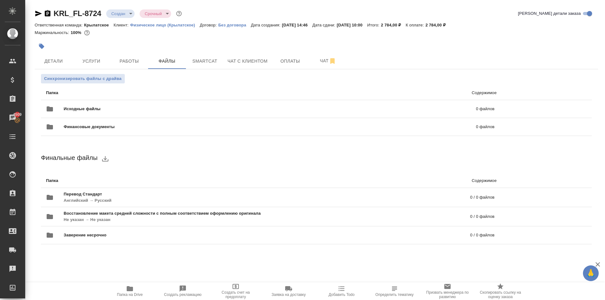
click at [125, 78] on div "Синхронизировать файлы с драйва" at bounding box center [316, 78] width 551 height 9
click at [119, 79] on span "Синхронизировать файлы с драйва" at bounding box center [83, 79] width 78 height 6
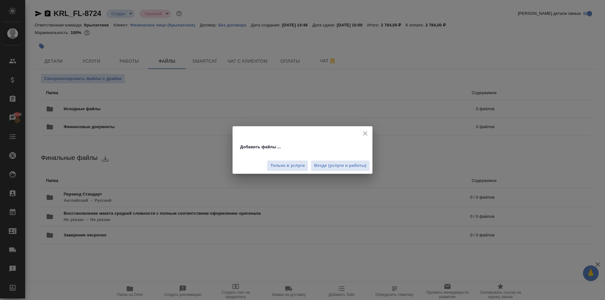
click at [347, 155] on div "Только в услуги Везде (услуги и работы)" at bounding box center [303, 163] width 140 height 21
click at [344, 163] on span "Везде (услуги и работы)" at bounding box center [340, 165] width 52 height 7
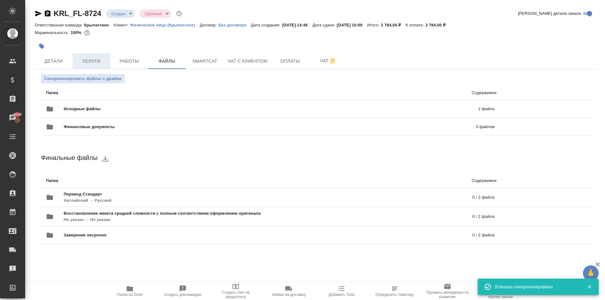
click at [92, 57] on button "Услуги" at bounding box center [91, 61] width 38 height 16
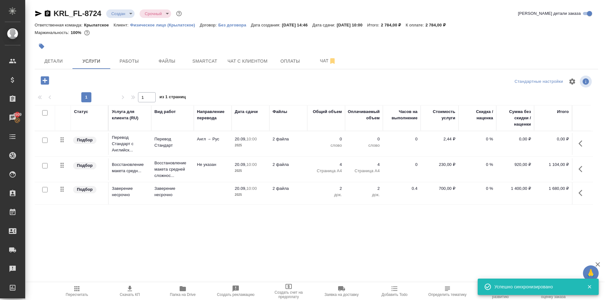
click at [43, 141] on input "checkbox" at bounding box center [44, 140] width 5 height 5
checkbox input "true"
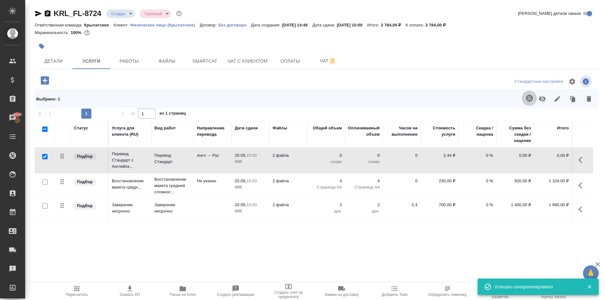
click at [529, 102] on button "button" at bounding box center [529, 98] width 15 height 15
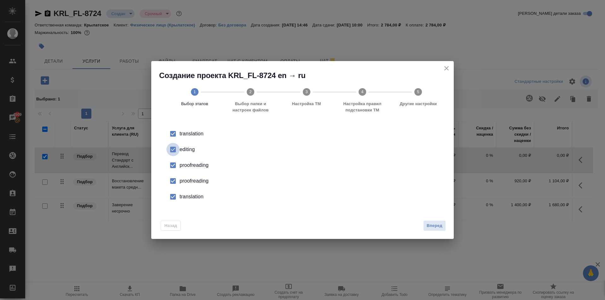
click at [176, 149] on input "checkbox" at bounding box center [172, 149] width 13 height 13
click at [176, 164] on input "checkbox" at bounding box center [172, 165] width 13 height 13
click at [174, 182] on input "checkbox" at bounding box center [172, 181] width 13 height 13
click at [175, 198] on input "checkbox" at bounding box center [172, 196] width 13 height 13
click at [432, 224] on span "Вперед" at bounding box center [435, 225] width 16 height 7
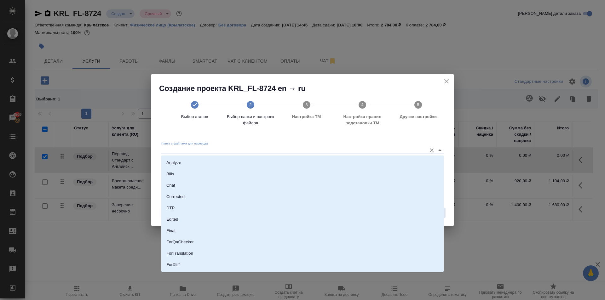
click at [204, 153] on input "Папка с файлами для перевода" at bounding box center [292, 151] width 262 height 8
click at [176, 247] on li "Source" at bounding box center [302, 243] width 282 height 11
type input "Source"
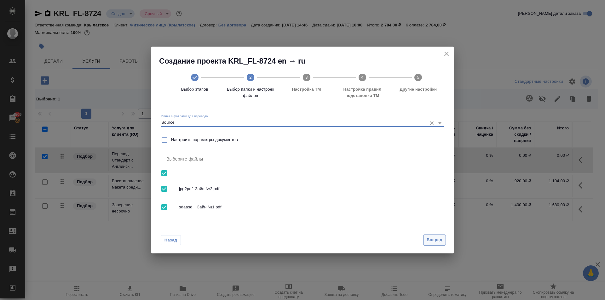
click at [431, 240] on span "Вперед" at bounding box center [435, 240] width 16 height 7
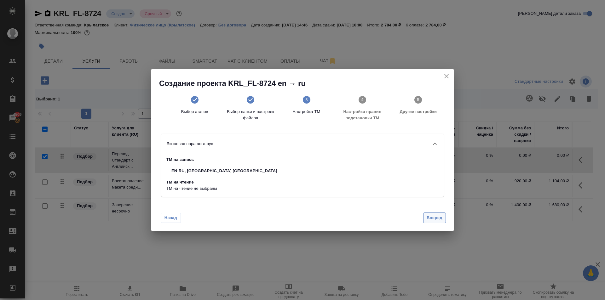
click at [431, 215] on span "Вперед" at bounding box center [435, 218] width 16 height 7
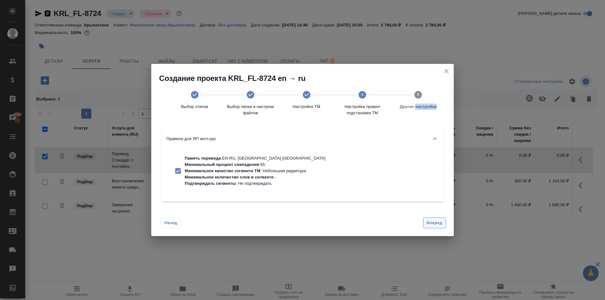
click at [431, 214] on div "Назад Вперед" at bounding box center [302, 222] width 303 height 30
click at [440, 222] on span "Вперед" at bounding box center [435, 223] width 16 height 7
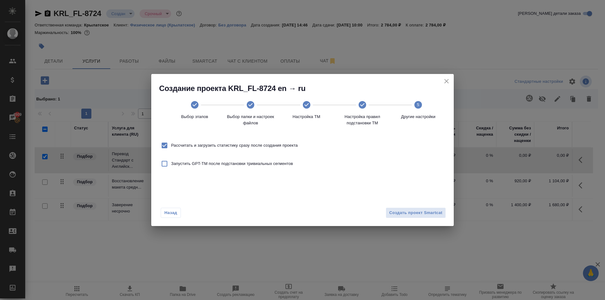
click at [272, 148] on span "Рассчитать и загрузить статистику сразу после создания проекта" at bounding box center [234, 145] width 127 height 6
click at [171, 148] on input "Рассчитать и загрузить статистику сразу после создания проекта" at bounding box center [164, 145] width 13 height 13
checkbox input "false"
click at [406, 213] on span "Создать проект Smartcat" at bounding box center [415, 213] width 53 height 7
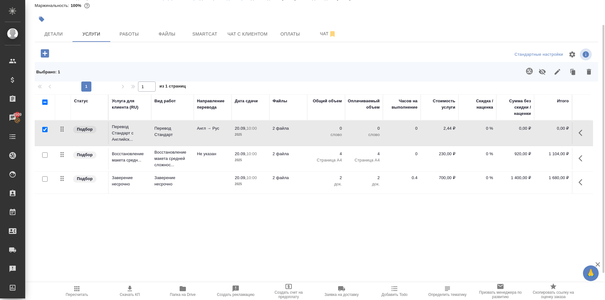
scroll to position [0, 0]
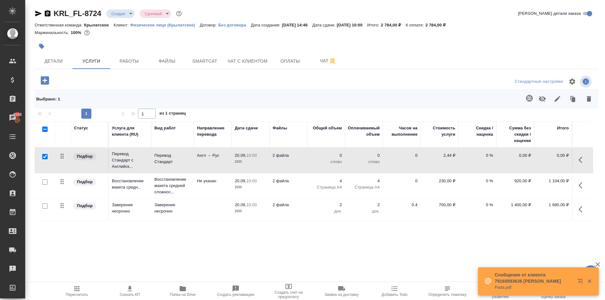
click at [81, 290] on span "Пересчитать" at bounding box center [76, 291] width 45 height 12
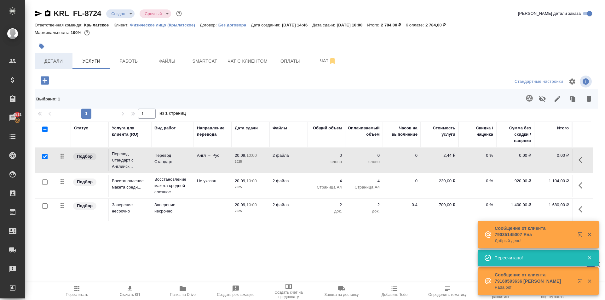
click at [67, 55] on button "Детали" at bounding box center [54, 61] width 38 height 16
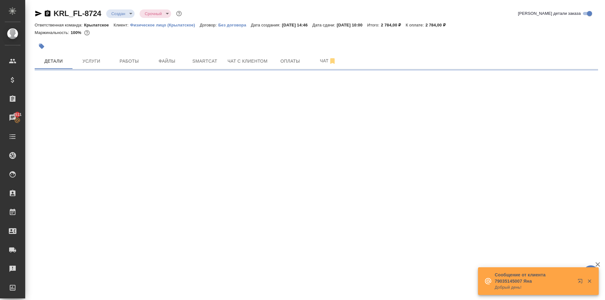
select select "RU"
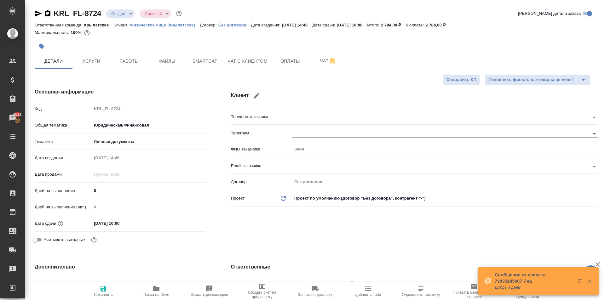
type textarea "x"
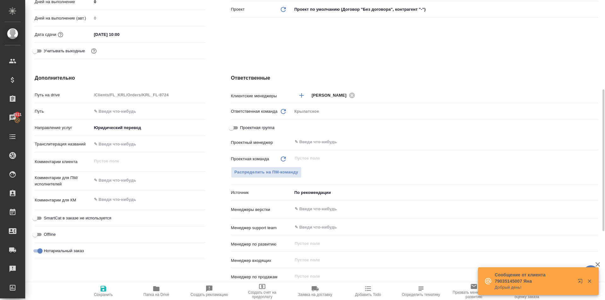
type textarea "x"
click at [145, 181] on textarea at bounding box center [149, 180] width 114 height 11
type textarea "x"
type textarea "Н"
type textarea "x"
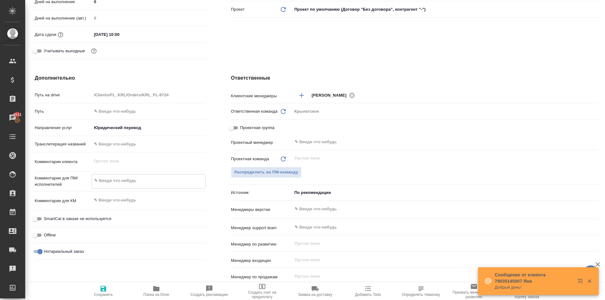
type textarea "x"
type textarea "НО"
type textarea "x"
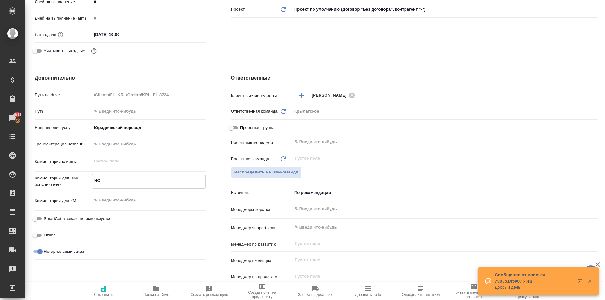
type textarea "x"
type textarea "НОТ"
type textarea "x"
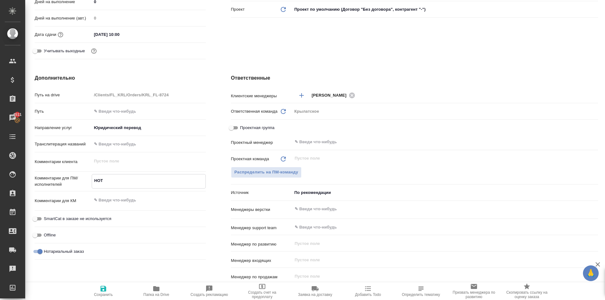
type textarea "x"
type textarea "НОТ"
type textarea "x"
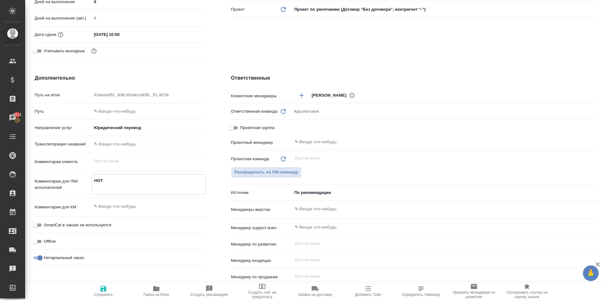
type textarea "x"
type textarea "НОТ"
type textarea "x"
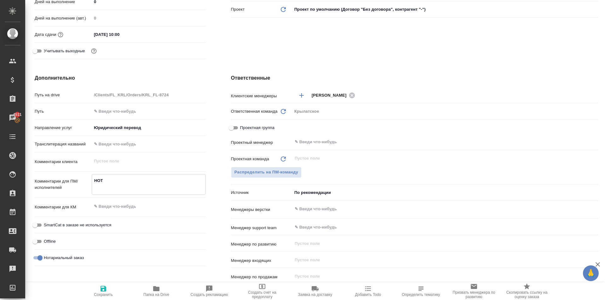
type textarea "НОТ В"
type textarea "x"
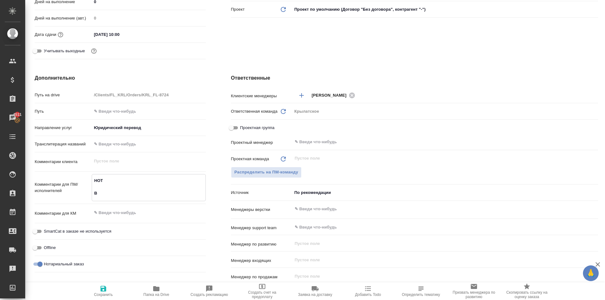
type textarea "x"
type textarea "НОТ В"
type textarea "x"
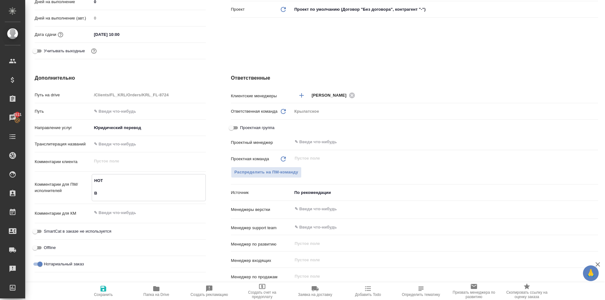
type textarea "НОТ В Р"
type textarea "x"
type textarea "НОТ В Ре"
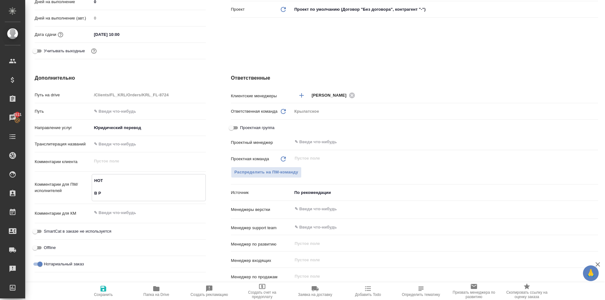
type textarea "x"
type textarea "НОТ В Рефы"
type textarea "x"
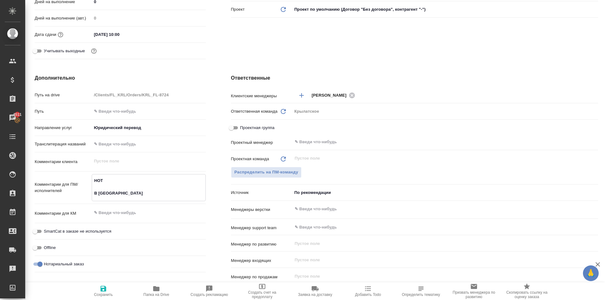
type textarea "x"
type textarea "НОТ В Реф"
type textarea "x"
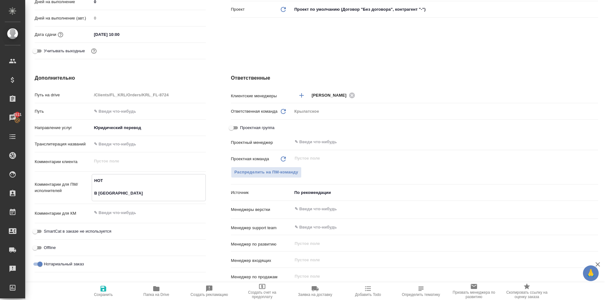
type textarea "x"
type textarea "НОТ В Рефе"
type textarea "x"
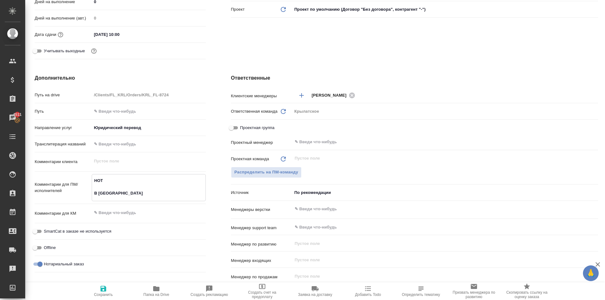
type textarea "НОТ В Рефер"
type textarea "x"
type textarea "НОТ В Рефере"
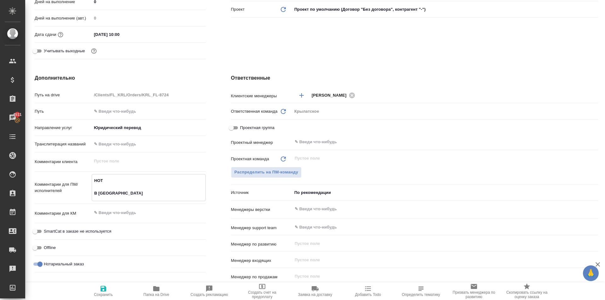
type textarea "x"
type textarea "НОТ В Референ"
type textarea "x"
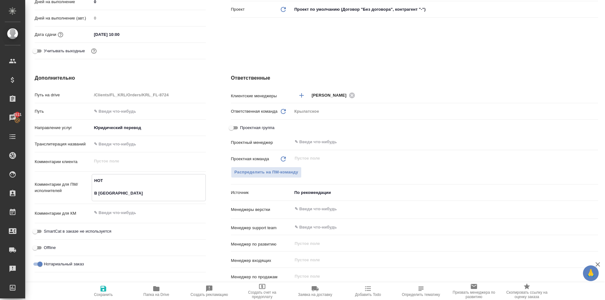
type textarea "x"
type textarea "НОТ В Референс"
type textarea "x"
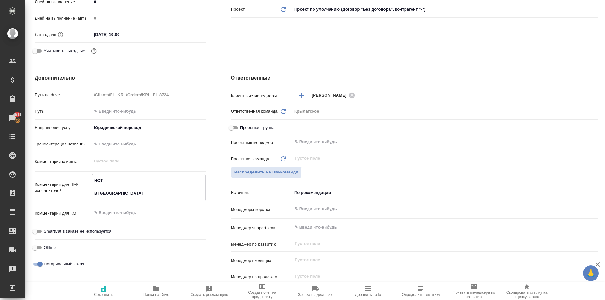
type textarea "x"
type textarea "НОТ В Референс"
type textarea "x"
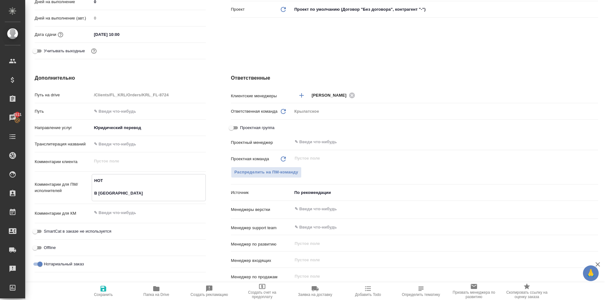
type textarea "НОТ В Референс в"
type textarea "x"
type textarea "НОТ В Референс вл"
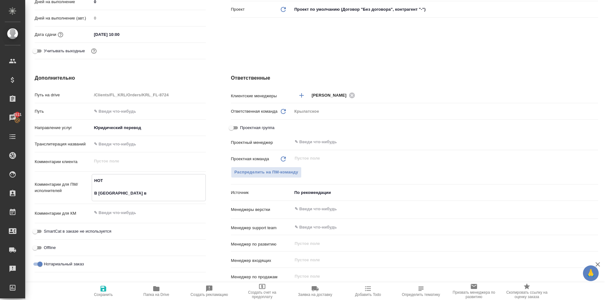
type textarea "x"
type textarea "НОТ В Референс вло"
type textarea "x"
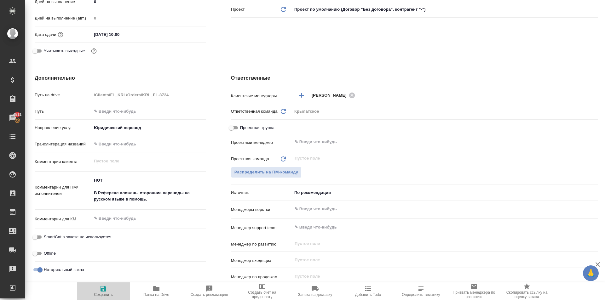
click at [109, 292] on span "Сохранить" at bounding box center [103, 291] width 45 height 12
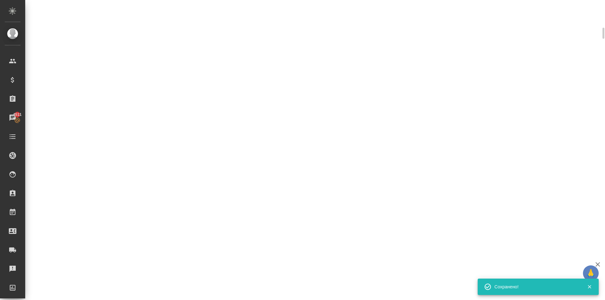
scroll to position [184, 0]
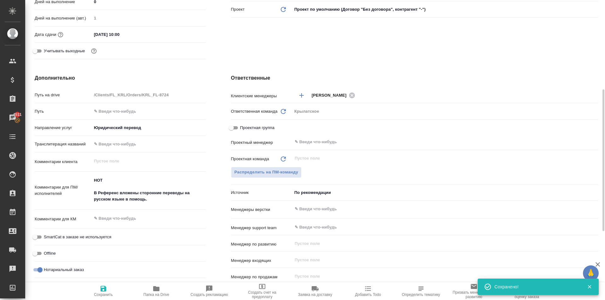
click at [94, 290] on span "Сохранить" at bounding box center [103, 291] width 45 height 12
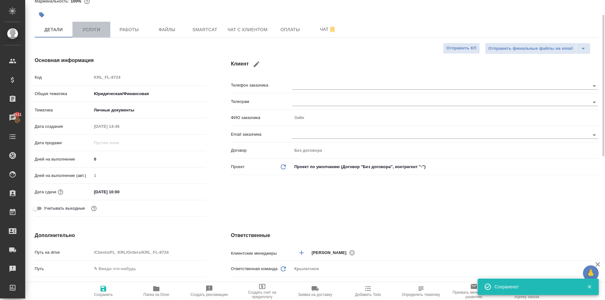
drag, startPoint x: 98, startPoint y: 36, endPoint x: 97, endPoint y: 32, distance: 3.5
click at [97, 35] on button "Услуги" at bounding box center [91, 30] width 38 height 16
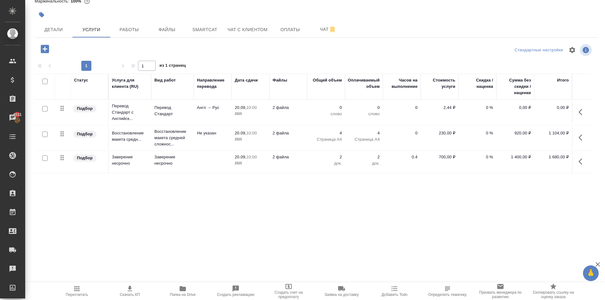
click at [580, 116] on button "button" at bounding box center [582, 112] width 15 height 15
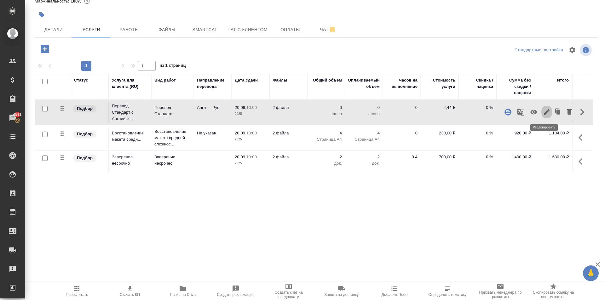
click at [543, 113] on icon "button" at bounding box center [547, 112] width 8 height 8
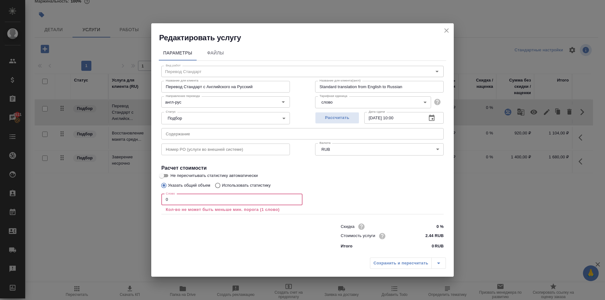
drag, startPoint x: 211, startPoint y: 197, endPoint x: 150, endPoint y: 193, distance: 60.3
click at [150, 193] on div "Редактировать услугу Параметры Файлы Вид работ Перевод Стандарт Вид работ Назва…" at bounding box center [302, 150] width 605 height 300
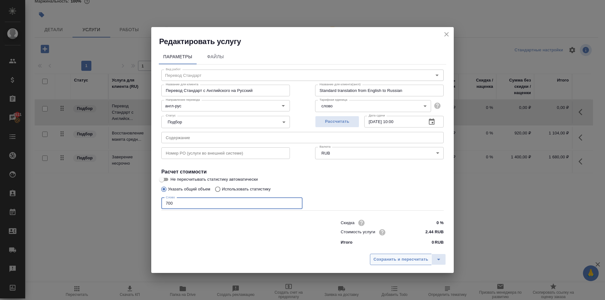
click at [378, 257] on span "Сохранить и пересчитать" at bounding box center [400, 259] width 55 height 7
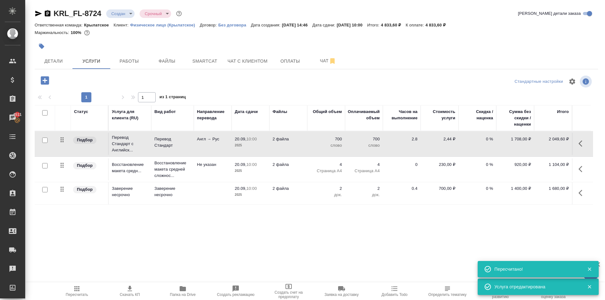
click at [77, 291] on icon "button" at bounding box center [76, 288] width 5 height 5
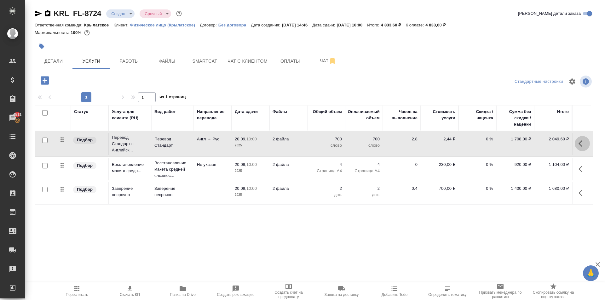
drag, startPoint x: 581, startPoint y: 146, endPoint x: 565, endPoint y: 152, distance: 17.4
click at [581, 147] on icon "button" at bounding box center [581, 144] width 4 height 6
click at [544, 147] on icon "button" at bounding box center [547, 144] width 8 height 8
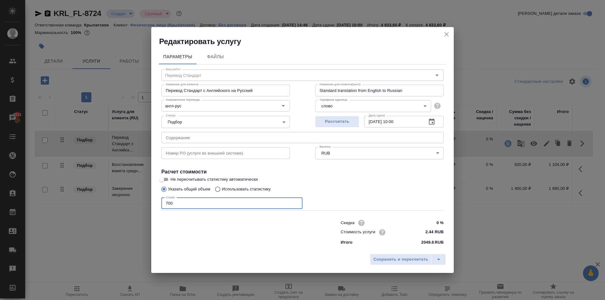
drag, startPoint x: 179, startPoint y: 208, endPoint x: 149, endPoint y: 205, distance: 30.0
click at [159, 205] on div "Параметры Файлы Вид работ Перевод Стандарт Вид работ Название для клиента Перев…" at bounding box center [302, 149] width 303 height 204
click at [373, 257] on button "Сохранить и пересчитать" at bounding box center [401, 259] width 62 height 11
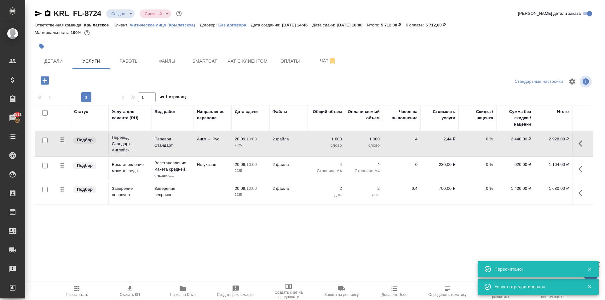
drag, startPoint x: 80, startPoint y: 289, endPoint x: 84, endPoint y: 289, distance: 4.1
click at [80, 289] on span "Пересчитать" at bounding box center [76, 291] width 45 height 12
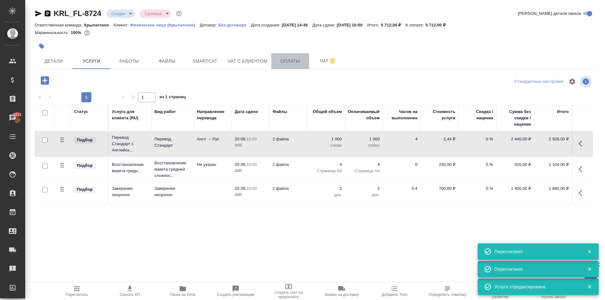
click at [281, 61] on span "Оплаты" at bounding box center [290, 61] width 30 height 8
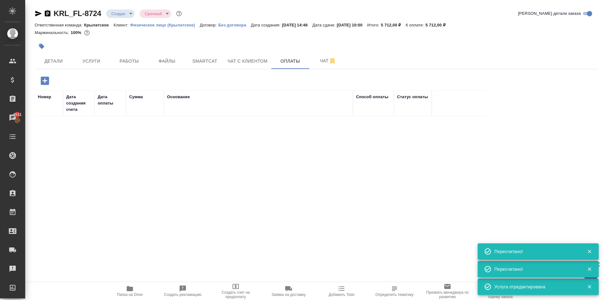
click at [46, 84] on icon "button" at bounding box center [45, 81] width 8 height 8
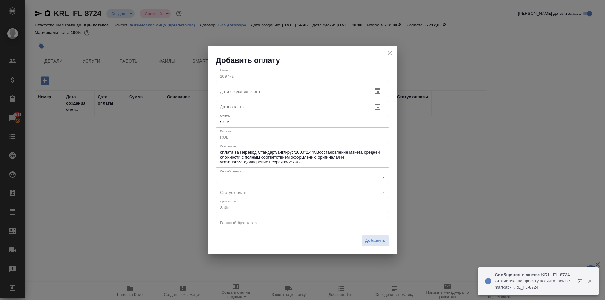
click at [237, 170] on div "Номер 109772 Номер Дата создания счета Дата создания счета Дата оплаты Дата опл…" at bounding box center [302, 149] width 189 height 167
click at [242, 181] on body "🙏 .cls-1 fill:#fff; AWATERA Kasymov Timur Клиенты Спецификации Заказы 4511 Чаты…" at bounding box center [302, 150] width 605 height 300
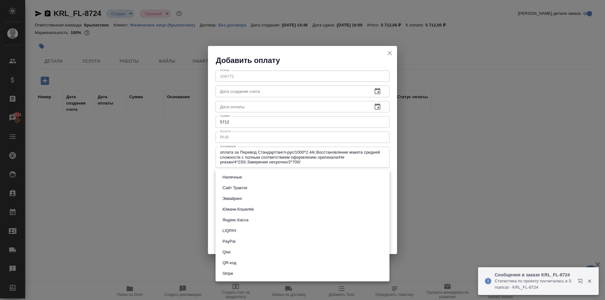
click at [234, 264] on button "QR-код" at bounding box center [230, 263] width 18 height 7
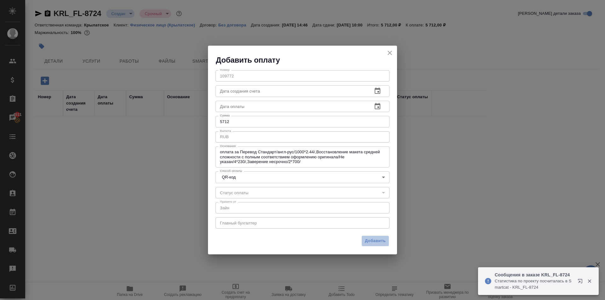
click at [378, 239] on span "Добавить" at bounding box center [375, 241] width 21 height 7
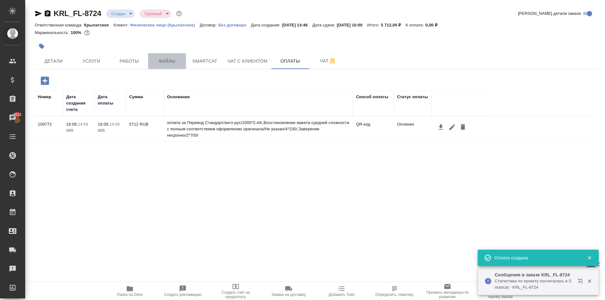
click at [171, 65] on span "Файлы" at bounding box center [167, 61] width 30 height 8
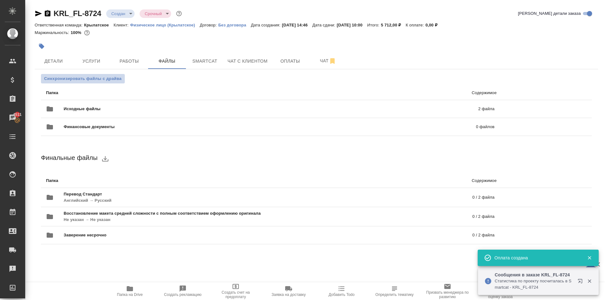
click at [119, 76] on span "Синхронизировать файлы с драйва" at bounding box center [83, 79] width 78 height 6
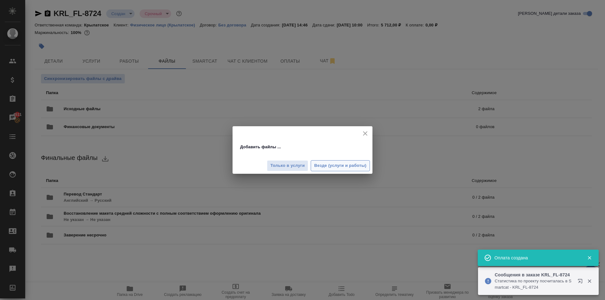
click at [352, 163] on span "Везде (услуги и работы)" at bounding box center [340, 165] width 52 height 7
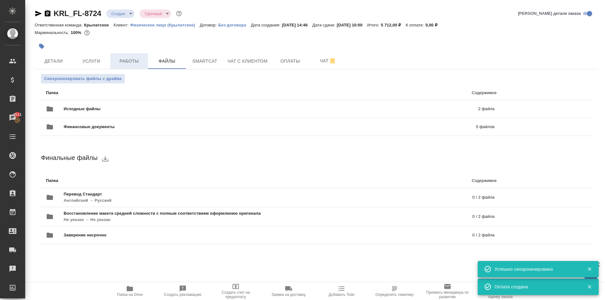
click at [129, 64] on span "Работы" at bounding box center [129, 61] width 30 height 8
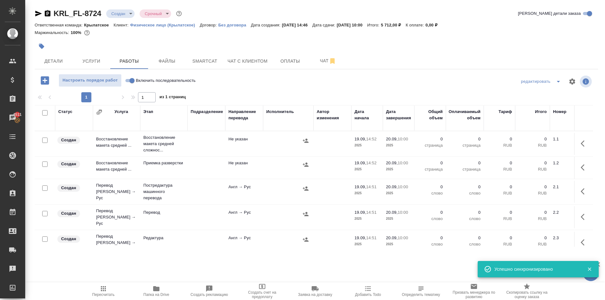
click at [130, 81] on input "Включить последовательность" at bounding box center [132, 81] width 23 height 8
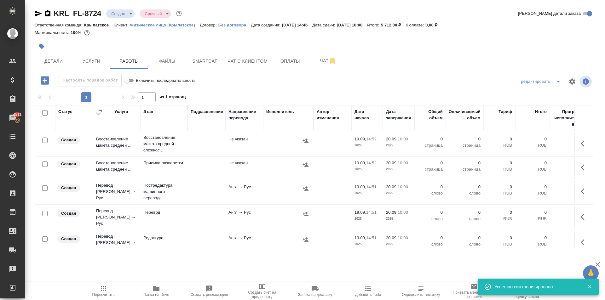
click at [45, 112] on input "checkbox" at bounding box center [44, 112] width 5 height 5
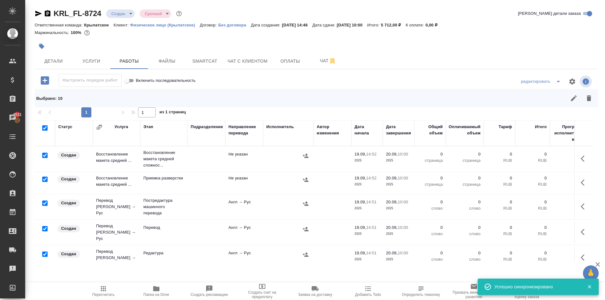
click at [44, 158] on div at bounding box center [45, 155] width 14 height 9
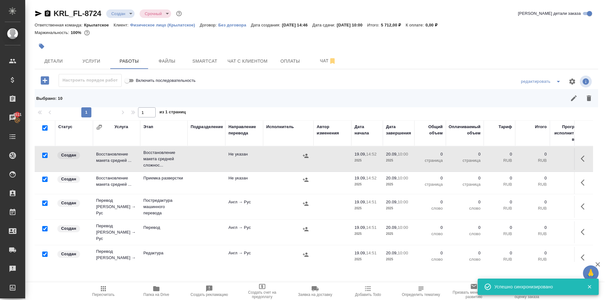
click at [46, 156] on input "checkbox" at bounding box center [44, 155] width 5 height 5
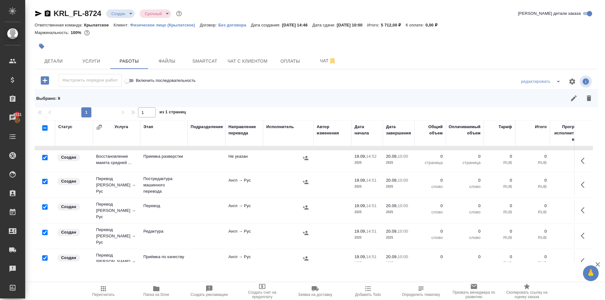
scroll to position [32, 0]
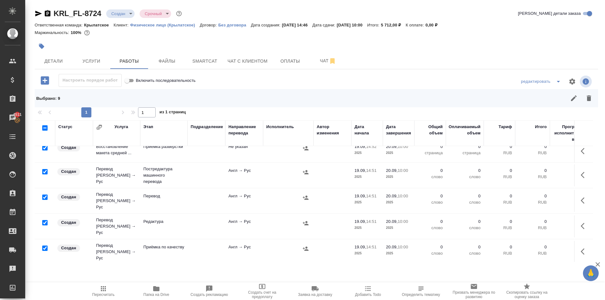
click at [45, 195] on input "checkbox" at bounding box center [44, 197] width 5 height 5
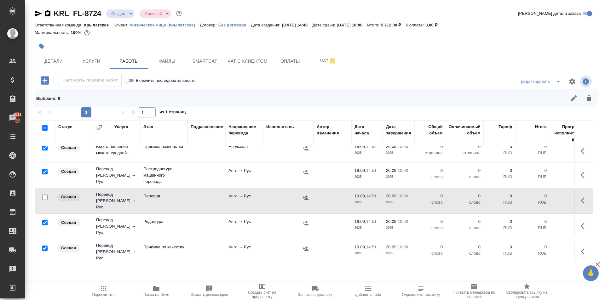
scroll to position [63, 0]
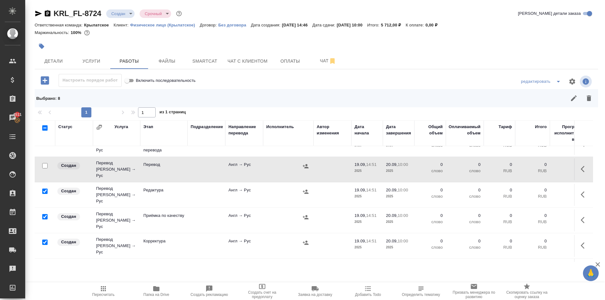
click at [43, 214] on input "checkbox" at bounding box center [44, 216] width 5 height 5
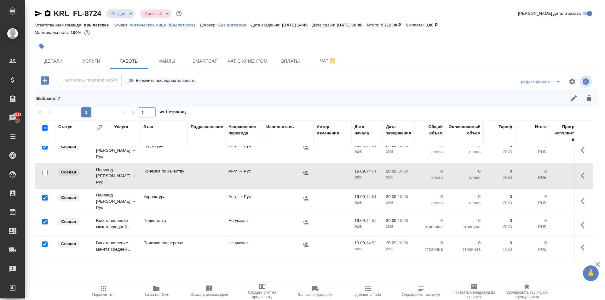
scroll to position [122, 0]
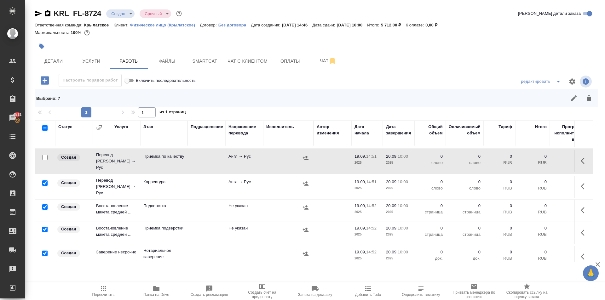
click at [44, 249] on div at bounding box center [45, 253] width 14 height 9
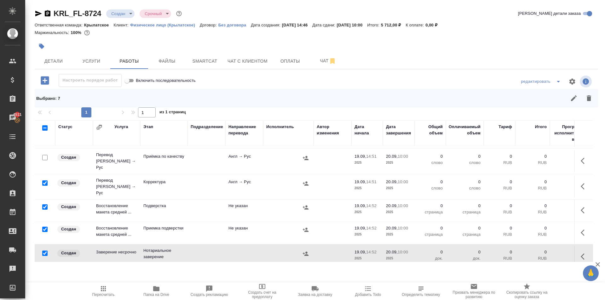
click at [46, 251] on input "checkbox" at bounding box center [44, 253] width 5 height 5
drag, startPoint x: 585, startPoint y: 103, endPoint x: 513, endPoint y: 131, distance: 77.8
click at [585, 103] on button "button" at bounding box center [588, 98] width 15 height 15
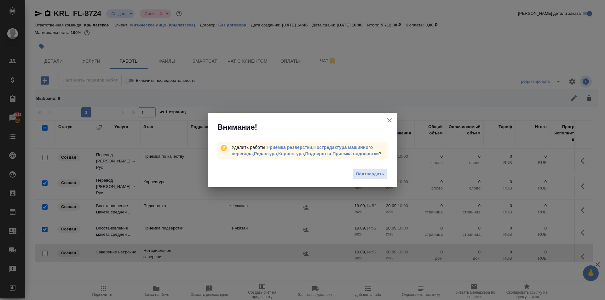
click at [378, 168] on div "Подтвердить" at bounding box center [302, 175] width 189 height 25
click at [378, 169] on button "Подтвердить" at bounding box center [370, 174] width 35 height 11
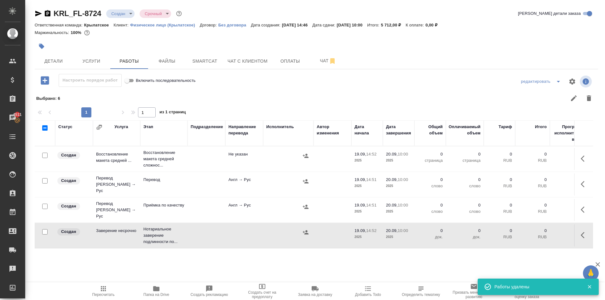
scroll to position [0, 0]
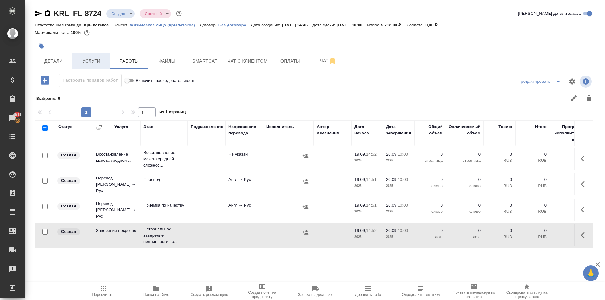
click at [90, 55] on button "Услуги" at bounding box center [91, 61] width 38 height 16
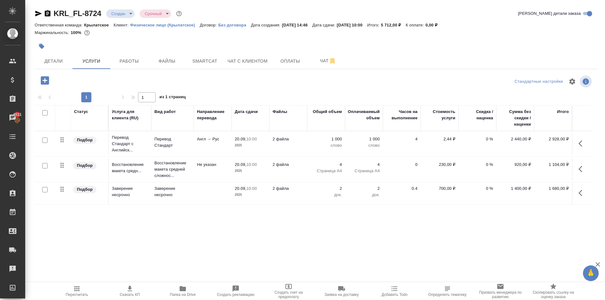
click at [581, 143] on icon "button" at bounding box center [583, 144] width 8 height 8
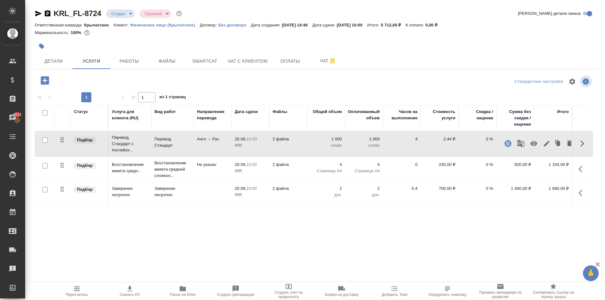
click at [545, 144] on icon "button" at bounding box center [547, 144] width 8 height 8
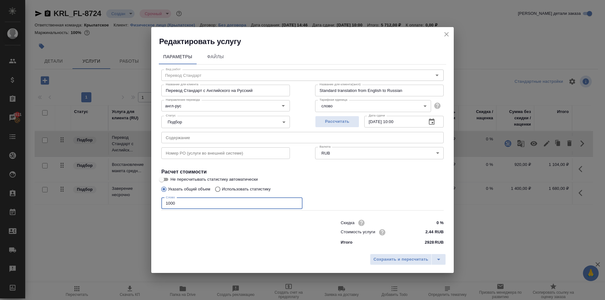
drag, startPoint x: 178, startPoint y: 203, endPoint x: 123, endPoint y: 198, distance: 55.7
click at [123, 198] on div "Редактировать услугу Параметры Файлы Вид работ Перевод Стандарт Вид работ Назва…" at bounding box center [302, 150] width 605 height 300
click at [390, 252] on div "Сохранить и пересчитать" at bounding box center [302, 262] width 303 height 22
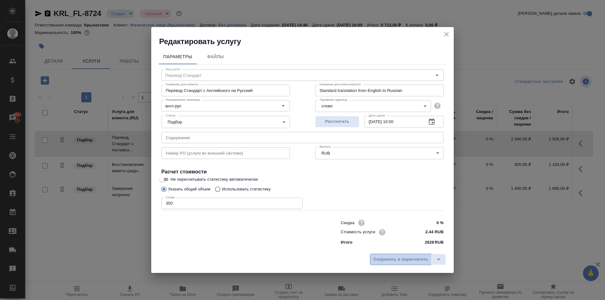
click at [394, 259] on span "Сохранить и пересчитать" at bounding box center [400, 259] width 55 height 7
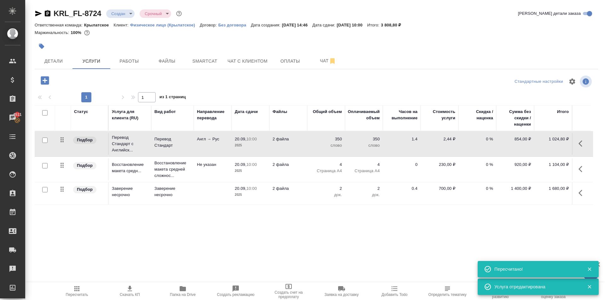
click at [579, 169] on icon "button" at bounding box center [581, 169] width 4 height 6
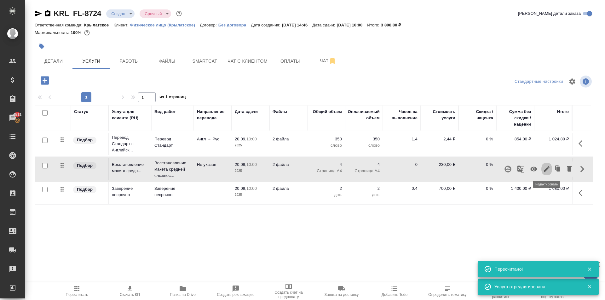
click at [547, 171] on icon "button" at bounding box center [547, 169] width 8 height 8
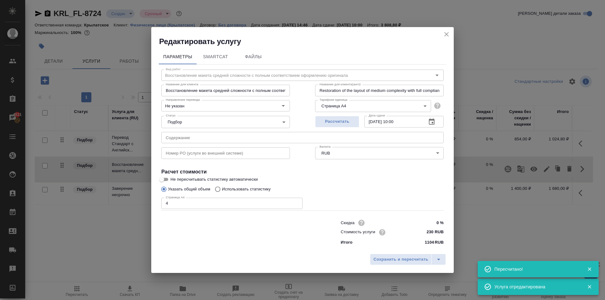
drag, startPoint x: 159, startPoint y: 208, endPoint x: 134, endPoint y: 210, distance: 25.6
click at [134, 210] on div "Редактировать услугу Параметры SmartCat Файлы Вид работ Восстановление макета с…" at bounding box center [302, 150] width 605 height 300
drag, startPoint x: 434, startPoint y: 261, endPoint x: 427, endPoint y: 258, distance: 7.8
click at [432, 260] on button "split button" at bounding box center [438, 259] width 14 height 11
click at [424, 258] on span "Сохранить и пересчитать" at bounding box center [400, 259] width 55 height 7
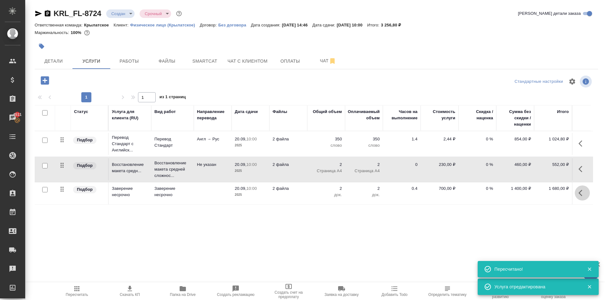
click at [581, 197] on icon "button" at bounding box center [583, 193] width 8 height 8
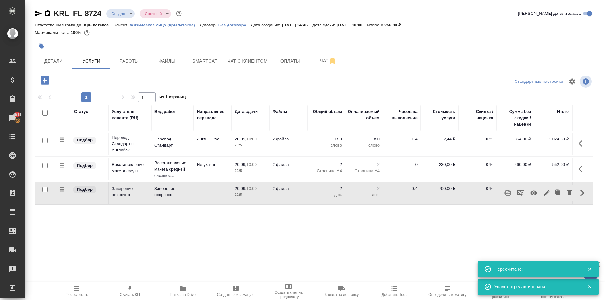
click at [546, 194] on icon "button" at bounding box center [547, 193] width 6 height 6
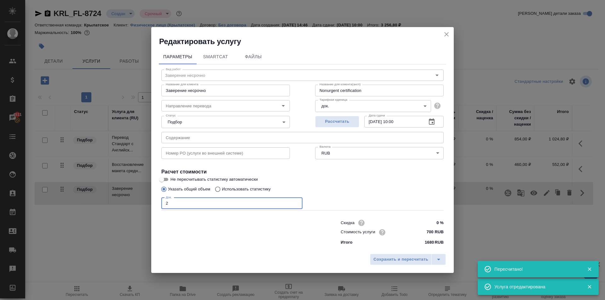
drag, startPoint x: 163, startPoint y: 202, endPoint x: 173, endPoint y: 207, distance: 10.4
click at [173, 207] on input "2" at bounding box center [231, 203] width 141 height 11
click at [406, 263] on span "Сохранить и пересчитать" at bounding box center [400, 259] width 55 height 7
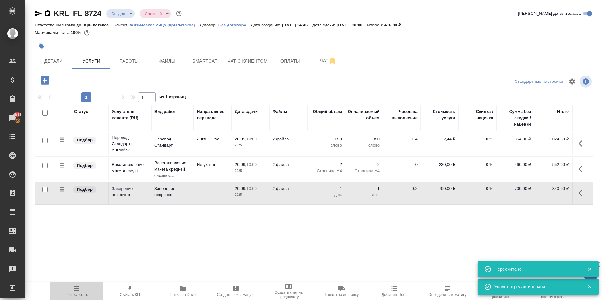
click at [80, 288] on icon "button" at bounding box center [77, 289] width 8 height 8
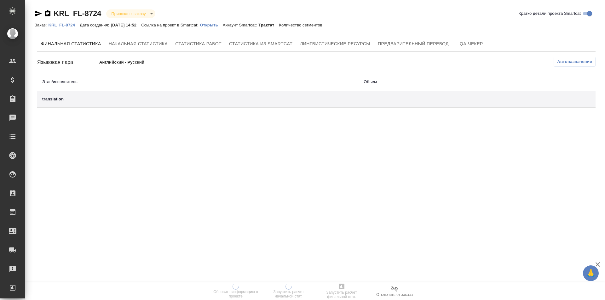
click at [218, 24] on p "Открыть" at bounding box center [211, 25] width 23 height 5
